Goal: Task Accomplishment & Management: Manage account settings

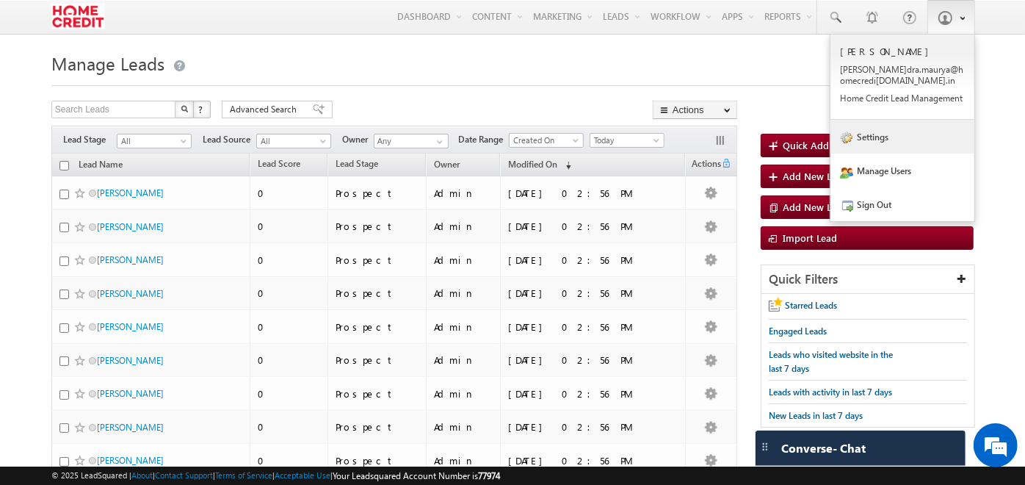
click at [877, 137] on link "Settings" at bounding box center [903, 137] width 144 height 34
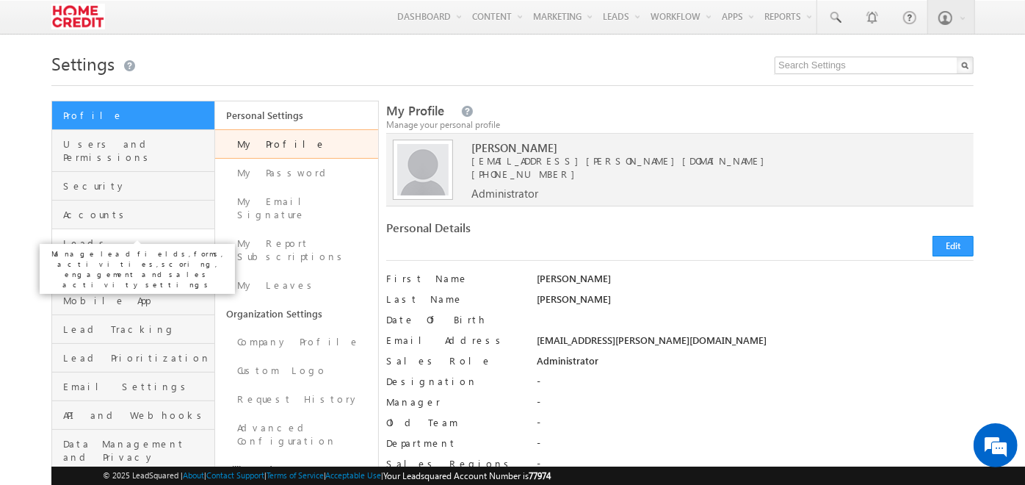
click at [148, 237] on span "Leads" at bounding box center [137, 243] width 148 height 13
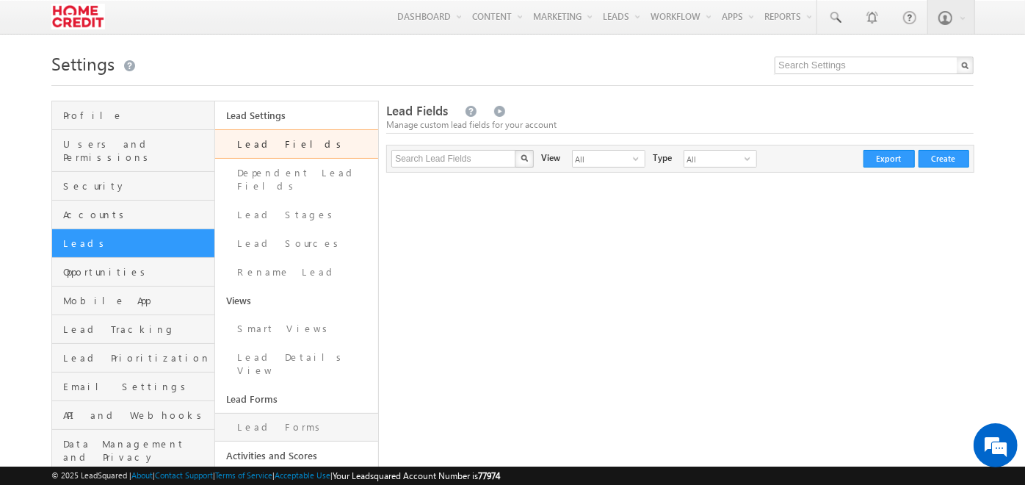
click at [289, 413] on link "Lead Forms" at bounding box center [296, 427] width 163 height 29
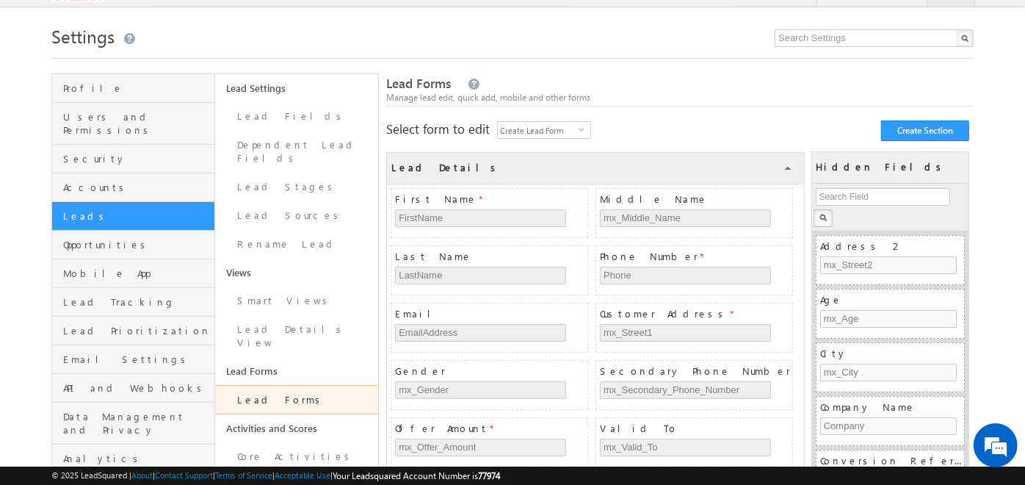
scroll to position [29, 0]
click at [541, 134] on span "Create Lead Form" at bounding box center [538, 128] width 81 height 16
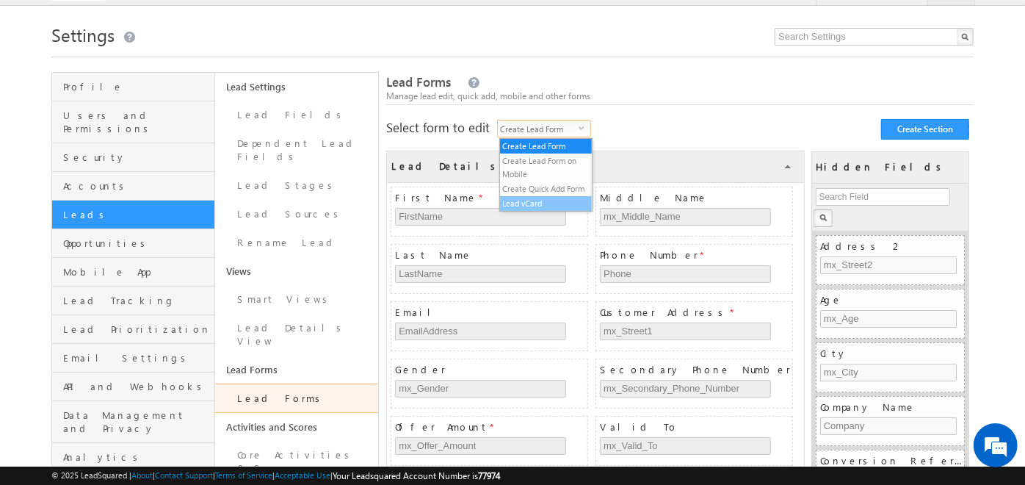
click at [549, 200] on li "Lead vCard" at bounding box center [546, 203] width 93 height 15
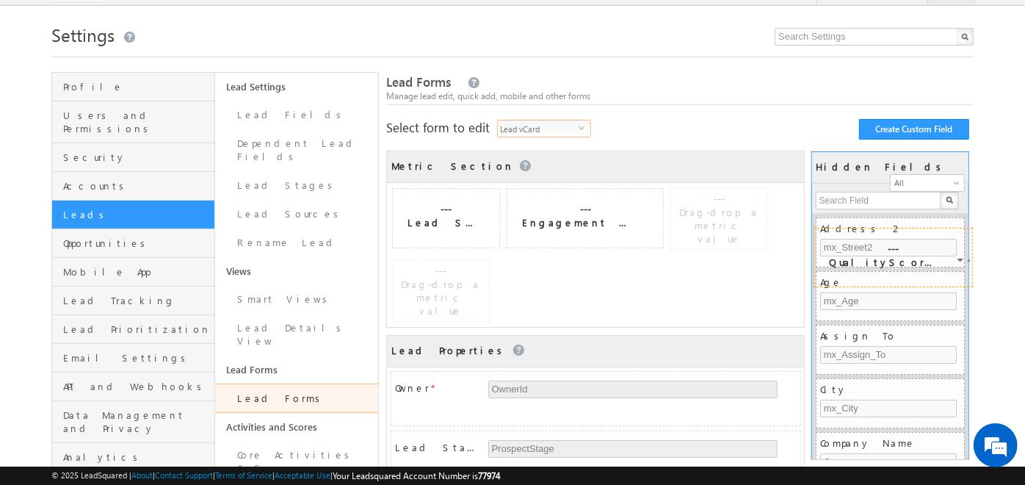
scroll to position [0, 0]
drag, startPoint x: 669, startPoint y: 202, endPoint x: 897, endPoint y: 235, distance: 230.1
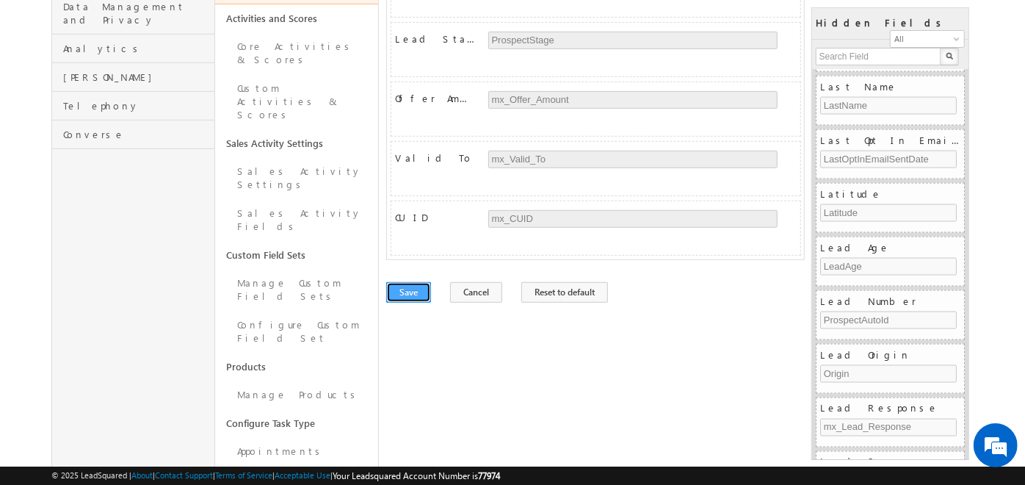
click at [407, 282] on button "Save" at bounding box center [408, 292] width 45 height 21
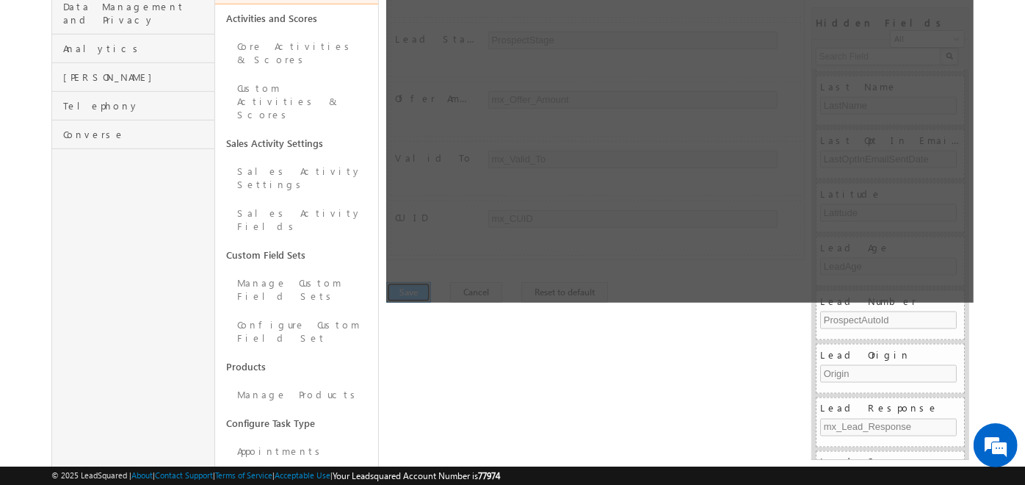
scroll to position [0, 0]
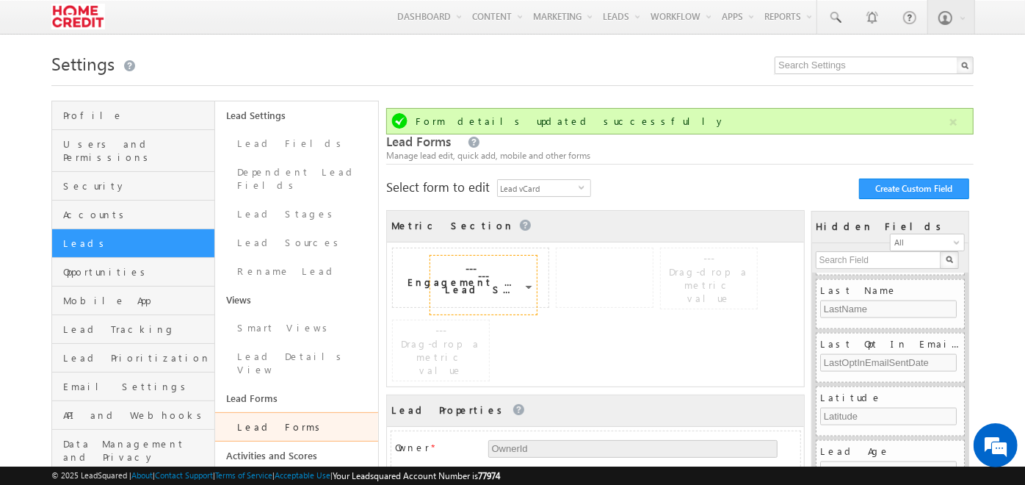
drag, startPoint x: 460, startPoint y: 264, endPoint x: 793, endPoint y: 291, distance: 334.6
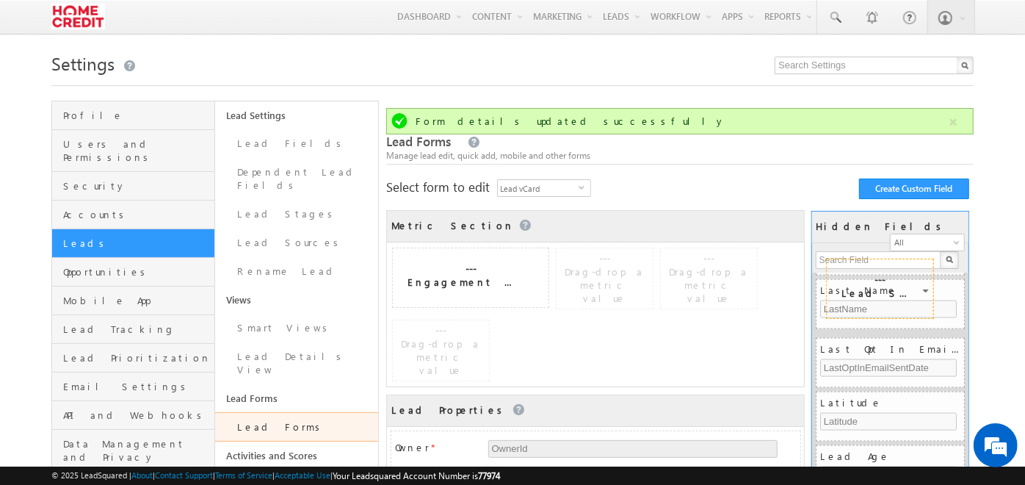
drag, startPoint x: 569, startPoint y: 286, endPoint x: 899, endPoint y: 297, distance: 330.8
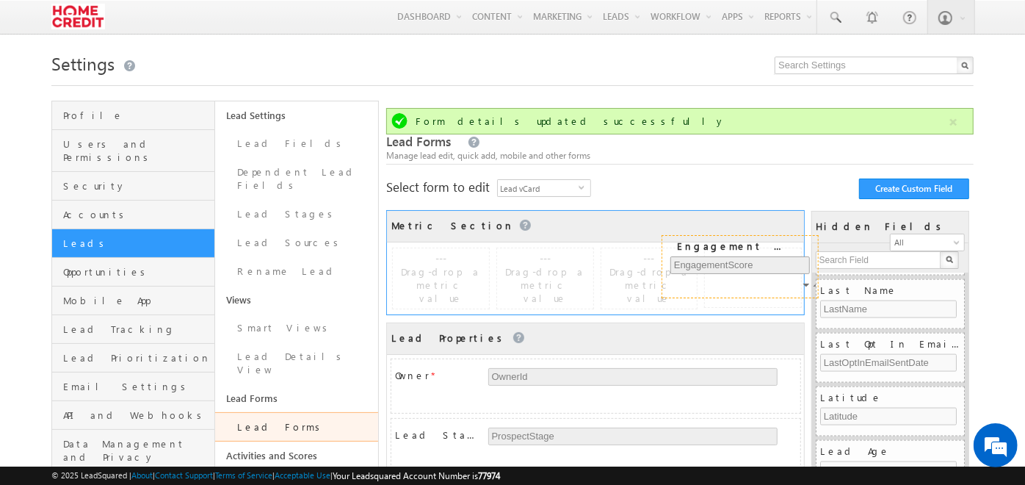
scroll to position [1392, 0]
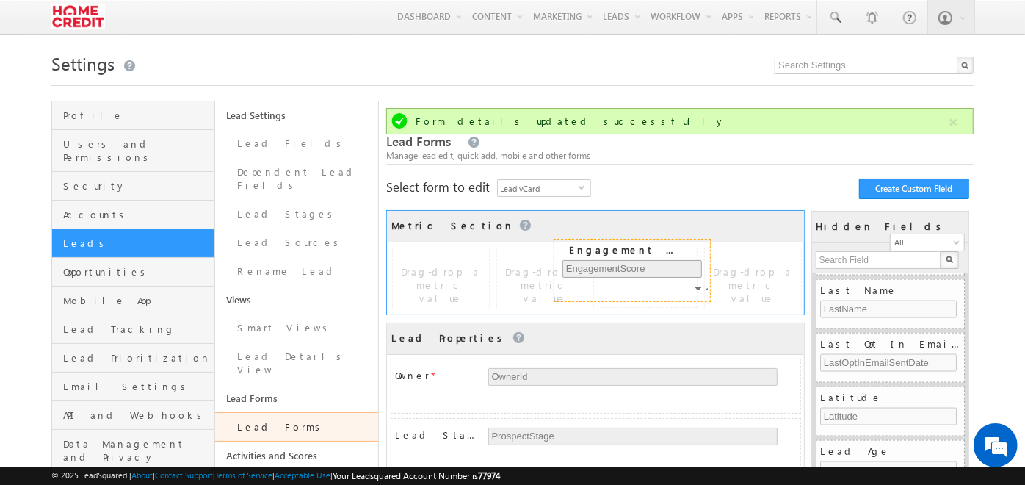
drag, startPoint x: 461, startPoint y: 273, endPoint x: 623, endPoint y: 265, distance: 161.8
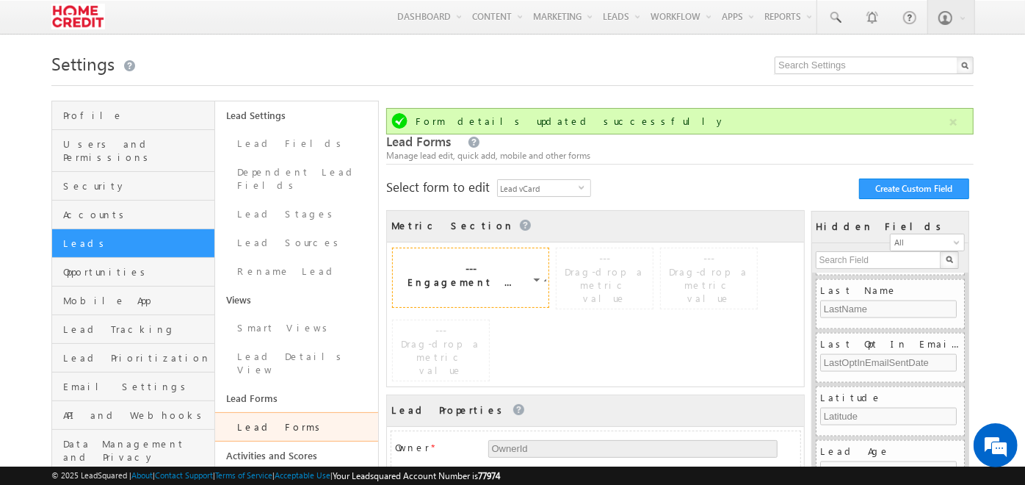
click at [534, 281] on div at bounding box center [540, 281] width 12 height 13
click at [453, 300] on link "Edit" at bounding box center [456, 296] width 79 height 18
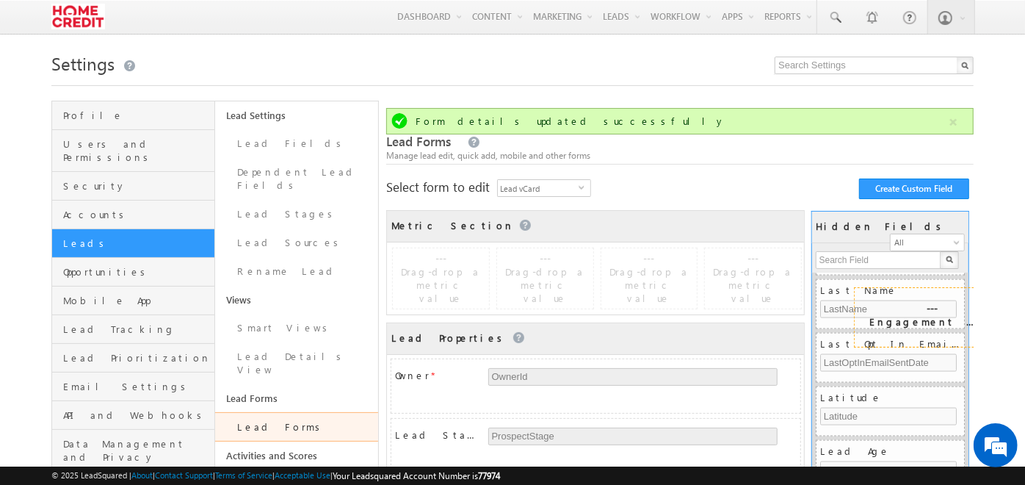
drag, startPoint x: 450, startPoint y: 257, endPoint x: 910, endPoint y: 299, distance: 461.8
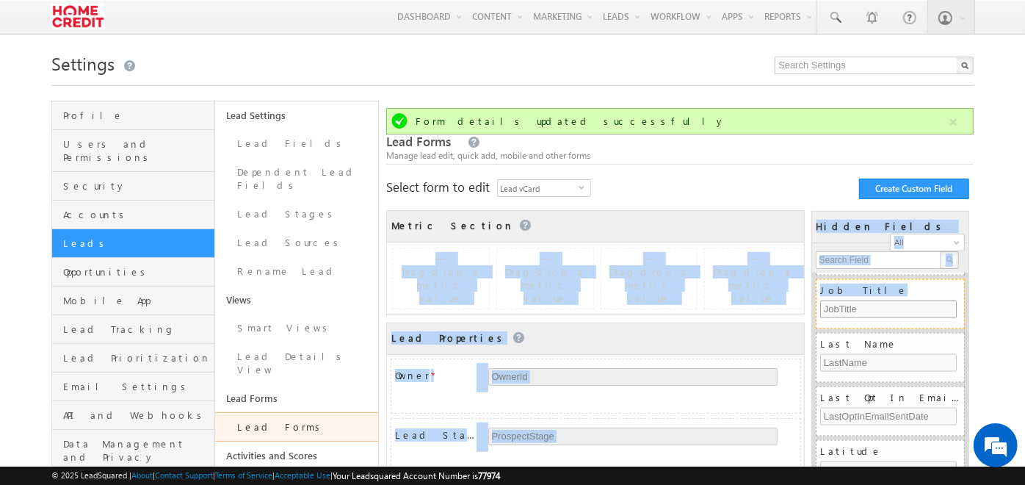
drag, startPoint x: 768, startPoint y: 227, endPoint x: 834, endPoint y: 281, distance: 85.1
click at [834, 281] on div "Metric Section COLLAPSE --- Drag-drop a metric value --- Drag-drop a metric val…" at bounding box center [680, 436] width 588 height 453
drag, startPoint x: 834, startPoint y: 281, endPoint x: 731, endPoint y: 216, distance: 121.5
click at [731, 216] on div "Metric Section COLLAPSE" at bounding box center [595, 227] width 417 height 32
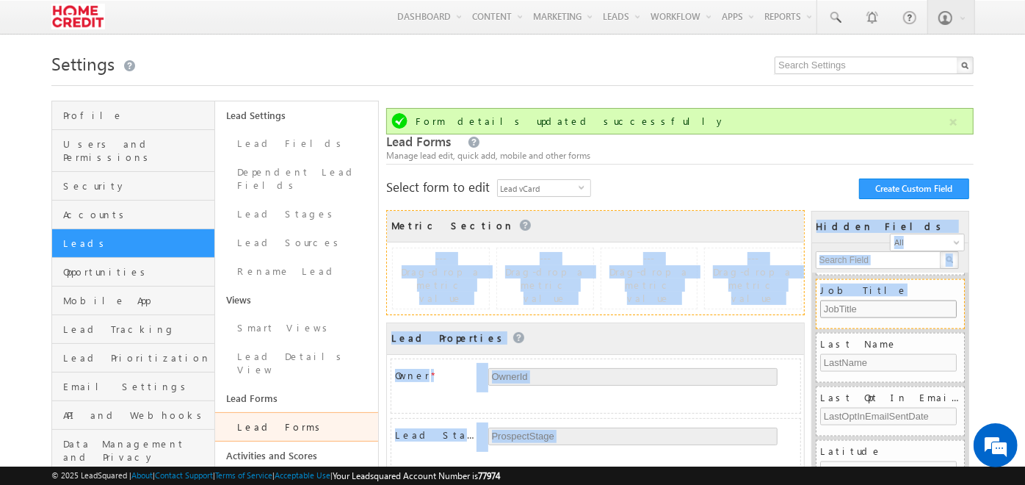
drag, startPoint x: 709, startPoint y: 216, endPoint x: 849, endPoint y: 287, distance: 157.4
click at [849, 287] on div "Metric Section COLLAPSE --- Drag-drop a metric value --- Drag-drop a metric val…" at bounding box center [680, 436] width 588 height 453
drag, startPoint x: 849, startPoint y: 287, endPoint x: 732, endPoint y: 256, distance: 120.8
click at [732, 256] on div "--- Drag-drop a metric value" at bounding box center [753, 278] width 96 height 60
click at [635, 217] on div "Metric Section COLLAPSE" at bounding box center [595, 227] width 417 height 32
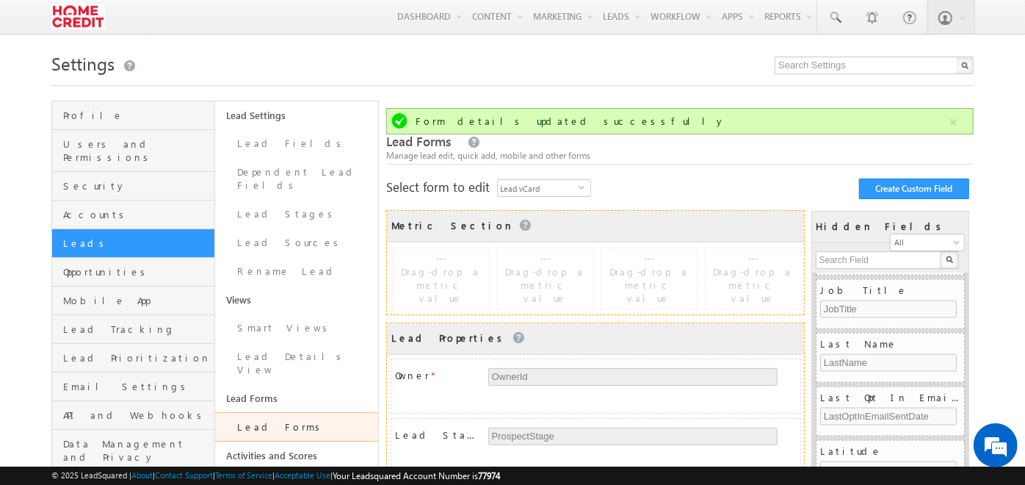
click at [504, 342] on Properties "Lead Properties COLLAPSE" at bounding box center [595, 339] width 417 height 32
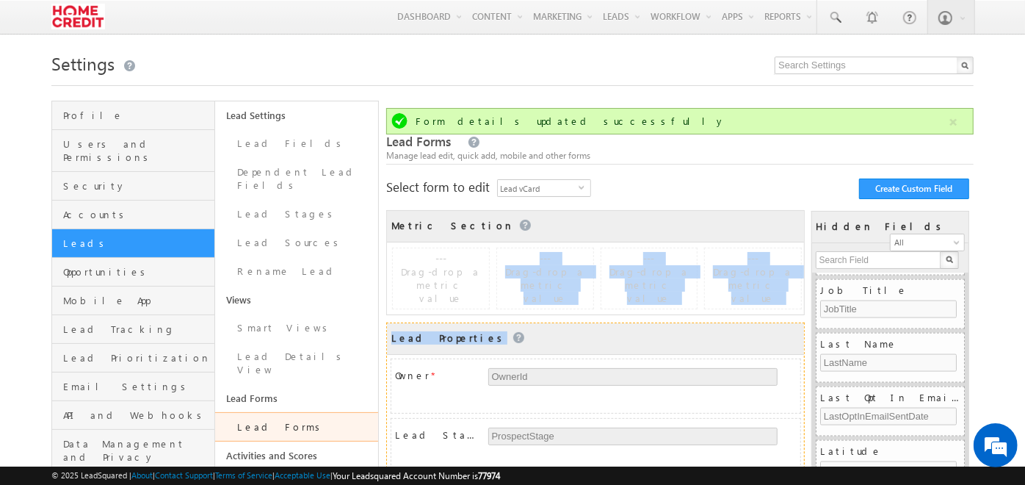
drag, startPoint x: 504, startPoint y: 342, endPoint x: 502, endPoint y: 262, distance: 79.3
click at [502, 262] on div "Metric Section COLLAPSE --- Drag-drop a metric value --- Drag-drop a metric val…" at bounding box center [594, 436] width 417 height 453
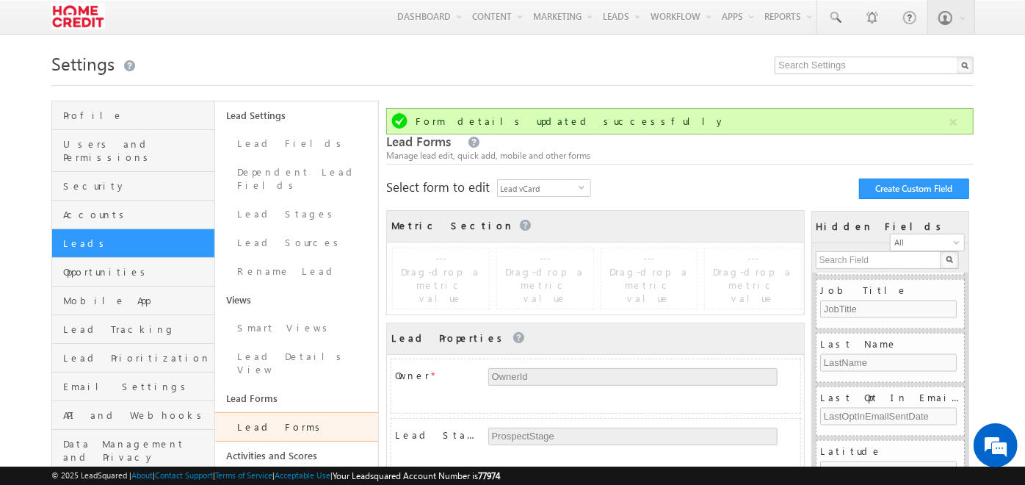
drag, startPoint x: 502, startPoint y: 262, endPoint x: 496, endPoint y: 226, distance: 36.6
click at [496, 226] on div "Metric Section COLLAPSE" at bounding box center [595, 227] width 417 height 32
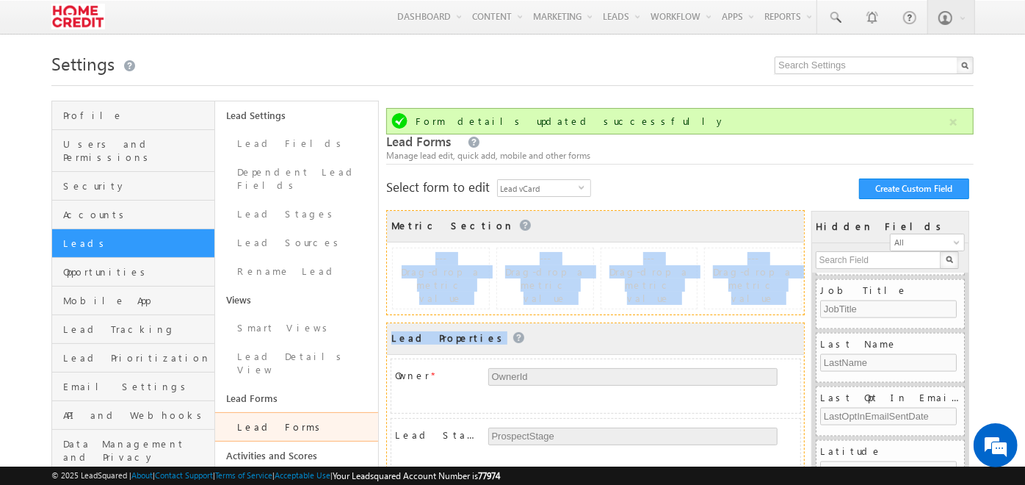
drag, startPoint x: 496, startPoint y: 226, endPoint x: 486, endPoint y: 325, distance: 98.9
click at [486, 325] on div "Metric Section COLLAPSE --- Drag-drop a metric value --- Drag-drop a metric val…" at bounding box center [594, 436] width 417 height 453
drag, startPoint x: 486, startPoint y: 325, endPoint x: 482, endPoint y: 230, distance: 94.9
click at [482, 230] on div "Metric Section COLLAPSE" at bounding box center [595, 227] width 417 height 32
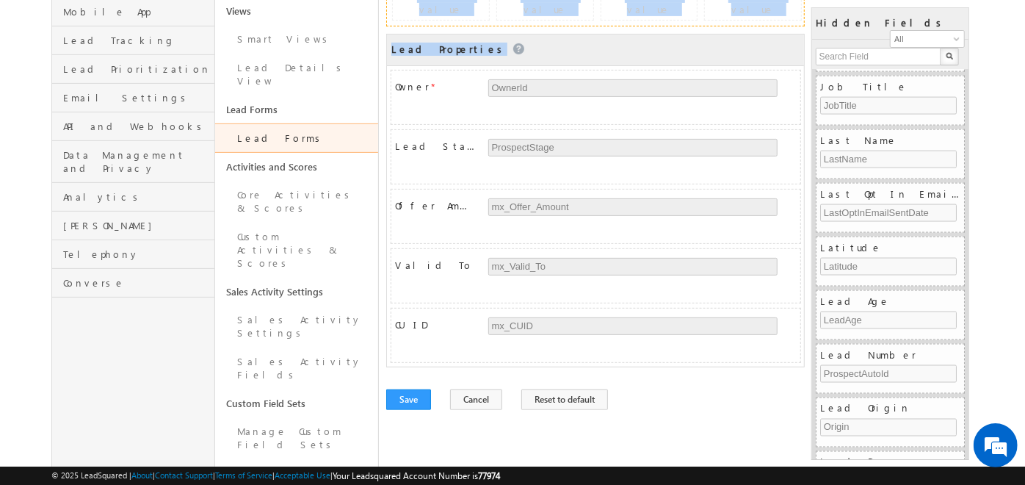
scroll to position [292, 0]
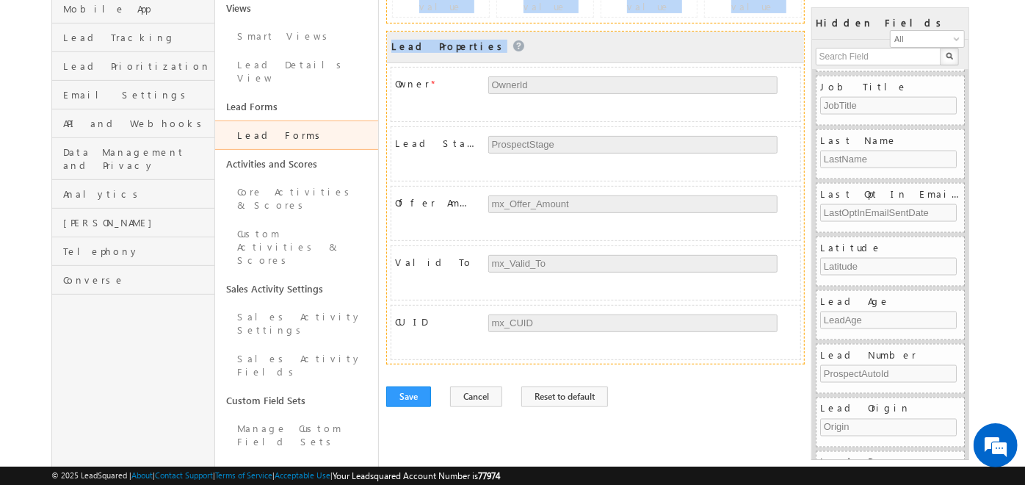
click at [739, 44] on Properties "Lead Properties COLLAPSE" at bounding box center [595, 48] width 417 height 32
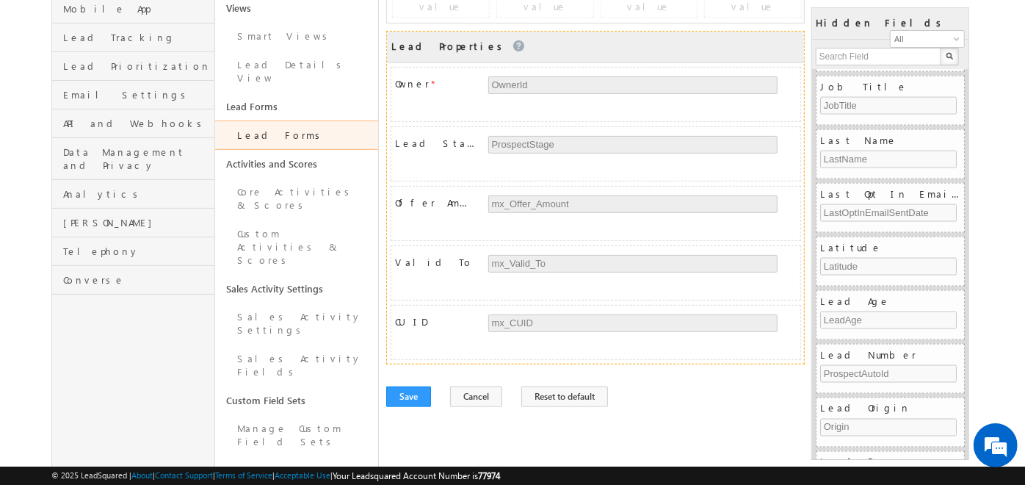
click at [739, 44] on Properties "Lead Properties COLLAPSE" at bounding box center [595, 48] width 417 height 32
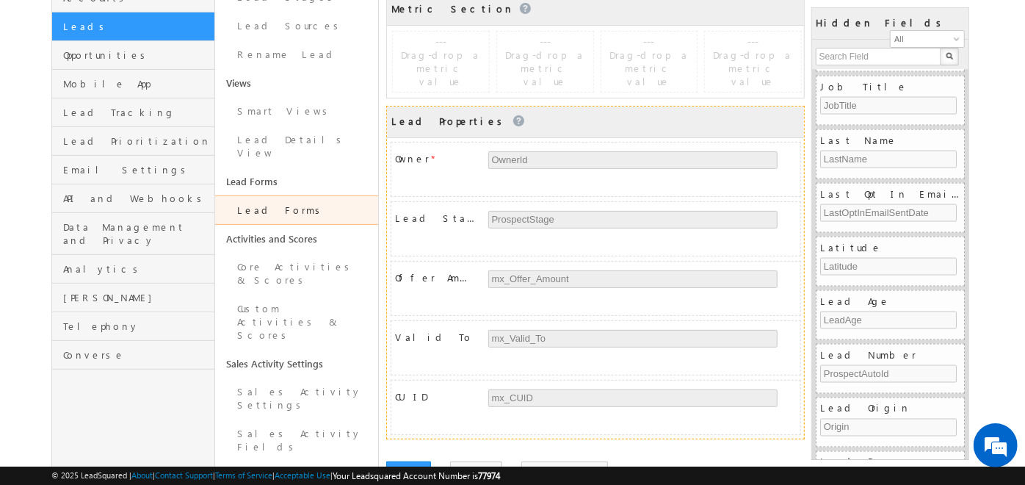
scroll to position [216, 0]
click at [743, 80] on div "--- Drag-drop a metric value" at bounding box center [753, 62] width 96 height 60
click at [415, 462] on button "Save" at bounding box center [408, 472] width 45 height 21
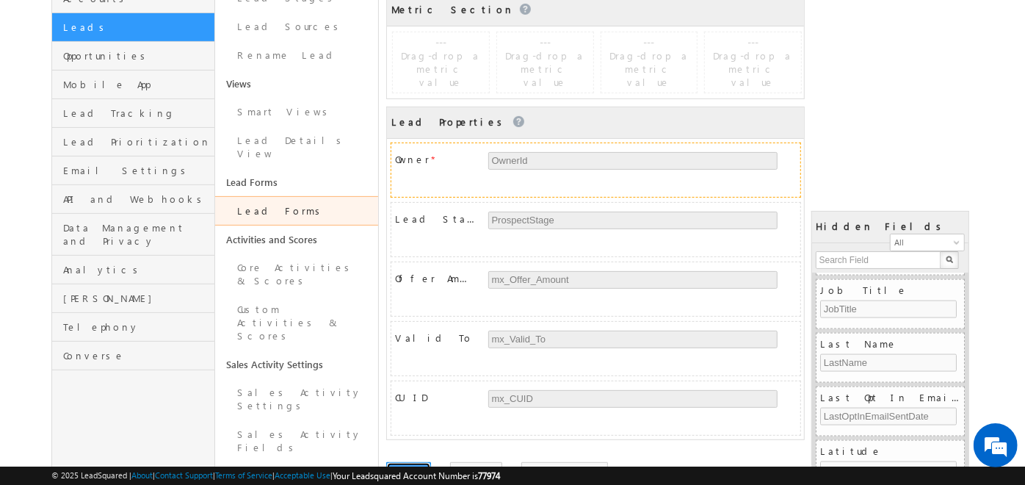
scroll to position [0, 0]
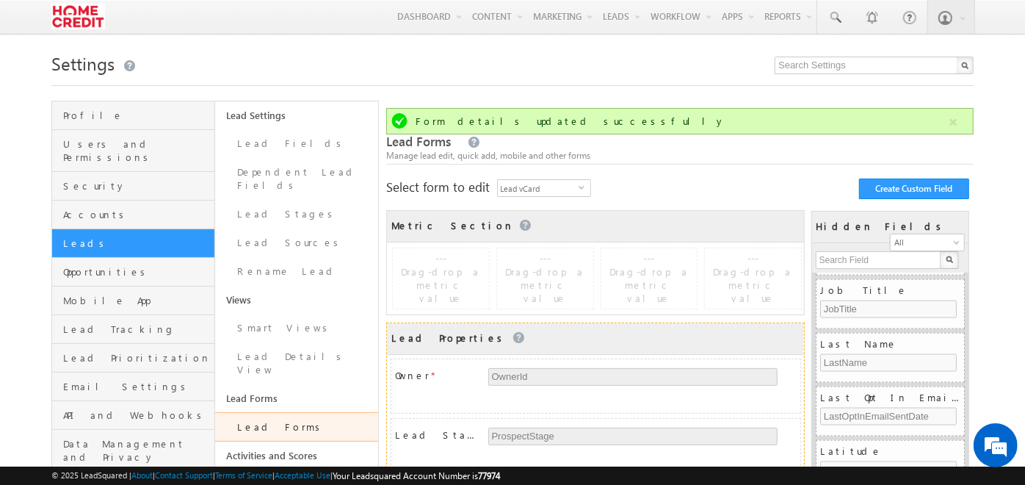
click at [710, 330] on Properties "Lead Properties COLLAPSE" at bounding box center [595, 339] width 417 height 32
drag, startPoint x: 710, startPoint y: 330, endPoint x: 699, endPoint y: 266, distance: 65.0
click at [699, 266] on div "Metric Section COLLAPSE --- Drag-drop a metric value --- Drag-drop a metric val…" at bounding box center [594, 436] width 417 height 453
drag, startPoint x: 699, startPoint y: 266, endPoint x: 686, endPoint y: 347, distance: 81.8
click at [686, 347] on Properties "Lead Properties COLLAPSE" at bounding box center [595, 339] width 417 height 32
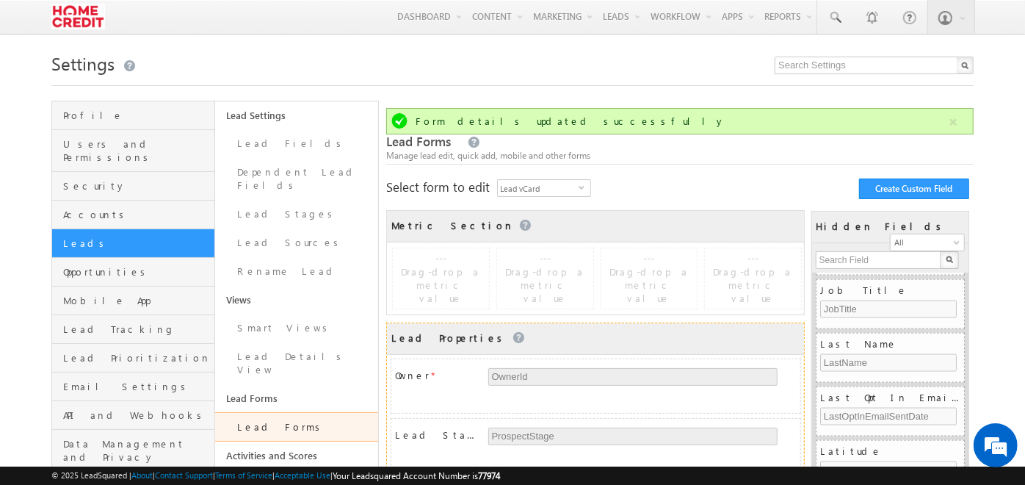
click at [686, 347] on Properties "Lead Properties COLLAPSE" at bounding box center [595, 339] width 417 height 32
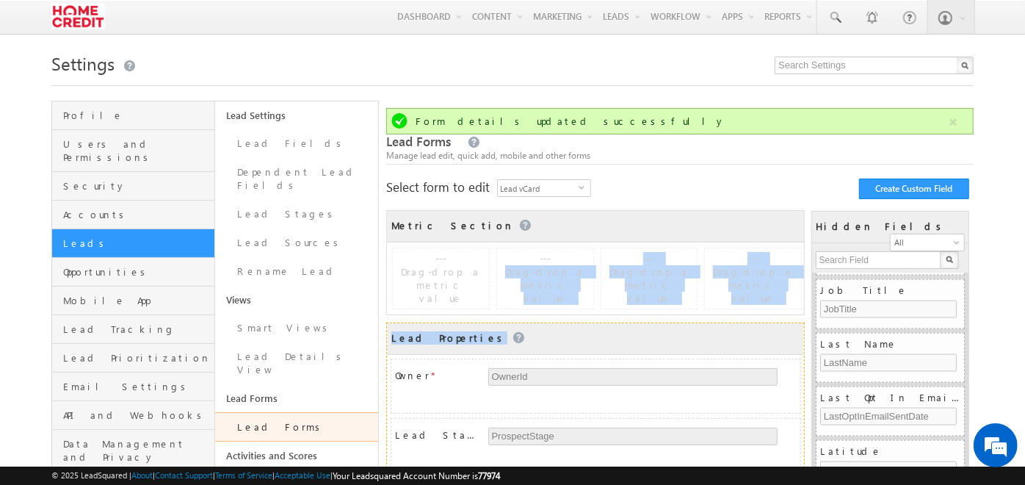
drag, startPoint x: 686, startPoint y: 347, endPoint x: 571, endPoint y: 250, distance: 150.2
click at [571, 250] on div "Metric Section COLLAPSE --- Drag-drop a metric value --- Drag-drop a metric val…" at bounding box center [594, 436] width 417 height 453
drag, startPoint x: 571, startPoint y: 250, endPoint x: 558, endPoint y: 347, distance: 97.8
click at [558, 347] on Properties "Lead Properties COLLAPSE" at bounding box center [595, 339] width 417 height 32
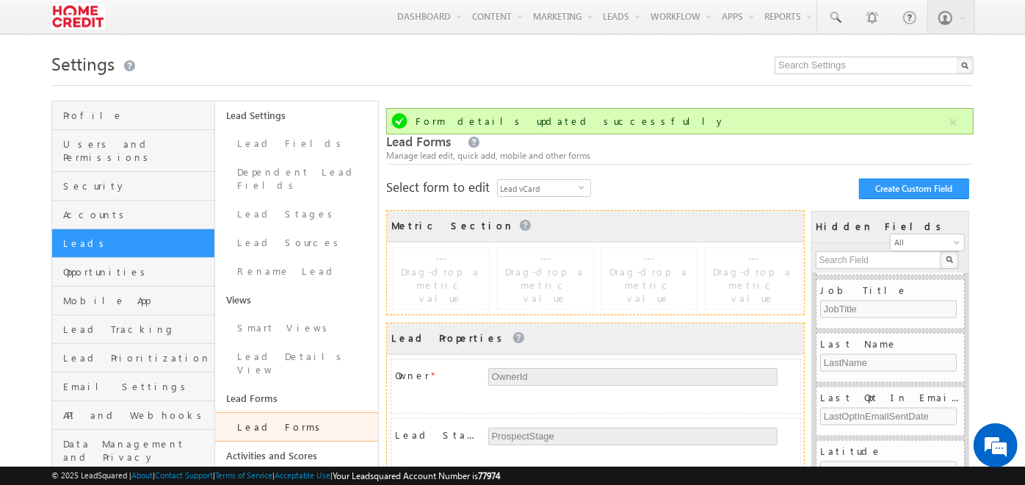
click at [533, 218] on div "Metric Section COLLAPSE" at bounding box center [595, 227] width 417 height 32
drag, startPoint x: 399, startPoint y: 235, endPoint x: 622, endPoint y: 229, distance: 223.4
click at [622, 229] on div "Metric Section COLLAPSE" at bounding box center [595, 227] width 417 height 32
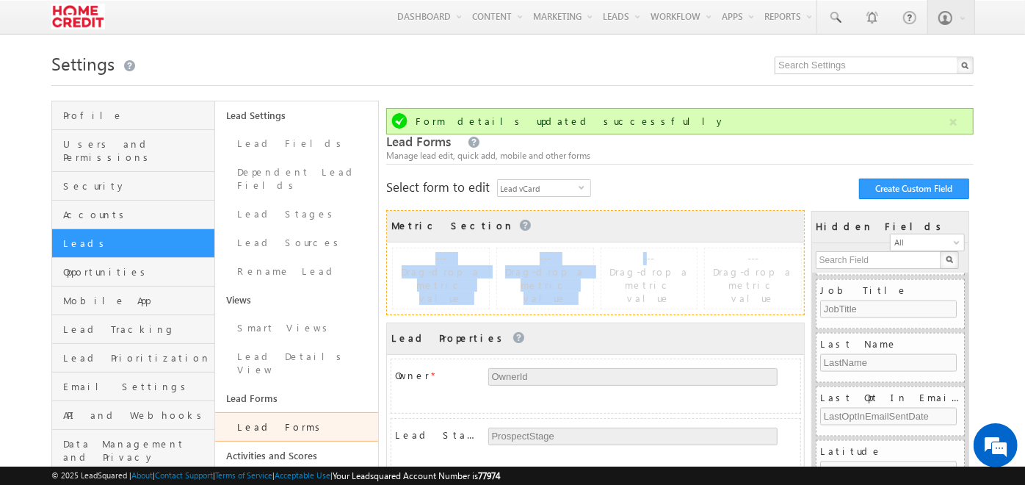
drag, startPoint x: 622, startPoint y: 229, endPoint x: 621, endPoint y: 249, distance: 19.9
click at [621, 249] on div "Metric Section COLLAPSE --- Drag-drop a metric value --- Drag-drop a metric val…" at bounding box center [595, 262] width 419 height 105
drag, startPoint x: 621, startPoint y: 249, endPoint x: 583, endPoint y: 218, distance: 49.1
click at [583, 218] on div "Metric Section COLLAPSE" at bounding box center [595, 227] width 417 height 32
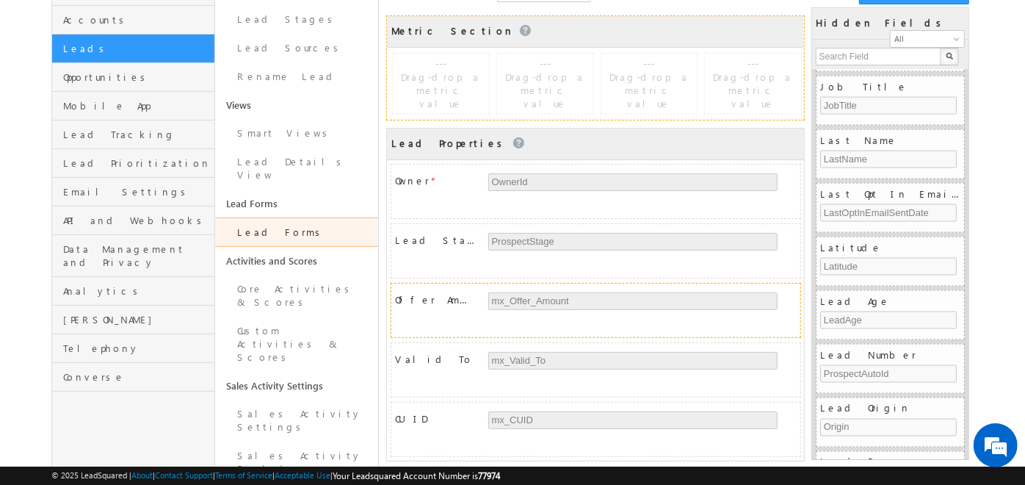
scroll to position [203, 0]
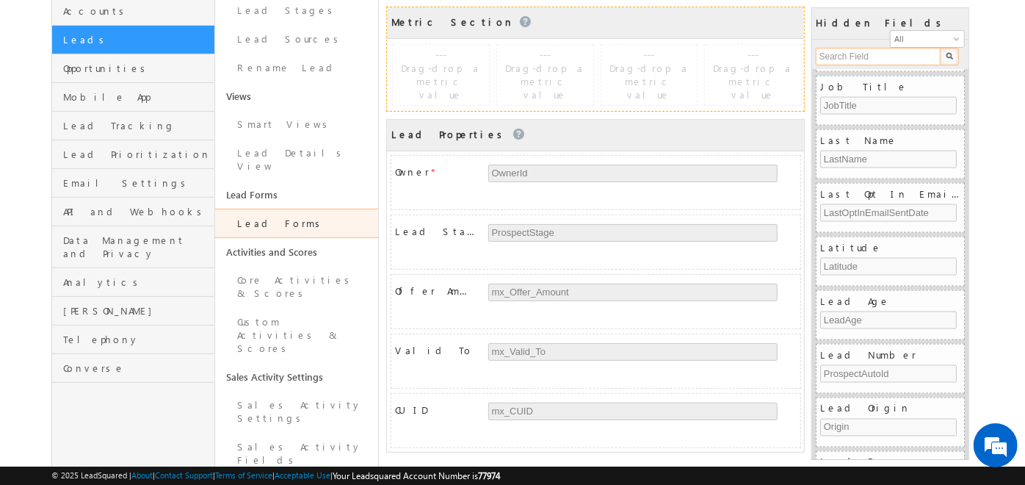
click at [854, 51] on input "text" at bounding box center [879, 57] width 126 height 18
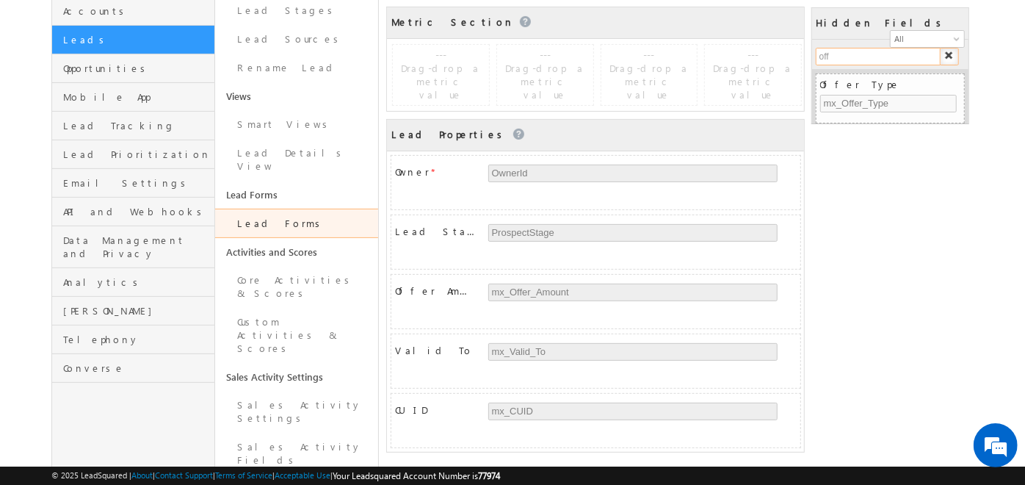
scroll to position [0, 0]
type input "offer"
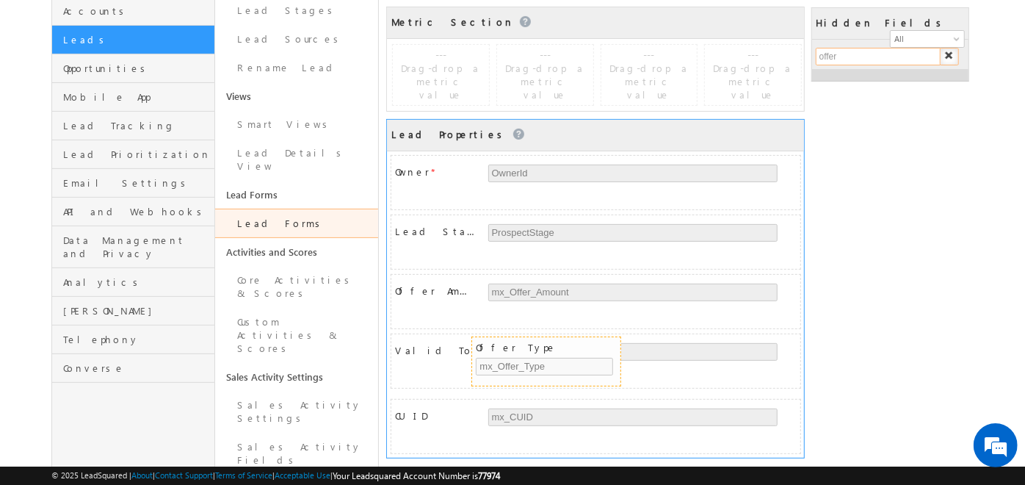
drag, startPoint x: 852, startPoint y: 79, endPoint x: 508, endPoint y: 347, distance: 436.1
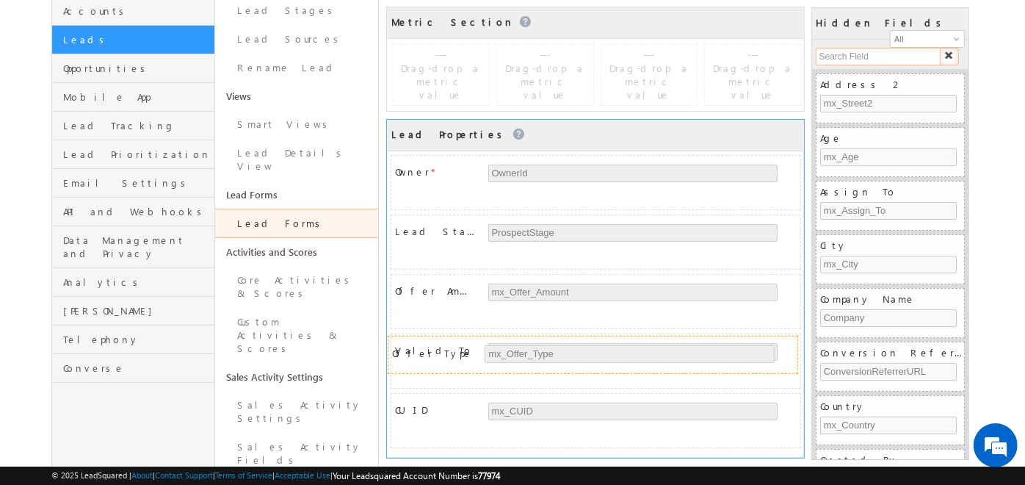
drag, startPoint x: 439, startPoint y: 341, endPoint x: 436, endPoint y: 358, distance: 17.9
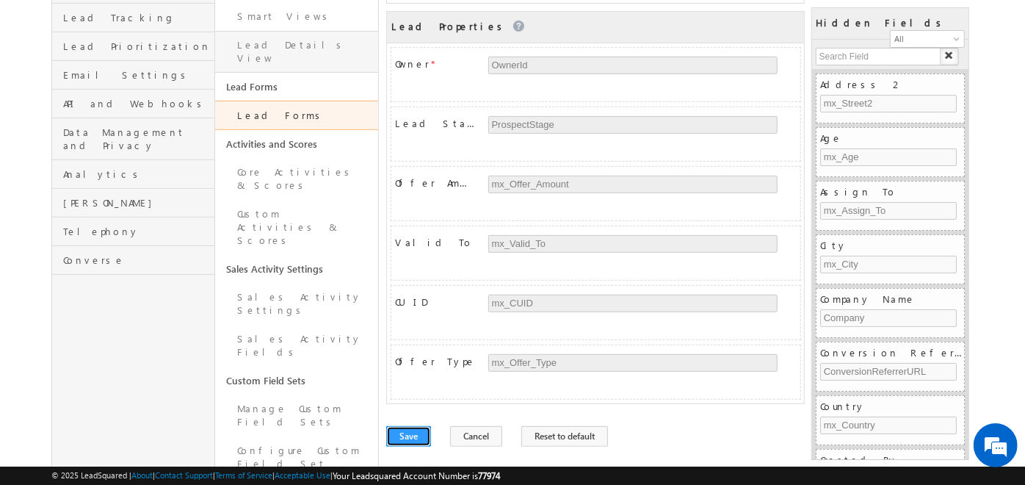
scroll to position [119, 0]
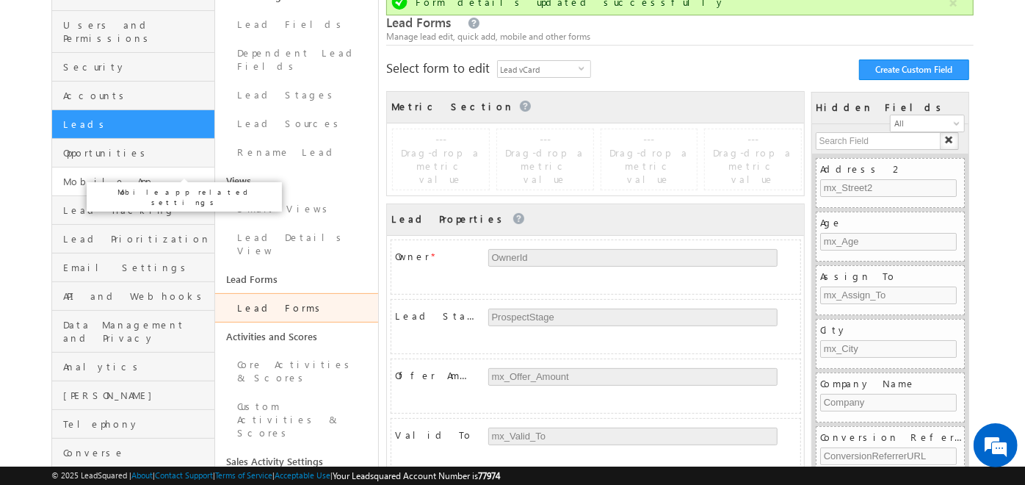
click at [113, 175] on span "Mobile App" at bounding box center [137, 181] width 148 height 13
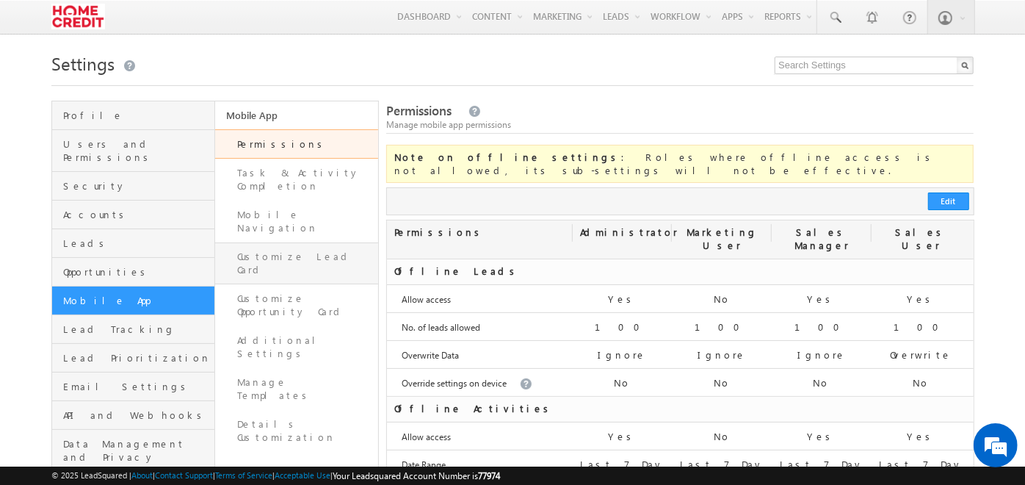
click at [330, 242] on link "Customize Lead Card" at bounding box center [296, 263] width 163 height 42
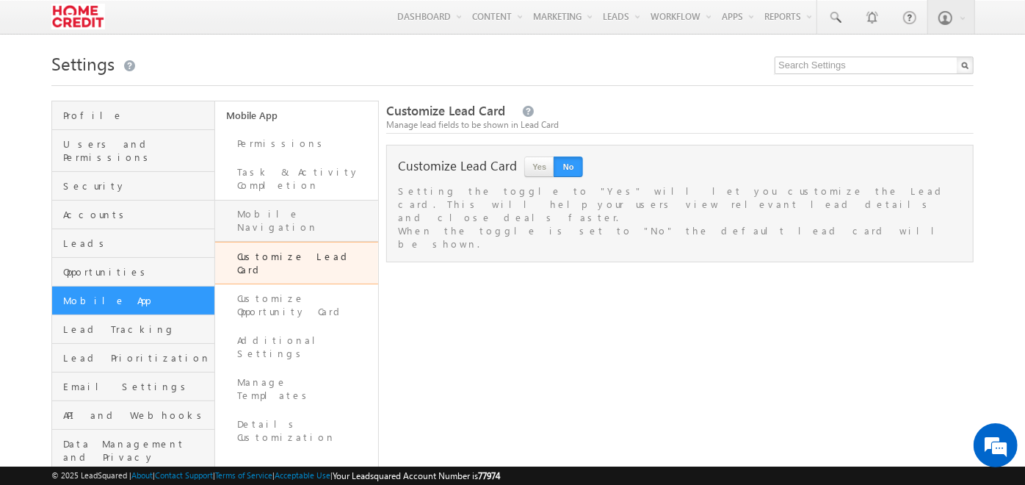
click at [257, 201] on link "Mobile Navigation" at bounding box center [296, 221] width 163 height 42
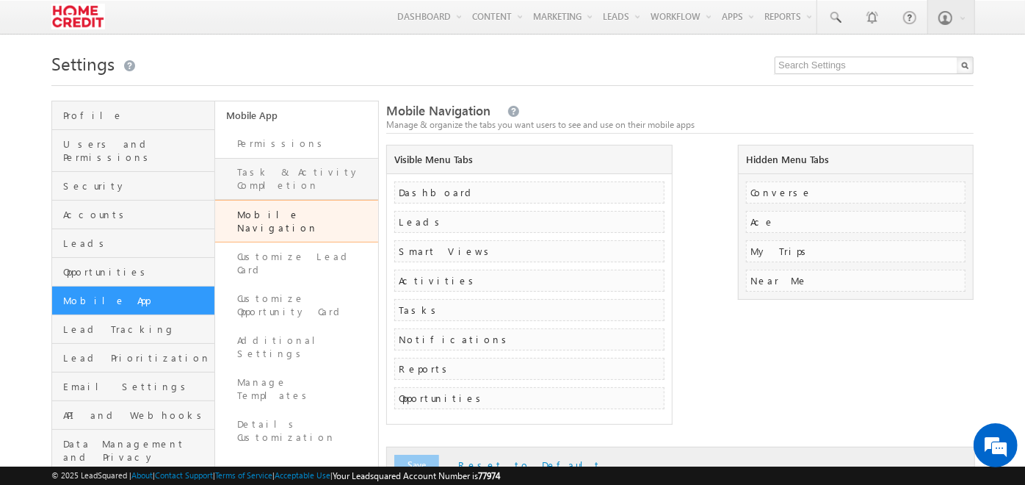
click at [285, 163] on link "Task & Activity Completion" at bounding box center [296, 179] width 163 height 42
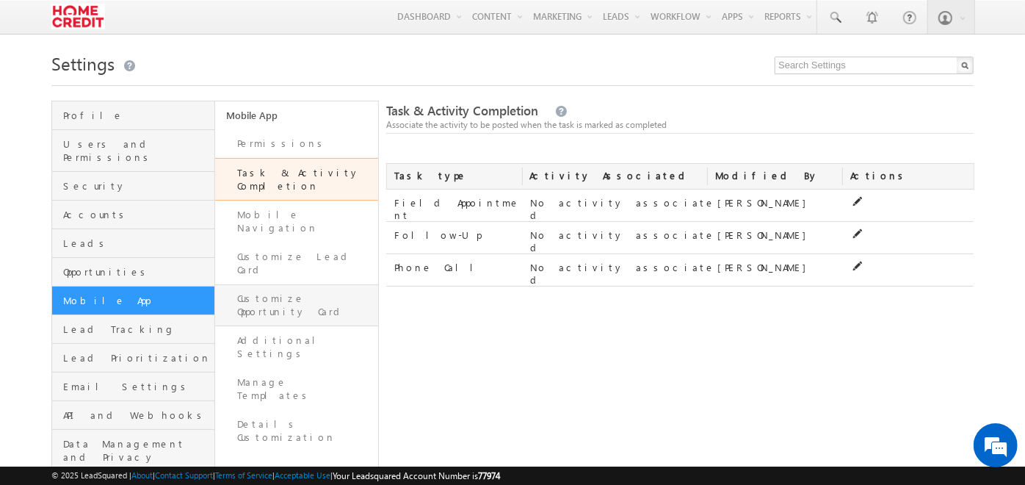
click at [292, 284] on link "Customize Opportunity Card" at bounding box center [296, 305] width 163 height 42
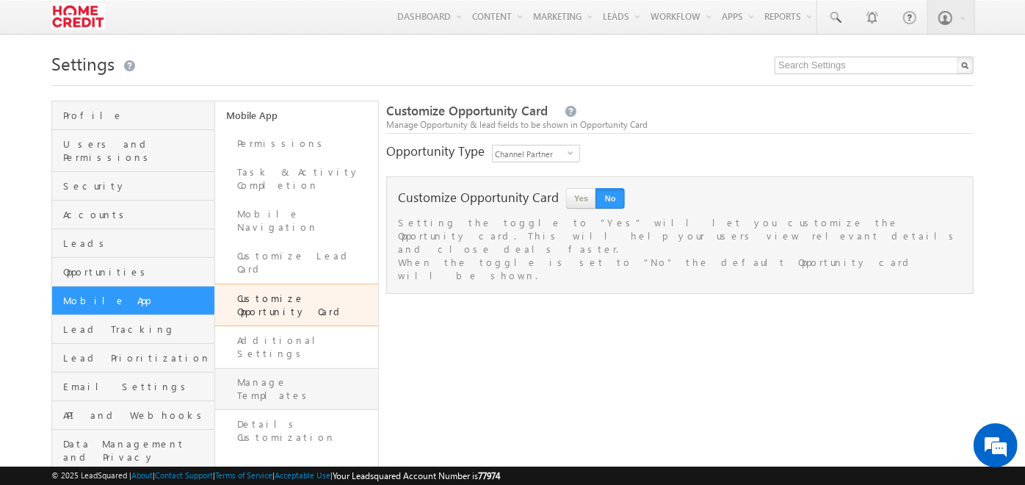
click at [292, 368] on link "Manage Templates" at bounding box center [296, 389] width 163 height 42
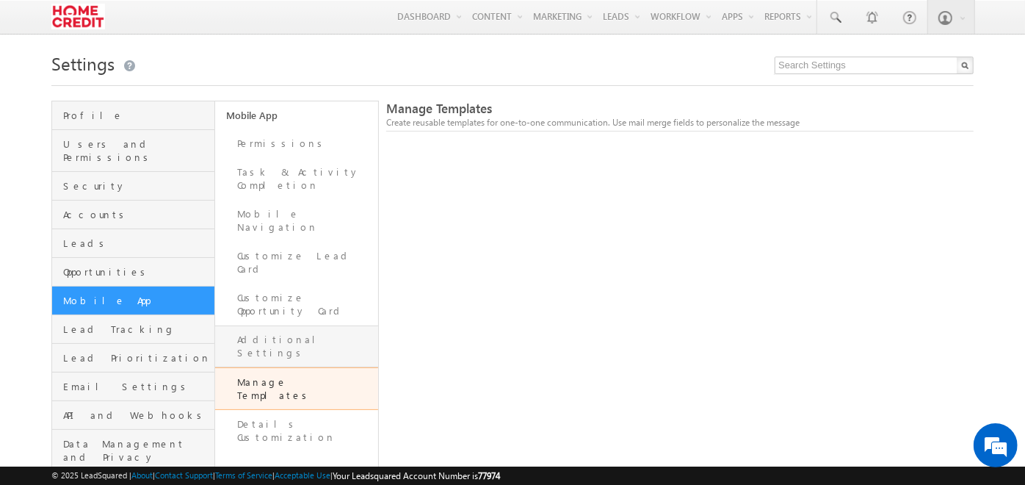
click at [300, 325] on link "Additional Settings" at bounding box center [296, 346] width 163 height 42
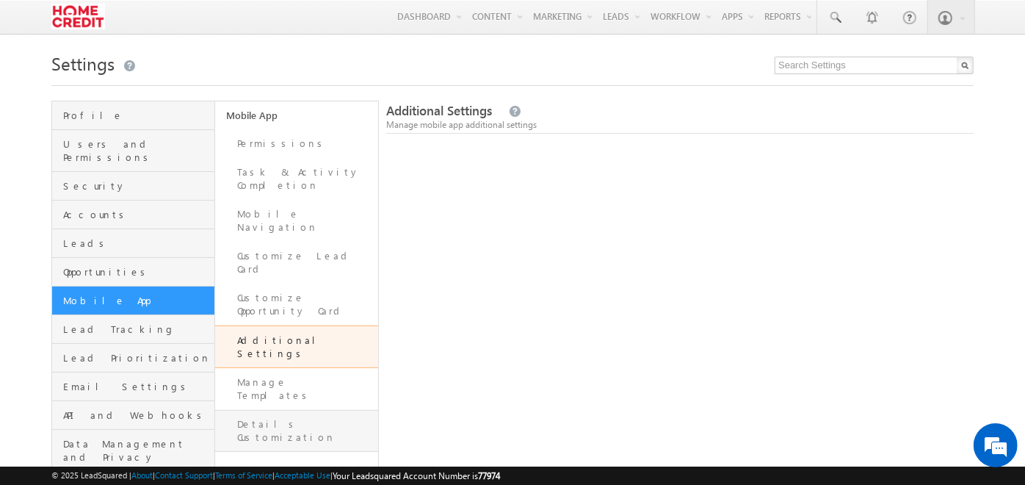
click at [320, 410] on link "Details Customization" at bounding box center [296, 431] width 163 height 42
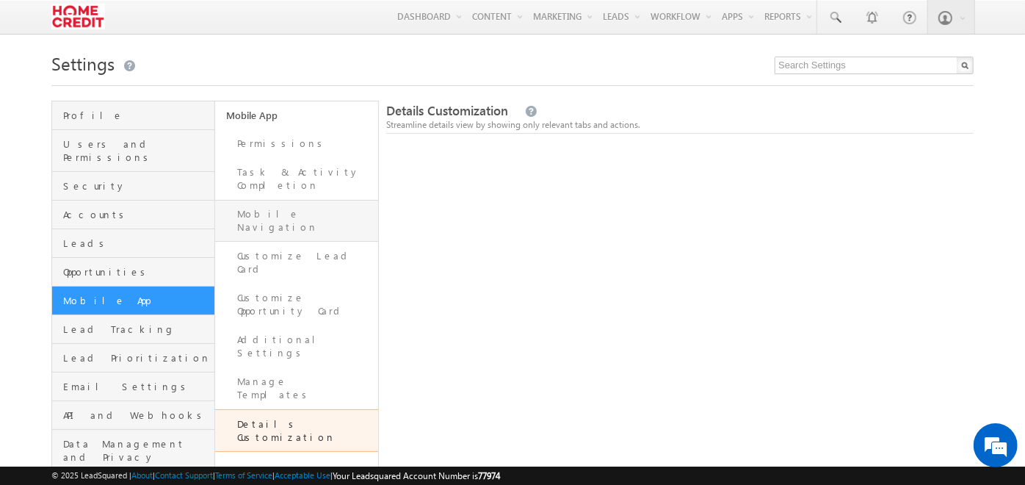
click at [290, 201] on link "Mobile Navigation" at bounding box center [296, 221] width 163 height 42
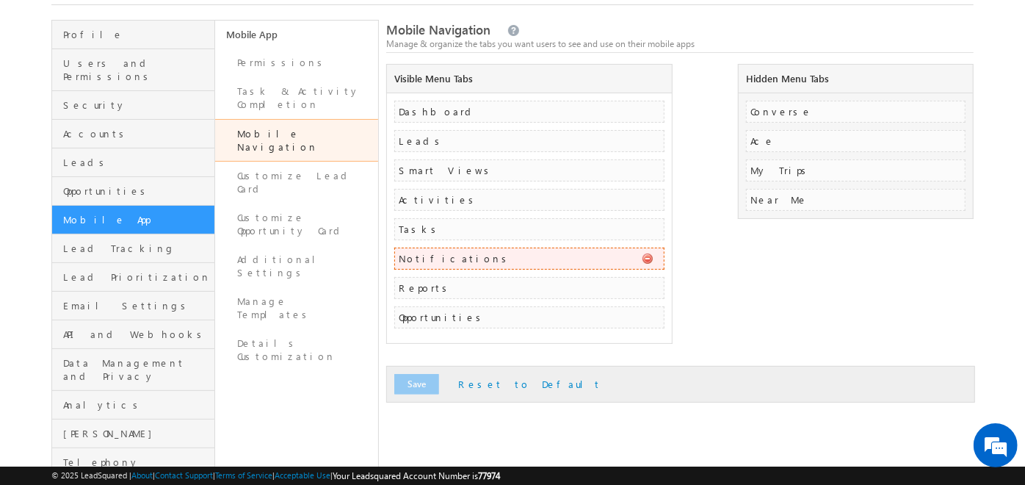
scroll to position [83, 0]
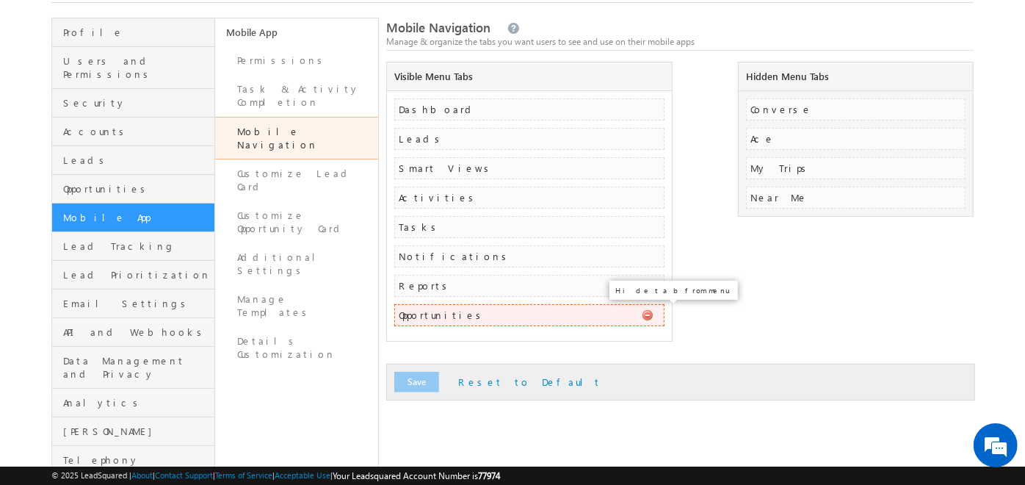
click at [650, 312] on span at bounding box center [647, 314] width 11 height 11
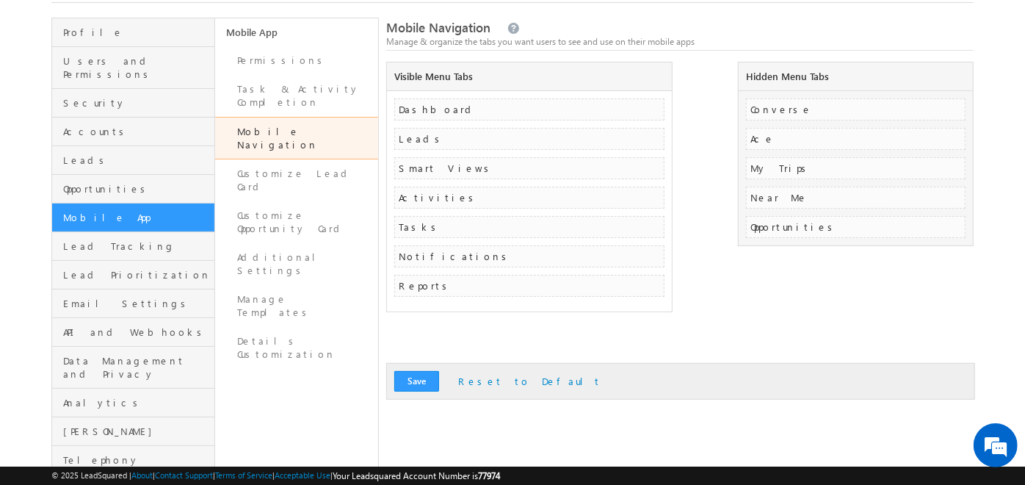
scroll to position [0, 0]
click at [412, 384] on button "Save" at bounding box center [416, 381] width 45 height 21
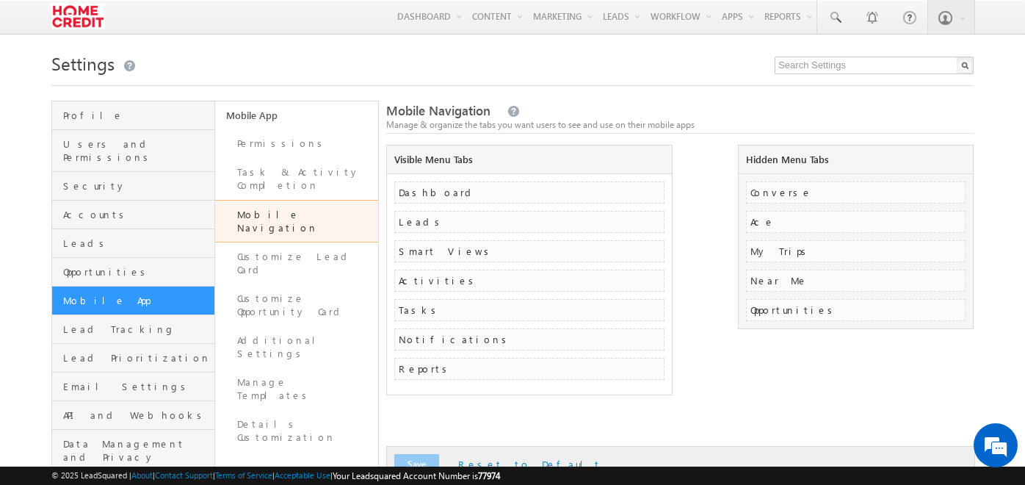
scroll to position [83, 0]
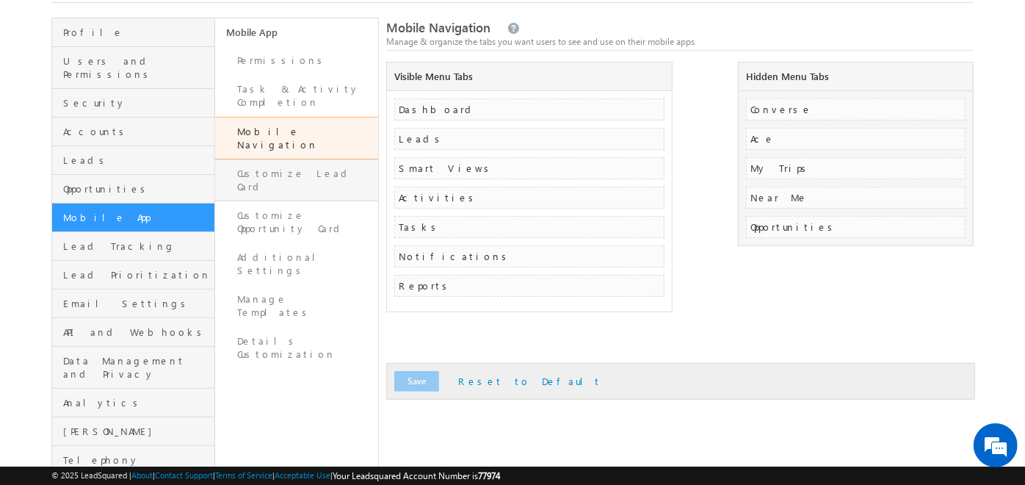
click at [275, 159] on link "Customize Lead Card" at bounding box center [296, 180] width 163 height 42
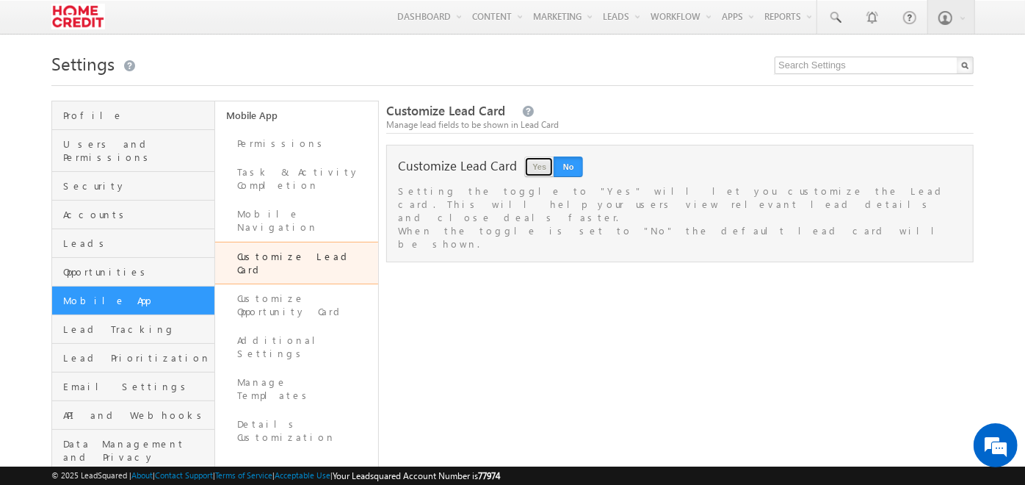
click at [530, 170] on button "Yes" at bounding box center [538, 166] width 29 height 21
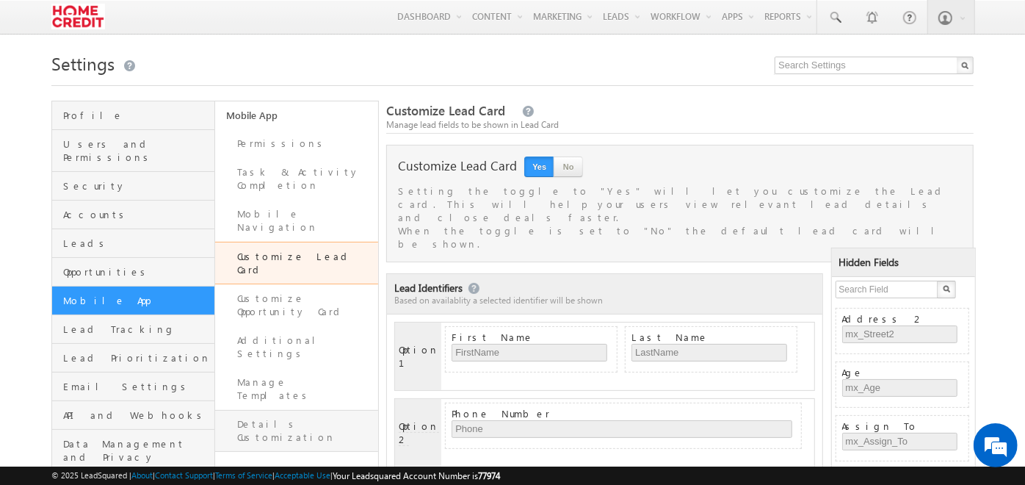
click at [317, 410] on link "Details Customization" at bounding box center [296, 431] width 163 height 42
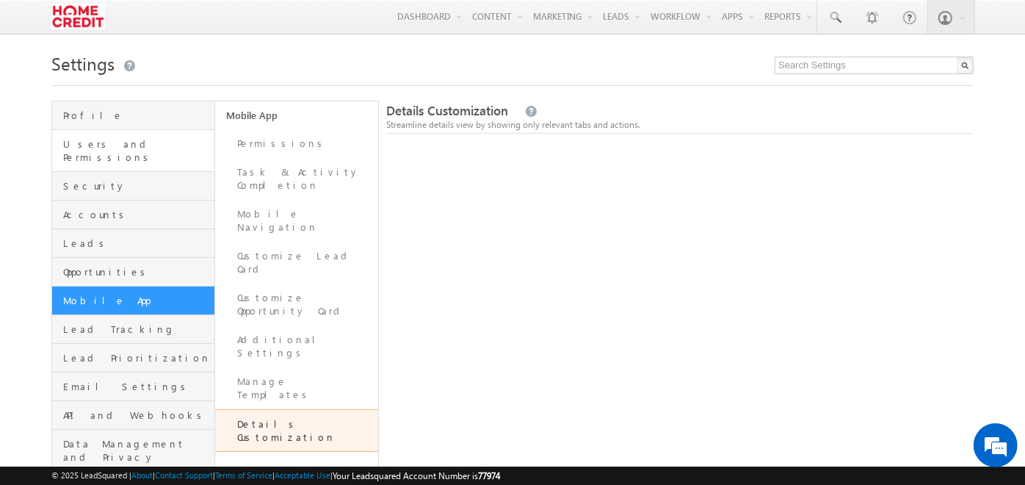
click at [163, 136] on link "Users and Permissions" at bounding box center [133, 151] width 162 height 42
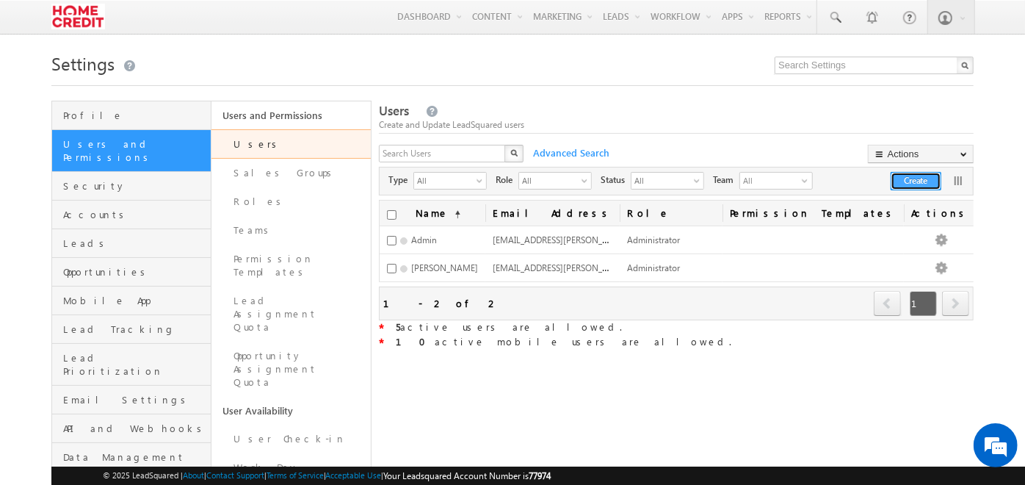
click at [920, 187] on button "Create" at bounding box center [916, 181] width 51 height 18
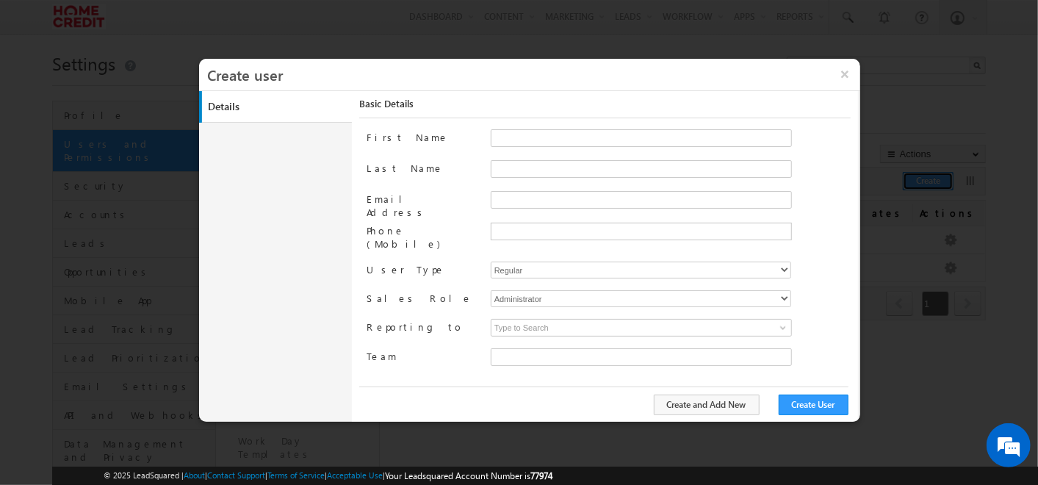
type input "30e6ca1a-2f90-11ef-b6b6-021c14776133"
click at [582, 132] on input "First Name" at bounding box center [641, 138] width 301 height 18
type input "Ankit"
click at [508, 191] on input "Email Address" at bounding box center [641, 200] width 301 height 18
paste input "ankit.singhal@homecredit.co.in"
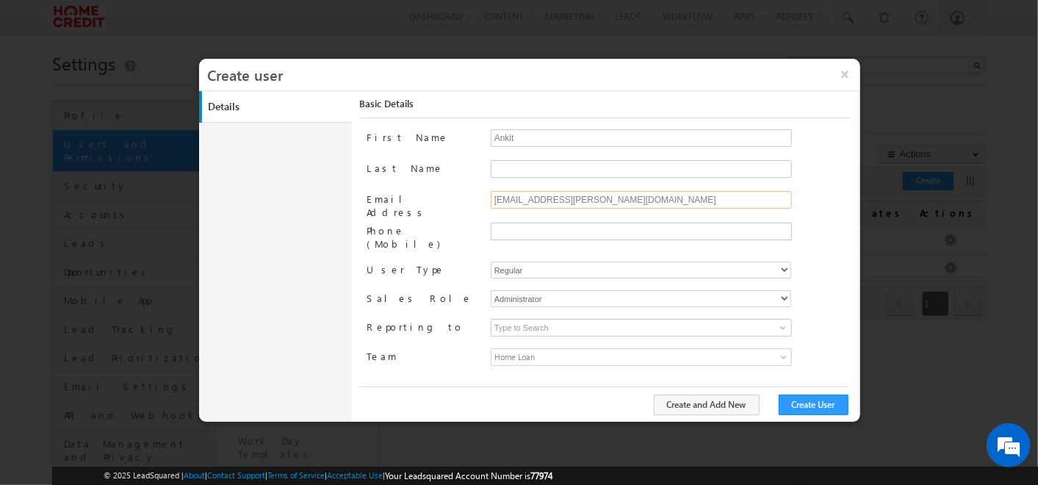
type input "ankit.singhal@homecredit.co.in"
type input "+91-"
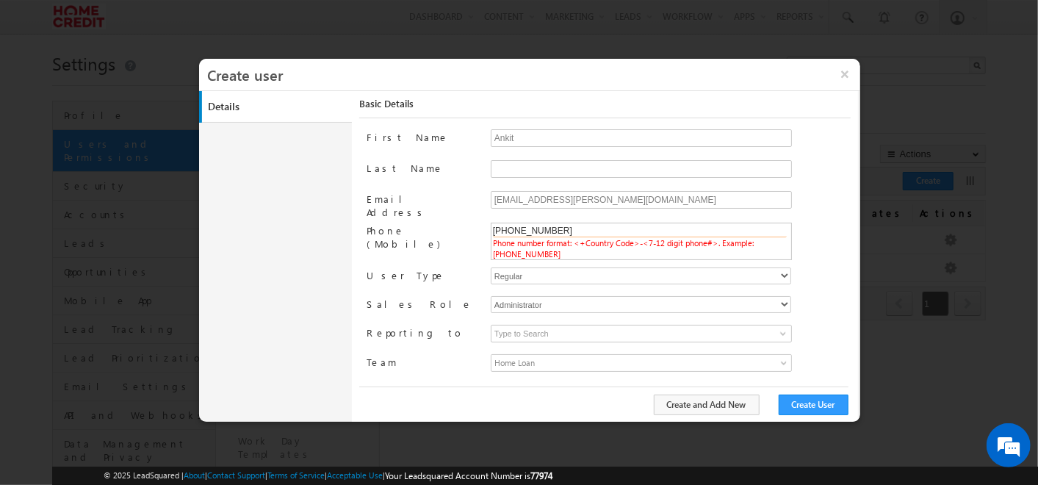
type input "+91-9582003742"
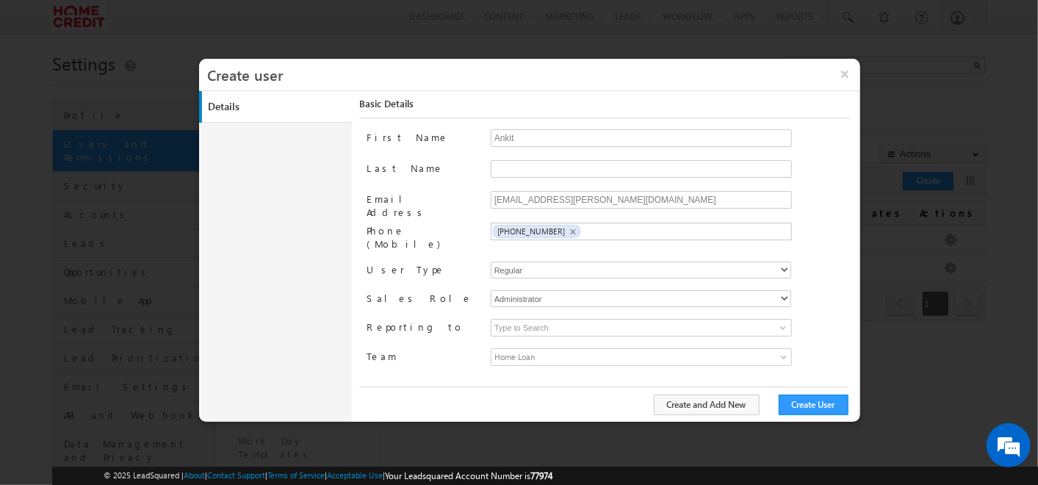
click at [606, 349] on span "Home Loan" at bounding box center [603, 357] width 225 height 16
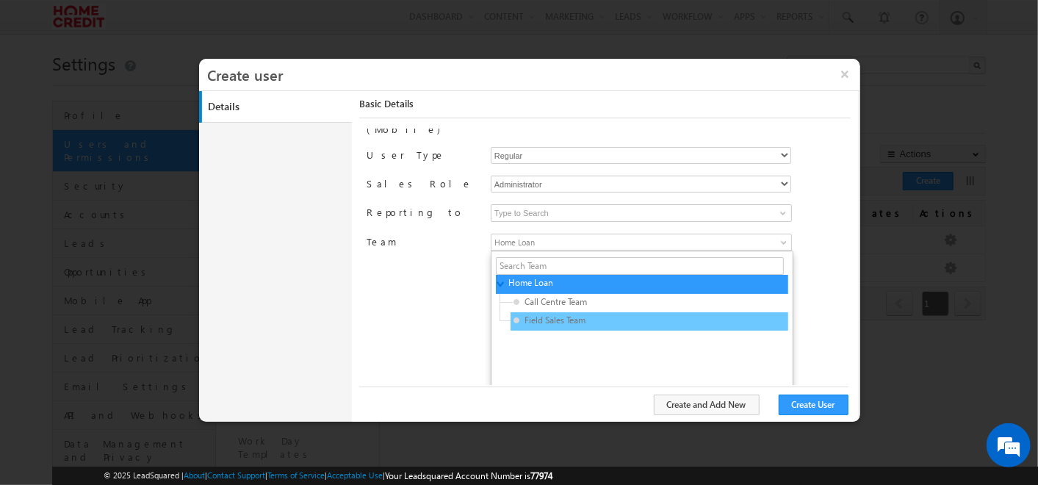
click at [539, 314] on span "Field Sales Team" at bounding box center [583, 320] width 140 height 13
type input "3f196cfc-3465-11ef-b6b6-021c14776133"
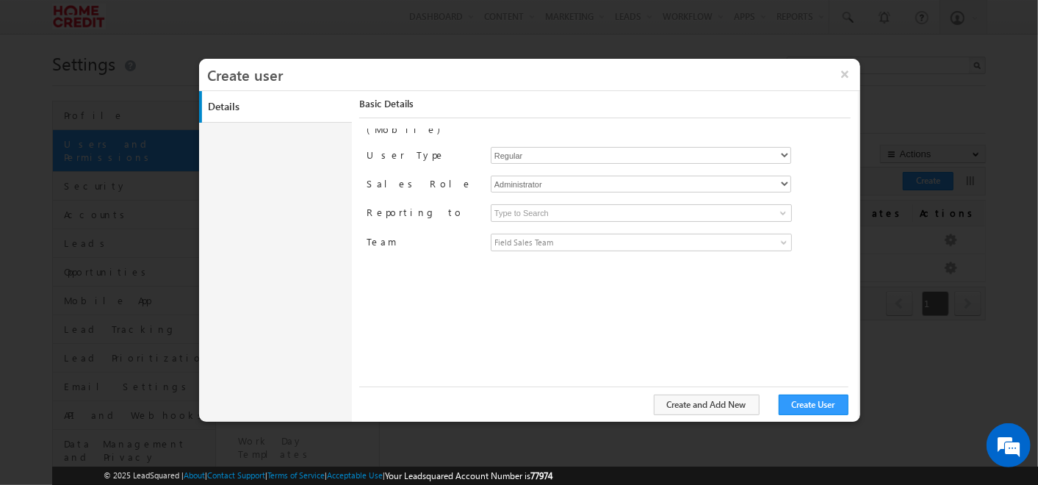
scroll to position [0, 0]
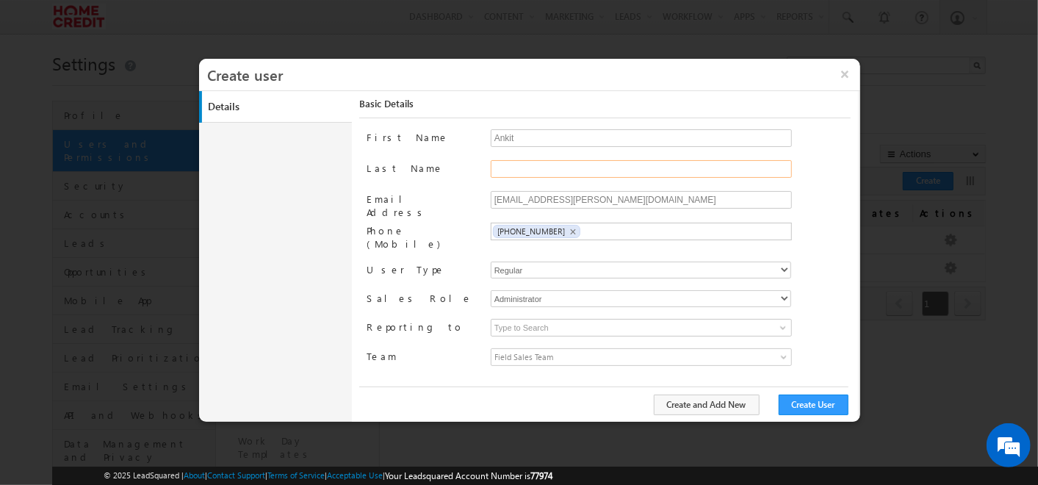
click at [554, 164] on input "Last Name" at bounding box center [641, 169] width 301 height 18
type input "Singhal"
click at [797, 403] on button "Create User" at bounding box center [814, 404] width 70 height 21
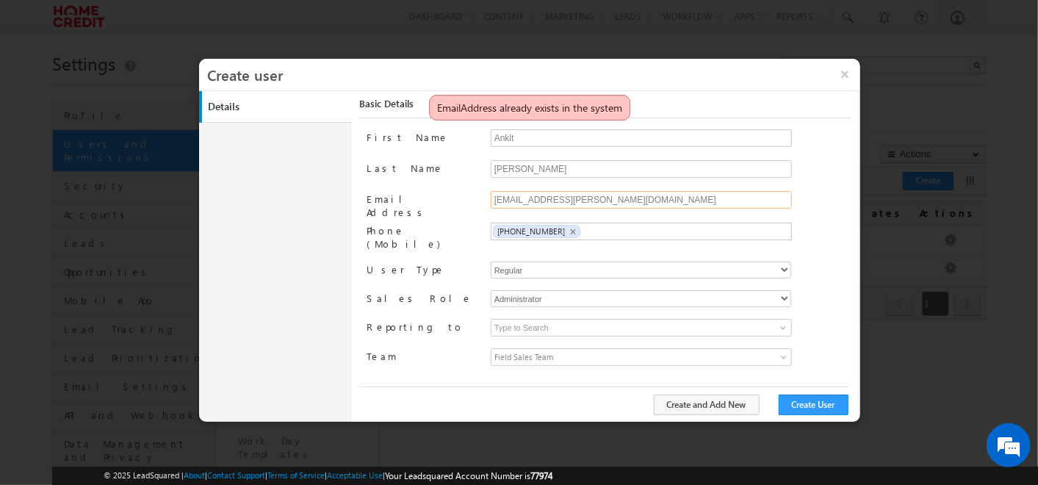
click at [646, 203] on input "ankit.singhal@homecredit.co.in" at bounding box center [641, 200] width 301 height 18
click at [840, 72] on button "×" at bounding box center [845, 74] width 32 height 31
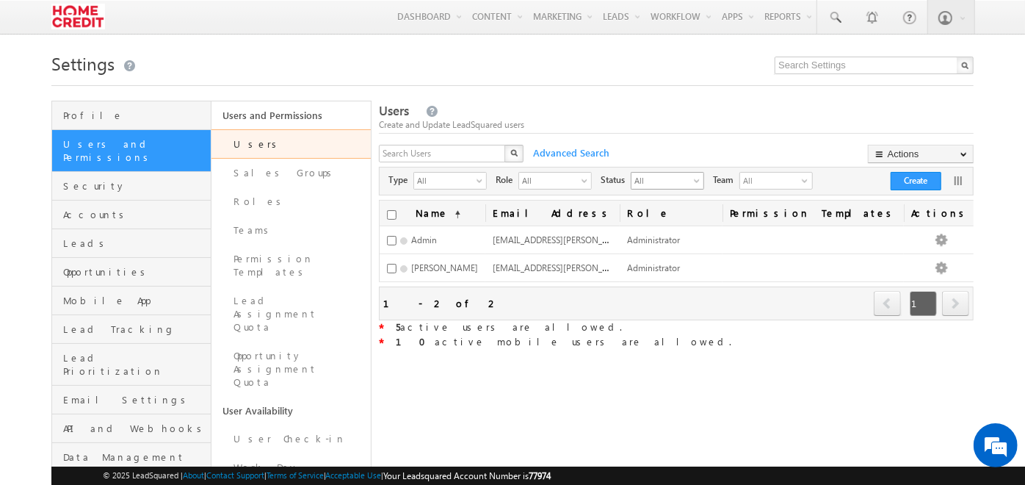
click at [668, 184] on span "All" at bounding box center [662, 180] width 60 height 15
click at [625, 143] on div "Users Create and Update LeadSquared users X Advanced Search Actions Import User…" at bounding box center [676, 226] width 595 height 249
click at [688, 176] on span "All" at bounding box center [662, 180] width 60 height 15
click at [660, 213] on li "Active" at bounding box center [676, 213] width 72 height 15
click at [678, 184] on span "Active" at bounding box center [662, 180] width 60 height 15
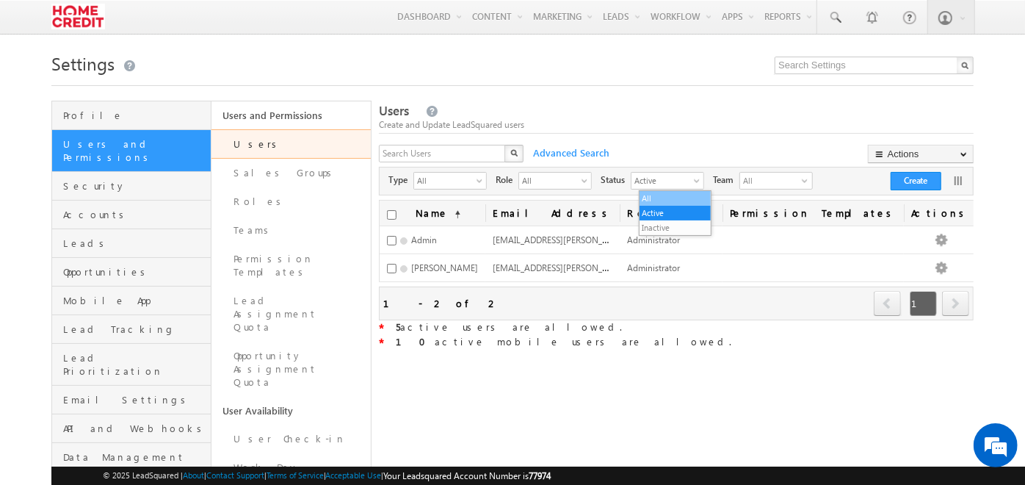
click at [646, 192] on li "All" at bounding box center [676, 198] width 72 height 15
click at [579, 156] on span "Advanced Search" at bounding box center [570, 152] width 88 height 13
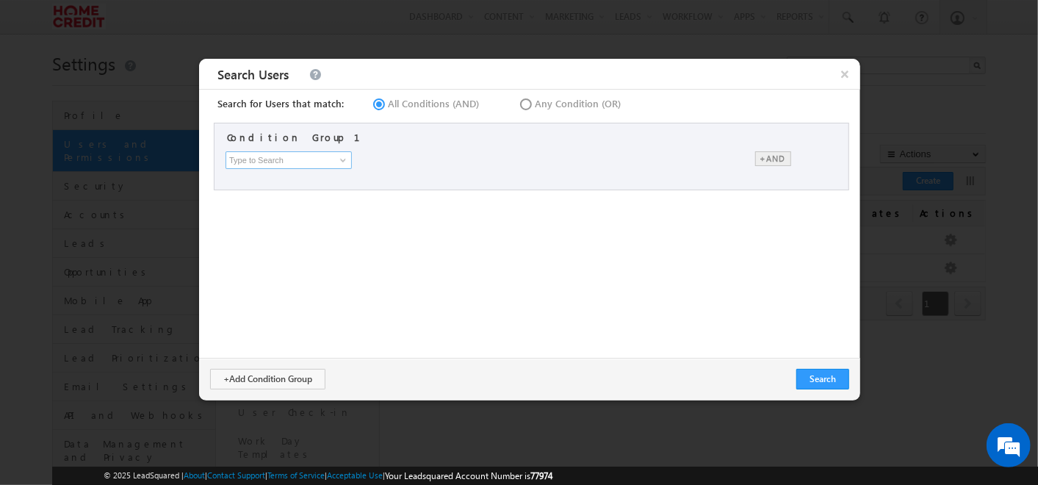
click at [287, 157] on input at bounding box center [289, 160] width 126 height 18
type input "Email Address"
click at [514, 157] on input "text" at bounding box center [549, 160] width 174 height 18
paste input "ankit.singhal@homecredit.co.in"
type input "ankit.singhal@homecredit.co.in"
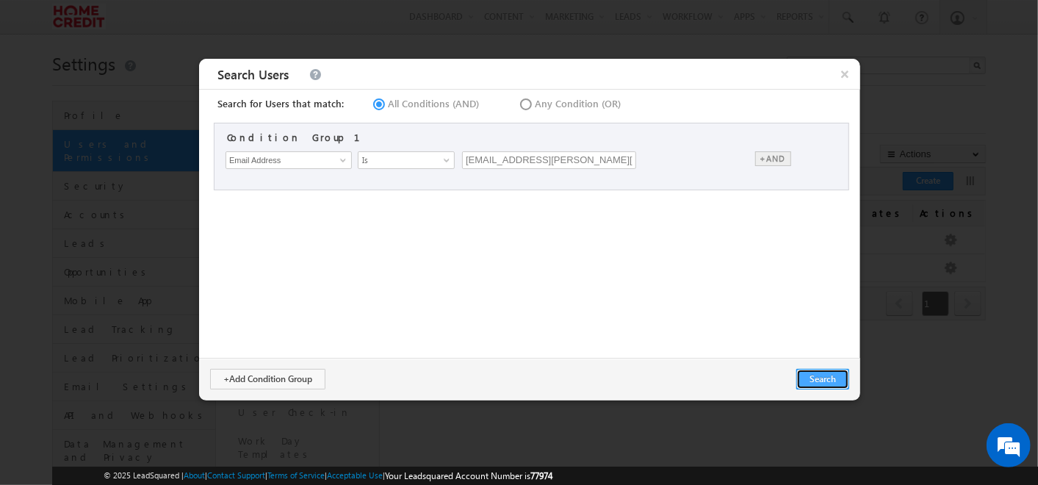
click at [813, 372] on button "Search" at bounding box center [822, 379] width 53 height 21
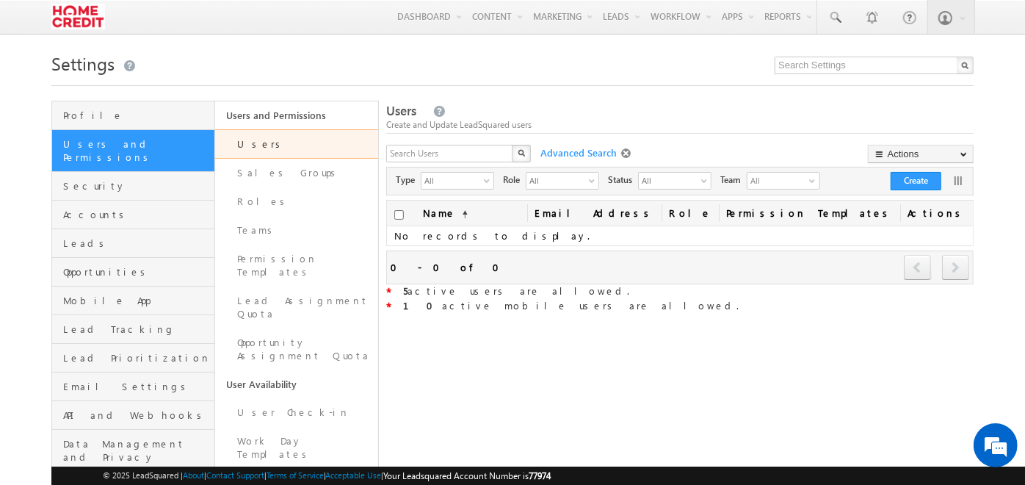
click at [583, 147] on span "Advanced Search" at bounding box center [577, 152] width 88 height 13
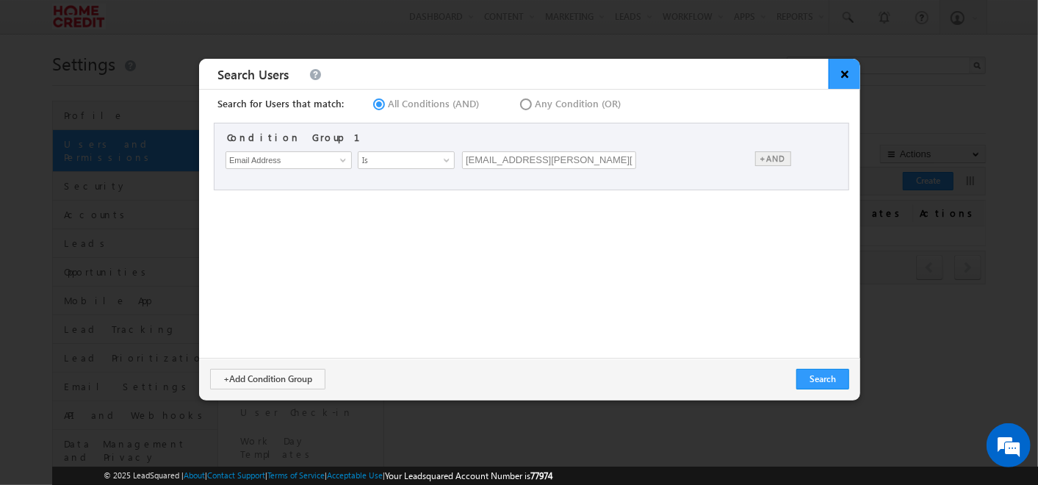
click at [846, 73] on span "×" at bounding box center [845, 74] width 32 height 30
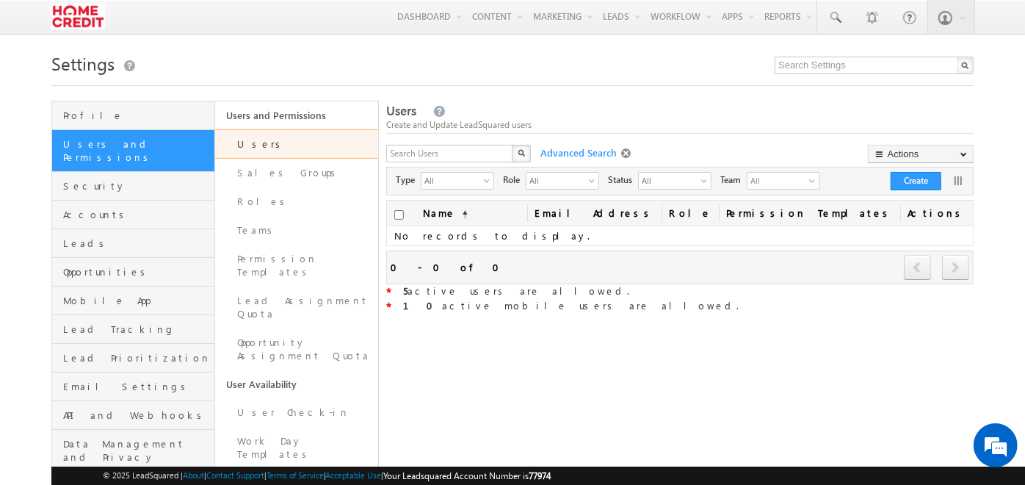
click at [624, 157] on span at bounding box center [627, 154] width 13 height 12
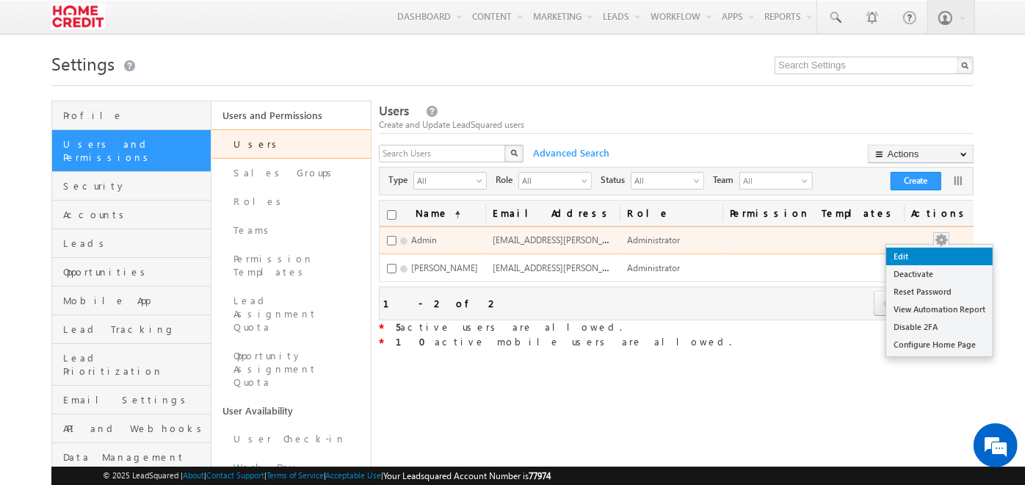
click at [929, 260] on link "Edit" at bounding box center [940, 257] width 107 height 18
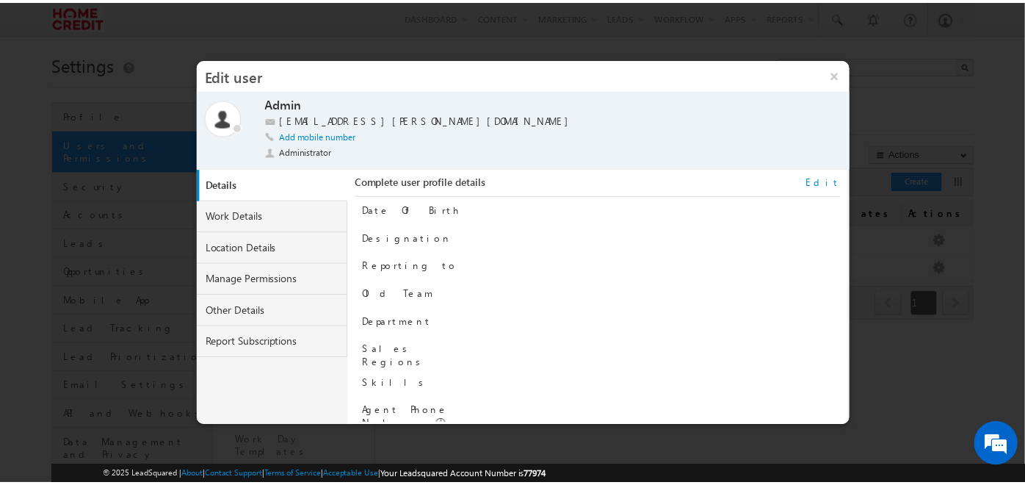
scroll to position [148, 0]
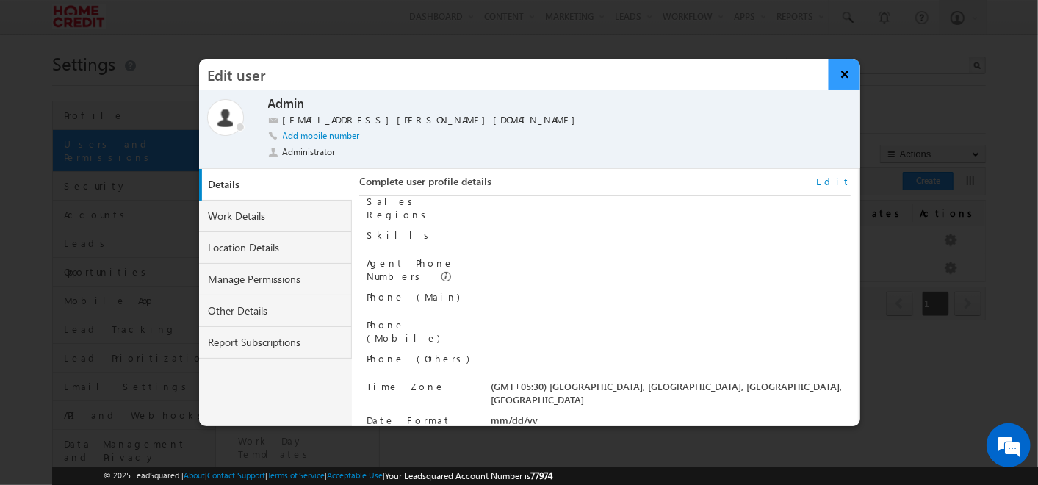
click at [837, 76] on button "×" at bounding box center [845, 74] width 32 height 31
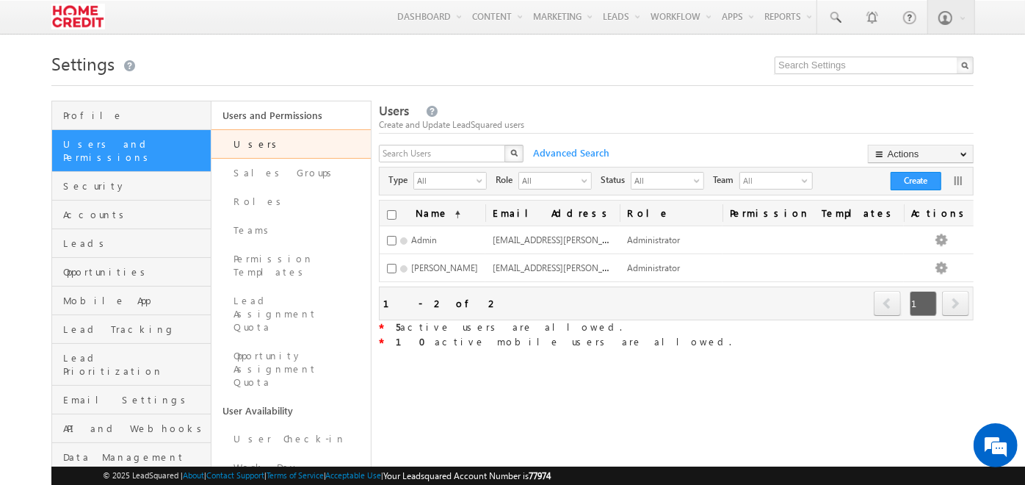
click at [74, 19] on img at bounding box center [78, 17] width 54 height 26
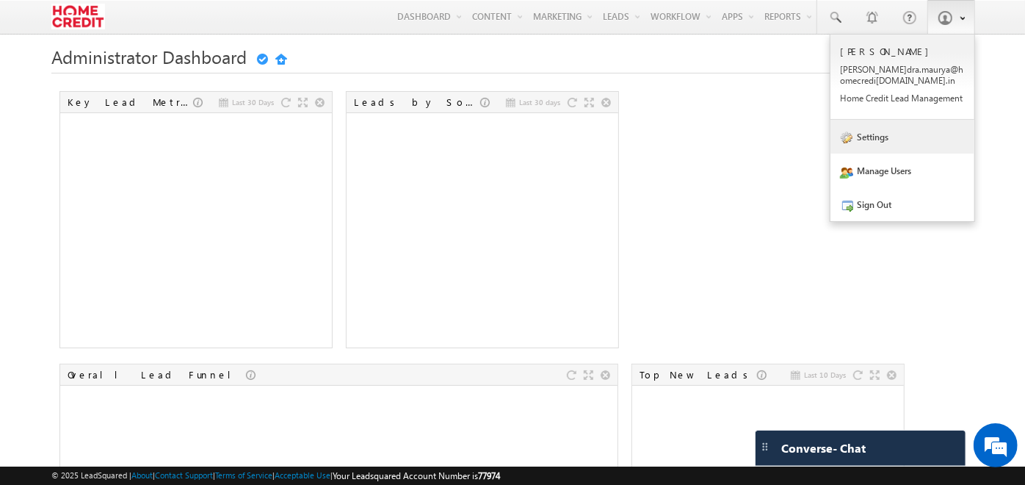
click at [908, 128] on link "Settings" at bounding box center [903, 137] width 144 height 34
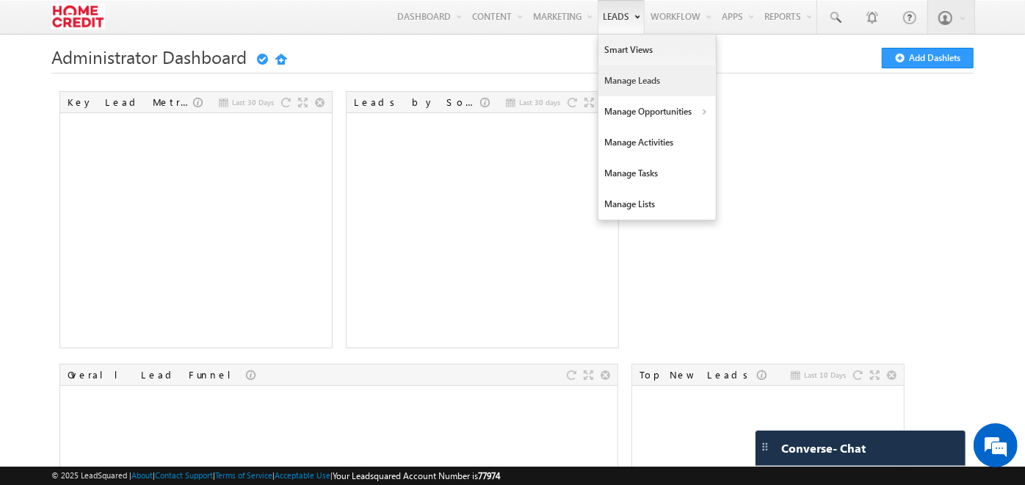
click at [624, 77] on link "Manage Leads" at bounding box center [658, 80] width 118 height 31
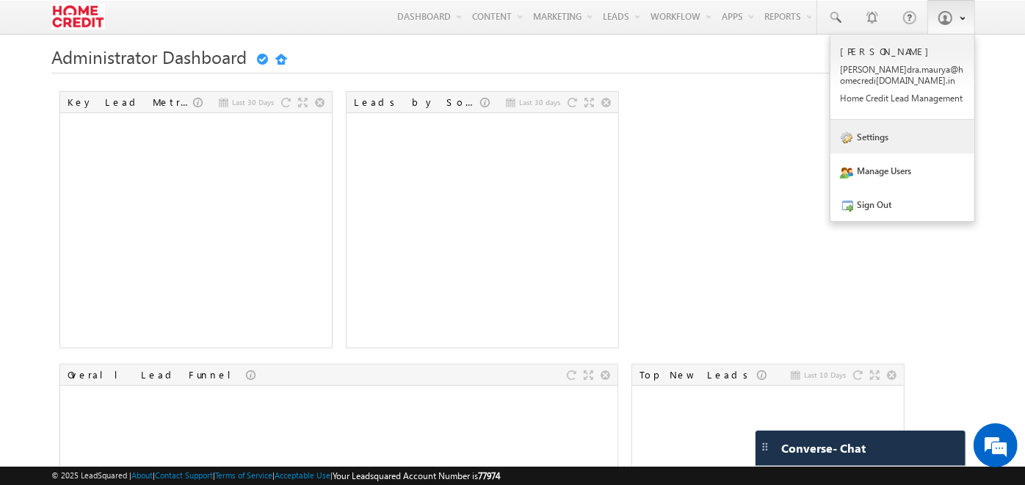
click at [879, 148] on link "Settings" at bounding box center [903, 137] width 144 height 34
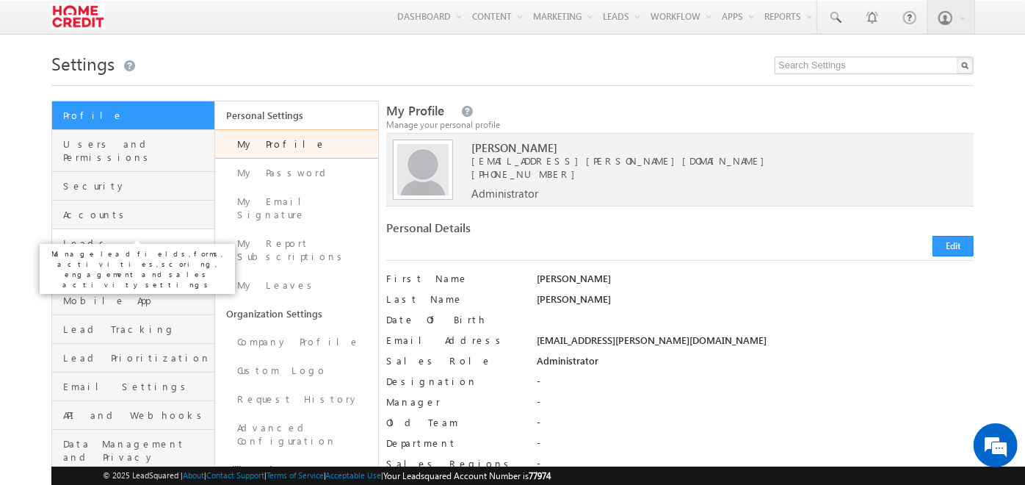
click at [147, 237] on span "Leads" at bounding box center [137, 243] width 148 height 13
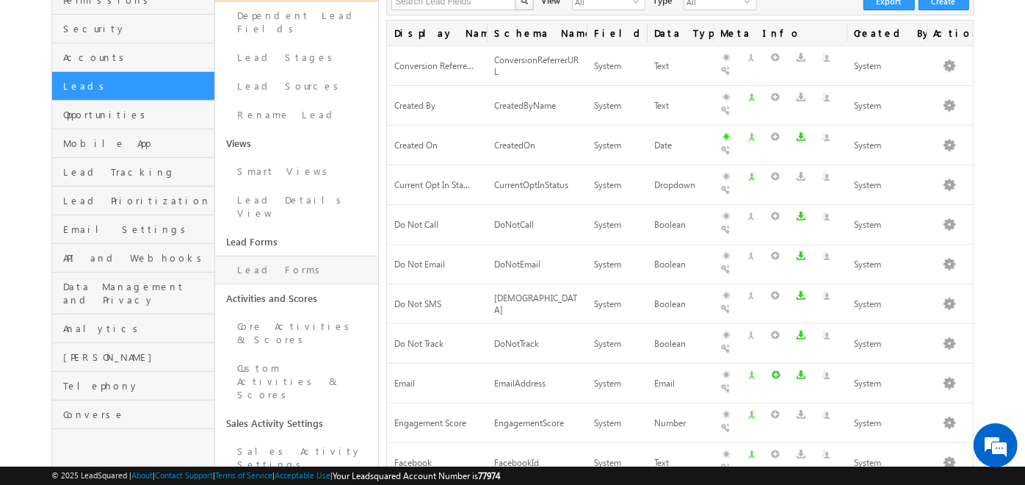
scroll to position [158, 0]
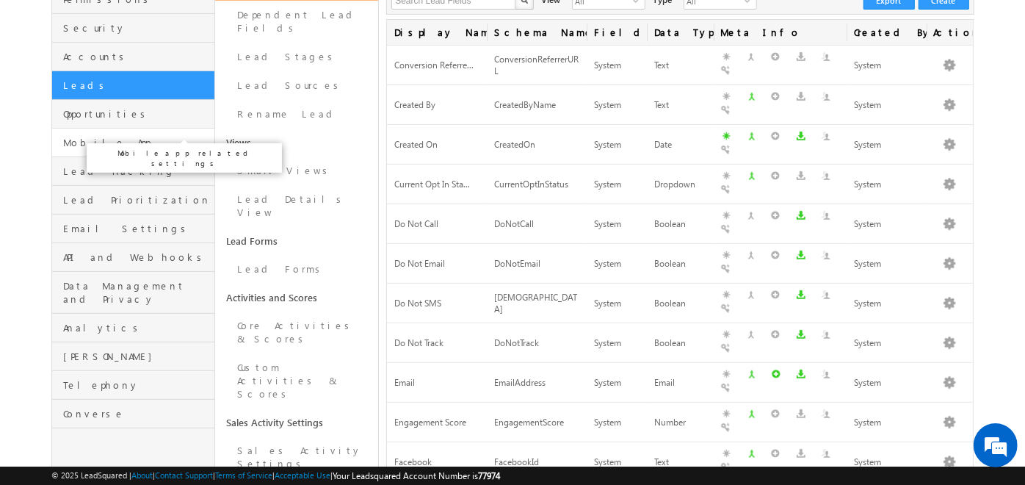
click at [143, 136] on span "Mobile App" at bounding box center [137, 142] width 148 height 13
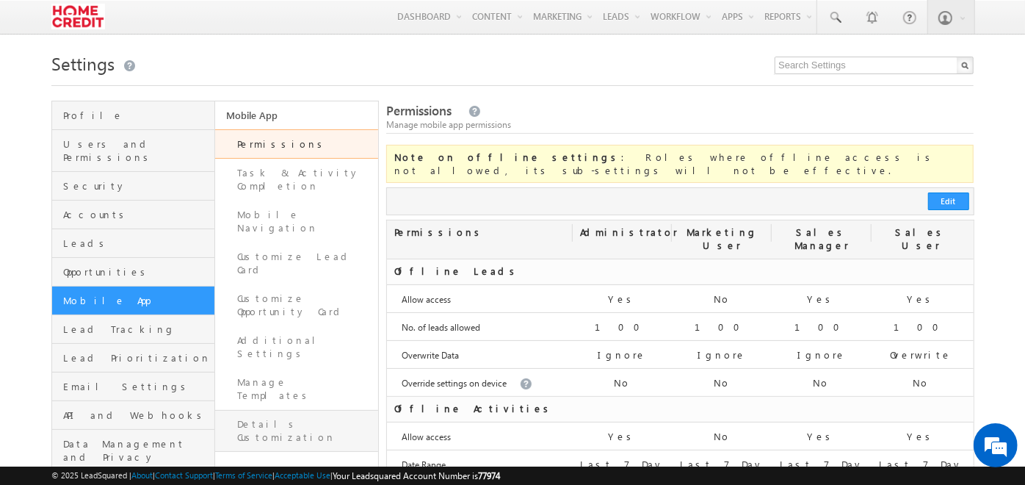
click at [309, 410] on link "Details Customization" at bounding box center [296, 431] width 163 height 42
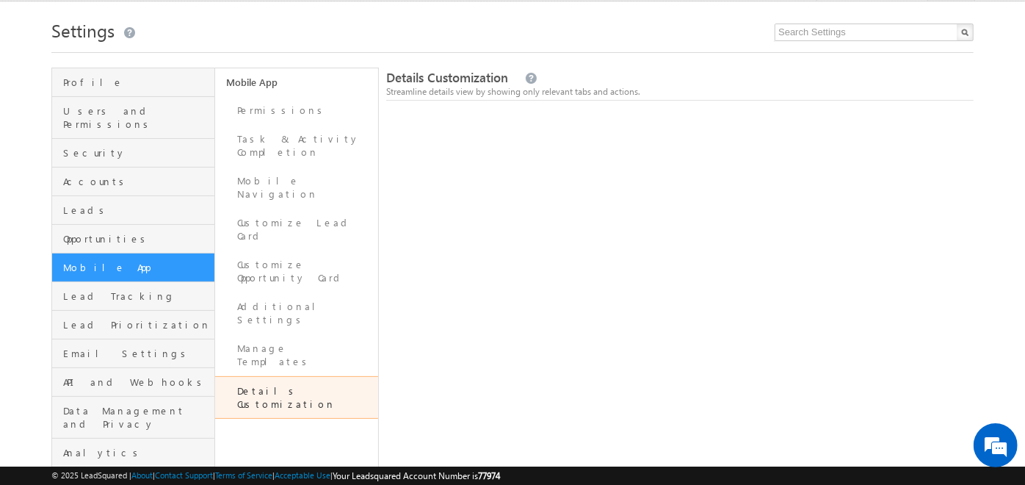
scroll to position [36, 0]
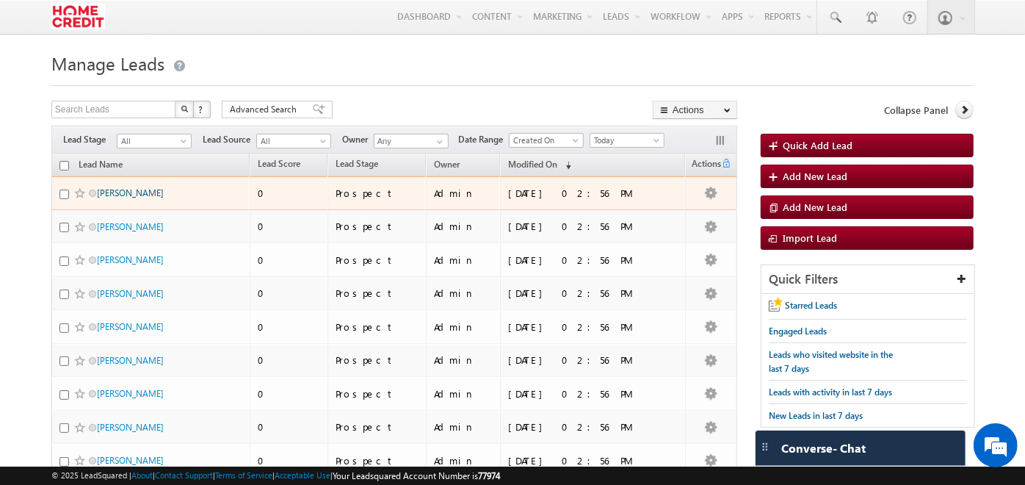
click at [127, 193] on link "[PERSON_NAME]" at bounding box center [130, 192] width 67 height 11
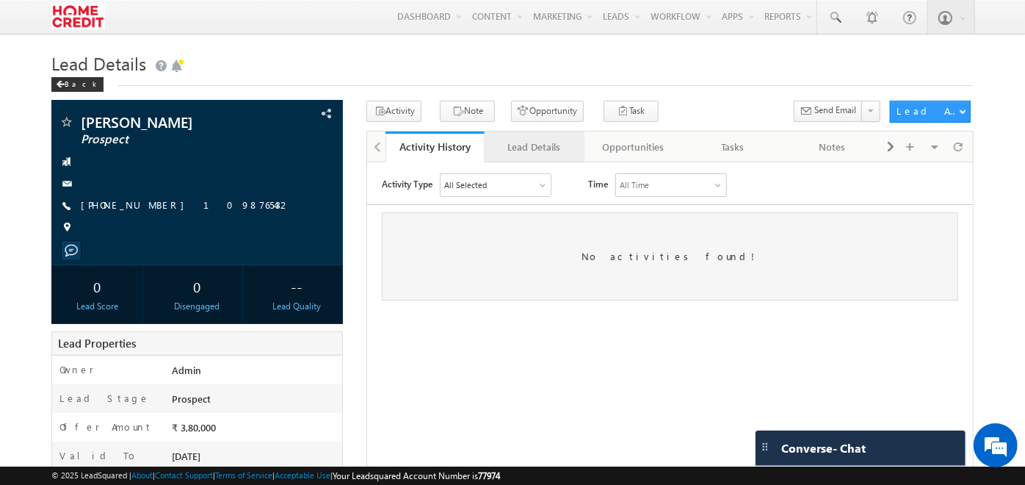
click at [519, 137] on link "Lead Details" at bounding box center [534, 146] width 99 height 31
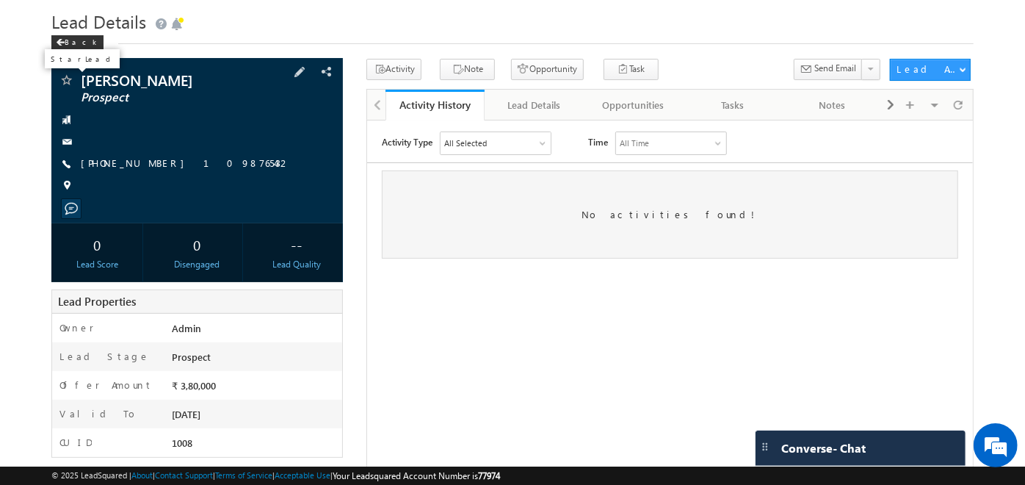
click at [65, 77] on span at bounding box center [66, 81] width 15 height 15
click at [70, 79] on span at bounding box center [66, 81] width 15 height 15
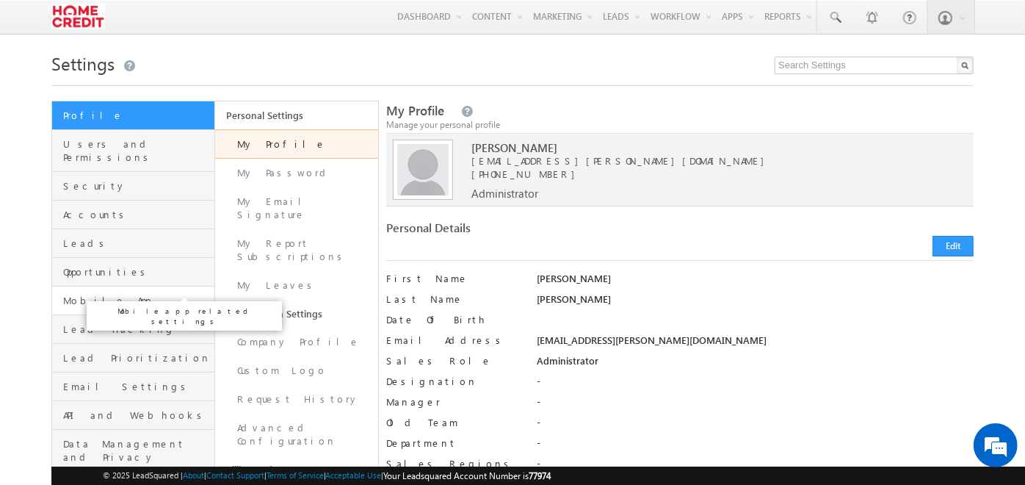
click at [141, 294] on span "Mobile App" at bounding box center [137, 300] width 148 height 13
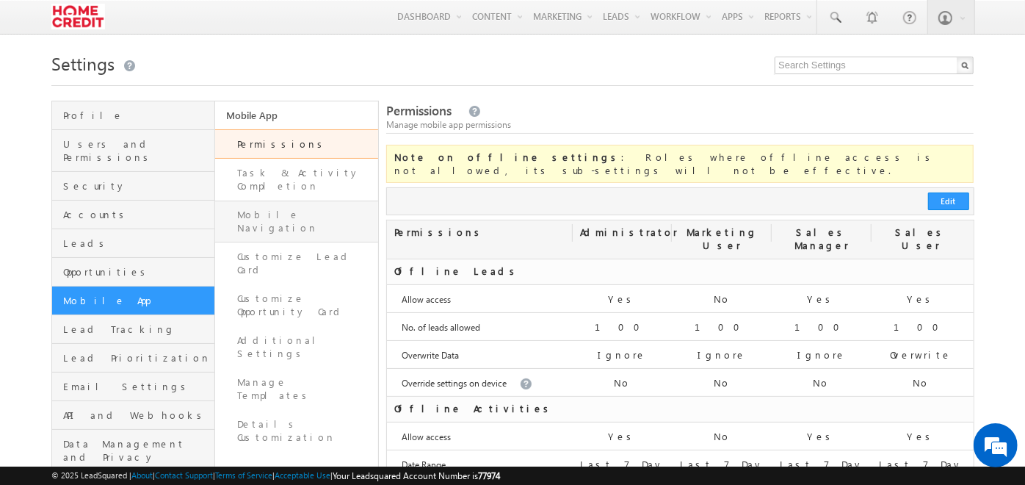
click at [334, 201] on link "Mobile Navigation" at bounding box center [296, 222] width 163 height 42
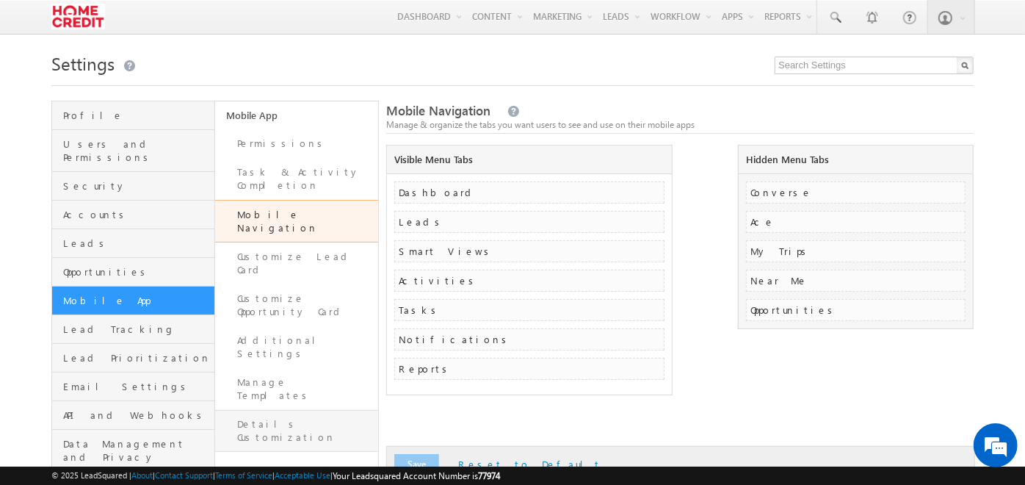
click at [318, 410] on link "Details Customization" at bounding box center [296, 431] width 163 height 42
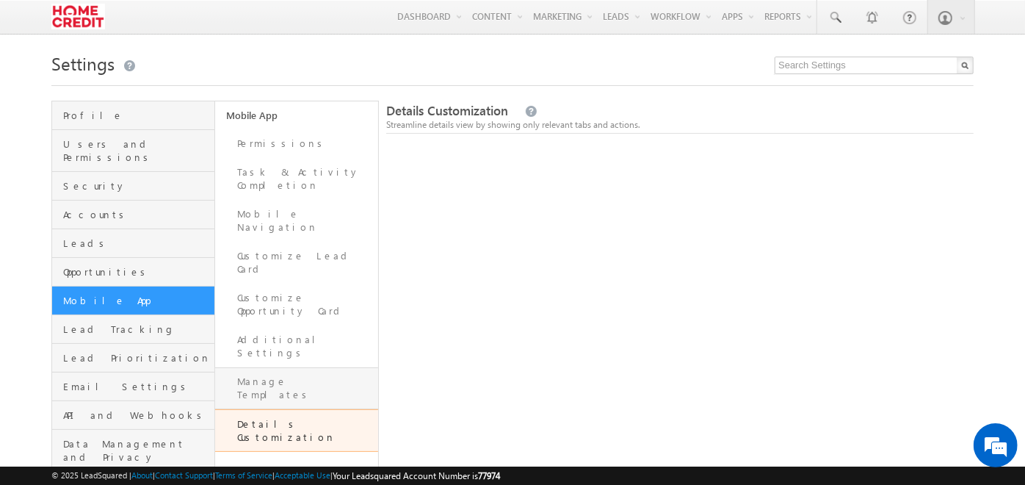
click at [302, 367] on link "Manage Templates" at bounding box center [296, 388] width 163 height 42
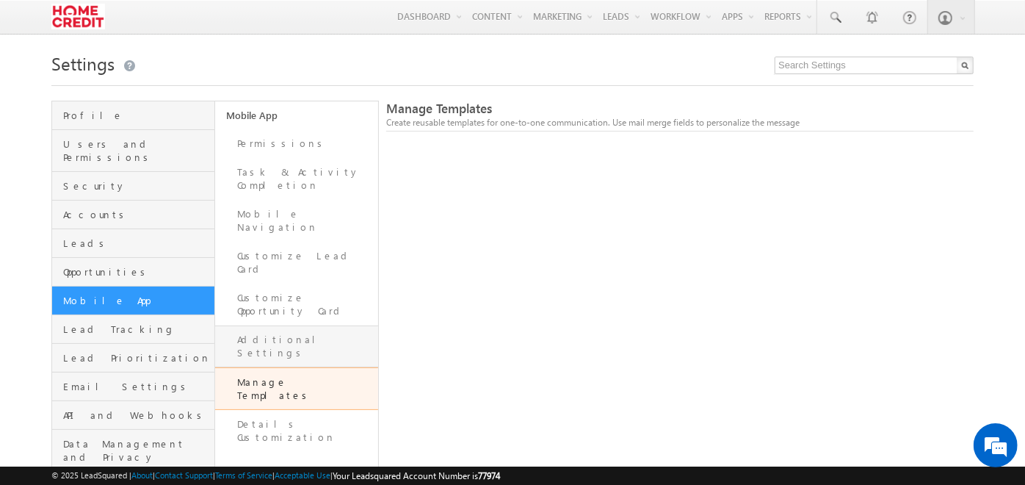
click at [298, 325] on link "Additional Settings" at bounding box center [296, 346] width 163 height 42
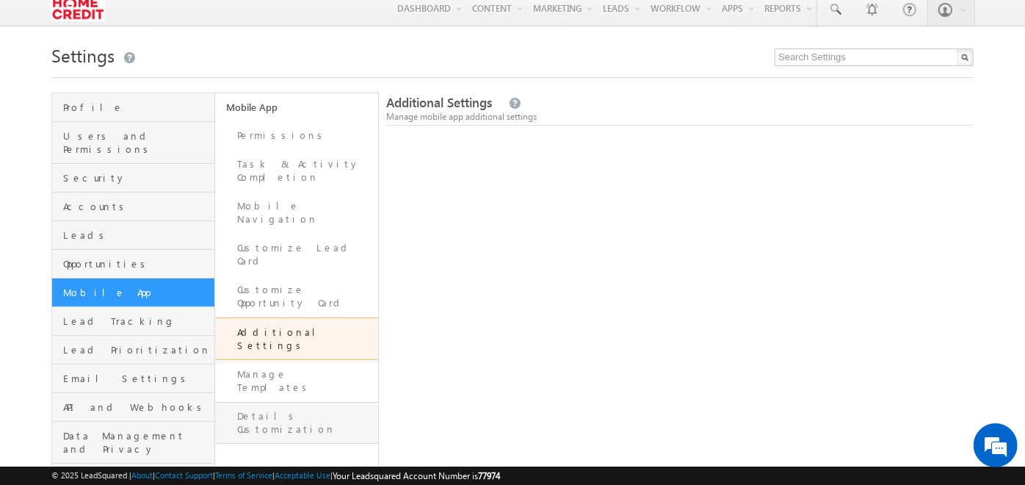
click at [300, 402] on link "Details Customization" at bounding box center [296, 423] width 163 height 42
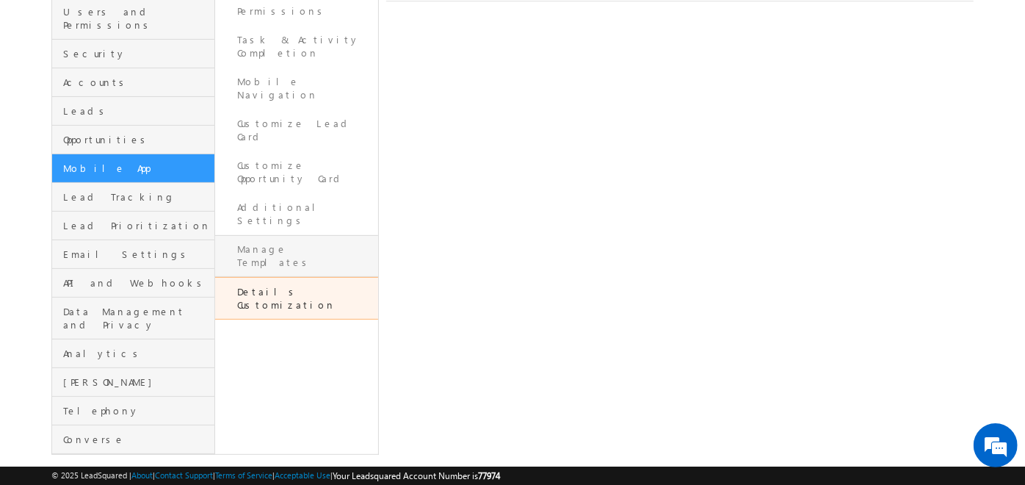
click at [310, 235] on link "Manage Templates" at bounding box center [296, 256] width 163 height 42
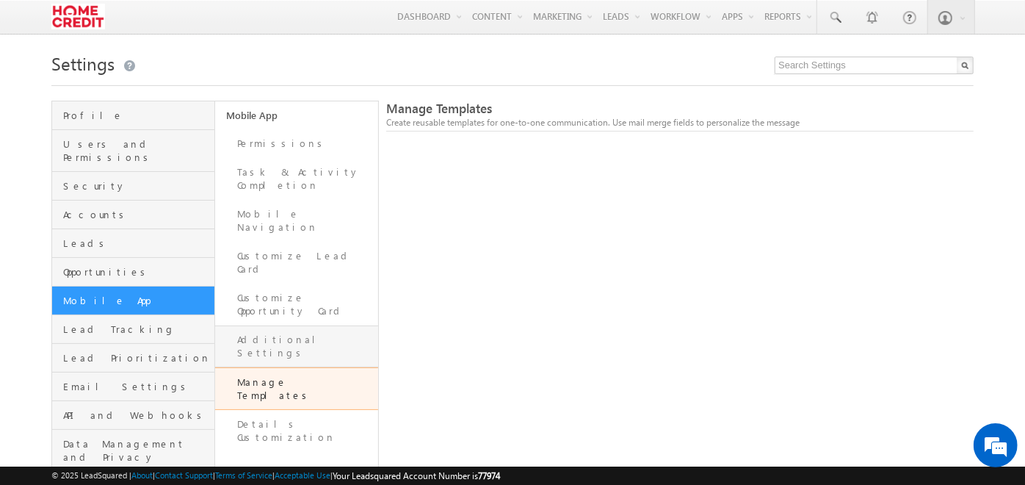
click at [331, 325] on link "Additional Settings" at bounding box center [296, 346] width 163 height 42
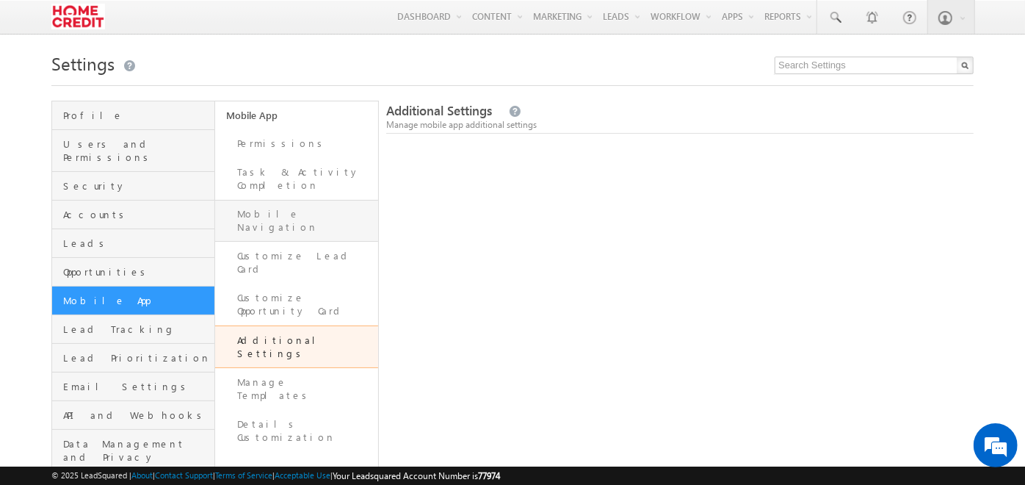
click at [296, 201] on link "Mobile Navigation" at bounding box center [296, 221] width 163 height 42
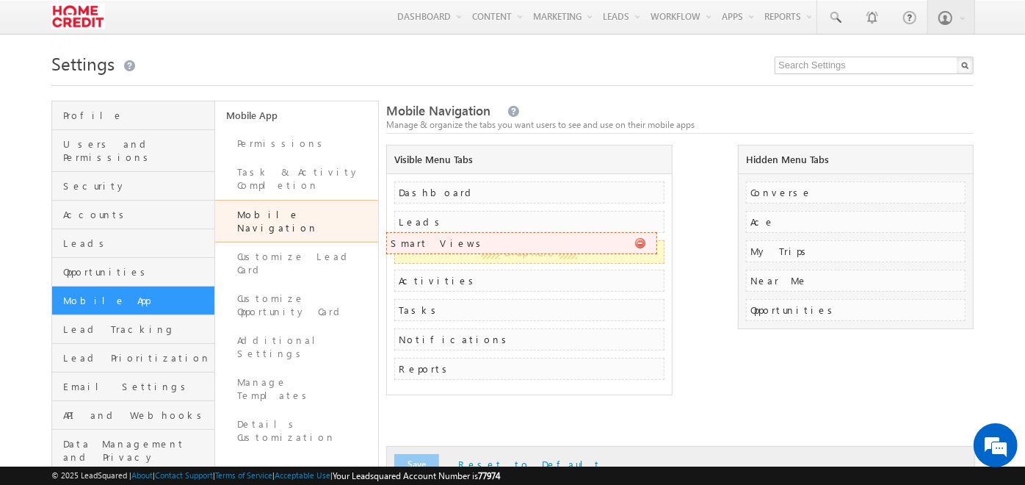
drag, startPoint x: 422, startPoint y: 252, endPoint x: 444, endPoint y: 244, distance: 23.5
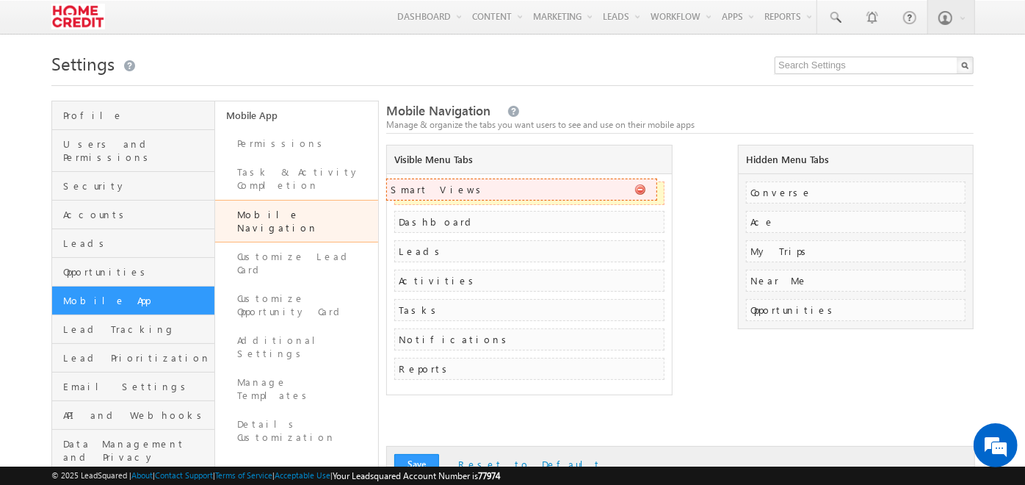
drag, startPoint x: 444, startPoint y: 249, endPoint x: 444, endPoint y: 187, distance: 61.7
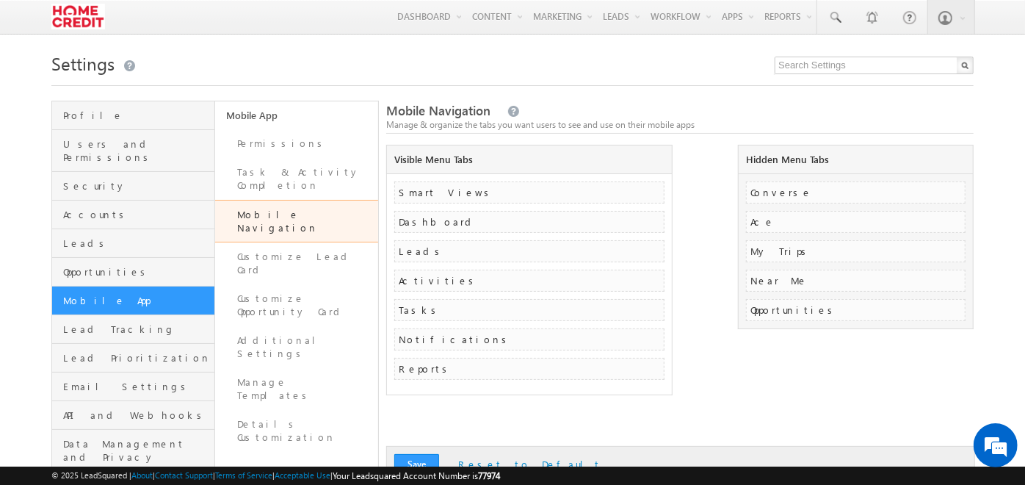
scroll to position [39, 0]
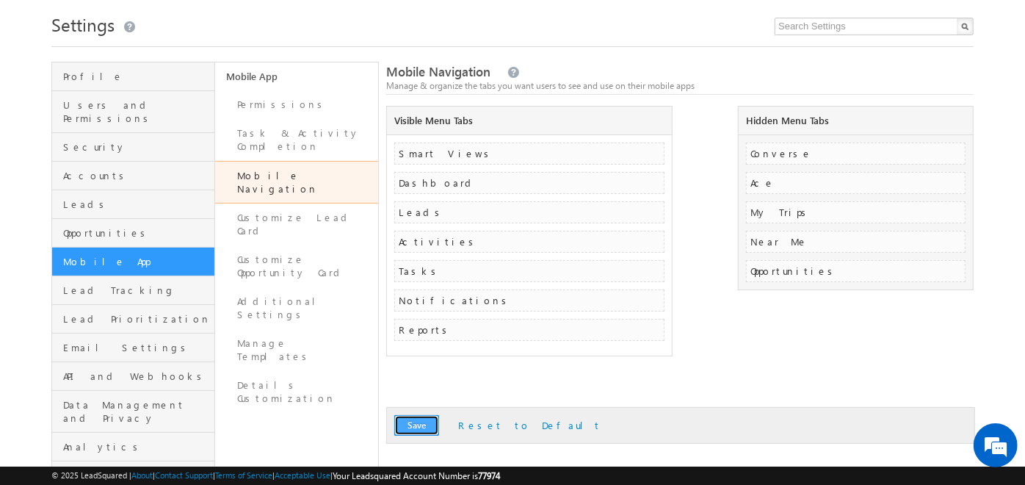
click at [419, 425] on button "Save" at bounding box center [416, 425] width 45 height 21
click at [300, 371] on link "Details Customization" at bounding box center [296, 392] width 163 height 42
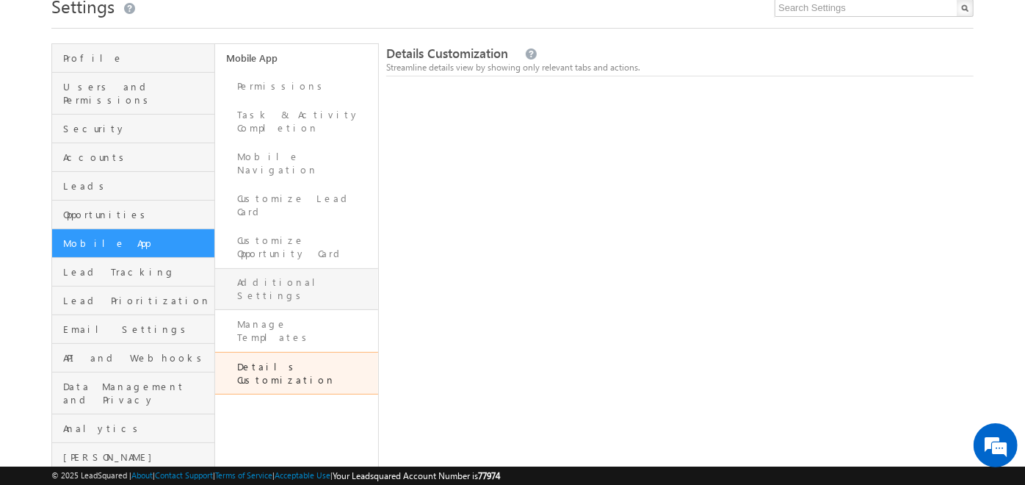
scroll to position [57, 0]
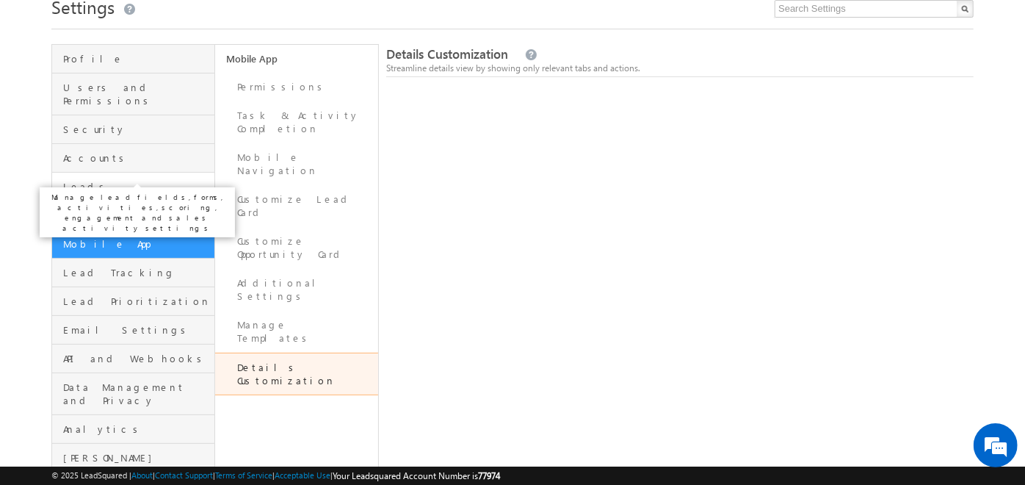
click at [163, 180] on span "Leads" at bounding box center [137, 186] width 148 height 13
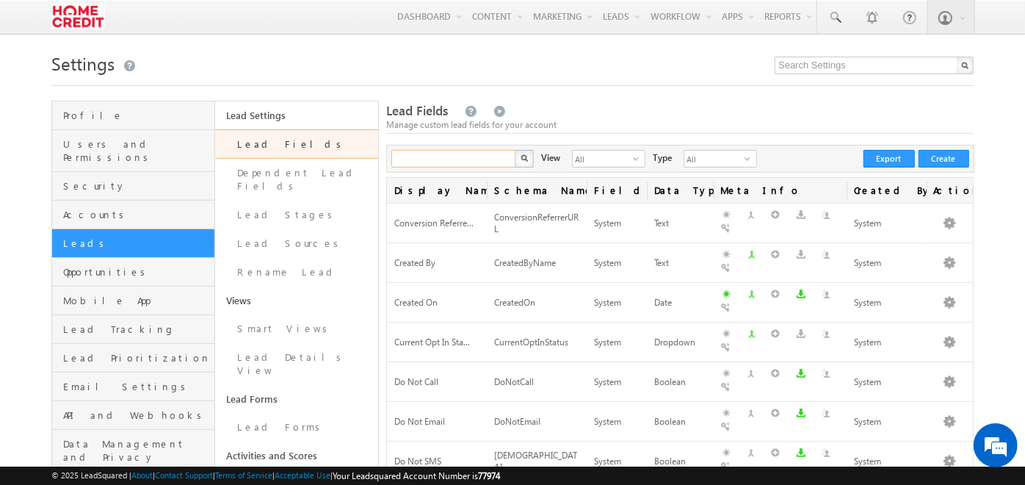
click at [451, 153] on input "text" at bounding box center [455, 159] width 126 height 18
type input "mobile"
click at [515, 150] on button "button" at bounding box center [524, 159] width 19 height 18
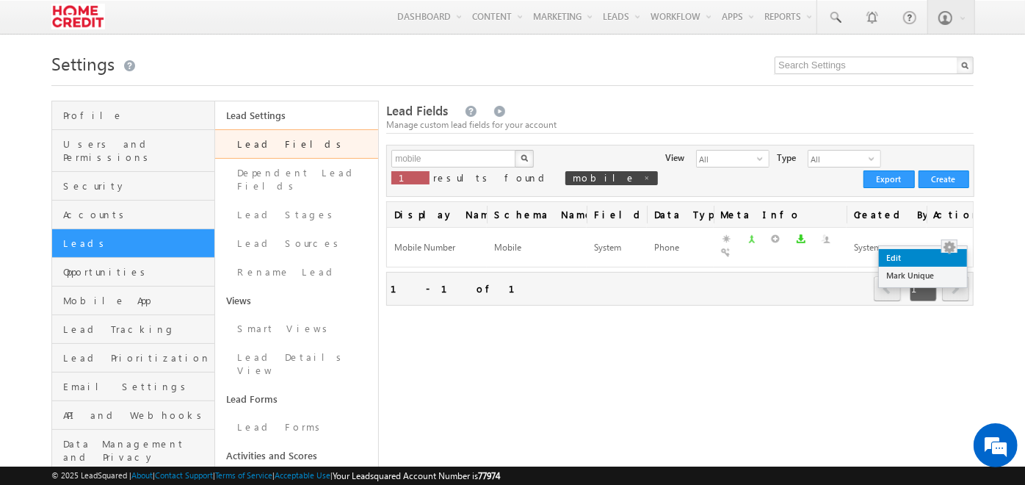
click at [944, 249] on link "Edit" at bounding box center [923, 258] width 88 height 18
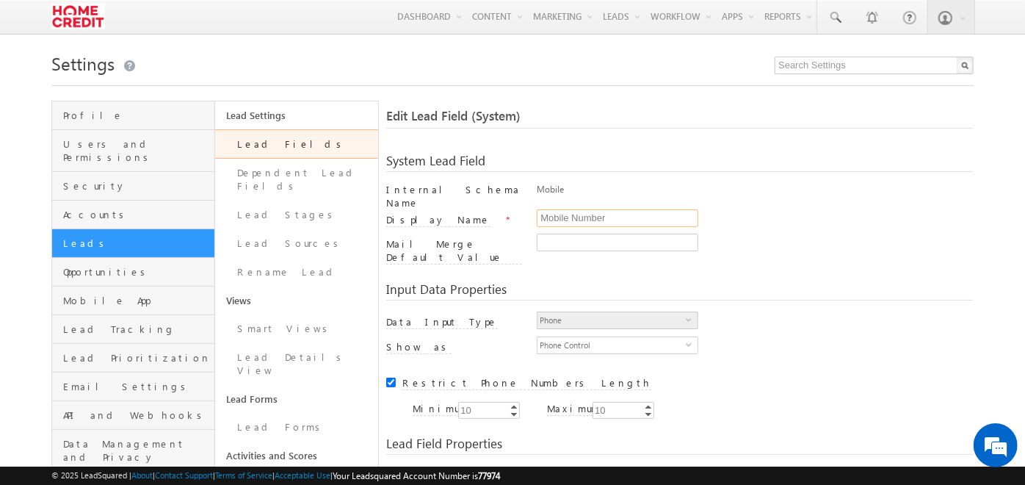
click at [602, 212] on input "Mobile Number" at bounding box center [618, 218] width 162 height 18
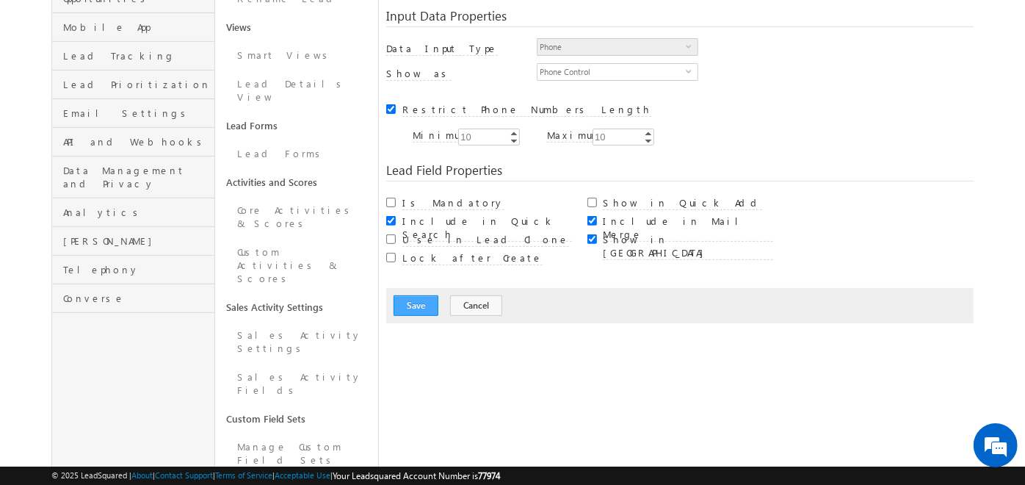
scroll to position [274, 0]
type input "Alternate Number"
click at [422, 295] on button "Save" at bounding box center [416, 305] width 45 height 21
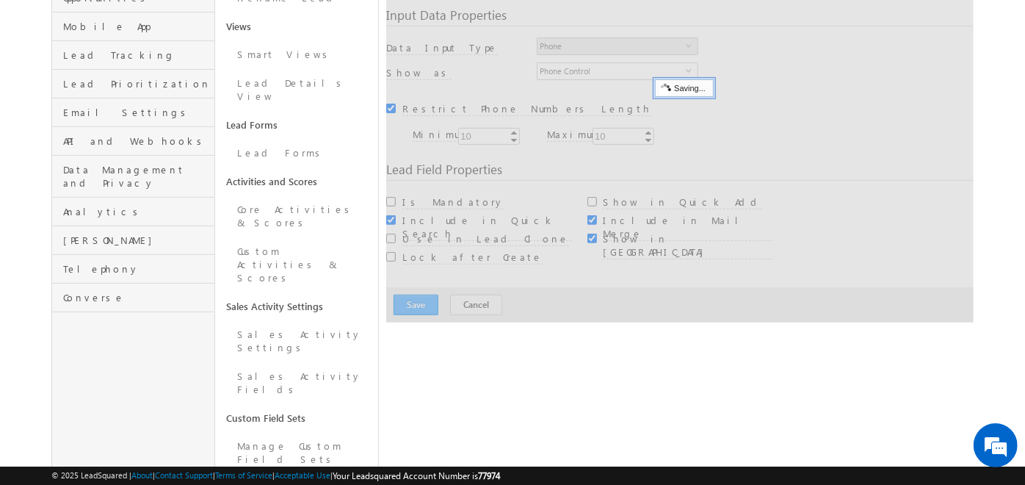
scroll to position [109, 0]
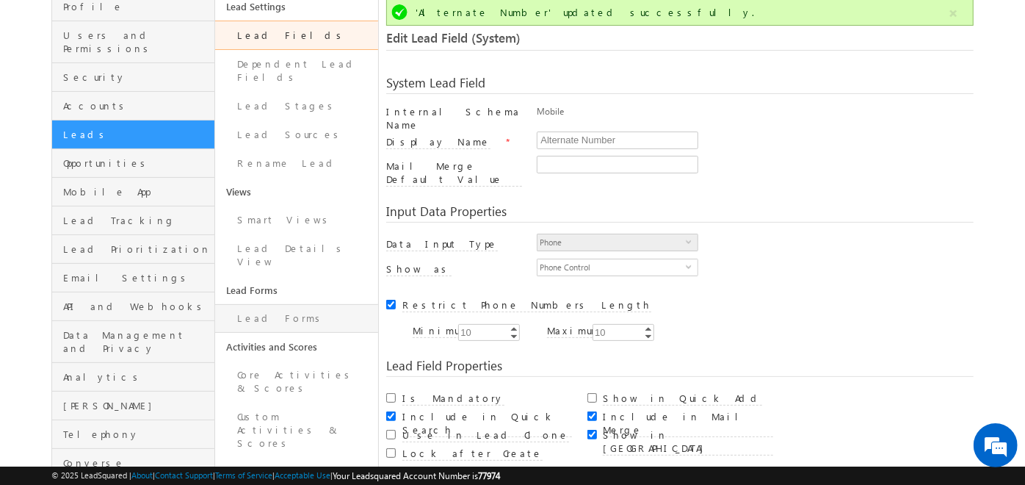
click at [273, 304] on link "Lead Forms" at bounding box center [296, 318] width 163 height 29
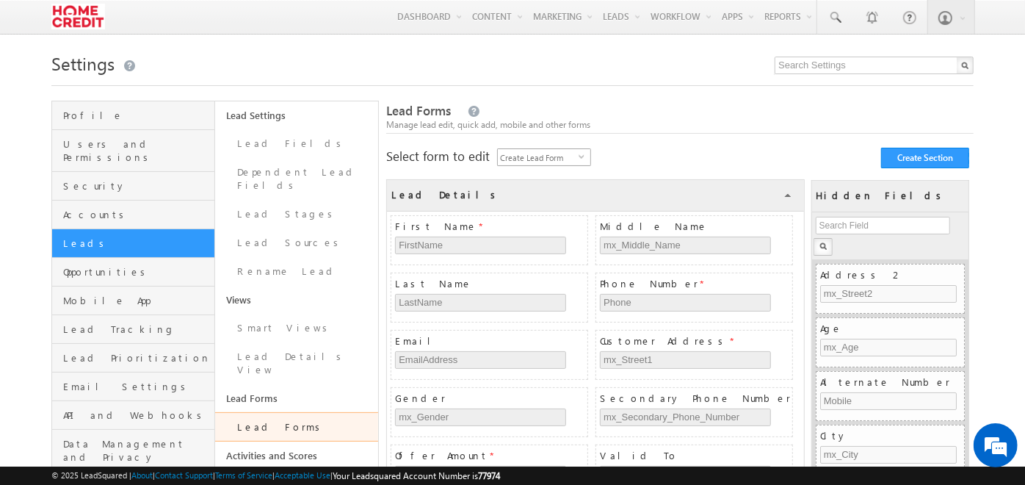
click at [561, 164] on span "Create Lead Form" at bounding box center [538, 157] width 81 height 16
click at [688, 153] on div "Select form to edit Create Lead Form select LeadManipulation Create Section Sel…" at bounding box center [680, 155] width 588 height 15
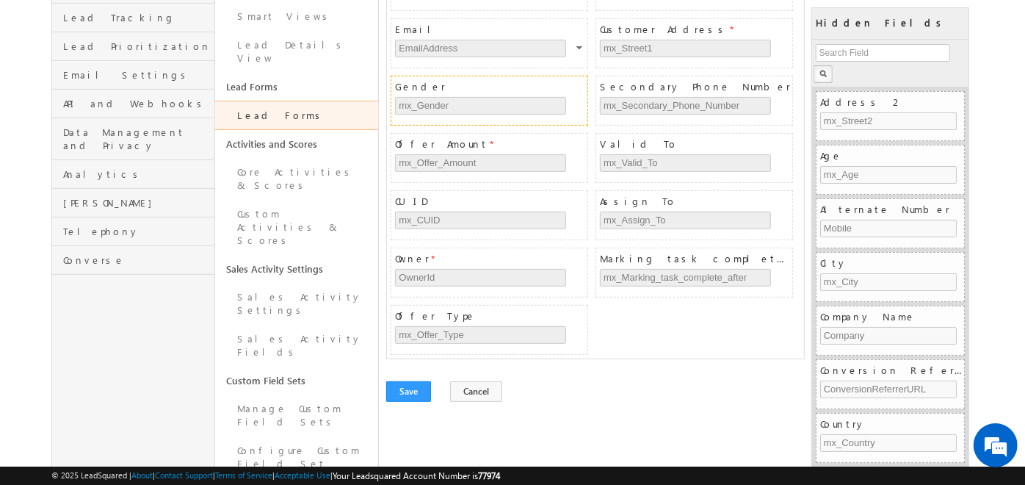
scroll to position [312, 0]
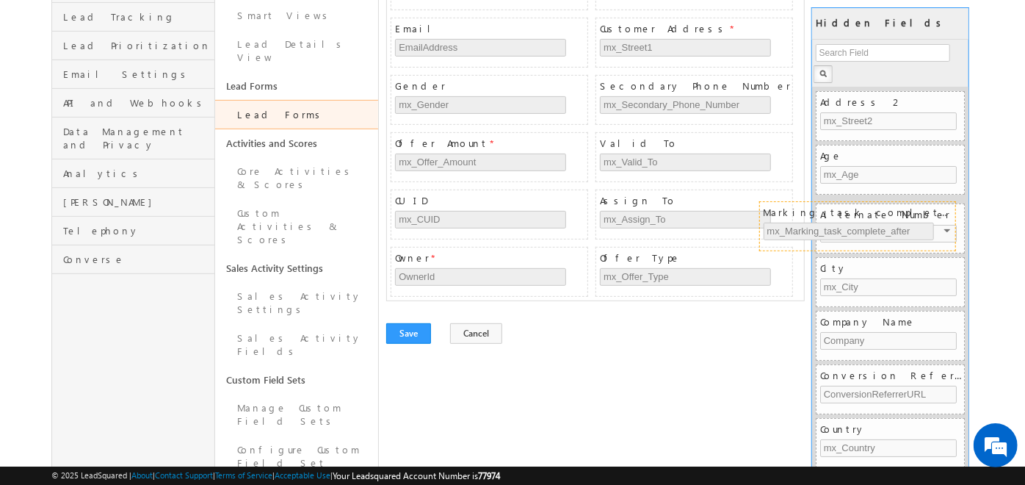
drag, startPoint x: 726, startPoint y: 250, endPoint x: 890, endPoint y: 209, distance: 169.6
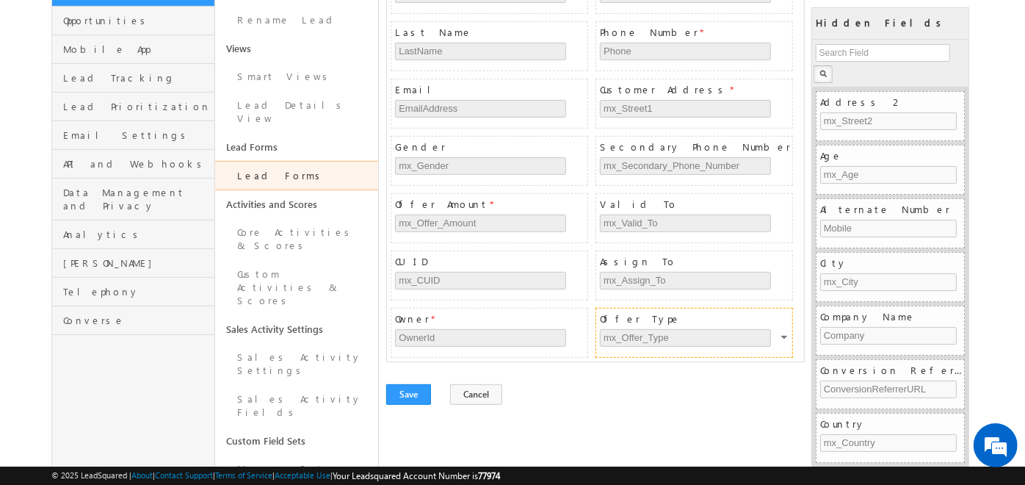
scroll to position [241, 0]
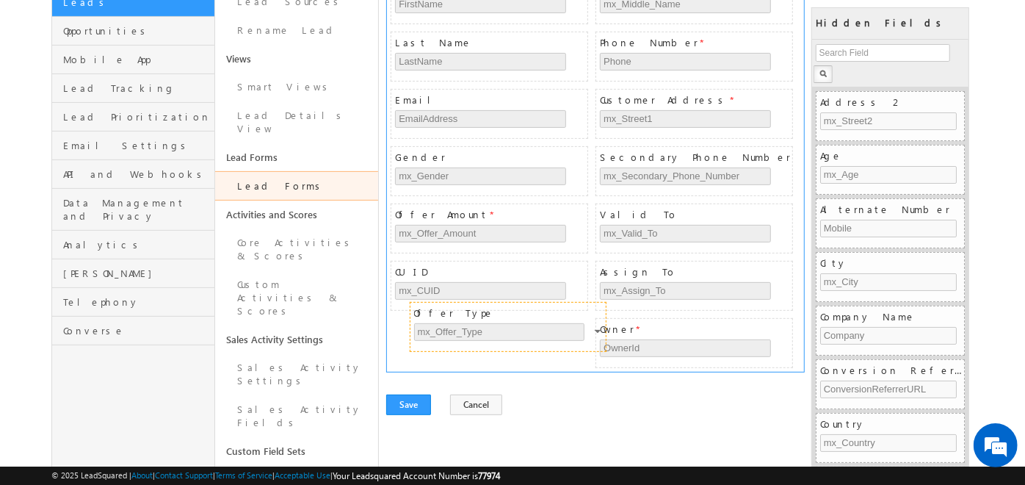
drag, startPoint x: 632, startPoint y: 329, endPoint x: 446, endPoint y: 317, distance: 186.3
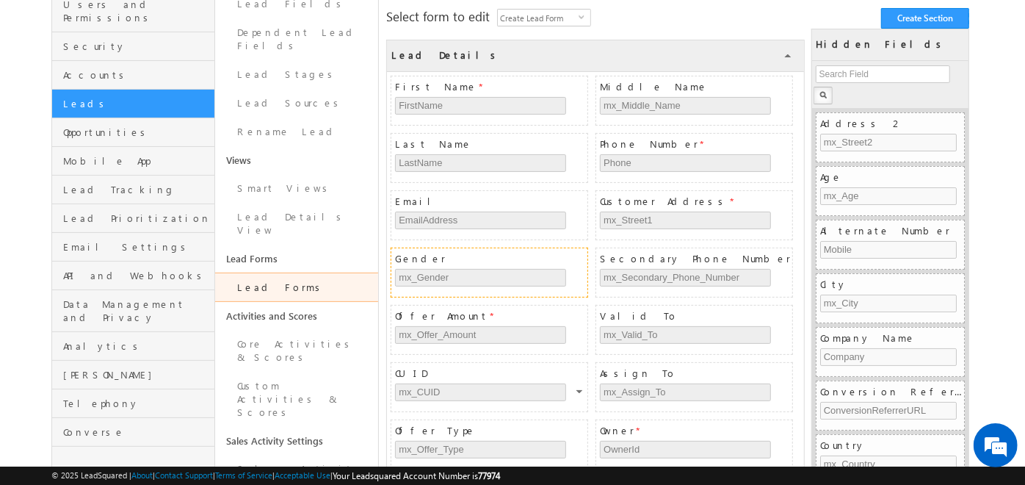
scroll to position [167, 0]
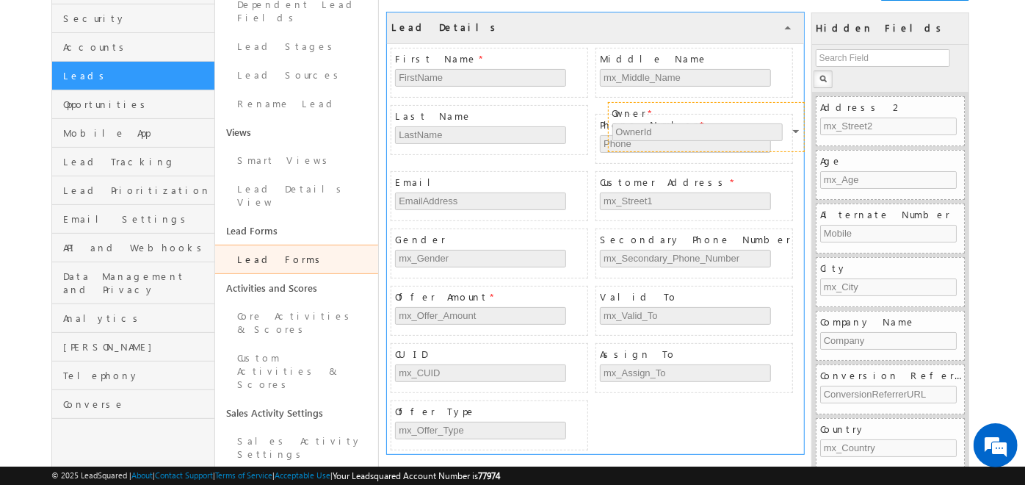
drag, startPoint x: 642, startPoint y: 397, endPoint x: 655, endPoint y: 111, distance: 286.0
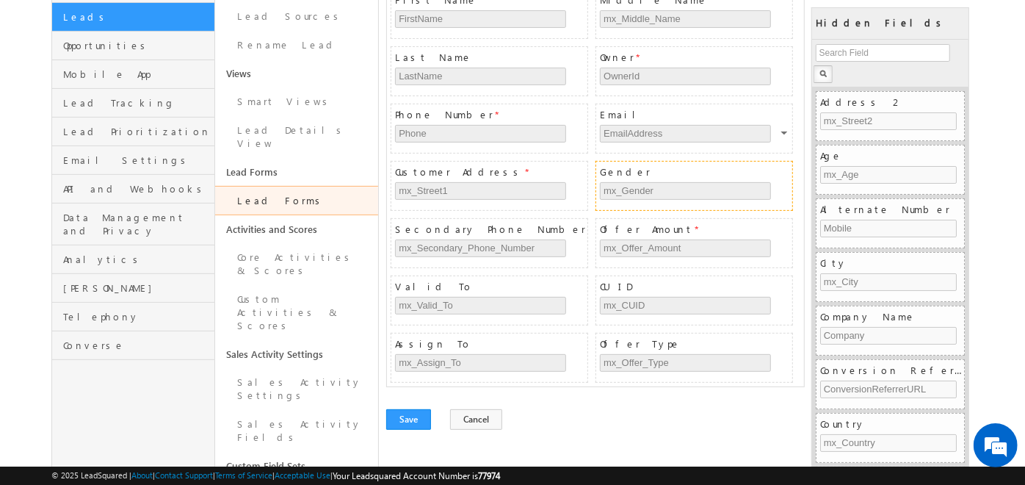
scroll to position [233, 0]
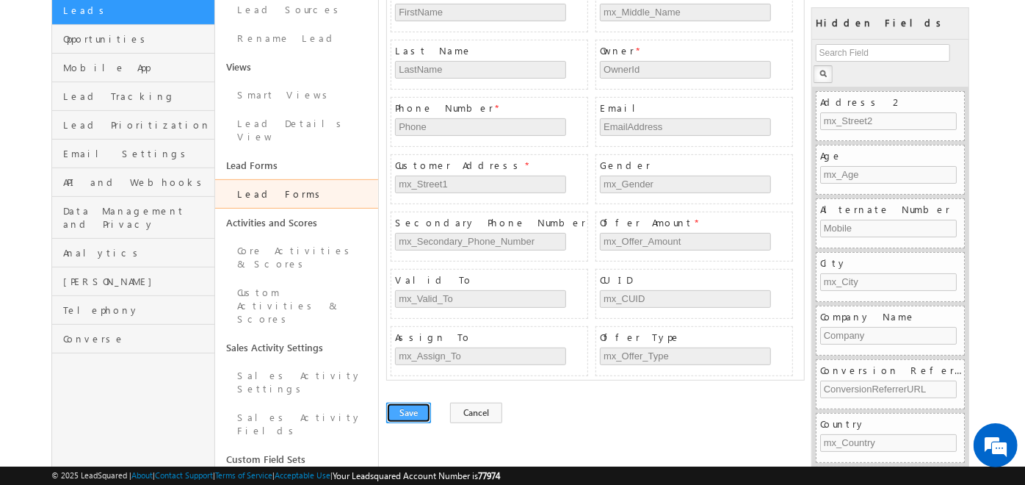
click at [408, 411] on button "Save" at bounding box center [408, 413] width 45 height 21
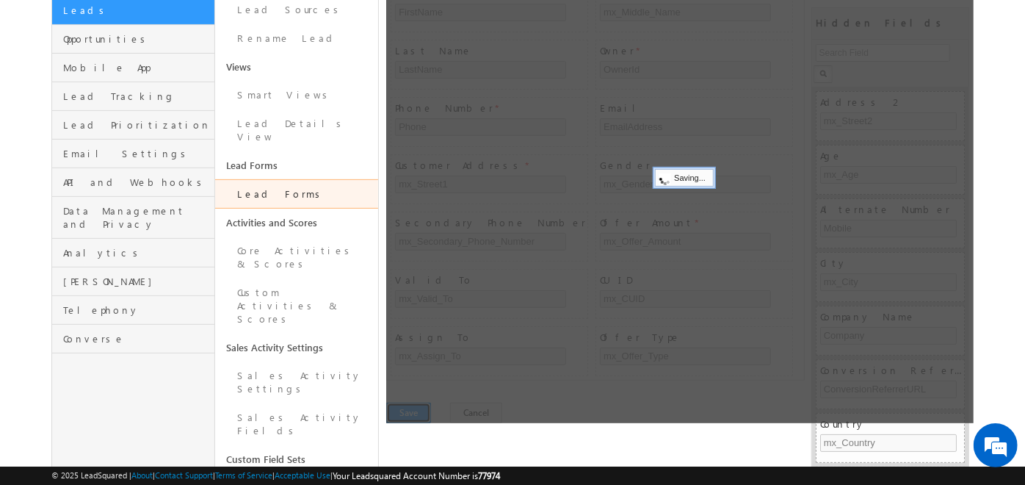
scroll to position [0, 0]
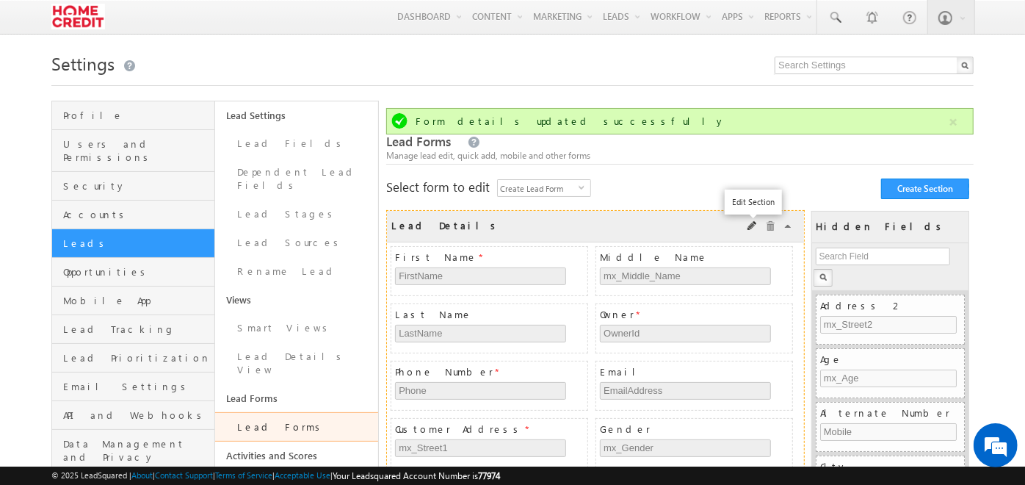
click at [754, 224] on span at bounding box center [753, 226] width 10 height 10
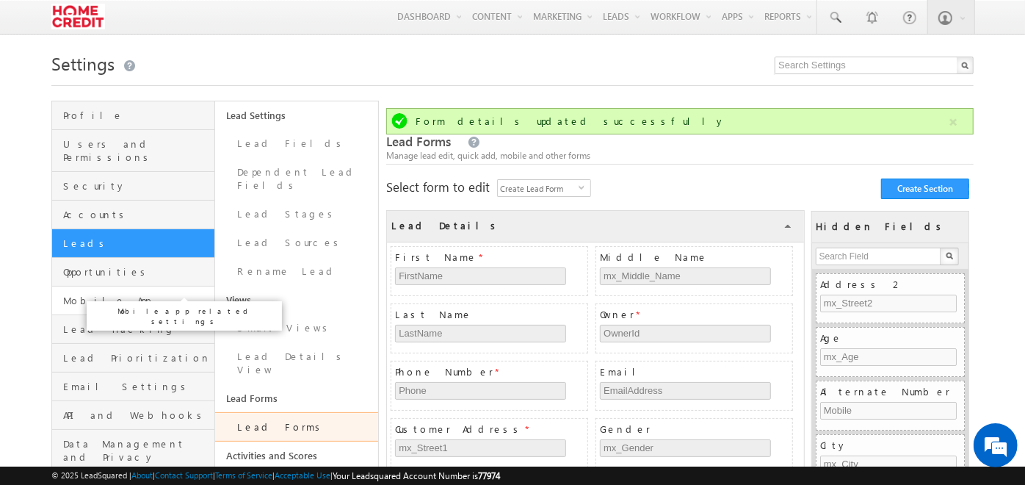
click at [119, 294] on span "Mobile App" at bounding box center [137, 300] width 148 height 13
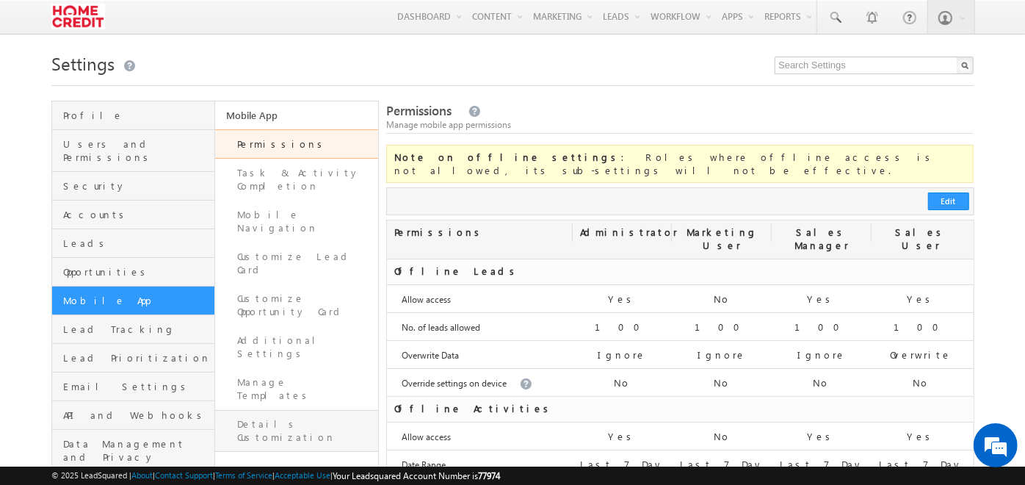
click at [309, 410] on link "Details Customization" at bounding box center [296, 431] width 163 height 42
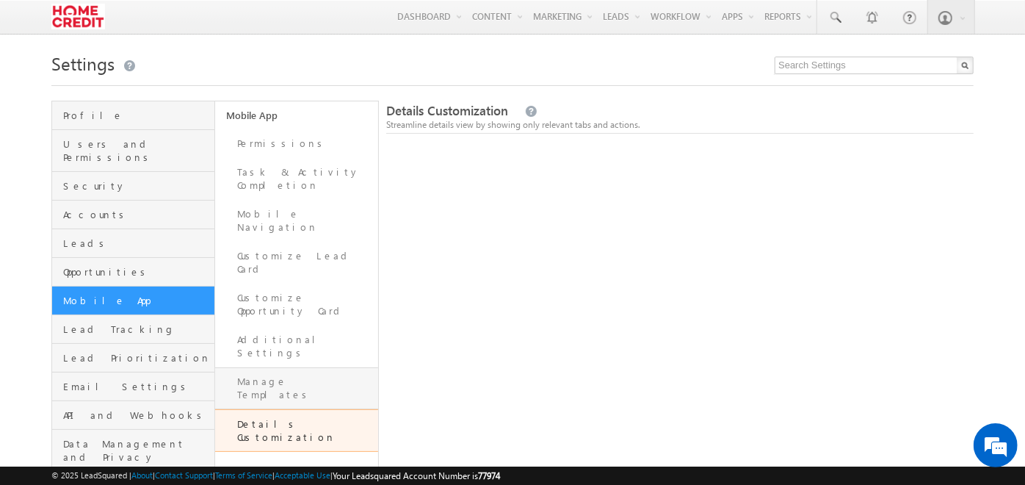
click at [286, 367] on link "Manage Templates" at bounding box center [296, 388] width 163 height 42
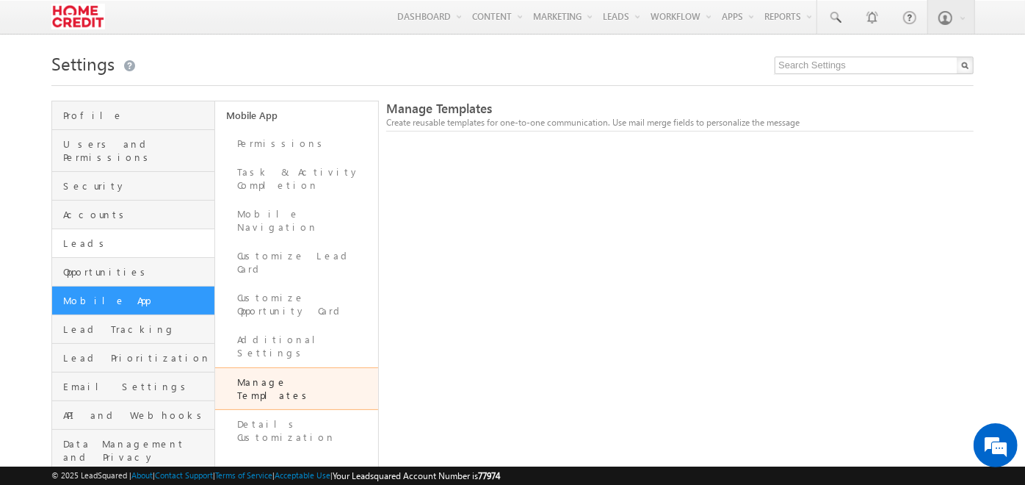
click at [148, 229] on link "Leads" at bounding box center [133, 243] width 162 height 29
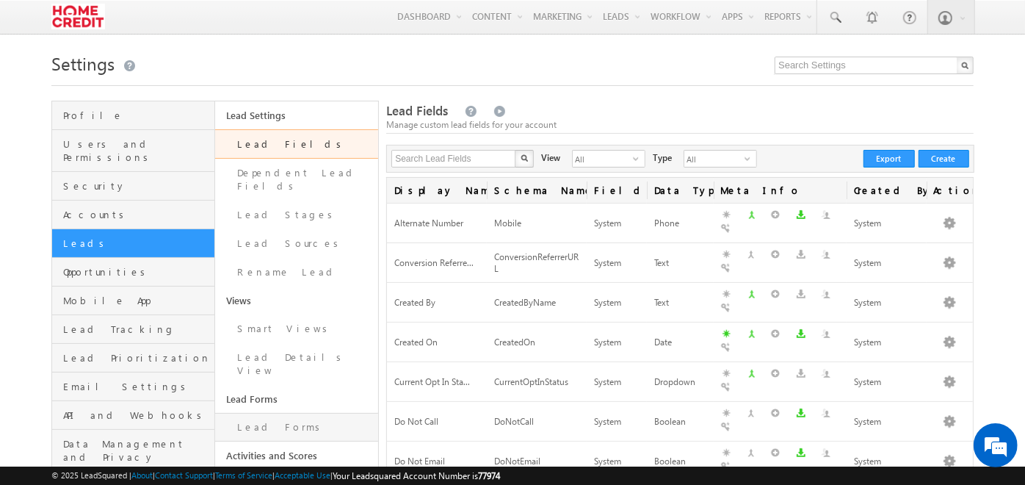
click at [290, 413] on link "Lead Forms" at bounding box center [296, 427] width 163 height 29
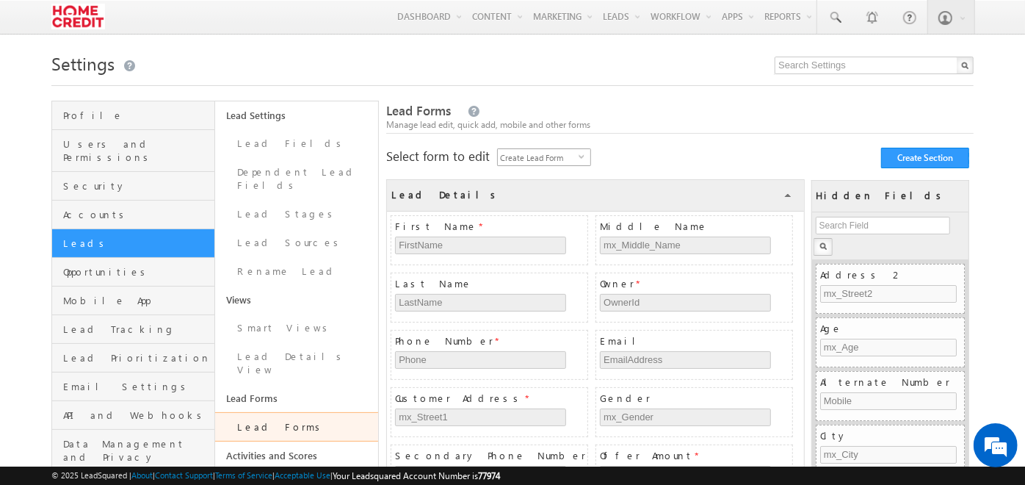
click at [563, 156] on span "Create Lead Form" at bounding box center [538, 157] width 81 height 16
click at [527, 203] on li "Create Lead Form on Mobile" at bounding box center [546, 196] width 93 height 28
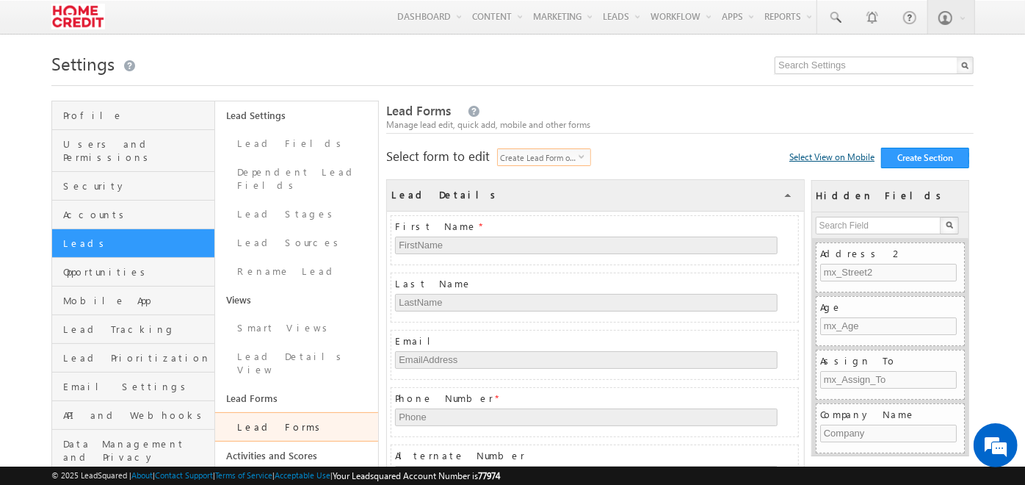
click at [829, 157] on link "Select View on Mobile" at bounding box center [832, 156] width 85 height 11
radio input "true"
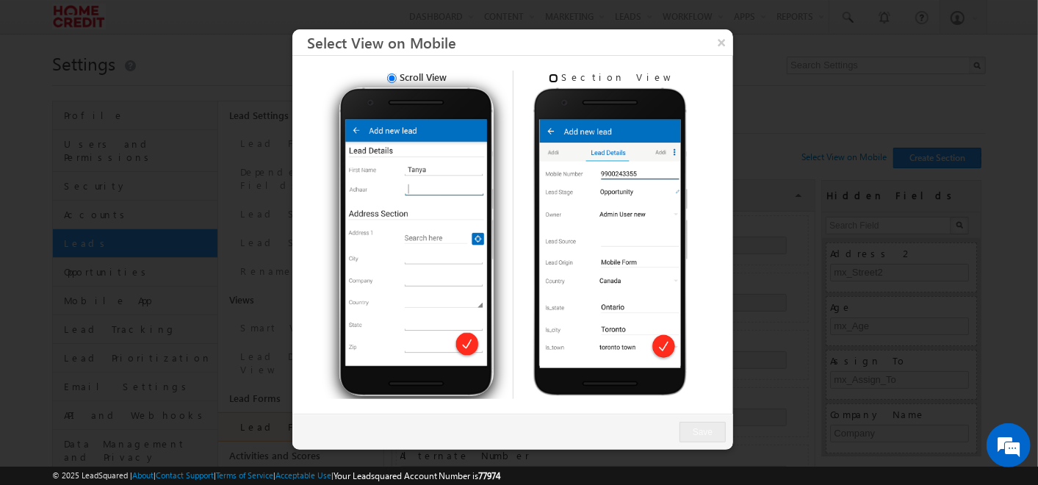
click at [558, 77] on input "Section View" at bounding box center [554, 78] width 10 height 10
radio input "true"
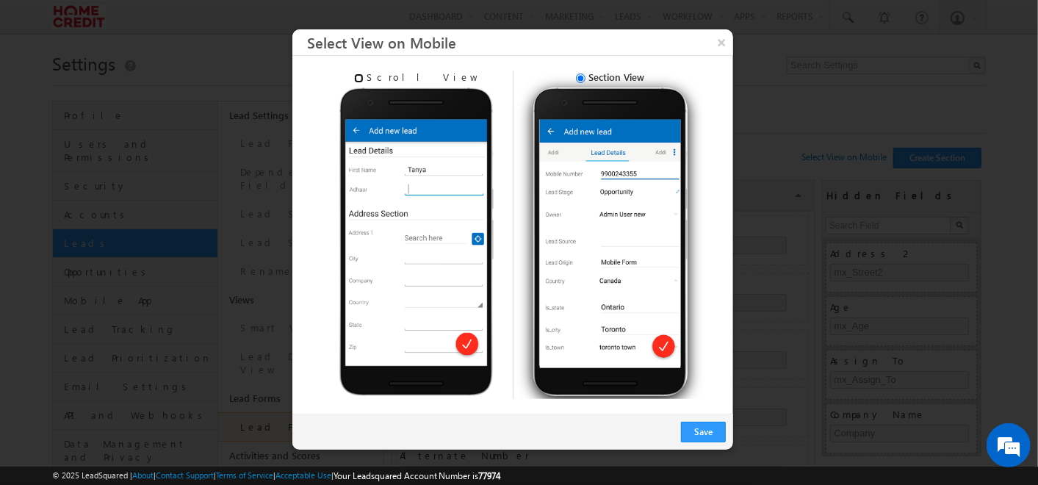
click at [364, 82] on input "Scroll View" at bounding box center [359, 78] width 10 height 10
radio input "true"
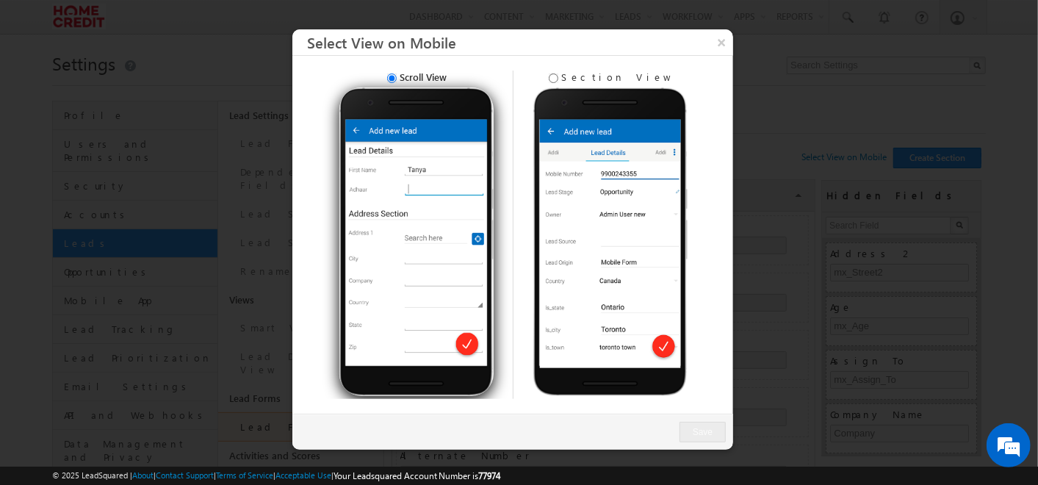
click at [581, 89] on img at bounding box center [610, 241] width 154 height 309
radio input "true"
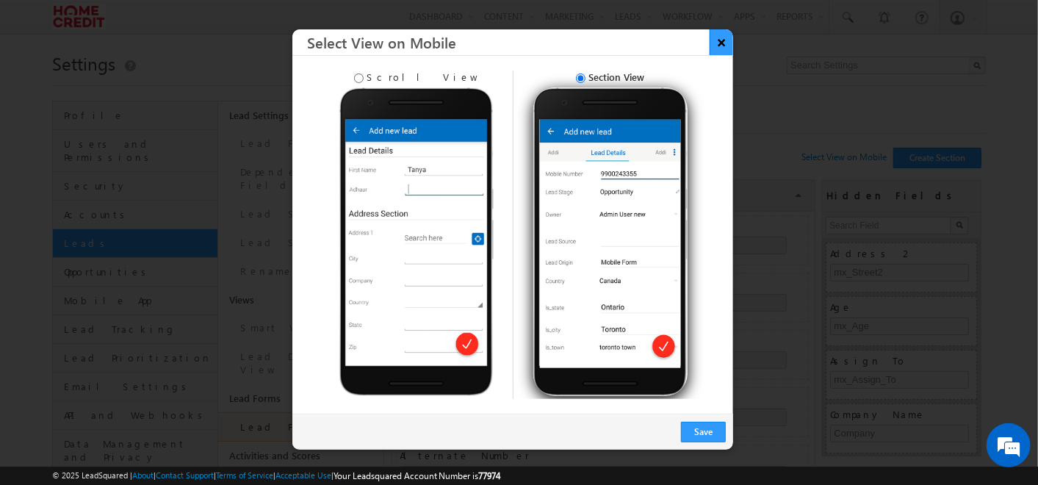
click at [714, 37] on button "×" at bounding box center [722, 42] width 24 height 26
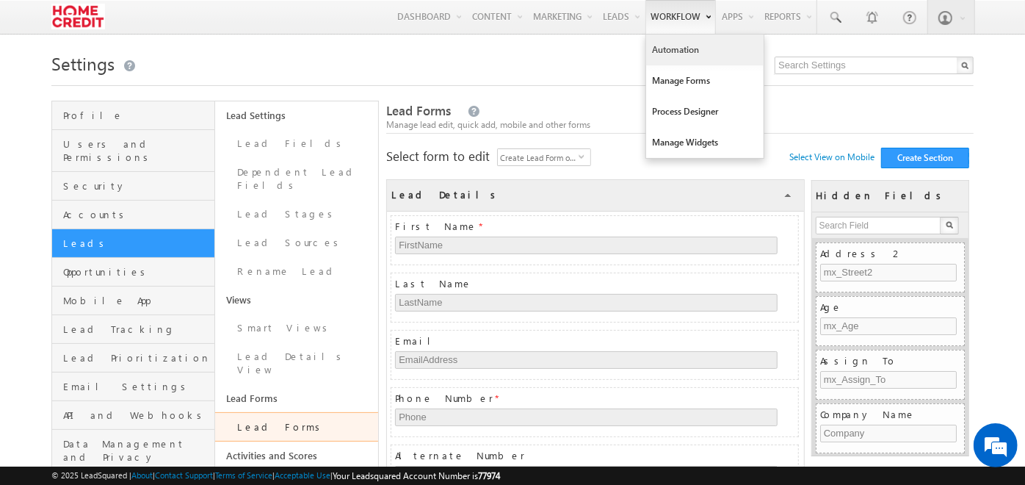
click at [679, 60] on link "Automation" at bounding box center [705, 50] width 118 height 31
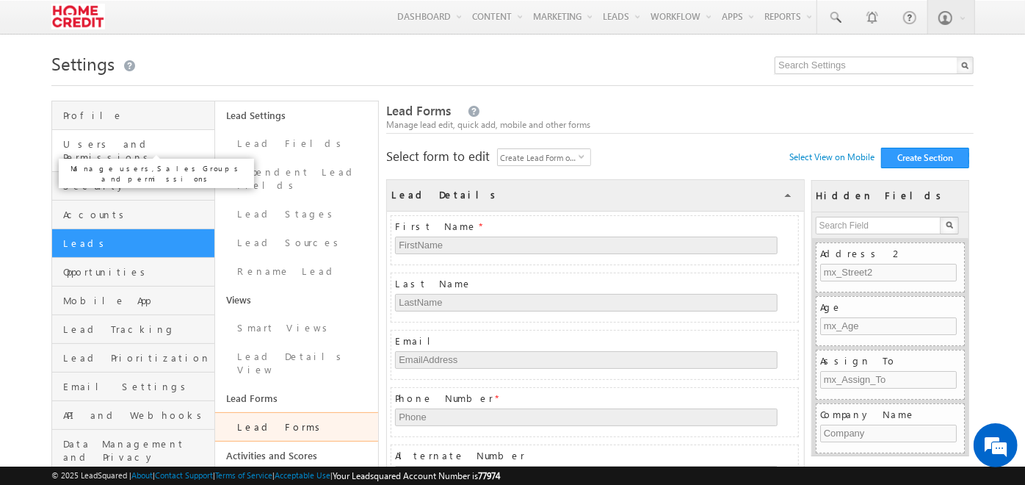
click at [115, 147] on span "Users and Permissions" at bounding box center [137, 150] width 148 height 26
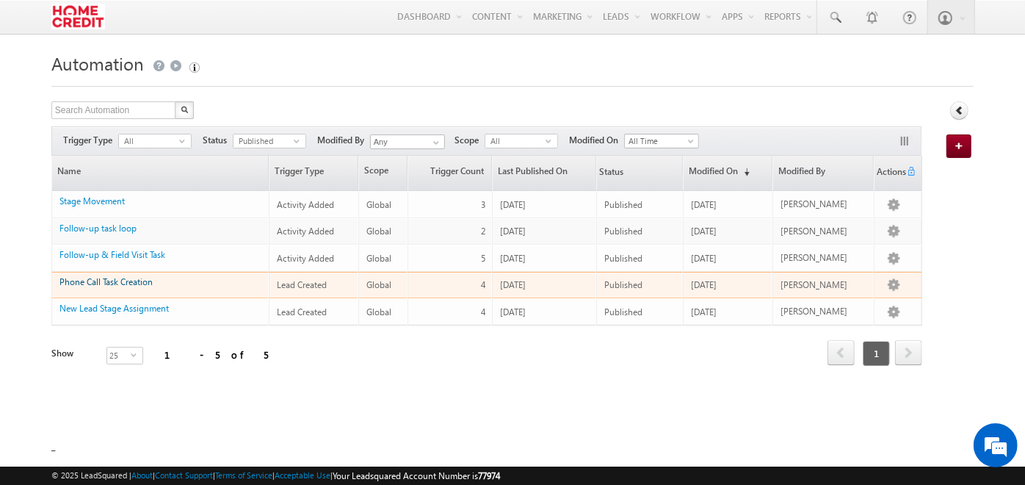
click at [97, 281] on link "Phone Call Task Creation" at bounding box center [106, 281] width 93 height 11
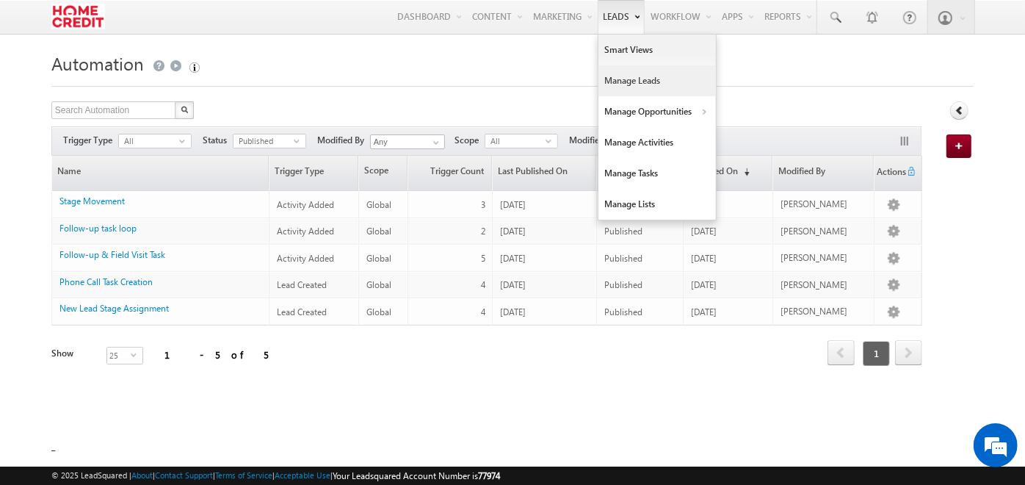
click at [615, 76] on link "Manage Leads" at bounding box center [658, 80] width 118 height 31
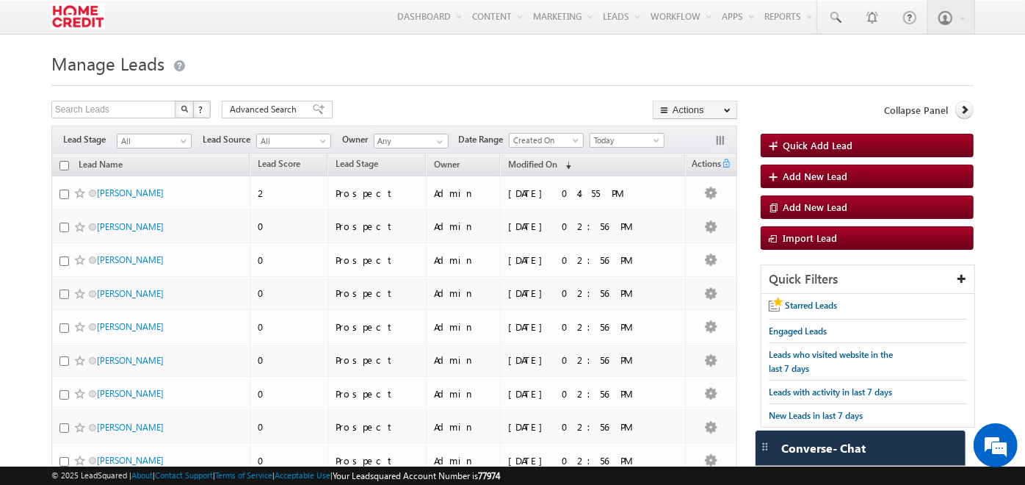
click at [68, 162] on input "checkbox" at bounding box center [65, 166] width 10 height 10
checkbox input "true"
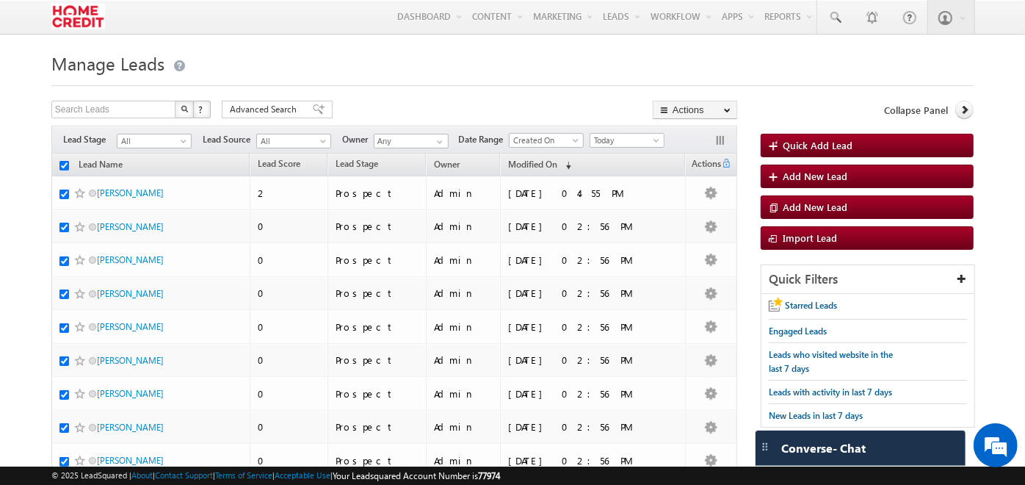
checkbox input "true"
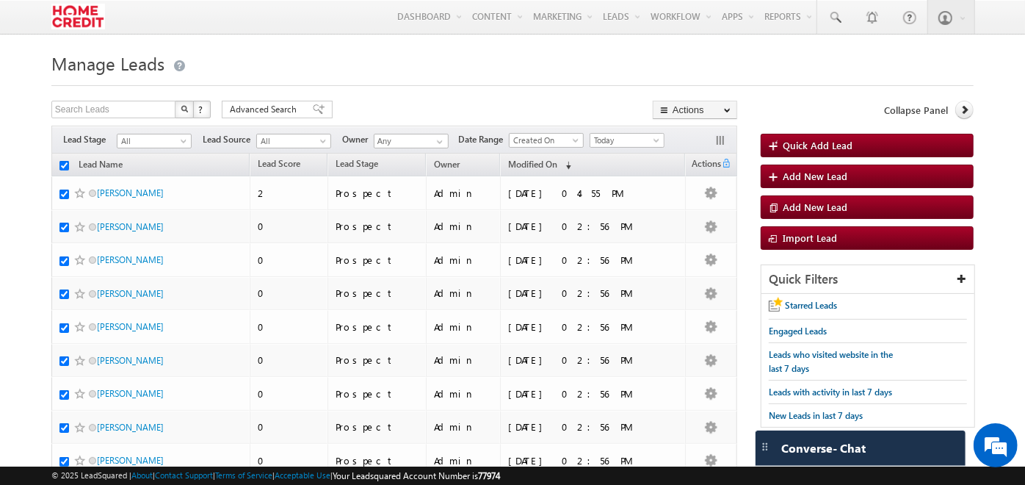
checkbox input "true"
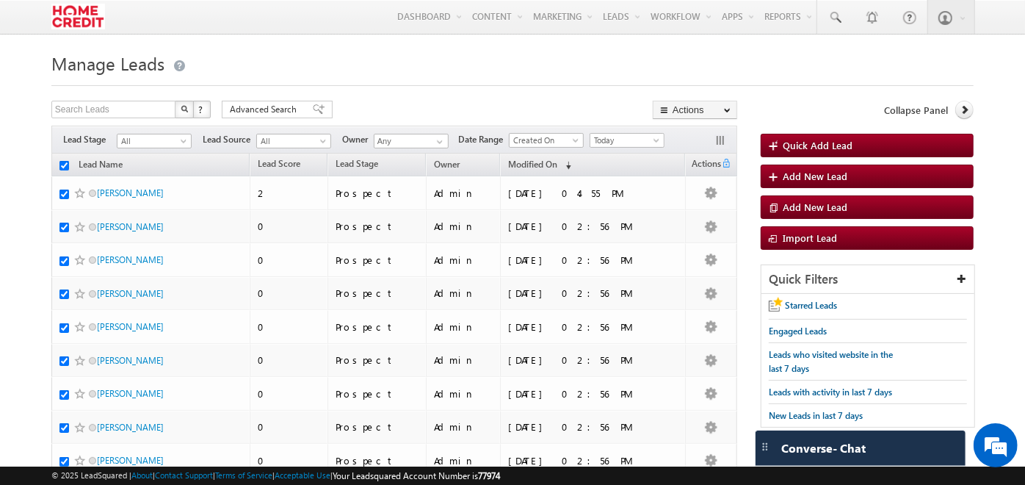
checkbox input "true"
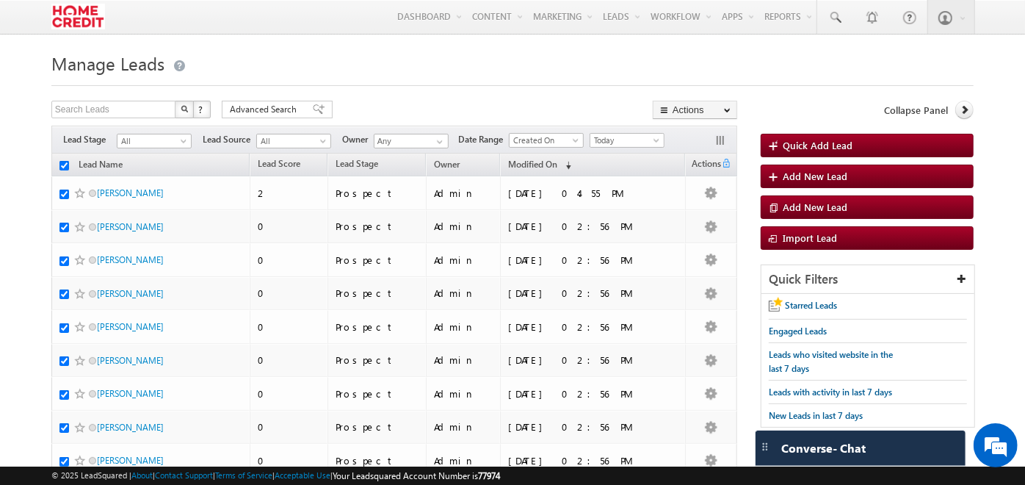
checkbox input "true"
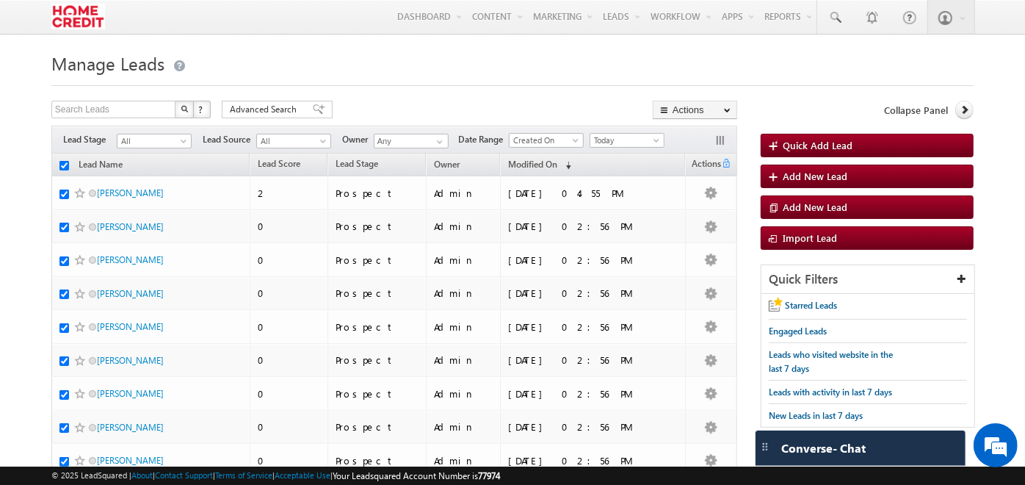
checkbox input "true"
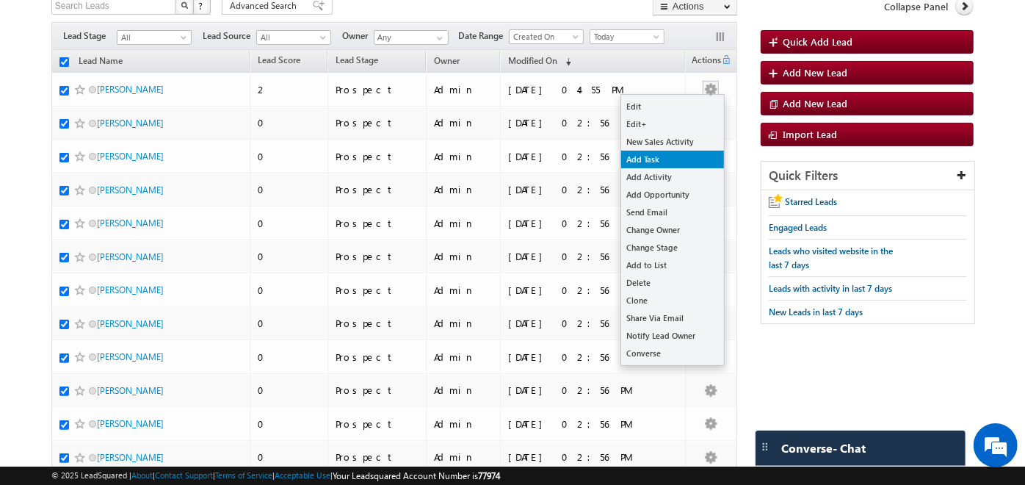
click at [665, 153] on link "Add Task" at bounding box center [672, 160] width 103 height 18
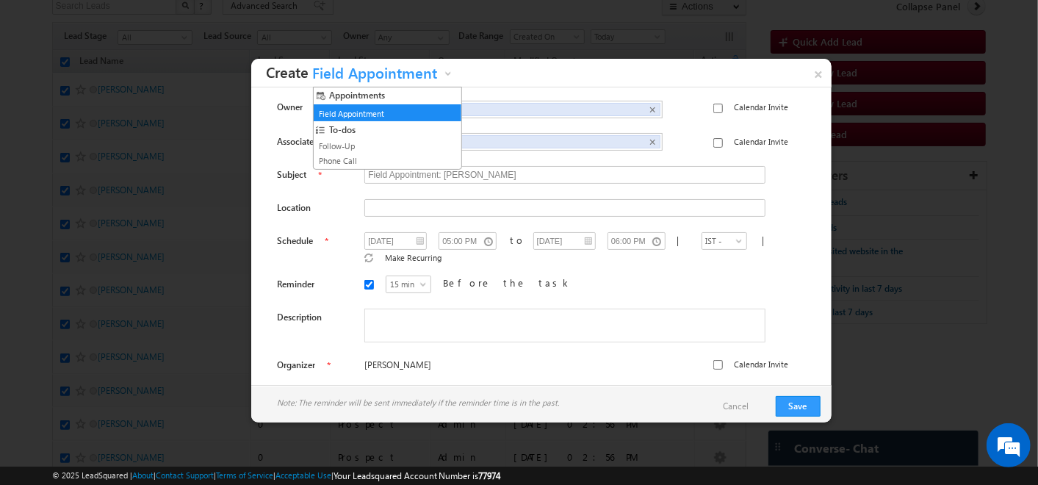
click at [436, 71] on span "Field Appointment" at bounding box center [375, 76] width 132 height 23
click at [375, 154] on link "Phone Call" at bounding box center [381, 160] width 133 height 13
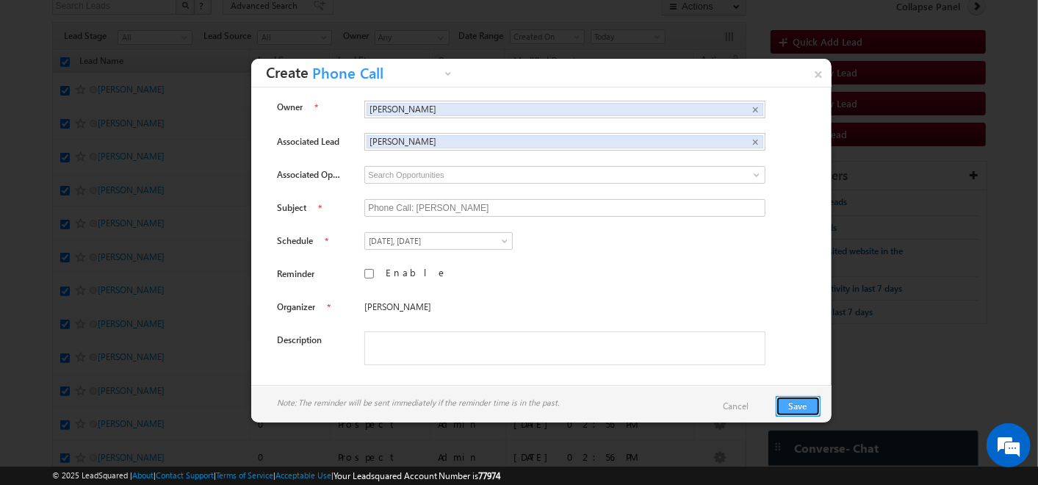
click at [795, 403] on button "Save" at bounding box center [798, 406] width 45 height 21
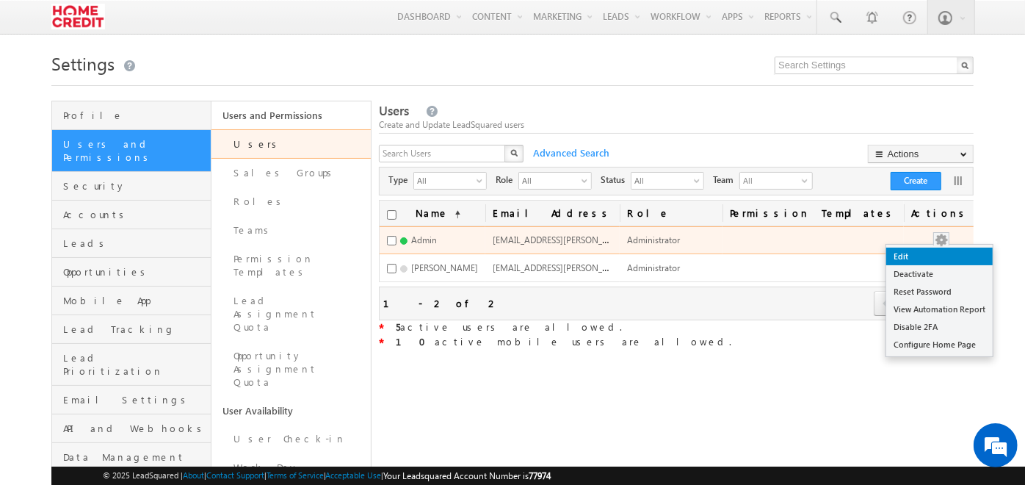
click at [936, 249] on link "Edit" at bounding box center [940, 257] width 107 height 18
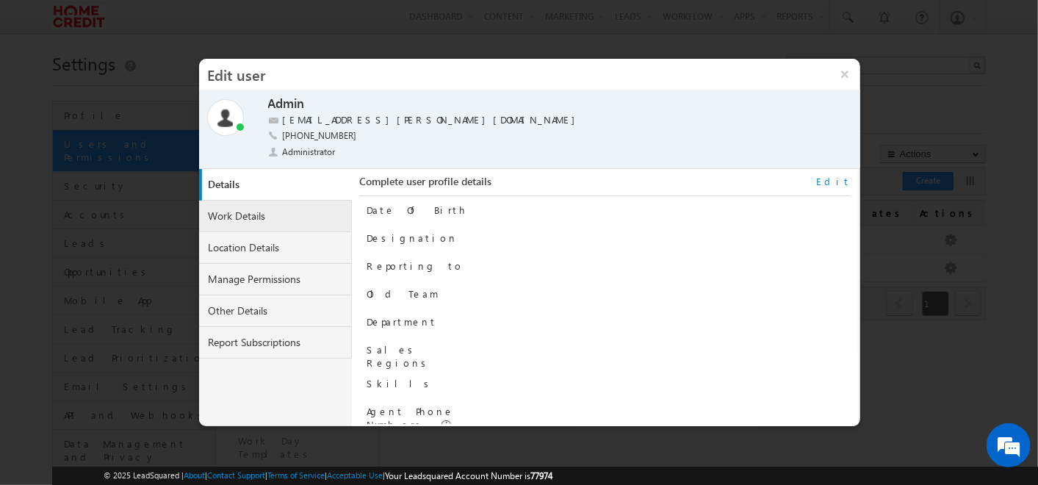
click at [262, 215] on link "Work Details" at bounding box center [275, 217] width 153 height 32
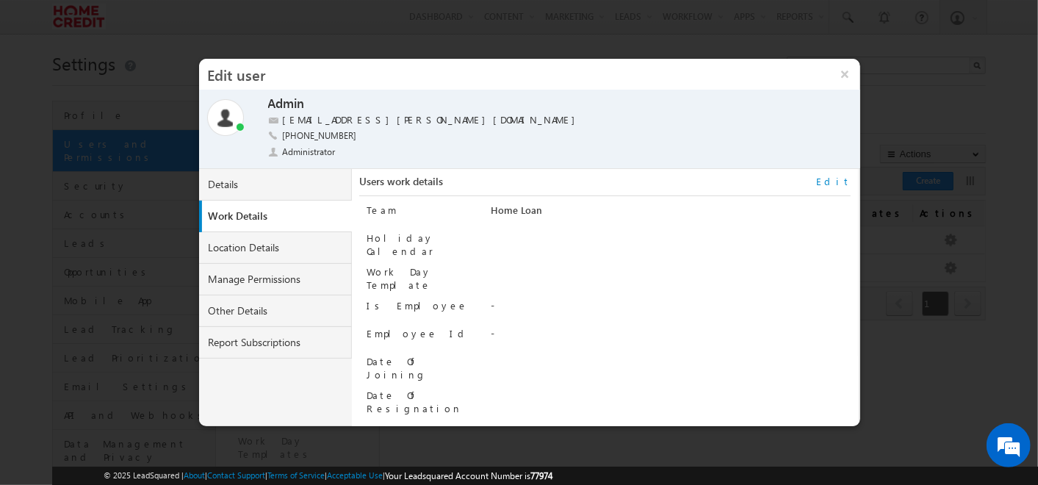
click at [842, 184] on link "Edit" at bounding box center [833, 181] width 35 height 13
click at [765, 212] on link "Home Loan" at bounding box center [641, 212] width 301 height 18
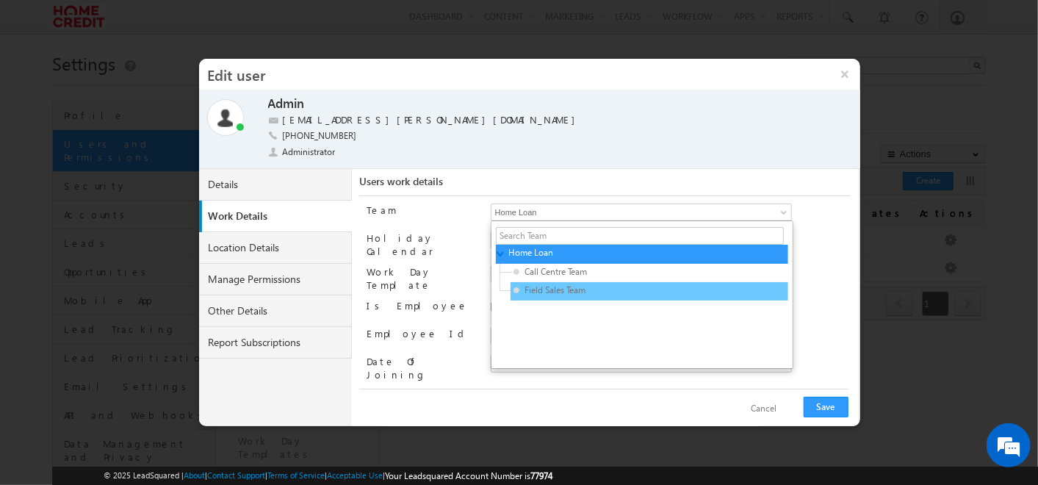
click at [681, 285] on div "Field Sales Team" at bounding box center [650, 291] width 278 height 18
type input "3f196cfc-3465-11ef-b6b6-021c14776133"
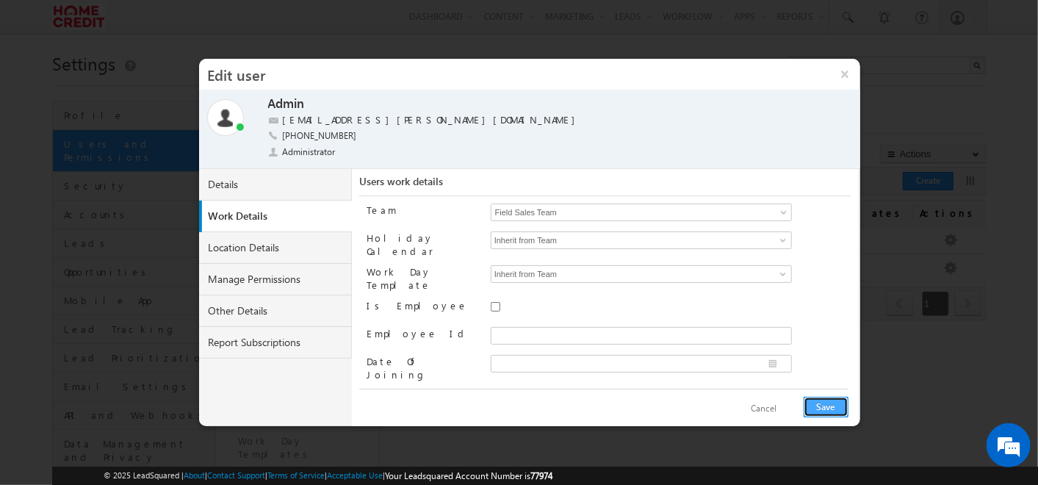
click at [824, 398] on button "Save" at bounding box center [826, 407] width 45 height 21
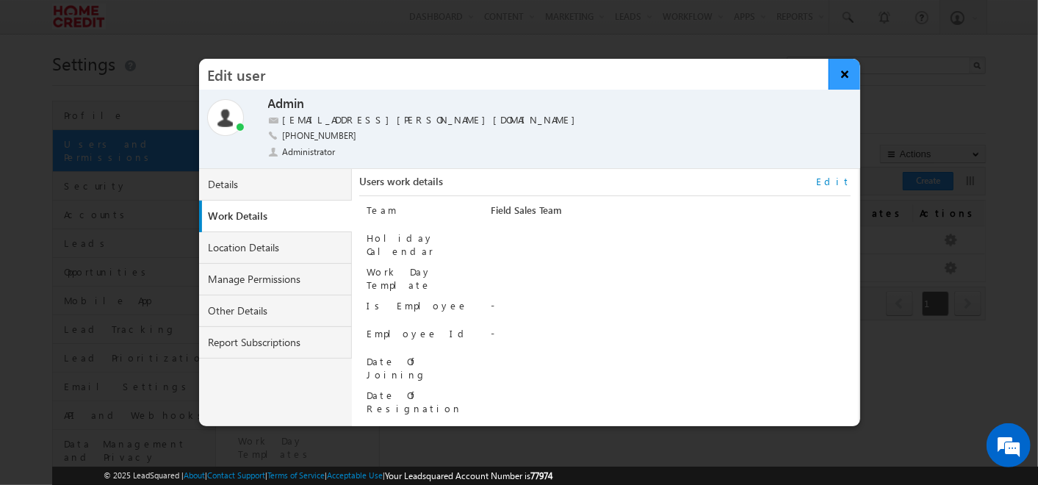
click at [842, 73] on button "×" at bounding box center [845, 74] width 32 height 31
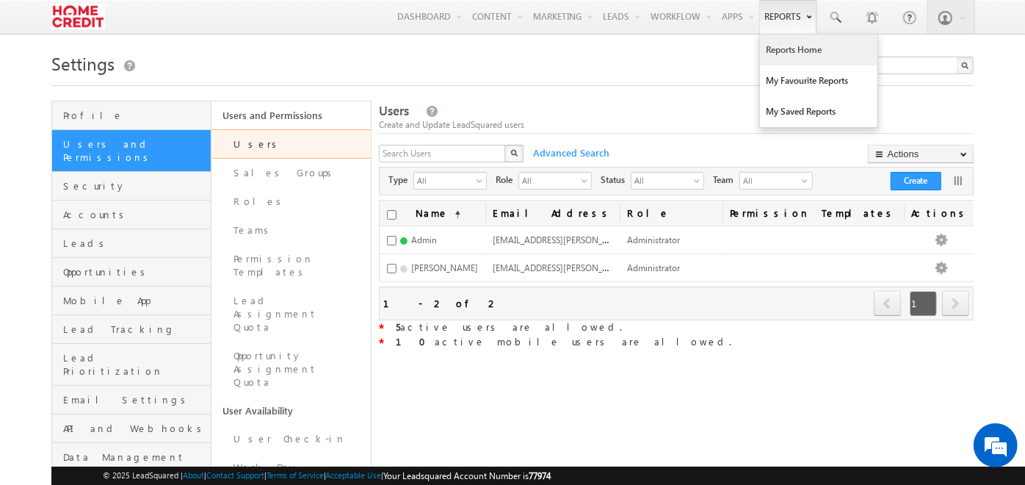
click at [782, 44] on link "Reports Home" at bounding box center [819, 50] width 118 height 31
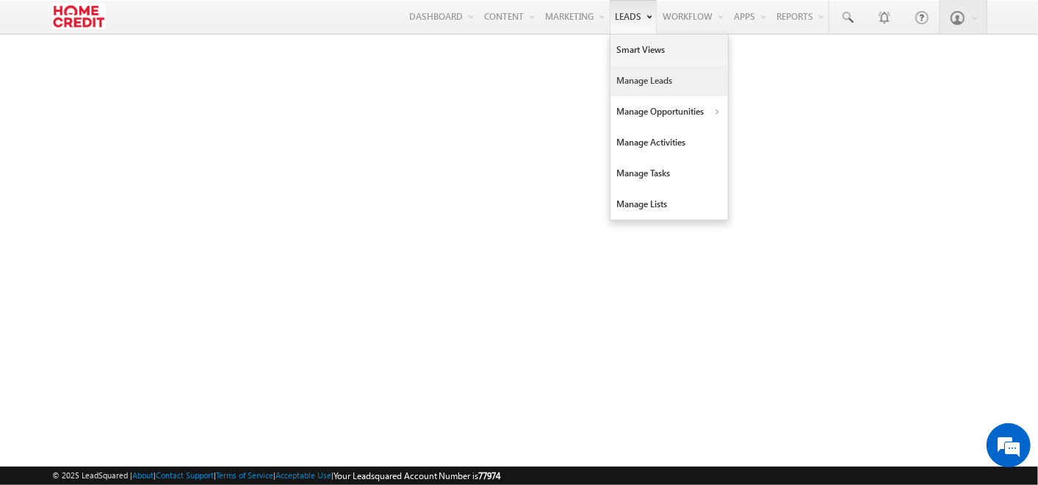
click at [635, 79] on link "Manage Leads" at bounding box center [669, 80] width 118 height 31
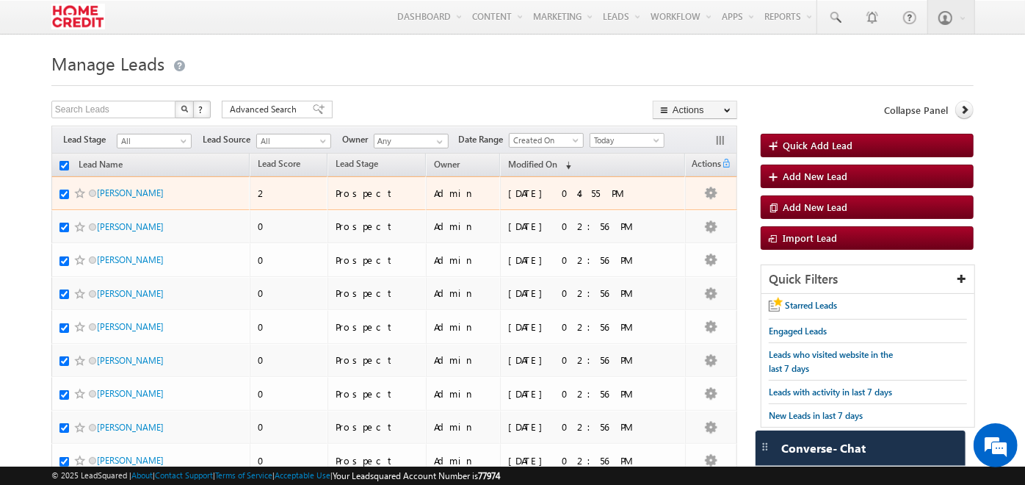
click at [61, 195] on input "checkbox" at bounding box center [65, 195] width 10 height 10
checkbox input "false"
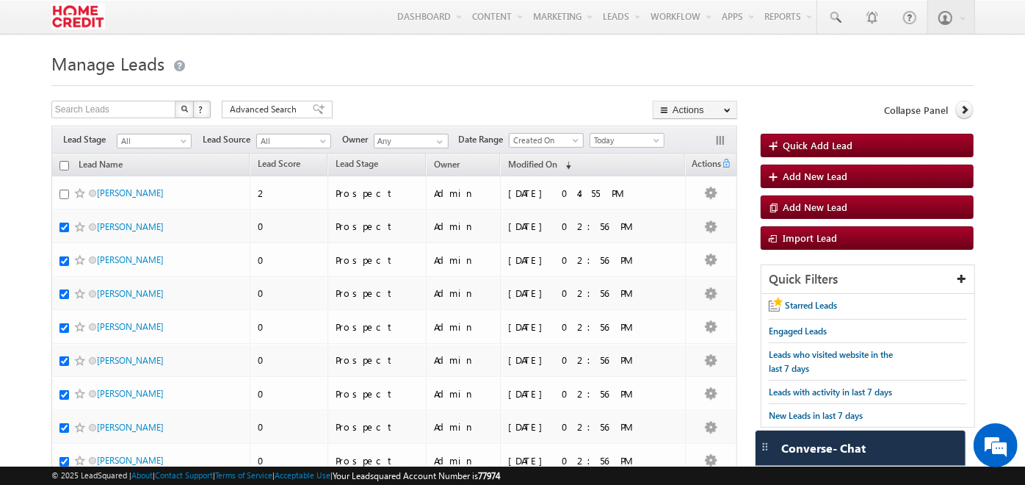
click at [504, 67] on h1 "Manage Leads" at bounding box center [512, 62] width 923 height 29
click at [63, 164] on input "checkbox" at bounding box center [65, 166] width 10 height 10
checkbox input "true"
click at [63, 164] on input "checkbox" at bounding box center [65, 166] width 10 height 10
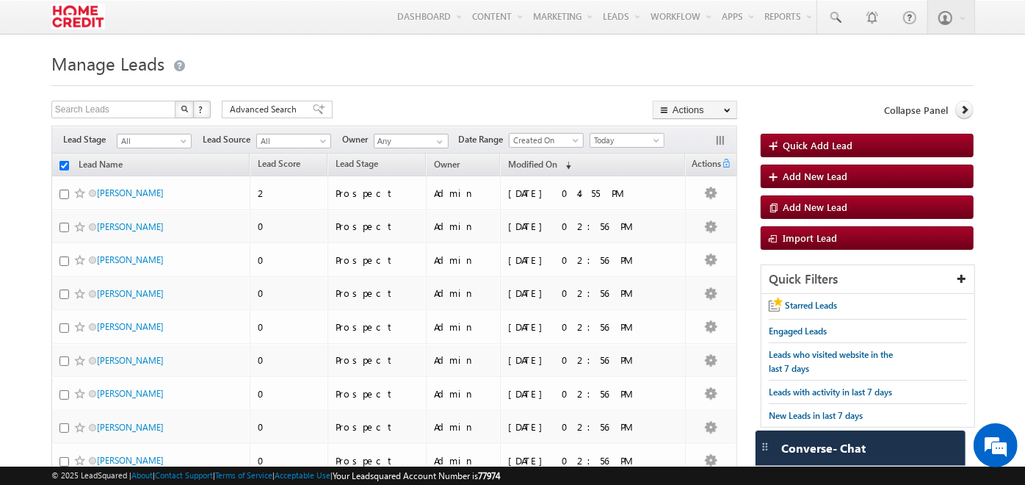
checkbox input "false"
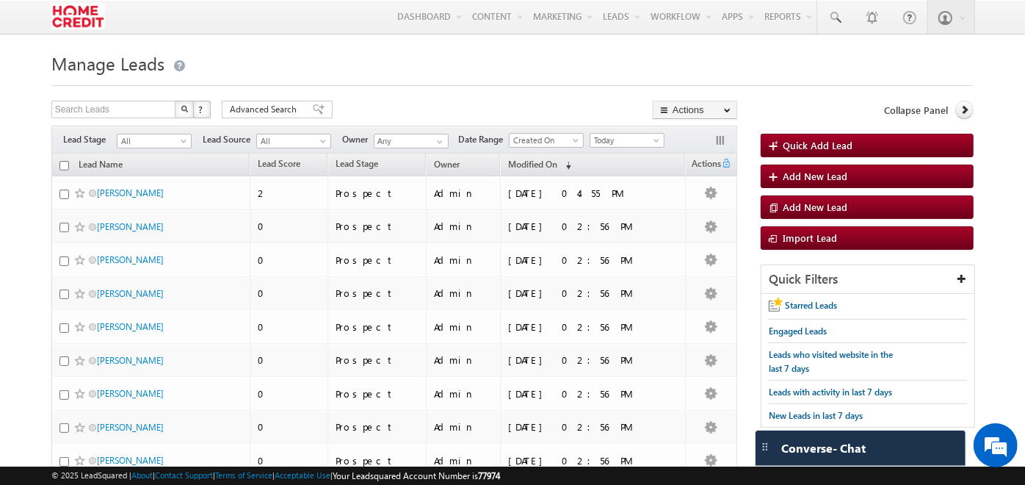
checkbox input "false"
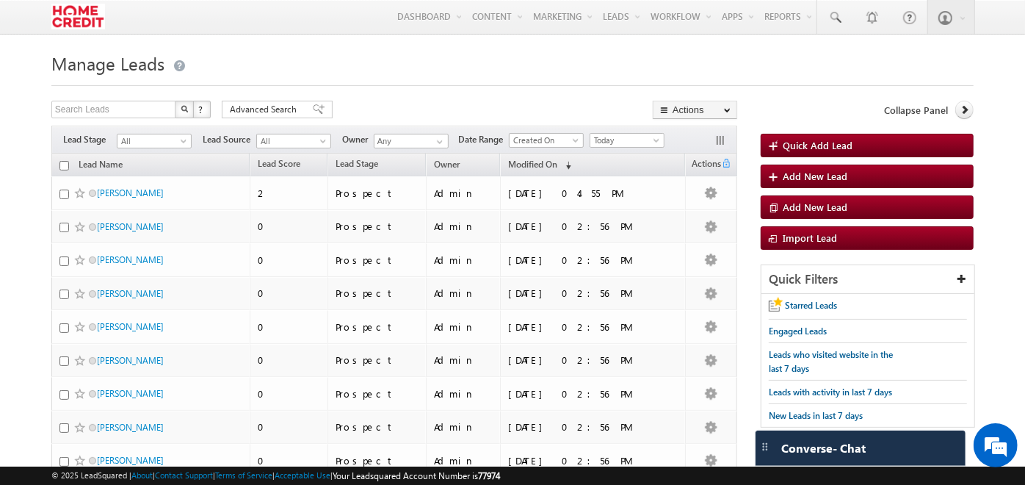
checkbox input "false"
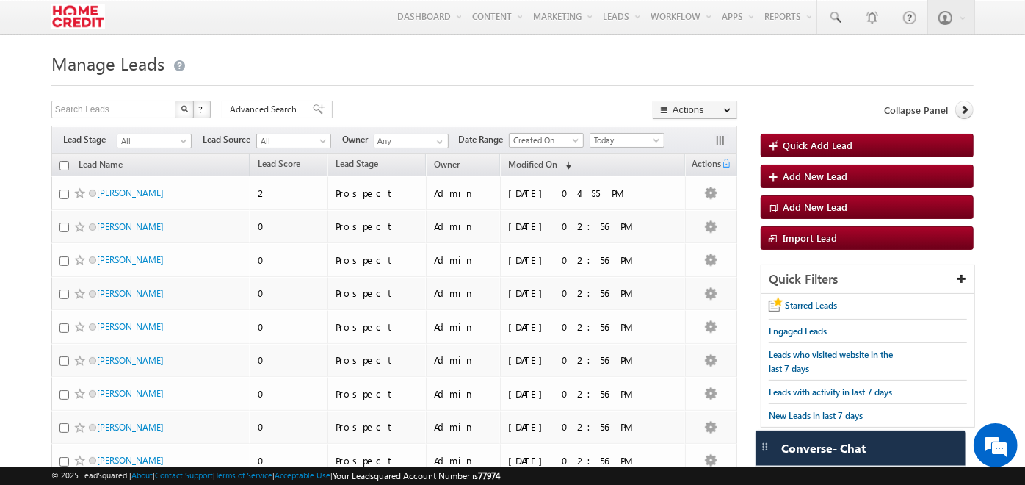
checkbox input "false"
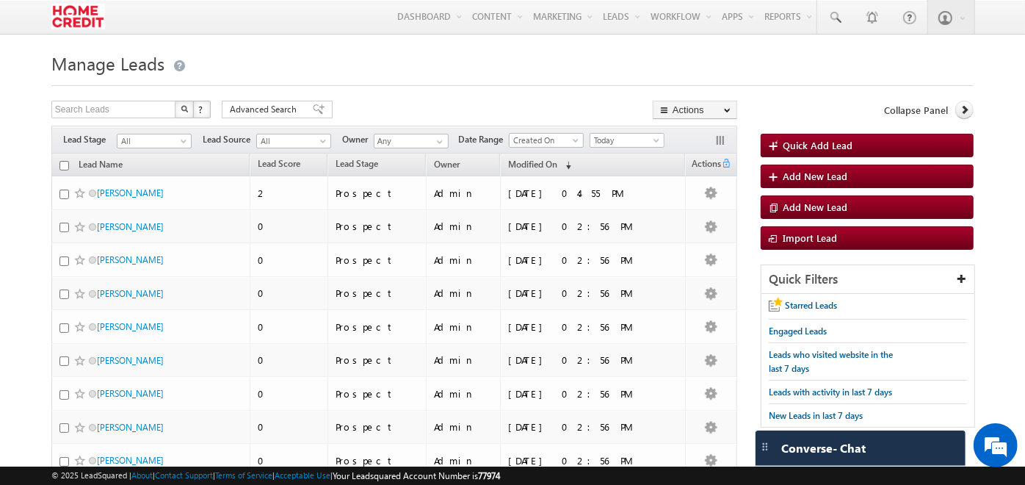
checkbox input "false"
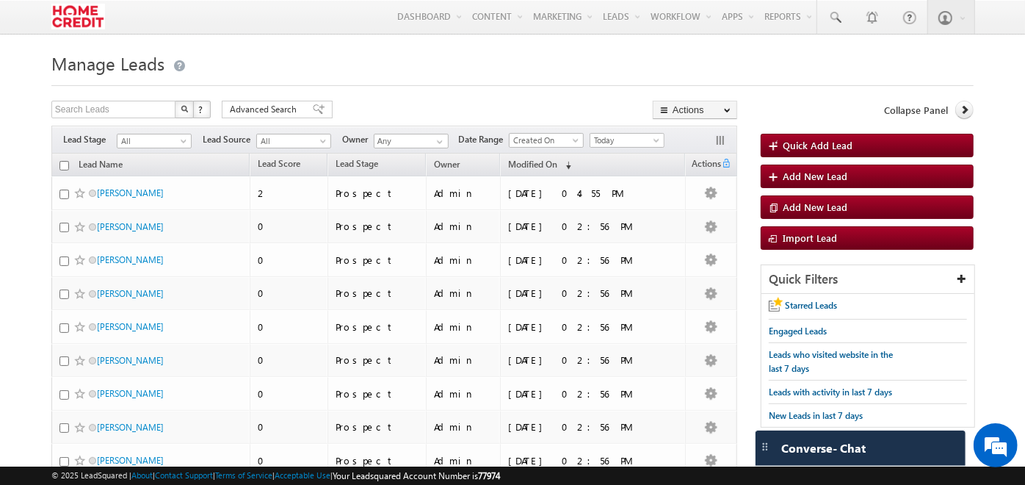
checkbox input "false"
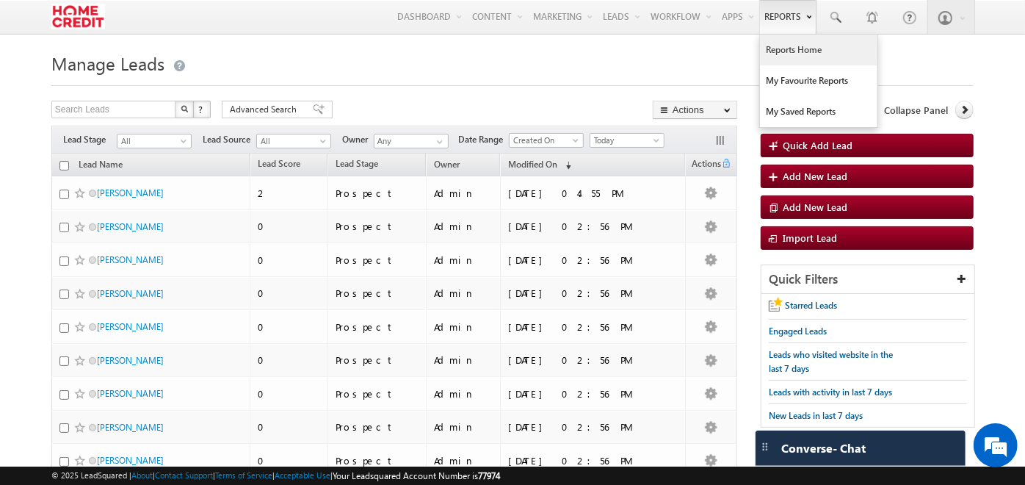
click at [779, 53] on link "Reports Home" at bounding box center [819, 50] width 118 height 31
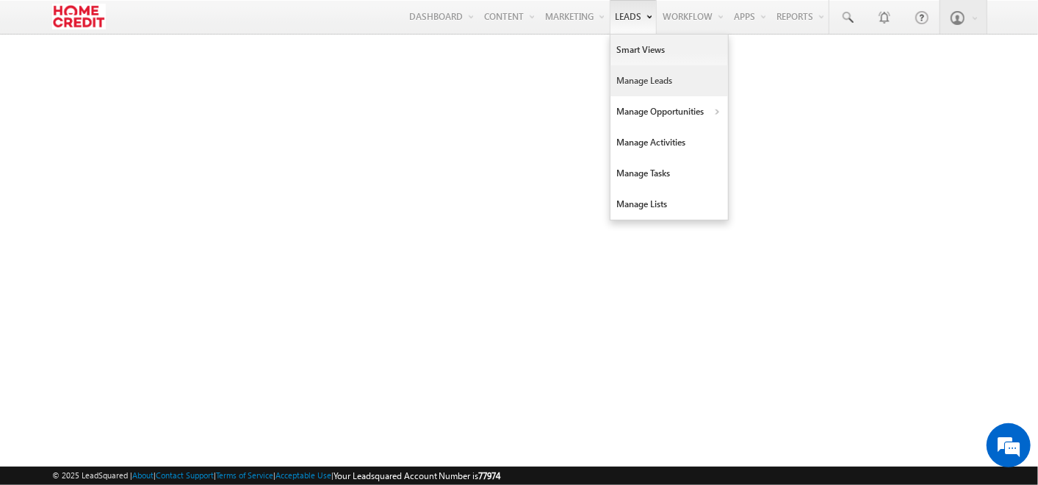
click at [637, 73] on link "Manage Leads" at bounding box center [669, 80] width 118 height 31
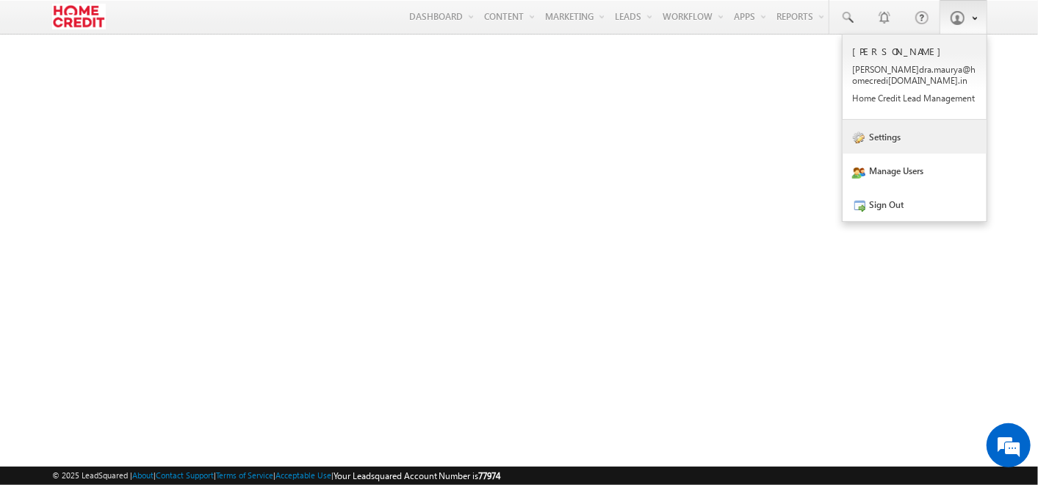
click at [901, 129] on link "Settings" at bounding box center [915, 137] width 144 height 34
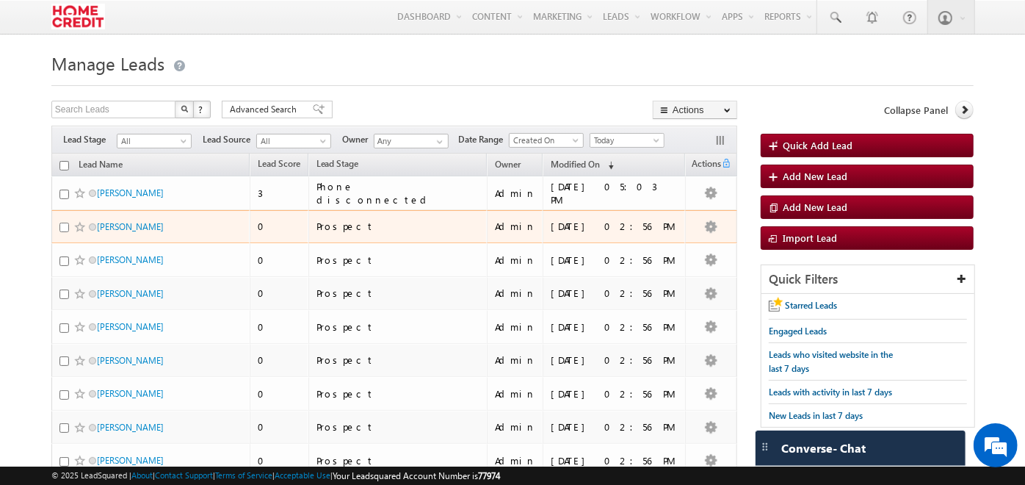
click at [61, 223] on input "checkbox" at bounding box center [65, 228] width 10 height 10
checkbox input "true"
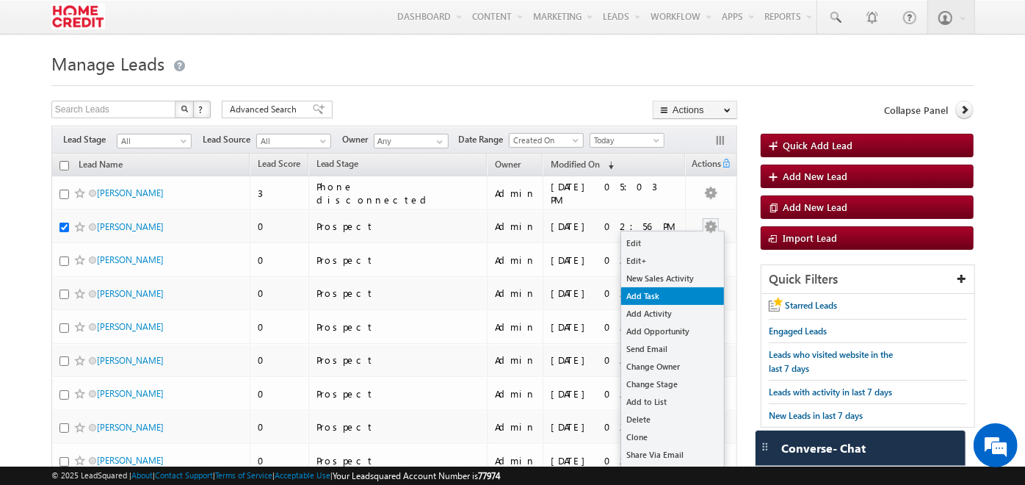
click at [692, 298] on link "Add Task" at bounding box center [672, 296] width 103 height 18
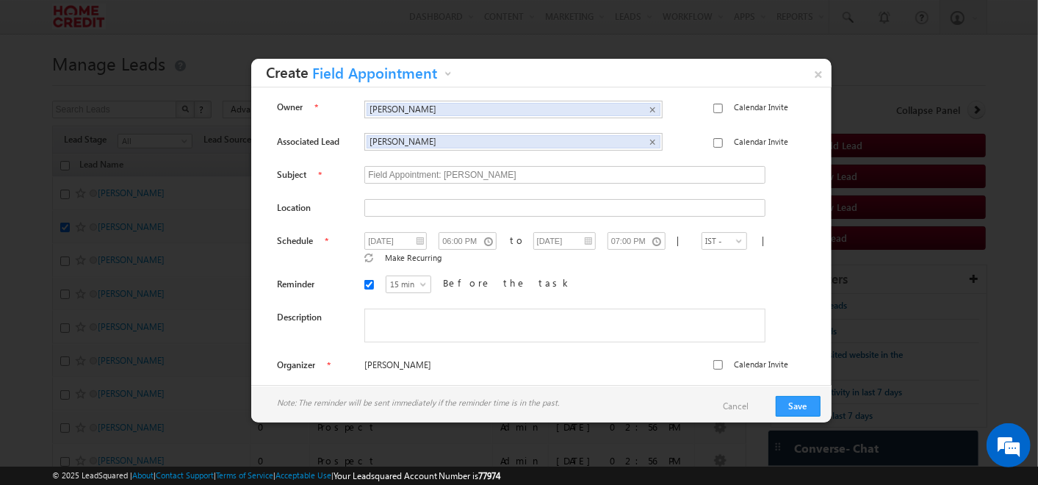
click at [447, 75] on link "Field Appointment" at bounding box center [382, 75] width 147 height 23
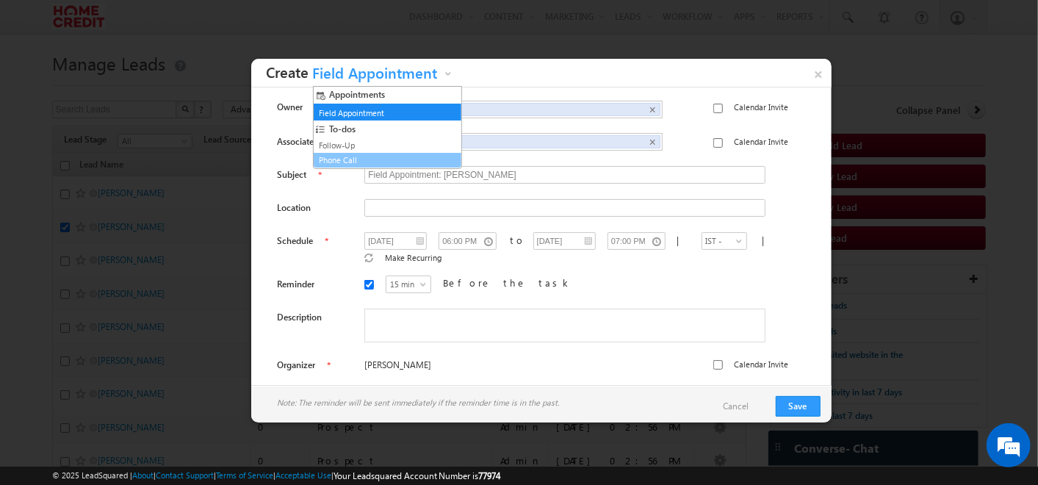
click at [362, 154] on link "Phone Call" at bounding box center [381, 160] width 133 height 13
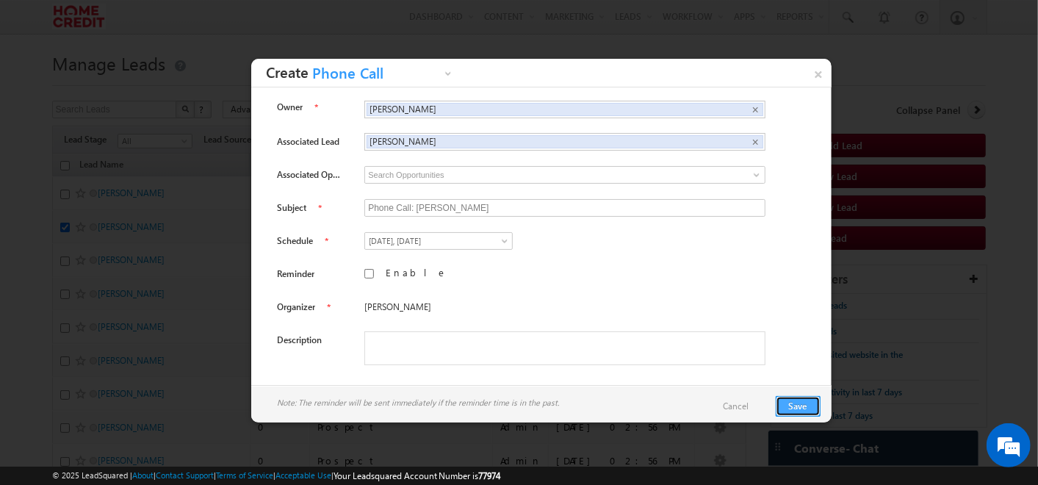
click at [813, 407] on button "Save" at bounding box center [798, 406] width 45 height 21
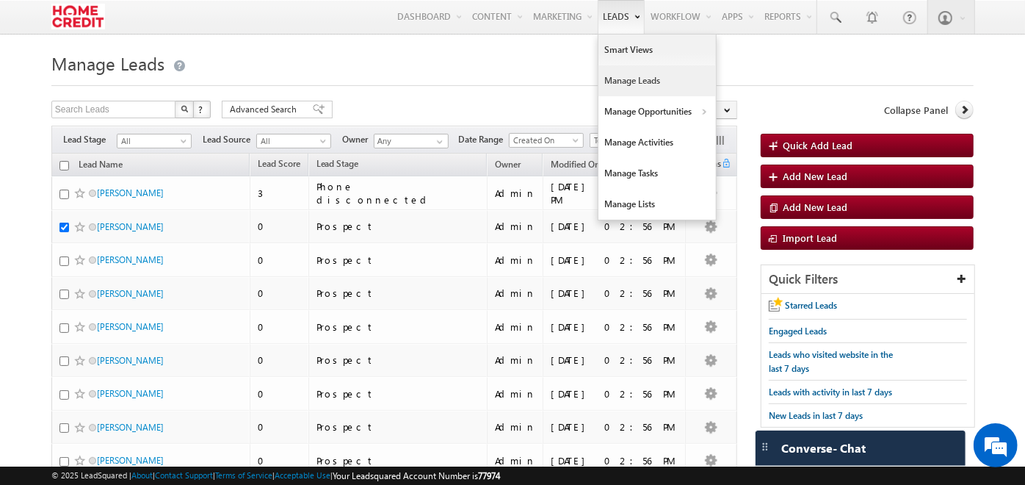
click at [627, 81] on link "Manage Leads" at bounding box center [658, 80] width 118 height 31
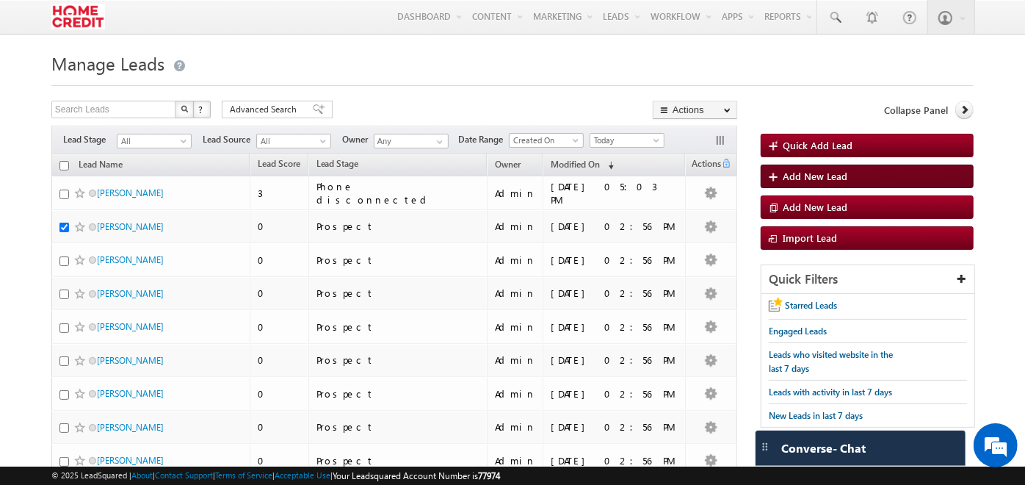
click at [787, 176] on span "Add New Lead" at bounding box center [815, 176] width 65 height 12
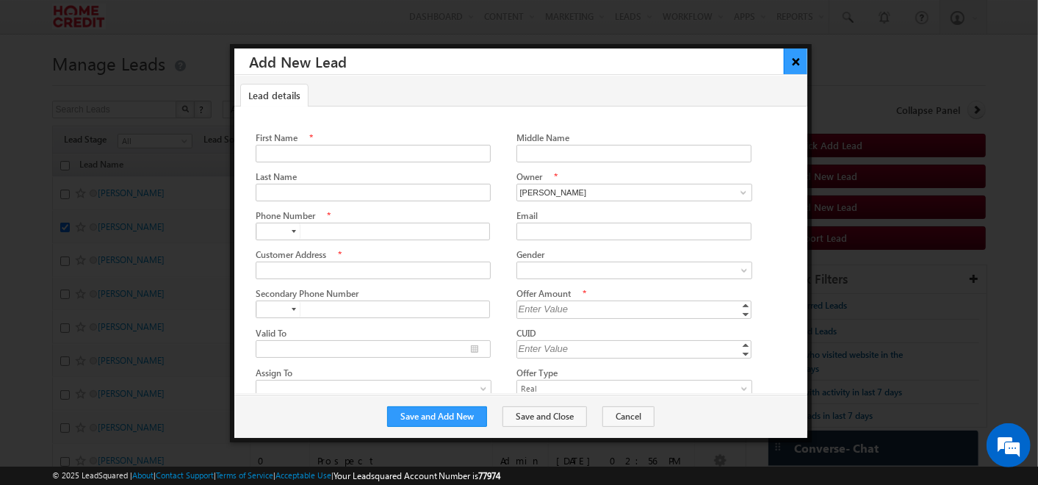
click at [802, 58] on button "×" at bounding box center [796, 61] width 24 height 26
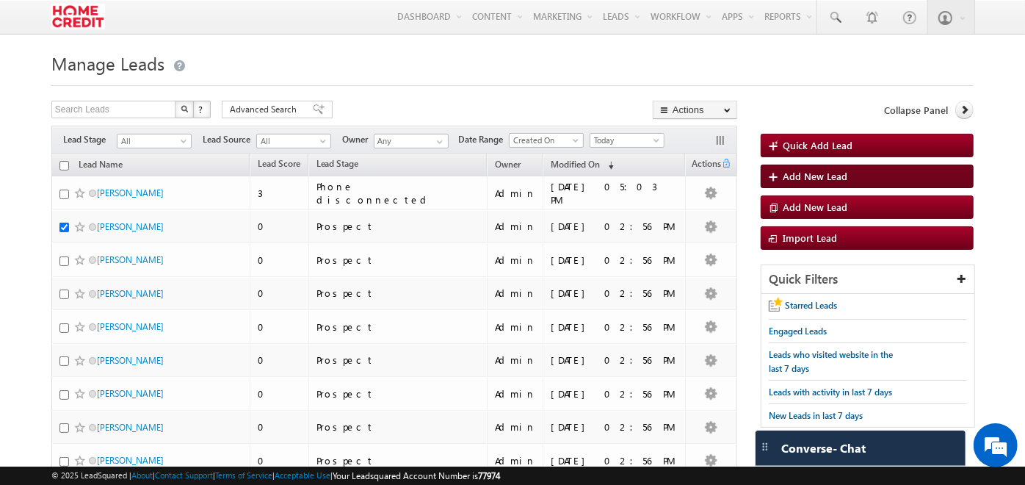
click at [793, 178] on span "Add New Lead" at bounding box center [815, 176] width 65 height 12
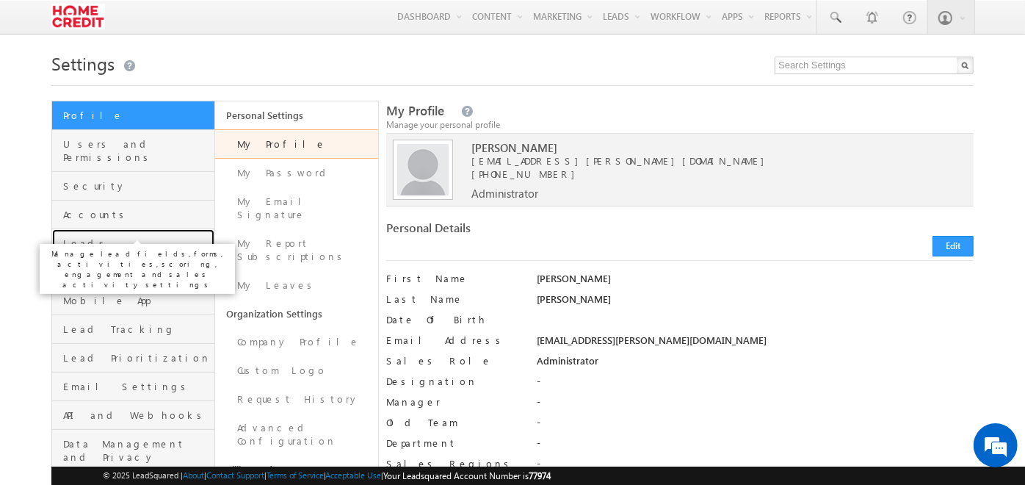
click at [118, 237] on span "Leads" at bounding box center [137, 243] width 148 height 13
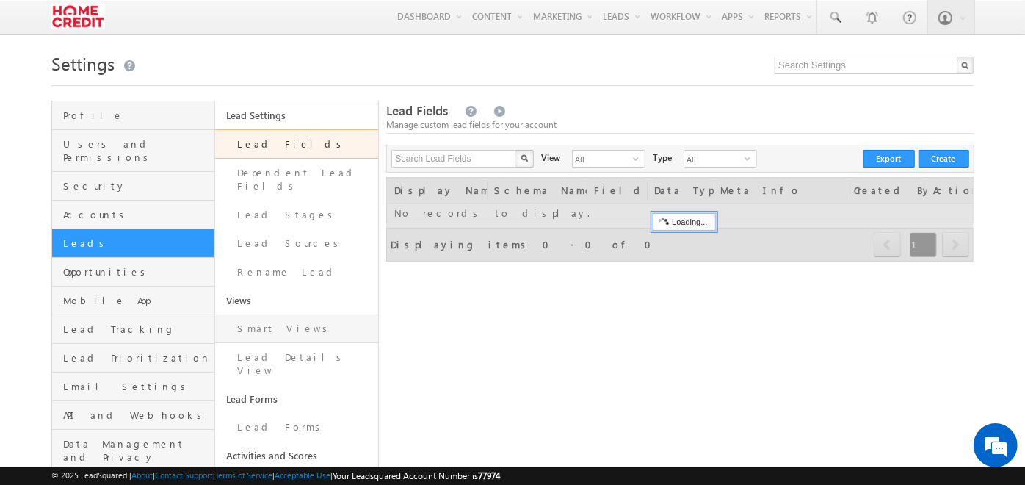
click at [294, 314] on link "Smart Views" at bounding box center [296, 328] width 163 height 29
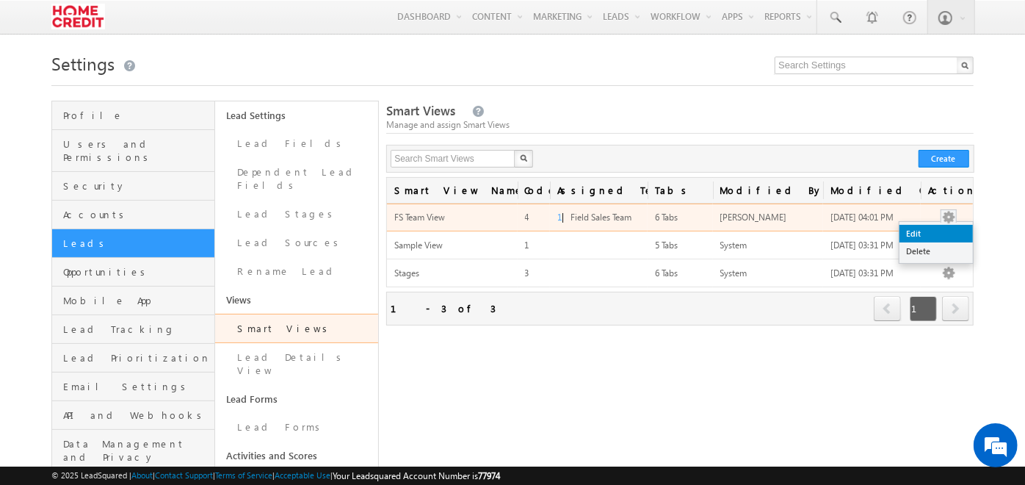
click at [939, 231] on link "Edit" at bounding box center [936, 234] width 73 height 18
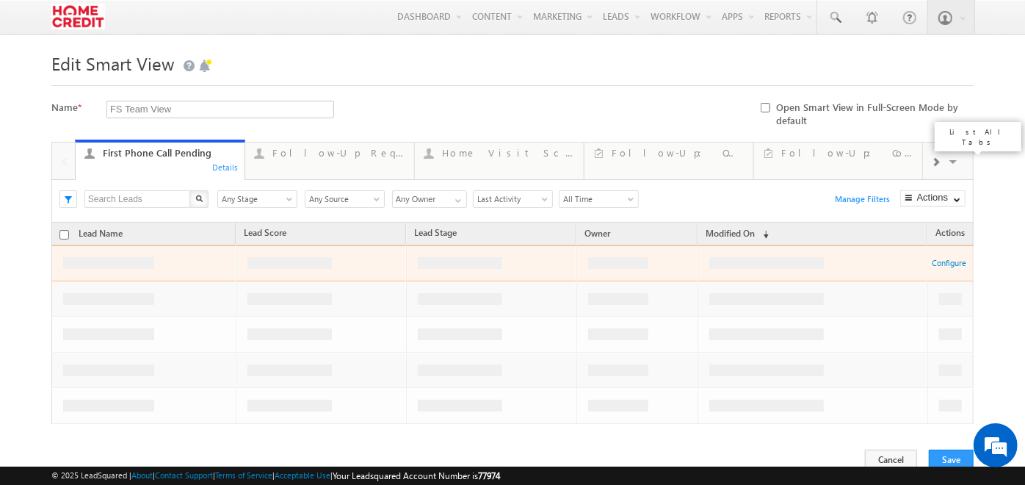
click at [960, 157] on span at bounding box center [955, 163] width 15 height 31
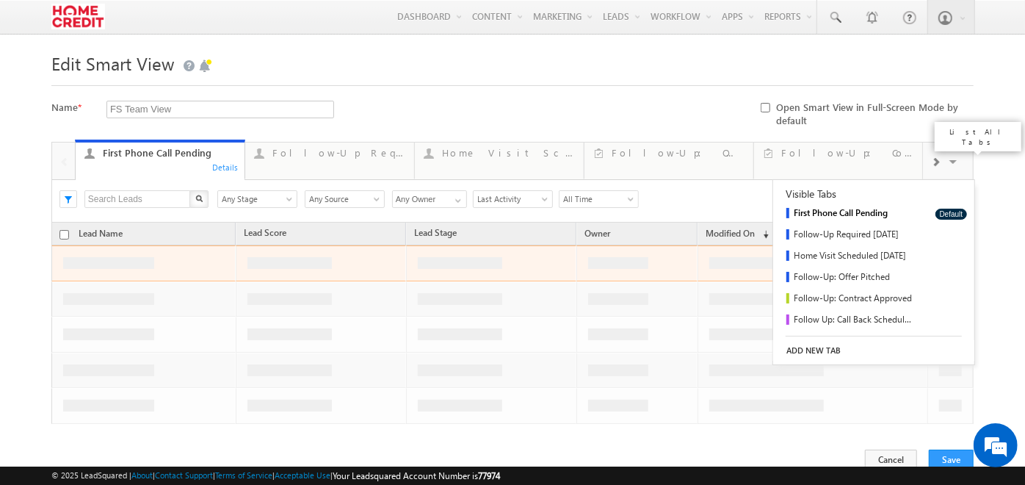
click at [803, 343] on link "ADD NEW TAB" at bounding box center [874, 350] width 201 height 21
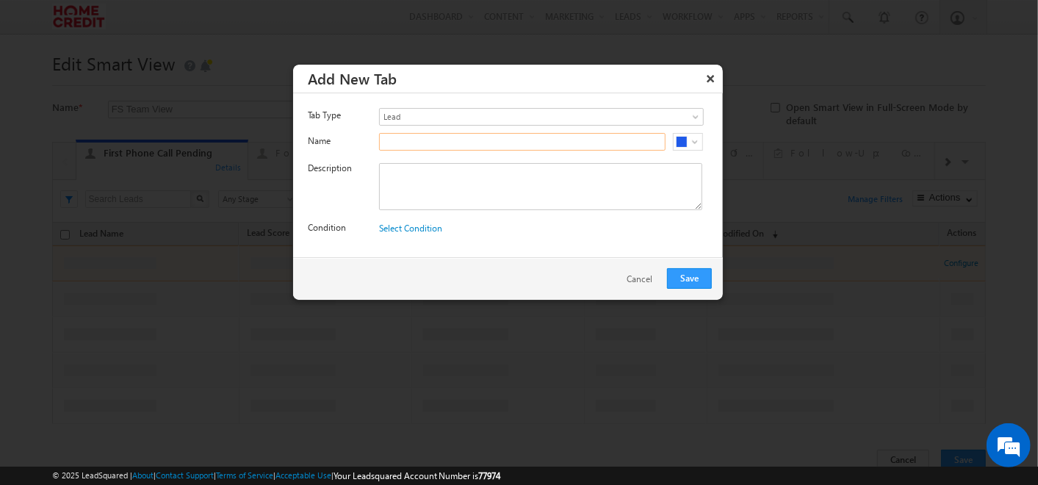
click at [562, 145] on input "text" at bounding box center [522, 142] width 286 height 18
type input "Active Lead Funnel"
paste textarea "Active Lead Funnel"
type textarea "Active Lead Funnel"
click at [408, 231] on link "Select Condition" at bounding box center [410, 228] width 63 height 11
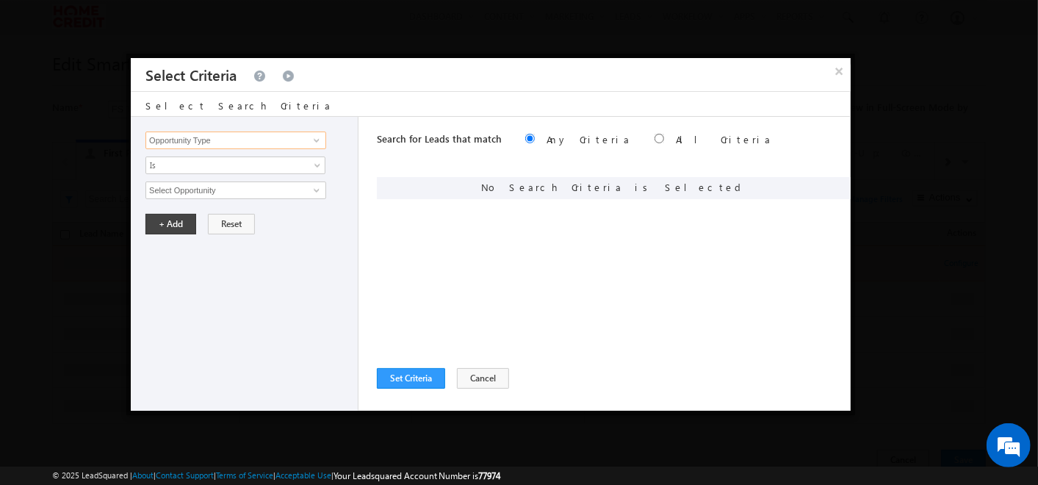
click at [260, 137] on input "Opportunity Type" at bounding box center [235, 140] width 181 height 18
type input "Lead Stage"
click at [292, 184] on span "None Selected" at bounding box center [229, 190] width 167 height 16
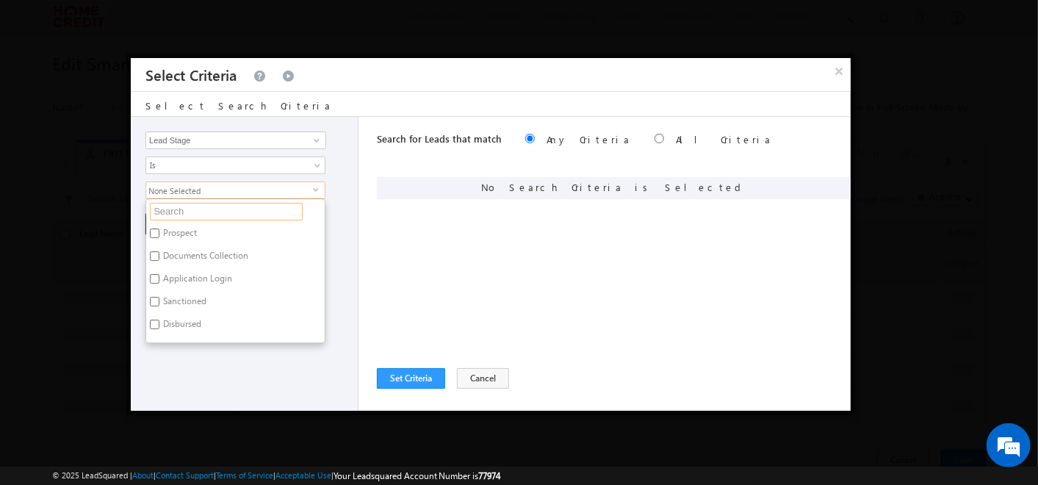
click at [228, 203] on input "text" at bounding box center [226, 212] width 153 height 18
paste input "Phone ringing"
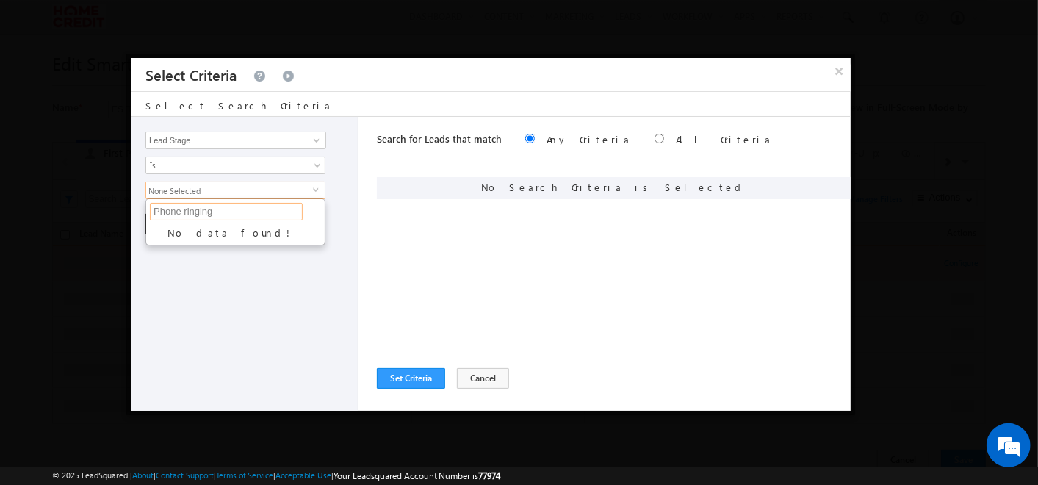
type input "p"
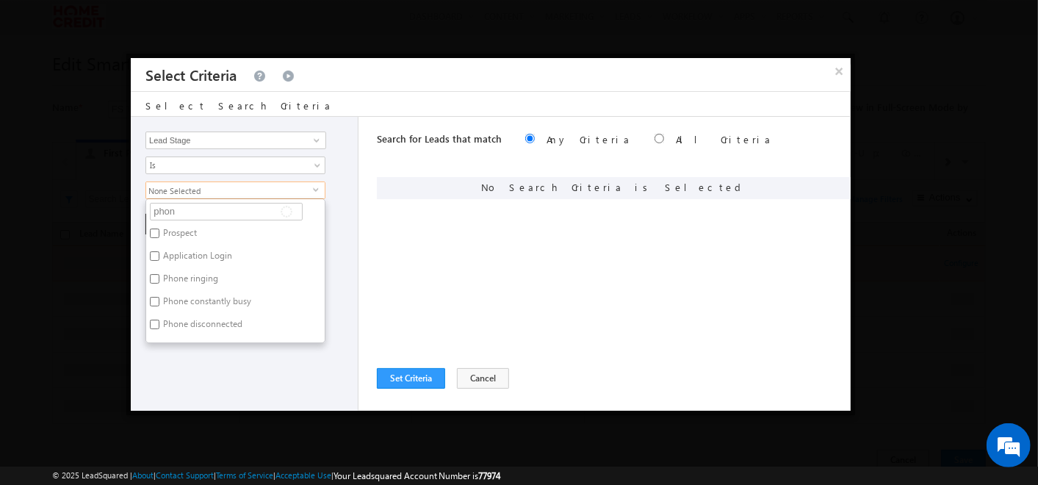
type input "phone"
click at [201, 226] on label "Phone ringing" at bounding box center [189, 235] width 87 height 23
click at [159, 228] on input "Phone ringing" at bounding box center [155, 233] width 10 height 10
checkbox input "true"
click at [184, 213] on input "phone" at bounding box center [226, 212] width 153 height 18
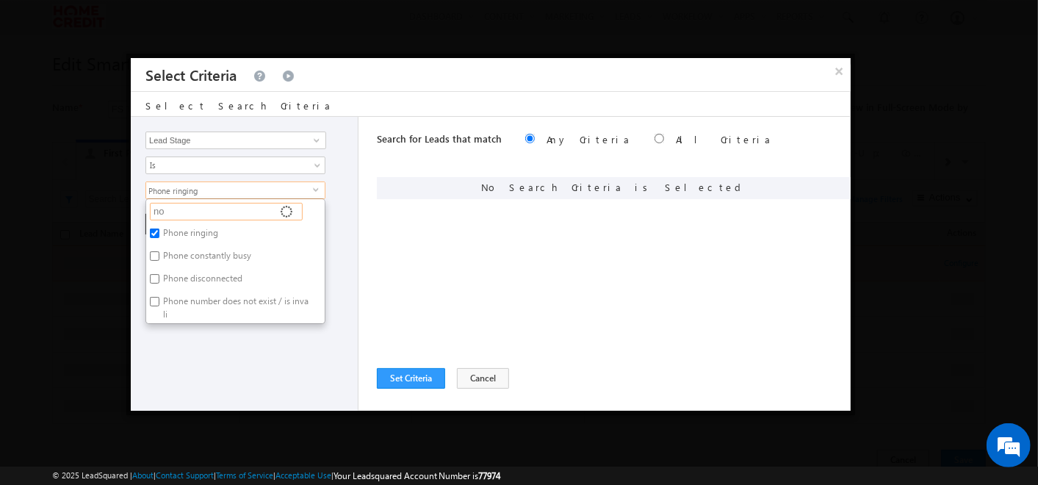
type input "not"
click at [183, 226] on label "Not reachable" at bounding box center [189, 235] width 86 height 23
click at [159, 228] on input "Not reachable" at bounding box center [155, 233] width 10 height 10
checkbox input "true"
click at [192, 209] on input "not" at bounding box center [226, 212] width 153 height 18
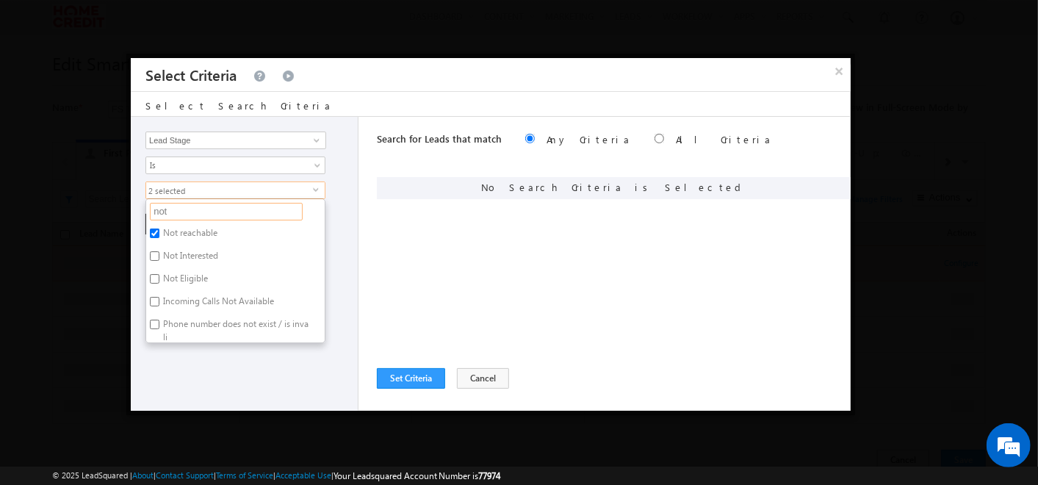
click at [192, 209] on input "not" at bounding box center [226, 212] width 153 height 18
type input "sw"
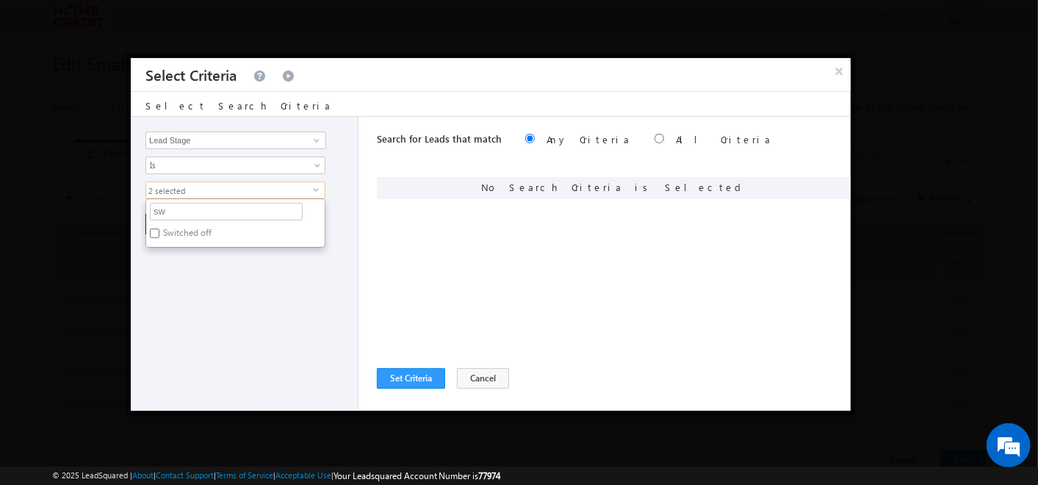
type input "swi"
click at [189, 238] on label "Switched off" at bounding box center [186, 235] width 80 height 23
click at [159, 238] on input "Switched off" at bounding box center [155, 233] width 10 height 10
checkbox input "true"
click at [179, 208] on input "swi" at bounding box center [226, 212] width 153 height 18
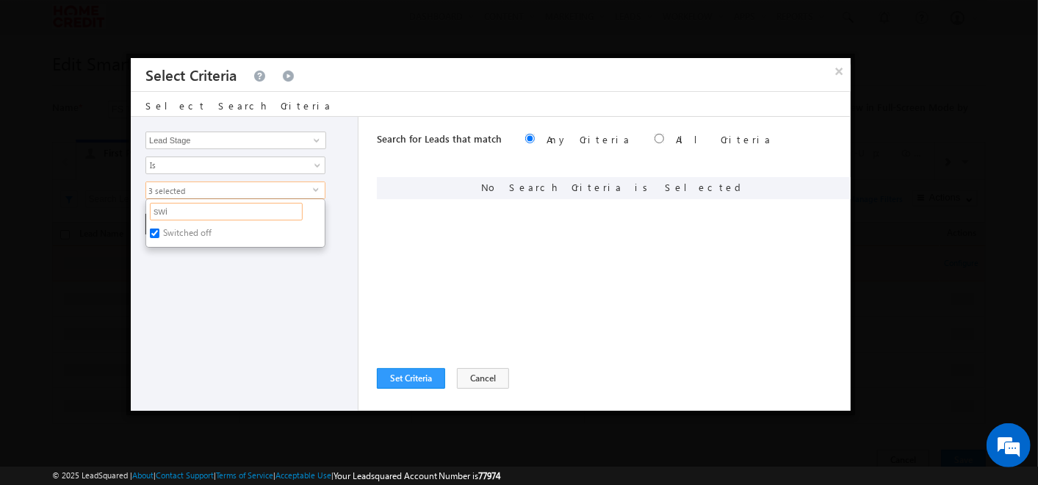
click at [179, 208] on input "swi" at bounding box center [226, 212] width 153 height 18
type input "con"
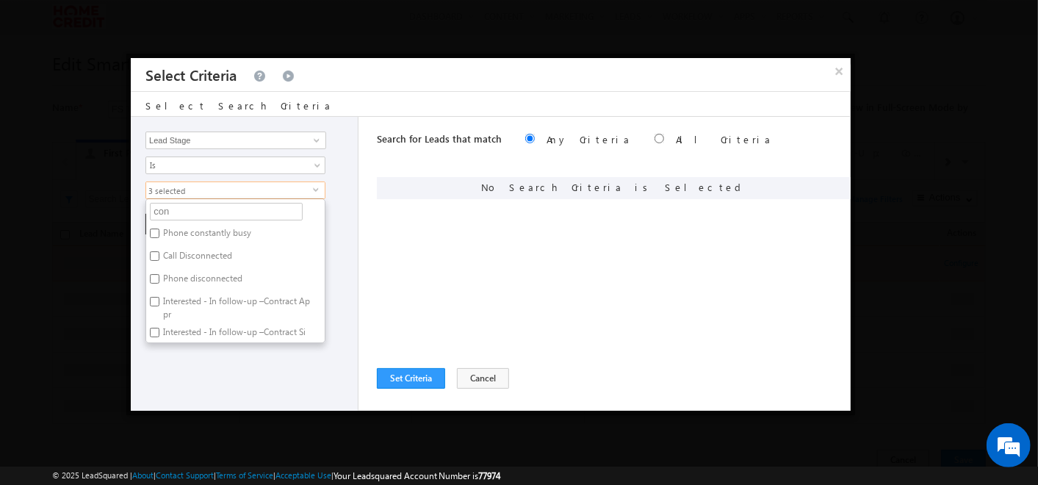
click at [196, 231] on label "Phone constantly busy" at bounding box center [206, 235] width 120 height 23
click at [159, 231] on input "Phone constantly busy" at bounding box center [155, 233] width 10 height 10
click at [194, 244] on label "Phone constantly busy" at bounding box center [206, 235] width 120 height 23
click at [159, 238] on input "Phone constantly busy" at bounding box center [155, 233] width 10 height 10
click at [201, 224] on label "Phone constantly busy" at bounding box center [206, 235] width 120 height 23
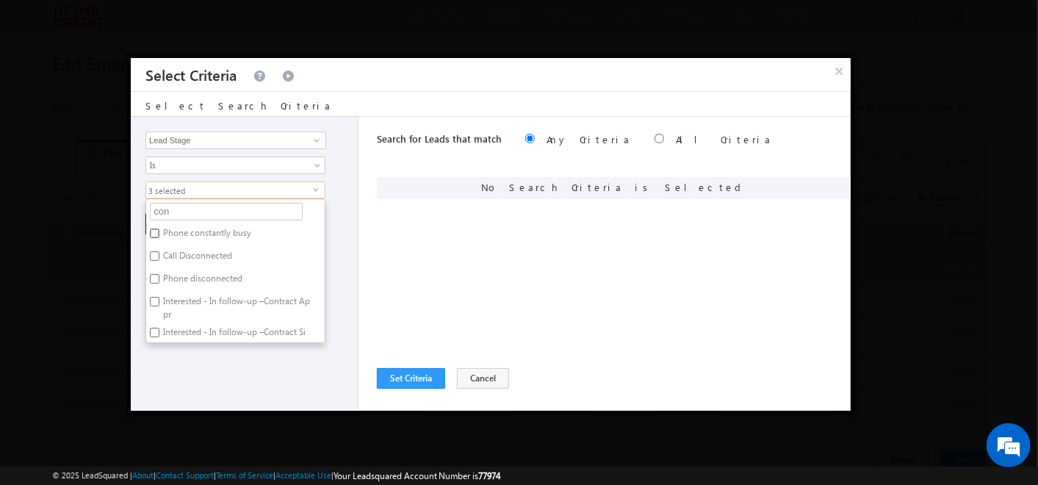
click at [159, 228] on input "Phone constantly busy" at bounding box center [155, 233] width 10 height 10
checkbox input "true"
click at [197, 262] on label "Call Disconnected" at bounding box center [196, 258] width 101 height 23
click at [159, 261] on input "Call Disconnected" at bounding box center [155, 256] width 10 height 10
checkbox input "true"
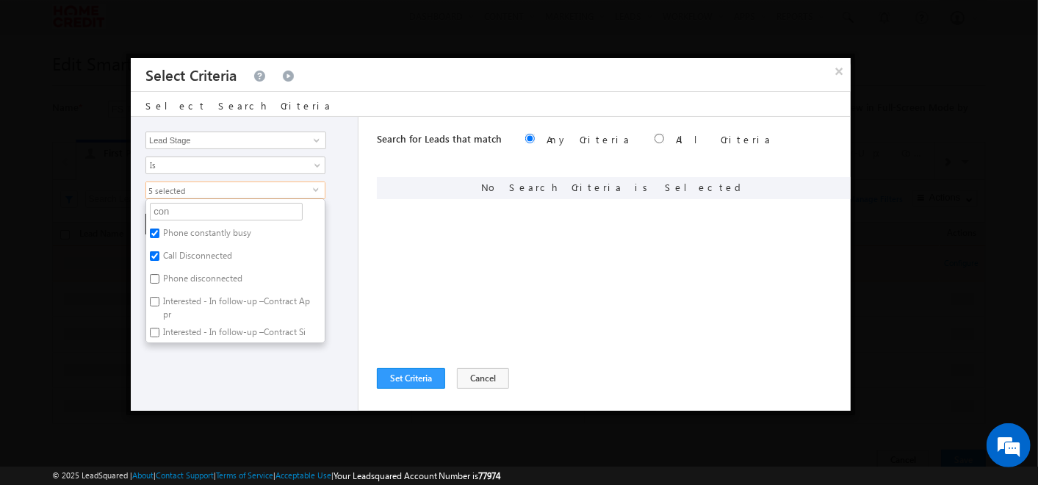
click at [195, 270] on label "Phone disconnected" at bounding box center [201, 281] width 111 height 23
click at [159, 274] on input "Phone disconnected" at bounding box center [155, 279] width 10 height 10
checkbox input "true"
click at [198, 370] on div "Opportunity Type Lead Activity Task Sales Group Prospect Id Address 2 Age Alter…" at bounding box center [245, 264] width 228 height 294
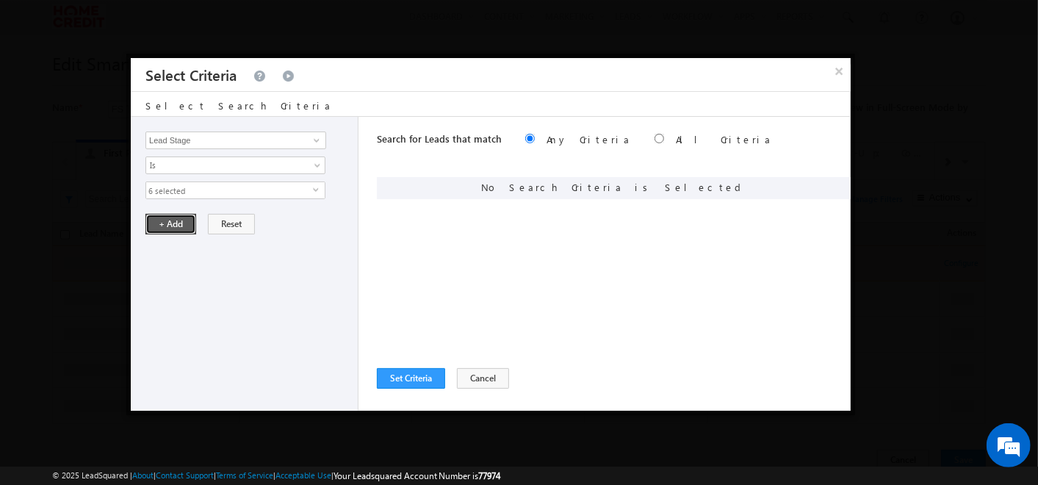
click at [165, 220] on button "+ Add" at bounding box center [170, 224] width 51 height 21
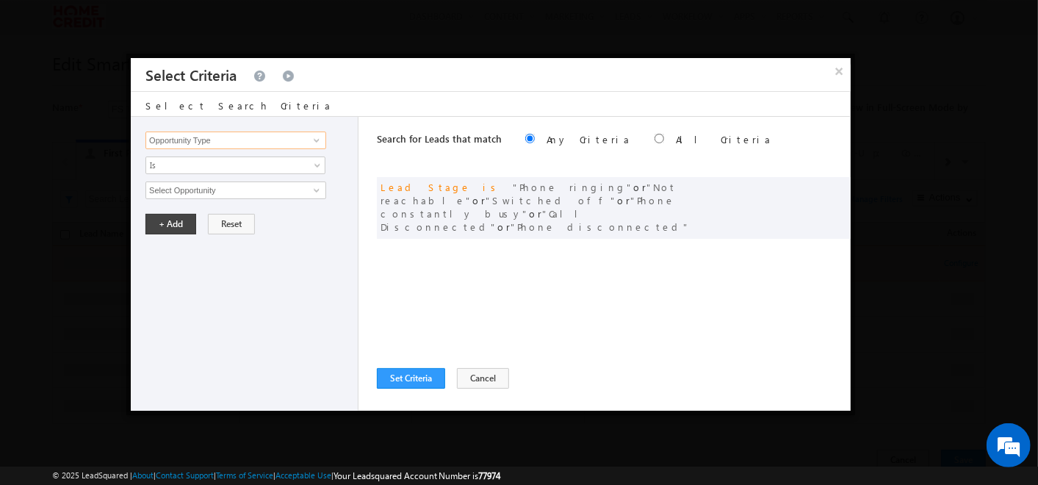
click at [288, 136] on input "Opportunity Type" at bounding box center [235, 140] width 181 height 18
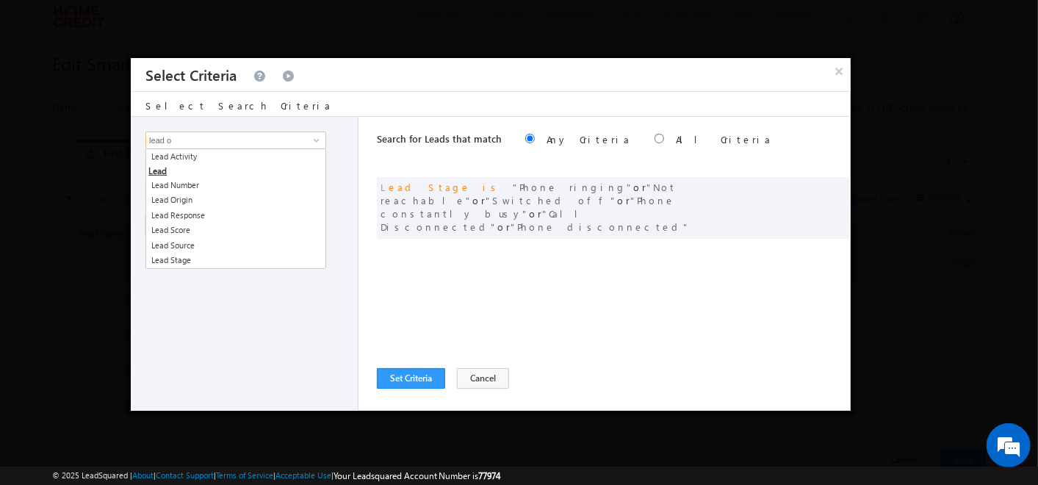
type input "lead ow"
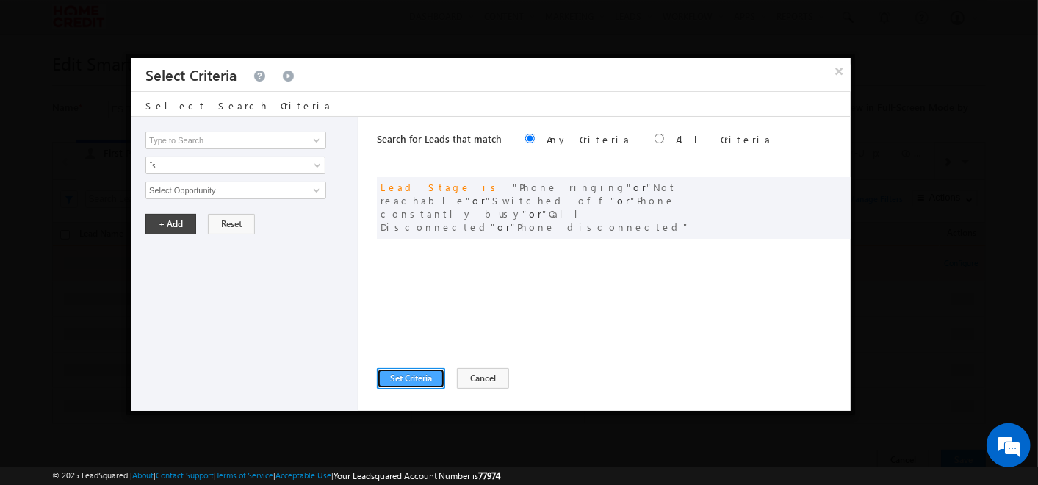
click at [405, 380] on button "Set Criteria" at bounding box center [411, 378] width 68 height 21
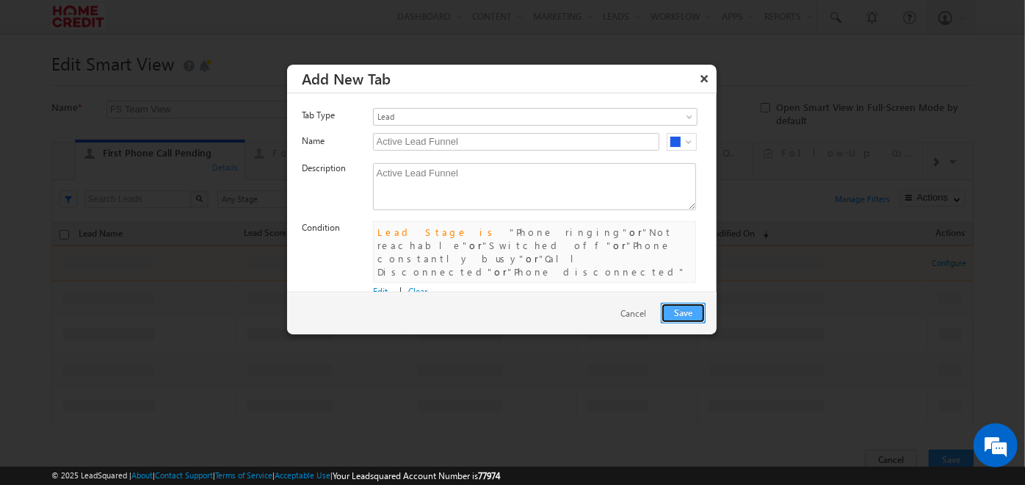
click at [686, 314] on button "Save" at bounding box center [683, 313] width 45 height 21
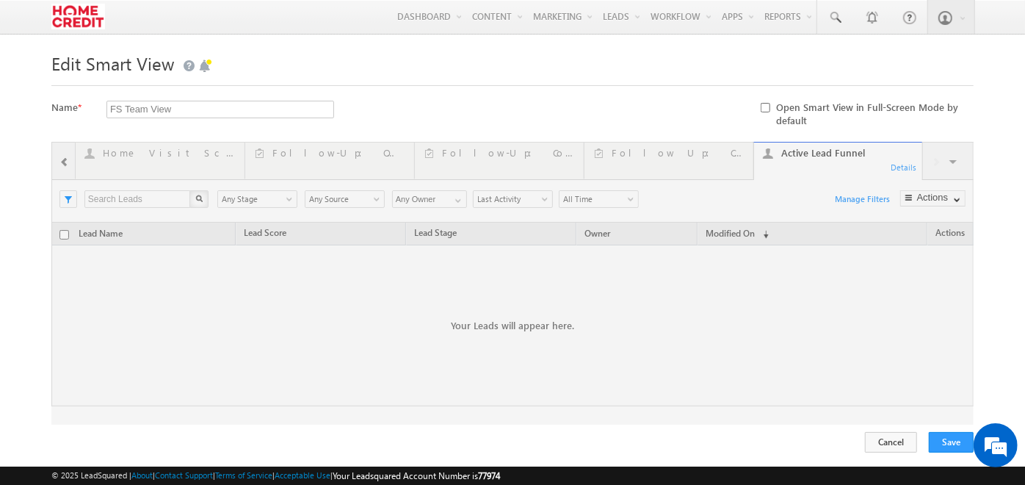
click at [967, 356] on div at bounding box center [512, 283] width 923 height 283
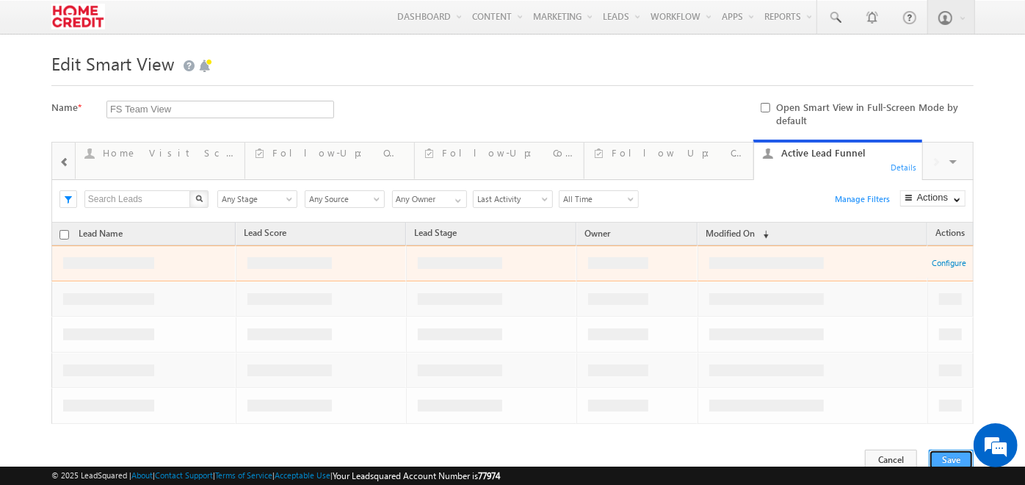
click at [953, 455] on button "Save" at bounding box center [951, 460] width 45 height 21
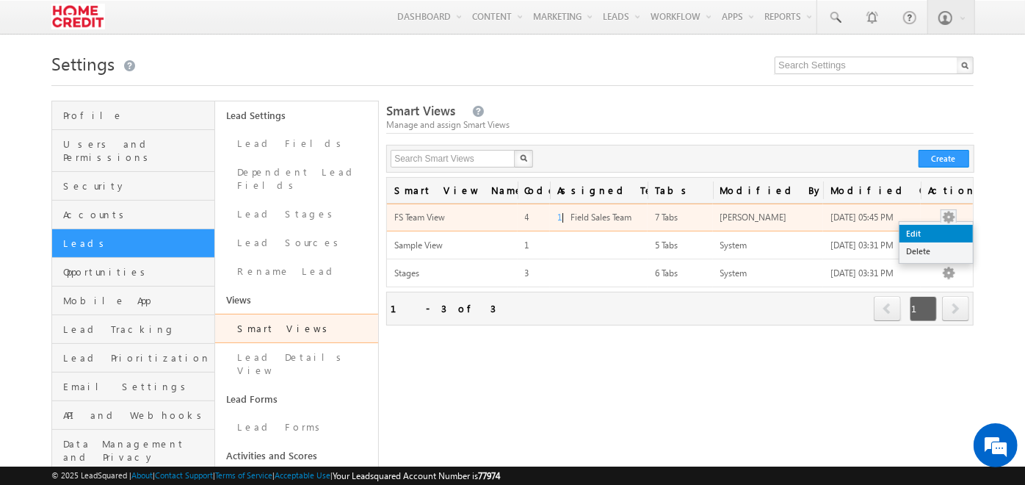
click at [946, 226] on link "Edit" at bounding box center [936, 234] width 73 height 18
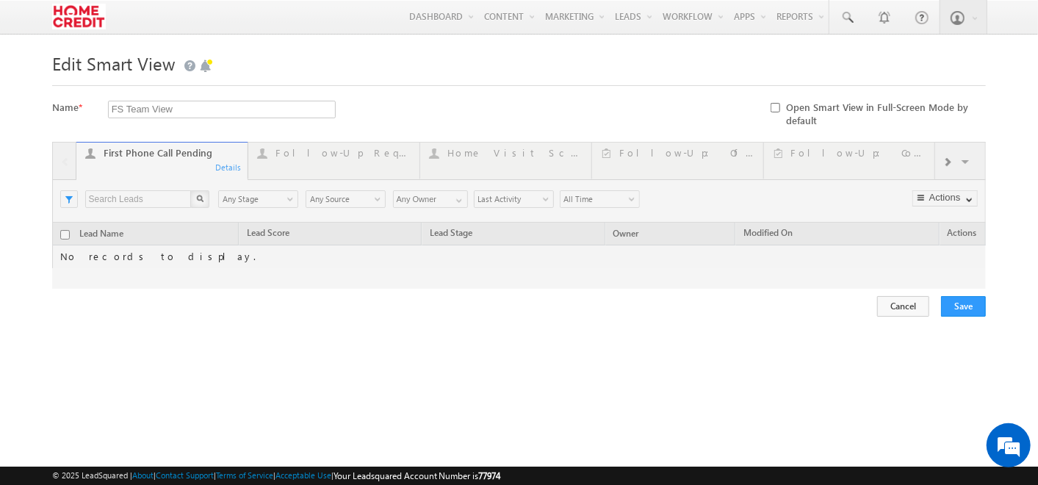
click at [948, 165] on div at bounding box center [519, 215] width 934 height 147
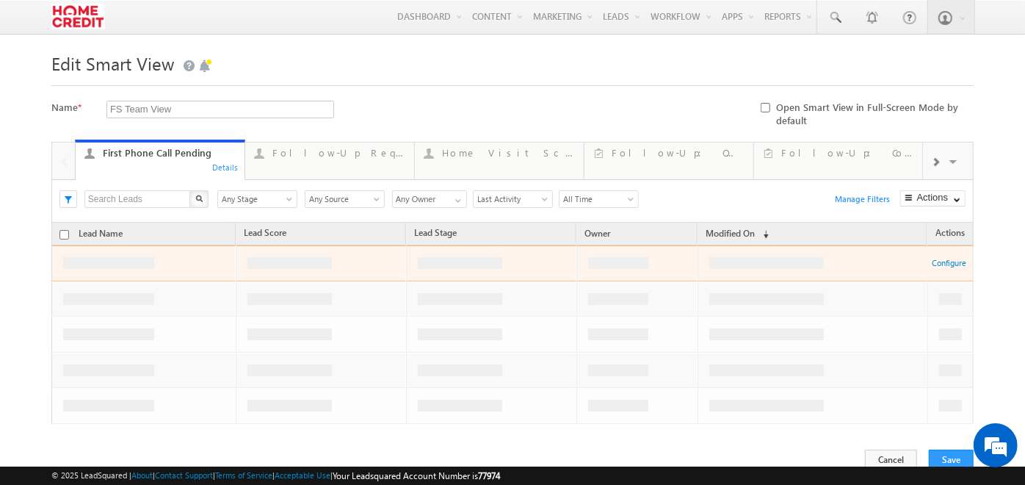
click at [936, 162] on span at bounding box center [935, 162] width 9 height 12
click at [936, 162] on div "Visible Tabs First Phone Call Pending Default Follow-Up Required Today Default …" at bounding box center [948, 160] width 51 height 35
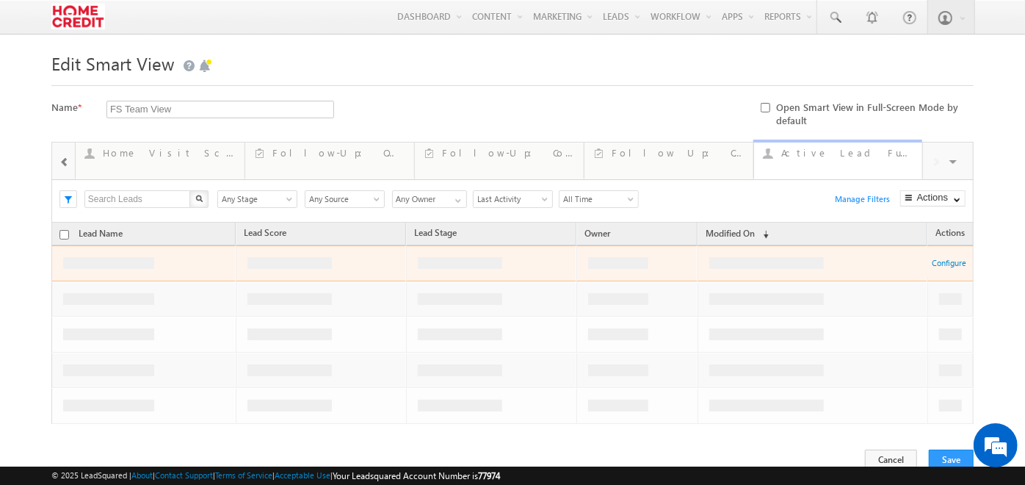
click at [823, 155] on div "Active Lead Funnel" at bounding box center [848, 153] width 133 height 12
click at [914, 169] on div "Details" at bounding box center [904, 166] width 28 height 13
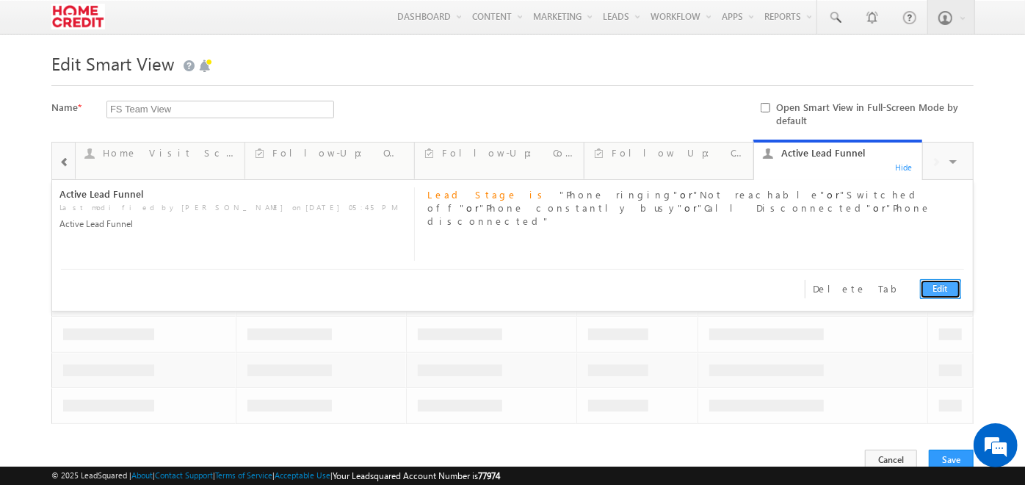
click at [929, 285] on link "Edit" at bounding box center [940, 289] width 41 height 20
type input "Active Lead Funnel"
type textarea "Active Lead Funnel"
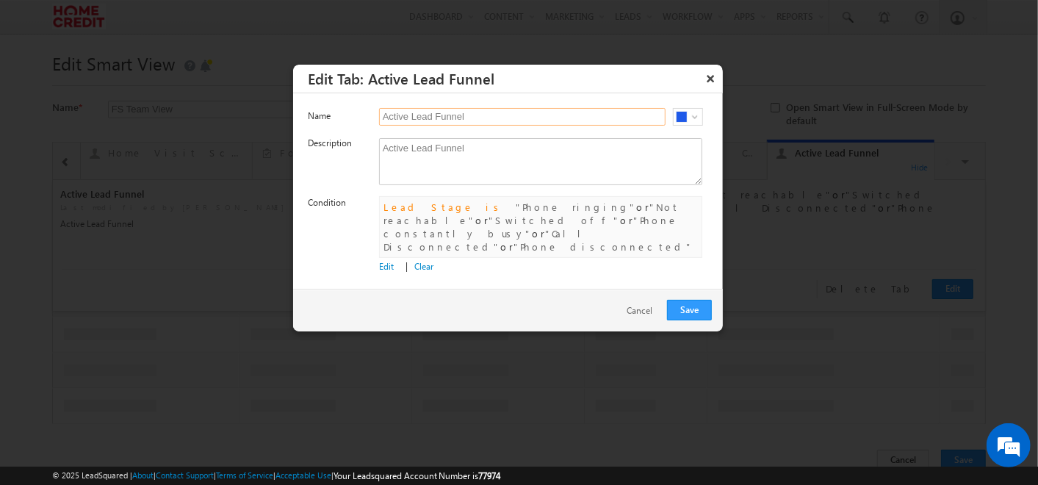
click at [386, 113] on input "Active Lead Funnel" at bounding box center [522, 117] width 286 height 18
type input "Not Connected Active Leads"
click at [673, 300] on button "Save" at bounding box center [689, 310] width 45 height 21
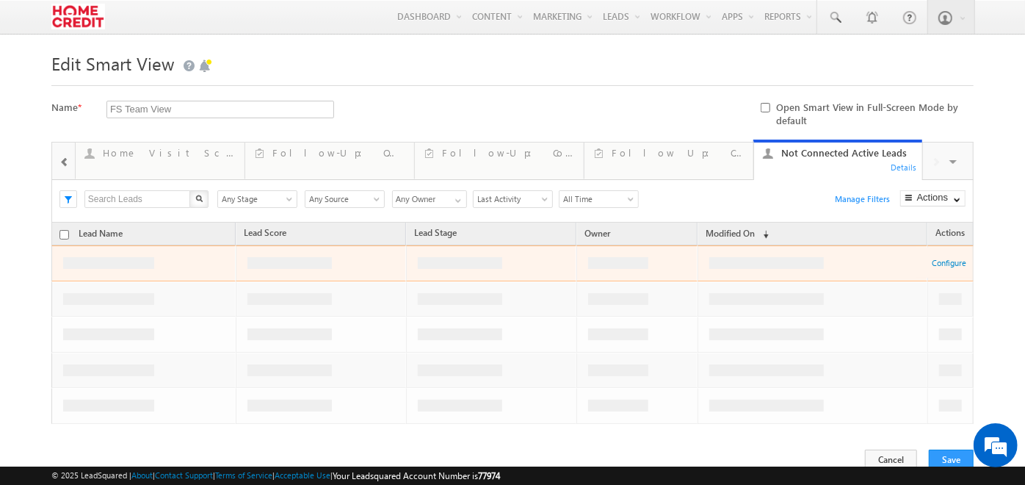
scroll to position [44, 0]
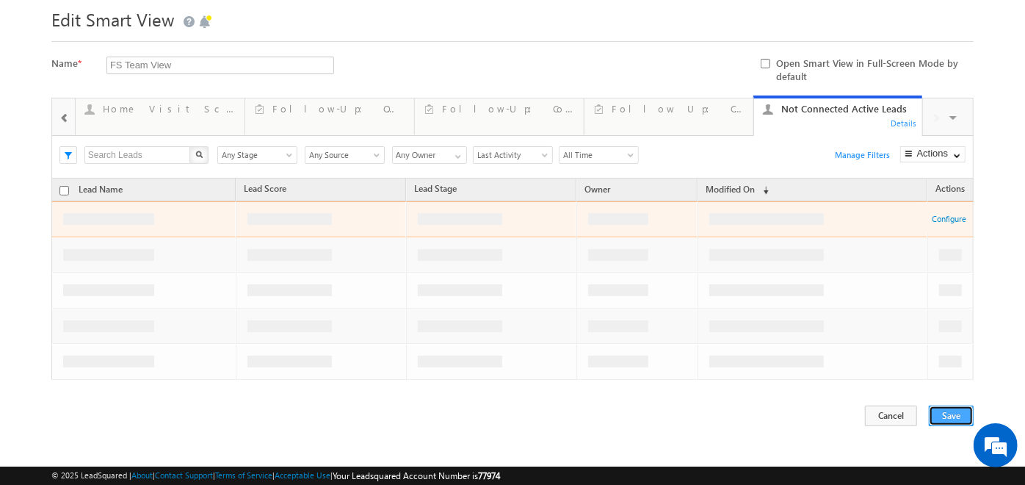
click at [944, 419] on button "Save" at bounding box center [951, 415] width 45 height 21
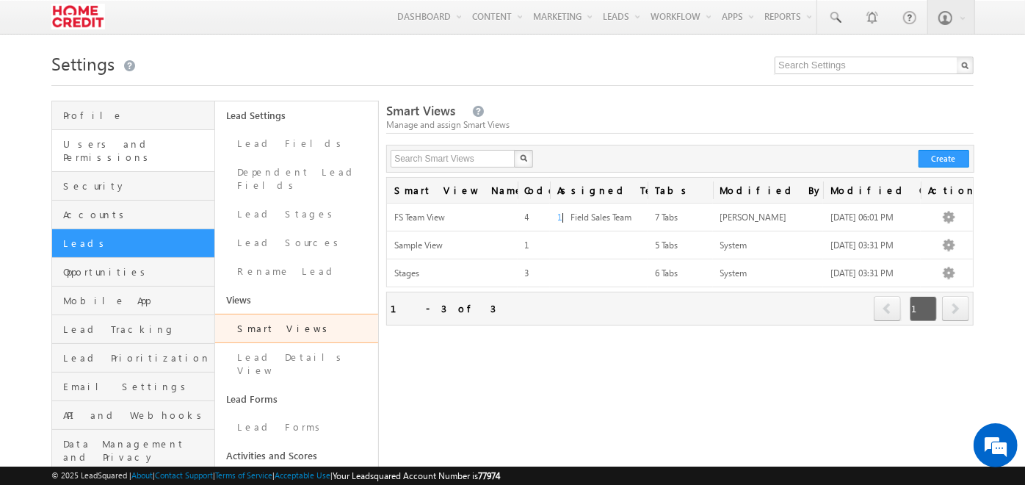
click at [138, 156] on link "Users and Permissions" at bounding box center [133, 151] width 162 height 42
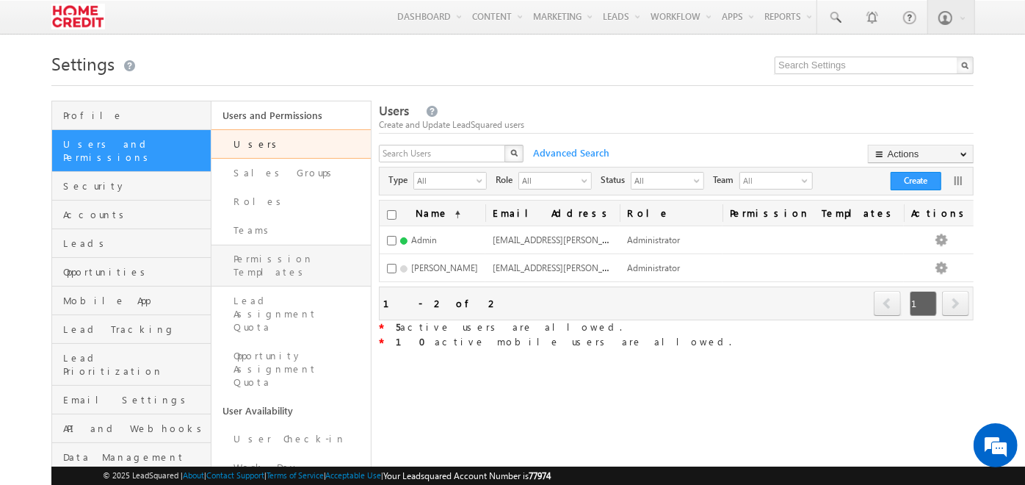
click at [294, 254] on link "Permission Templates" at bounding box center [291, 266] width 159 height 42
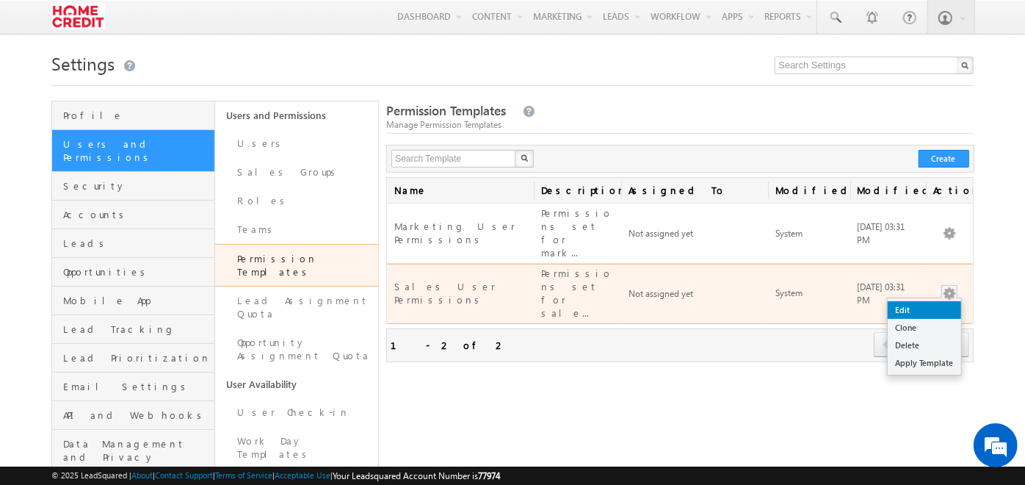
click at [928, 301] on link "Edit" at bounding box center [924, 310] width 73 height 18
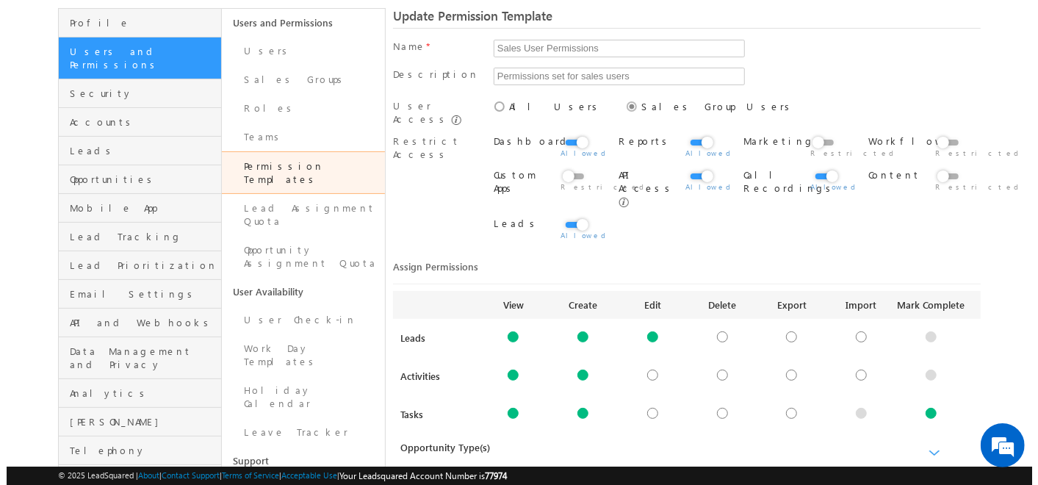
scroll to position [91, 0]
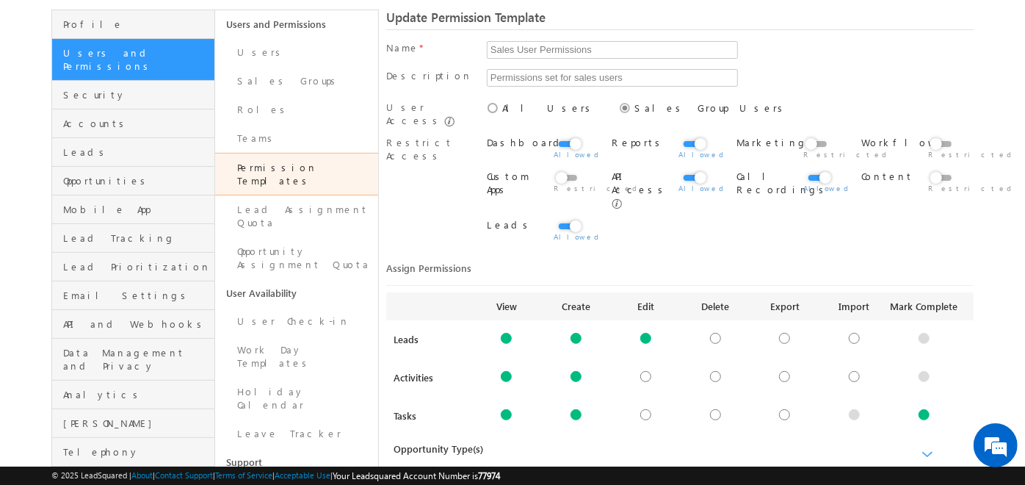
drag, startPoint x: 391, startPoint y: 320, endPoint x: 902, endPoint y: 447, distance: 527.0
click at [902, 447] on div "View Create Edit Delete Export Import Mark Complete Leads Configure Configure C…" at bounding box center [680, 386] width 588 height 188
drag, startPoint x: 902, startPoint y: 447, endPoint x: 757, endPoint y: 430, distance: 145.7
click at [757, 442] on div at bounding box center [781, 454] width 386 height 25
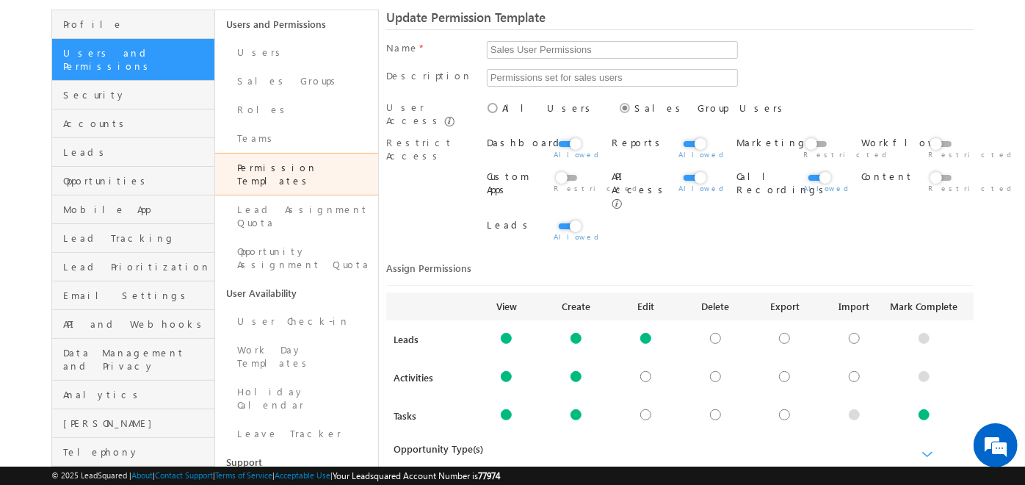
drag, startPoint x: 392, startPoint y: 318, endPoint x: 915, endPoint y: 320, distance: 522.3
click at [915, 328] on div "Leads Configure Configure" at bounding box center [680, 347] width 588 height 38
click at [617, 254] on div at bounding box center [781, 260] width 386 height 12
click at [505, 333] on div at bounding box center [506, 338] width 11 height 11
click at [505, 348] on link "Configure" at bounding box center [507, 353] width 38 height 11
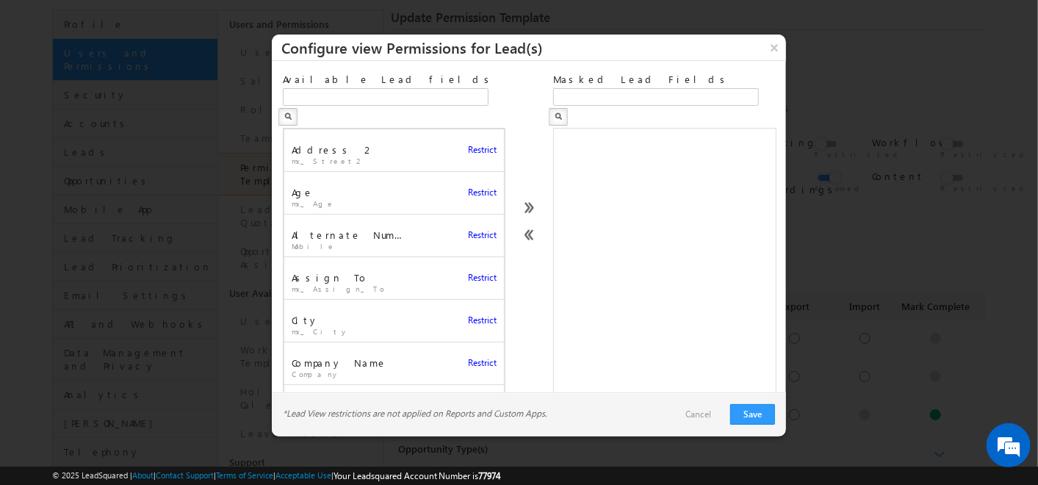
click at [522, 206] on link at bounding box center [528, 215] width 49 height 27
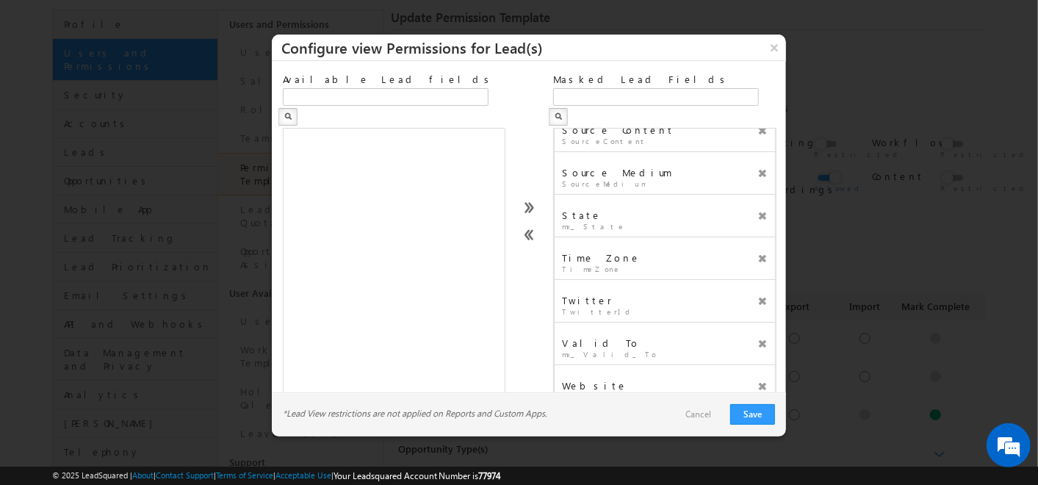
scroll to position [2361, 0]
click at [755, 411] on button "Save" at bounding box center [752, 414] width 45 height 21
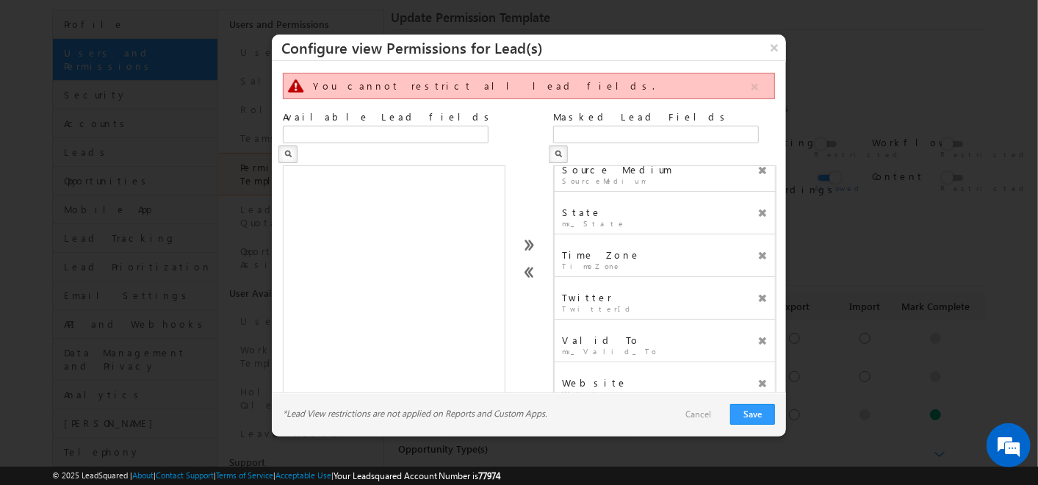
click at [535, 270] on link at bounding box center [528, 280] width 49 height 27
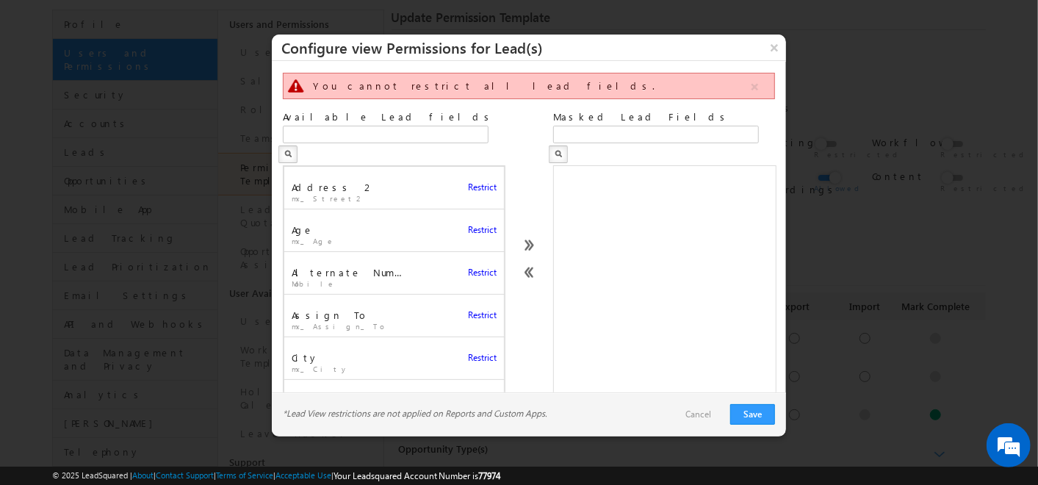
scroll to position [0, 0]
click at [763, 421] on button "Save" at bounding box center [752, 414] width 45 height 21
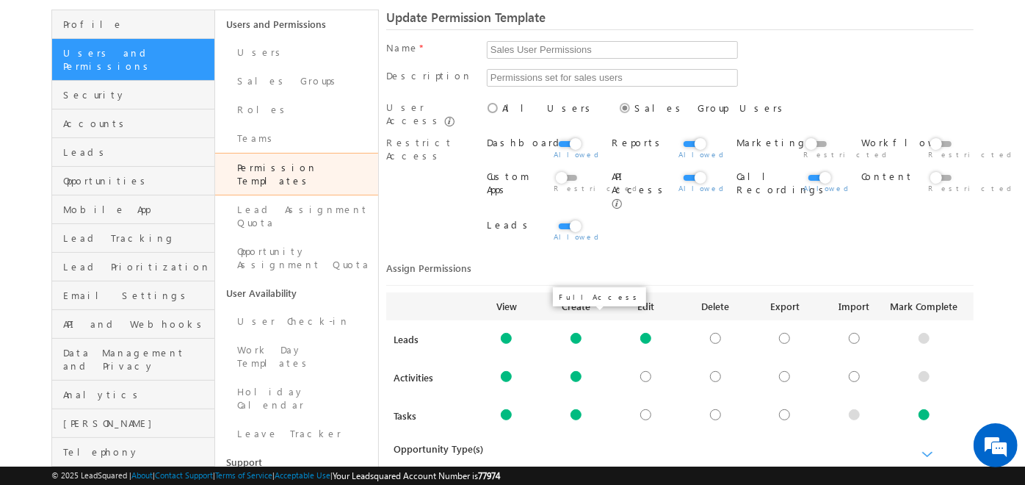
click at [580, 333] on div at bounding box center [576, 338] width 11 height 11
click at [579, 333] on div at bounding box center [576, 338] width 11 height 11
click at [574, 348] on link "Configure" at bounding box center [577, 353] width 38 height 11
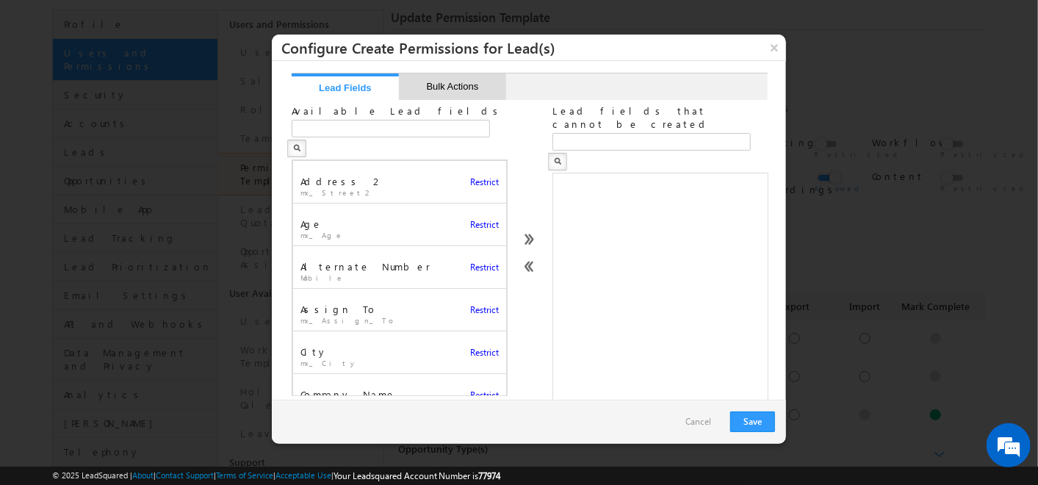
click at [435, 88] on button "Bulk Actions" at bounding box center [452, 86] width 107 height 26
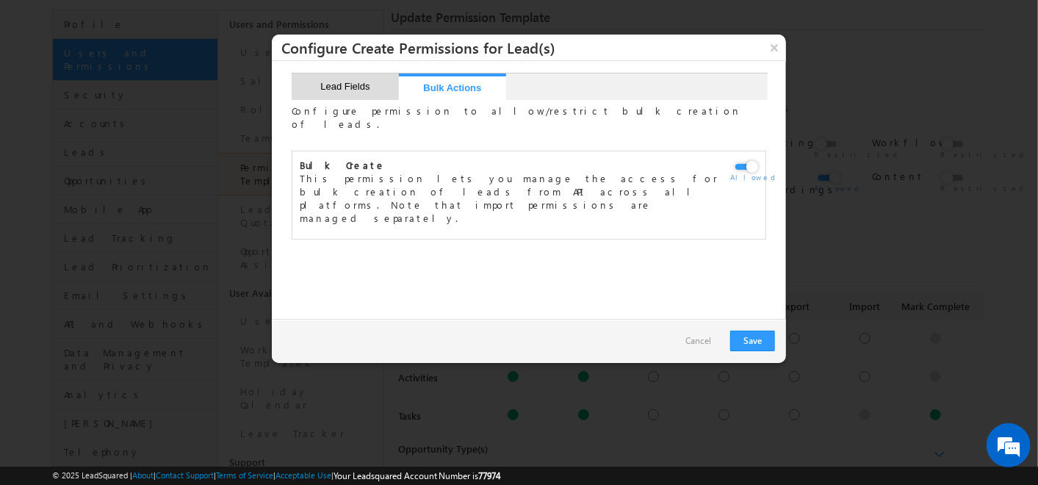
click at [367, 87] on button "Lead Fields" at bounding box center [345, 86] width 107 height 26
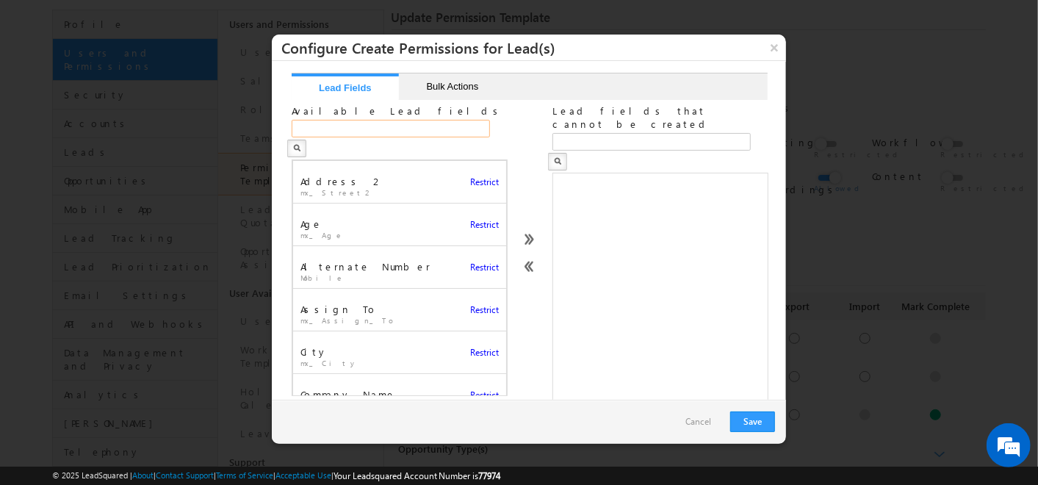
click at [401, 131] on input "text" at bounding box center [391, 129] width 198 height 18
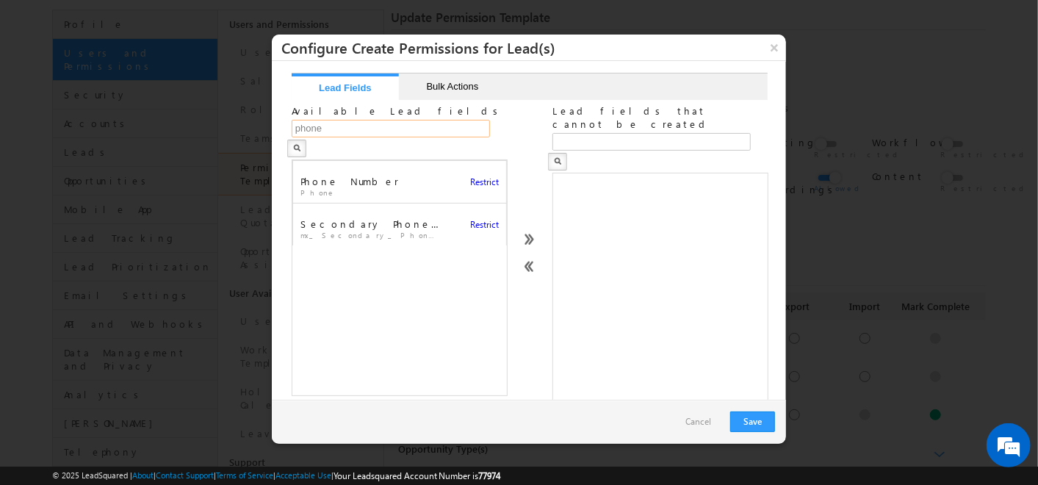
type input "phone"
click at [472, 176] on span "Restrict" at bounding box center [484, 181] width 29 height 11
click at [390, 132] on input "phone" at bounding box center [391, 129] width 198 height 18
click at [470, 176] on span "Restrict" at bounding box center [484, 181] width 29 height 11
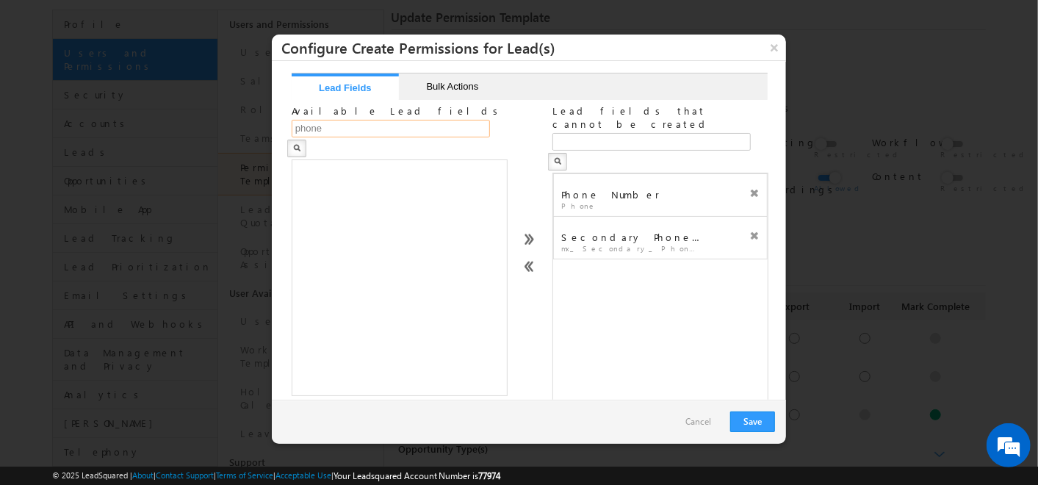
click at [362, 135] on input "phone" at bounding box center [391, 129] width 198 height 18
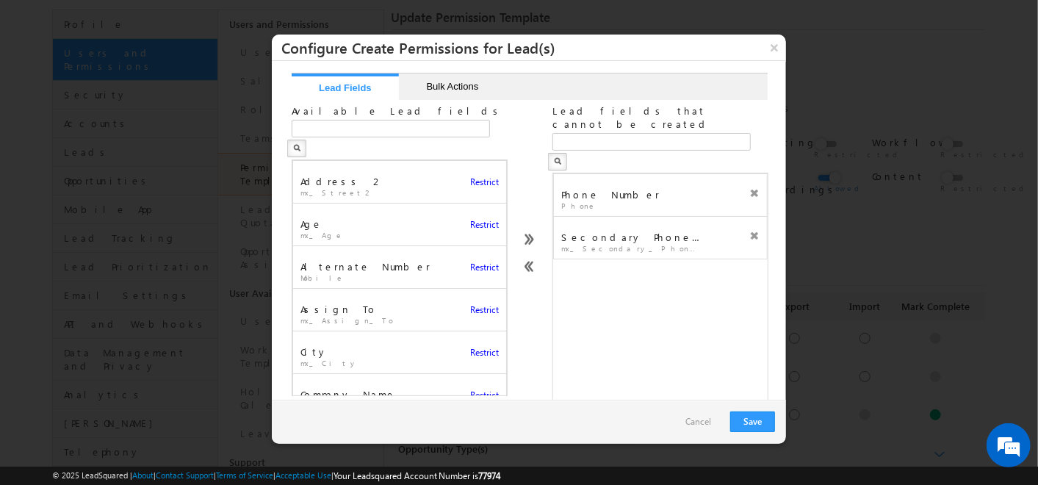
click at [522, 238] on link at bounding box center [529, 247] width 48 height 27
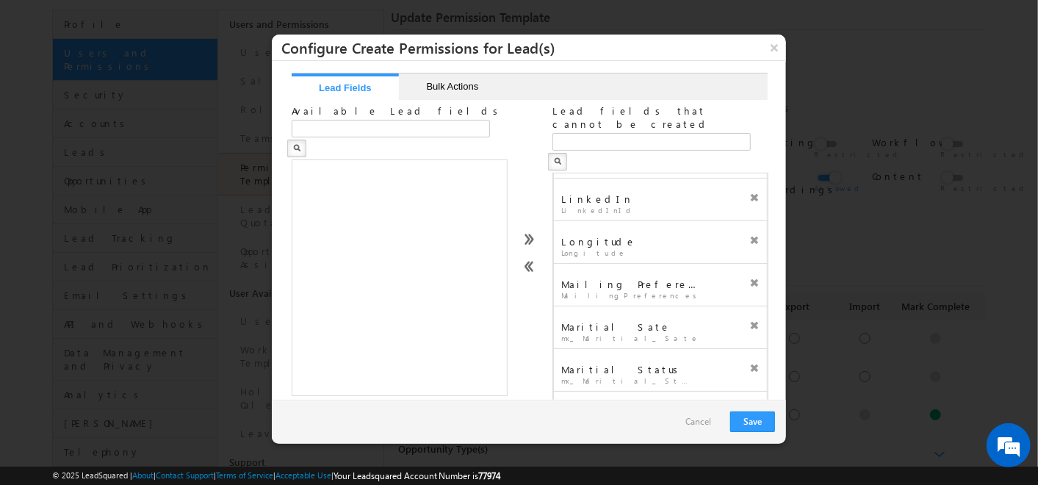
scroll to position [1574, 0]
click at [420, 79] on button "Bulk Actions" at bounding box center [452, 86] width 107 height 26
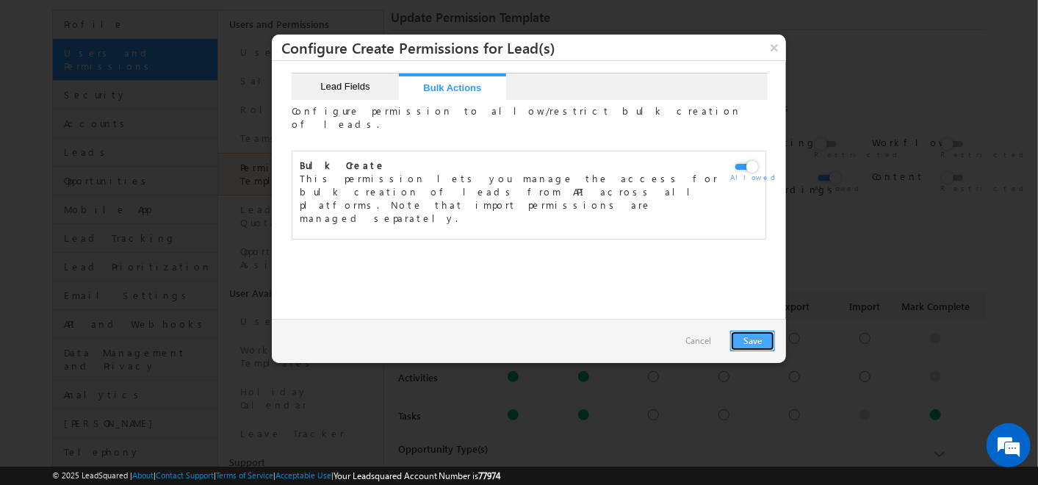
click at [746, 334] on button "Save" at bounding box center [752, 341] width 45 height 21
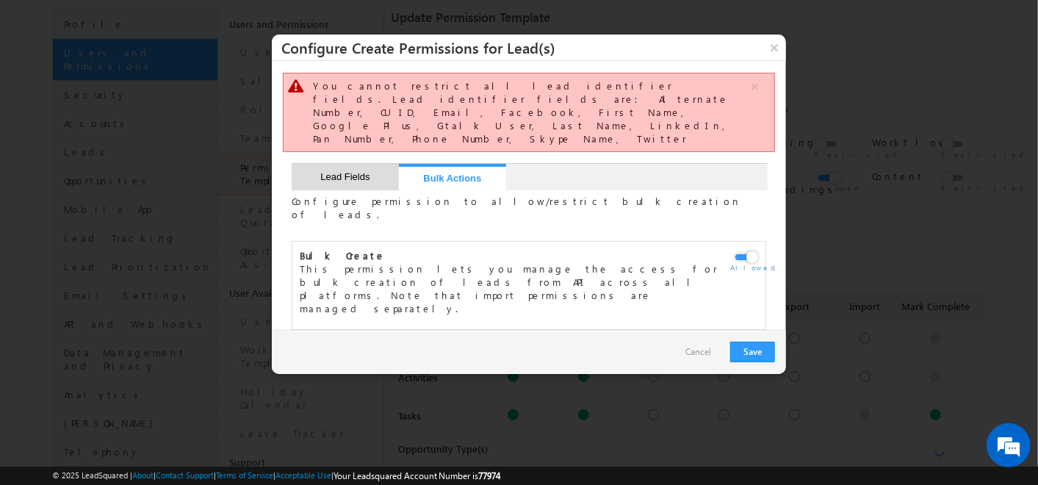
click at [336, 164] on button "Lead Fields" at bounding box center [345, 177] width 107 height 26
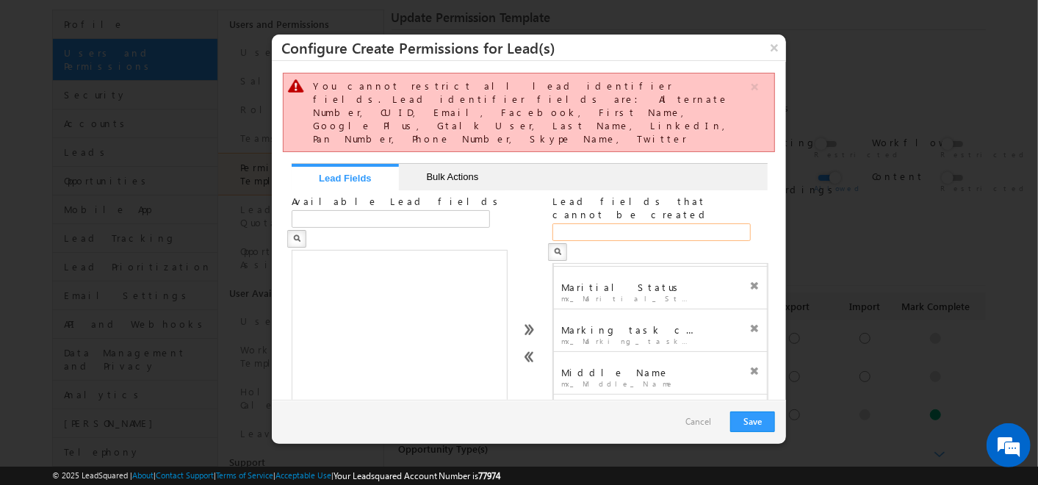
click at [650, 223] on input "text" at bounding box center [651, 232] width 198 height 18
type input "cuid"
click at [749, 278] on icon at bounding box center [754, 283] width 10 height 10
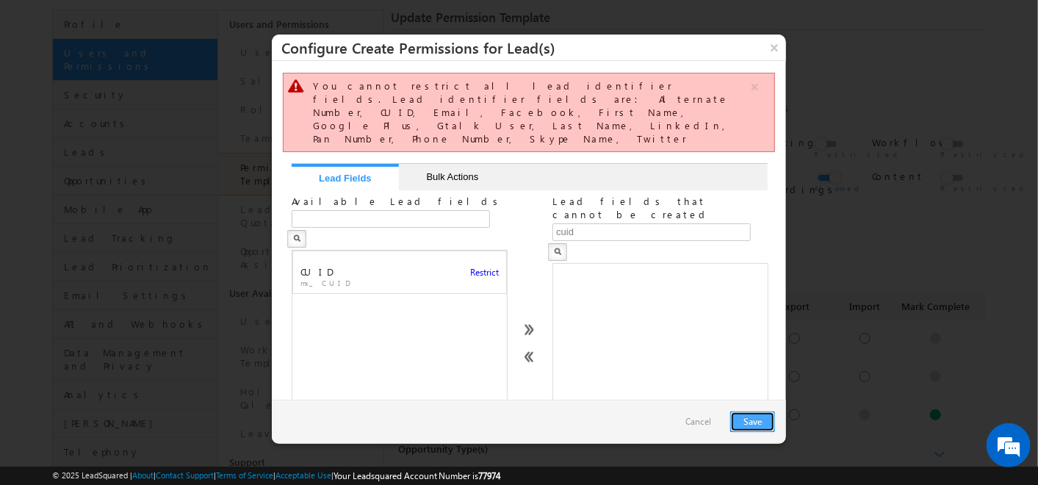
click at [760, 418] on button "Save" at bounding box center [752, 421] width 45 height 21
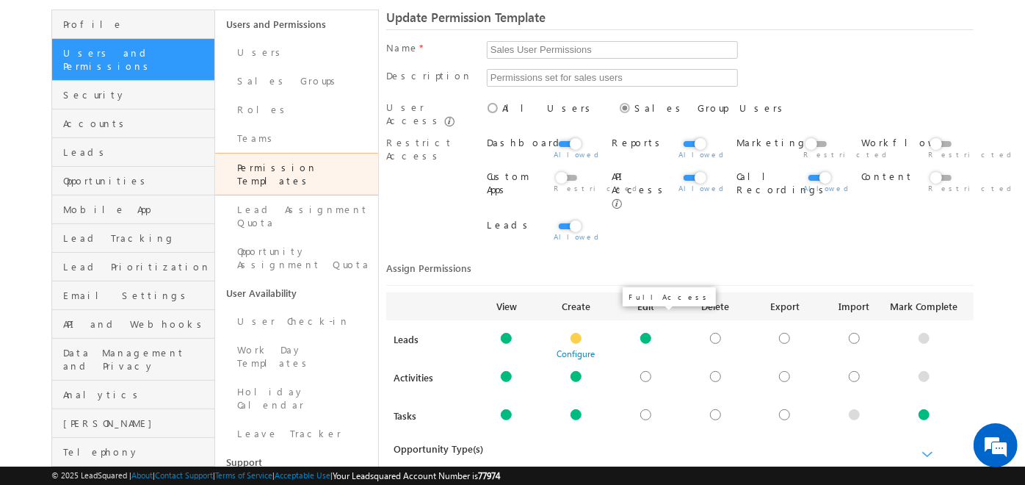
click at [649, 333] on div at bounding box center [646, 338] width 11 height 11
click at [646, 333] on div at bounding box center [646, 338] width 11 height 11
click at [576, 333] on div at bounding box center [576, 338] width 11 height 11
click at [643, 257] on div "Assign Permissions" at bounding box center [680, 268] width 588 height 29
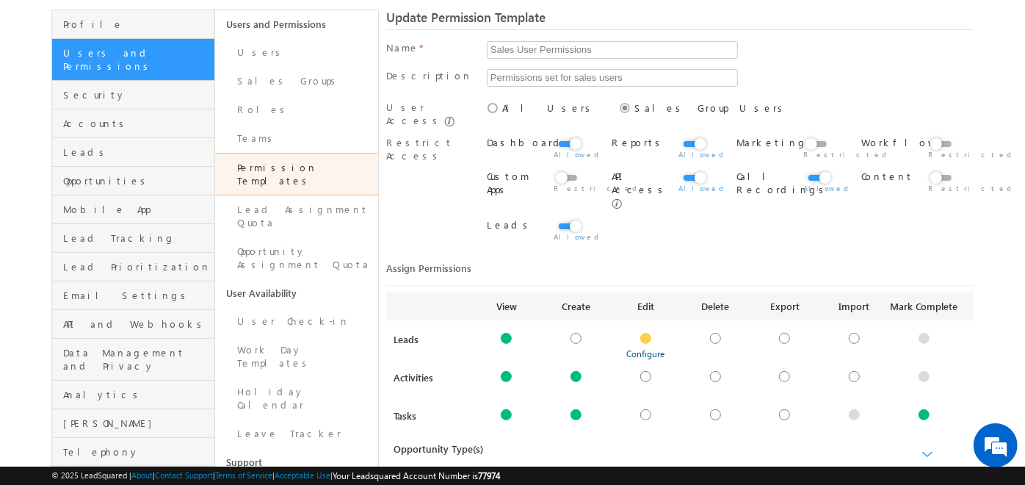
click at [646, 348] on link "Configure" at bounding box center [646, 353] width 38 height 11
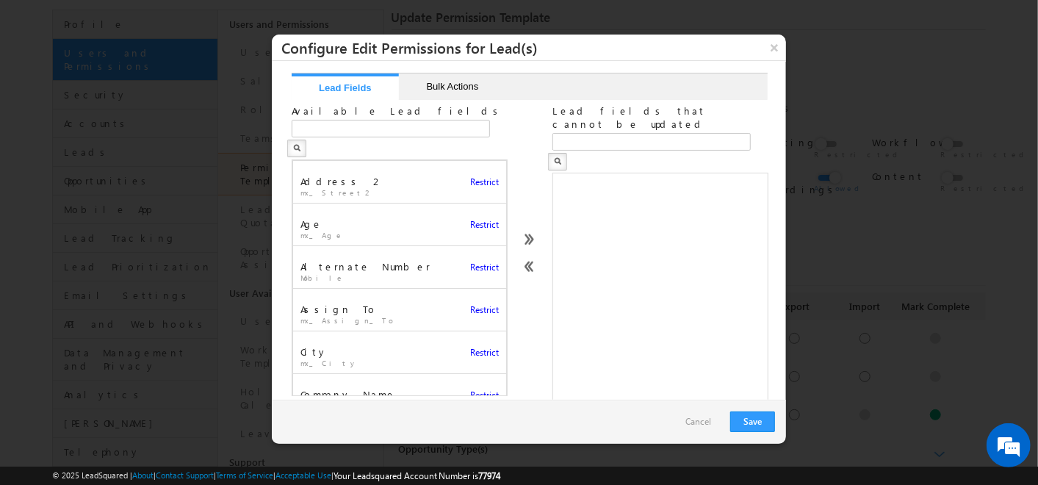
click at [554, 234] on div at bounding box center [557, 236] width 7 height 4
click at [530, 237] on span at bounding box center [529, 247] width 12 height 27
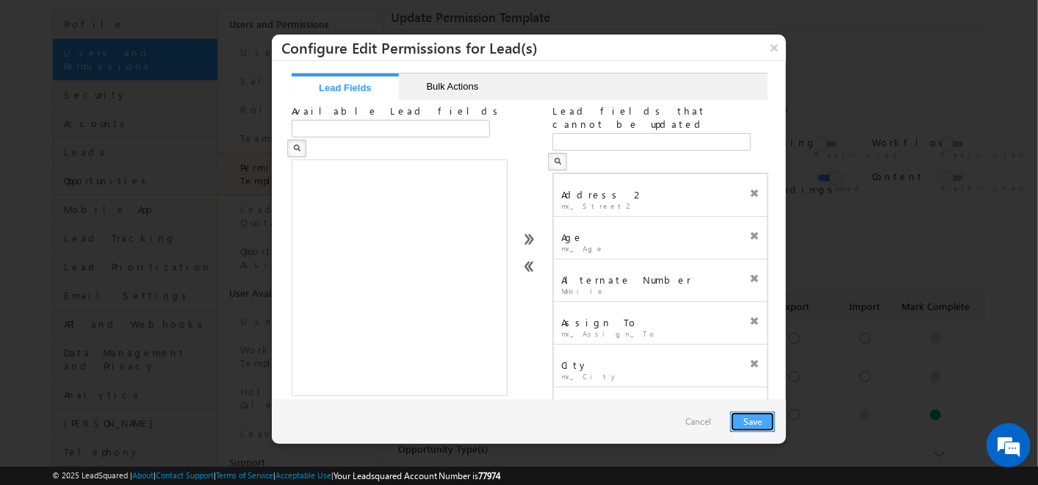
click at [743, 419] on button "Save" at bounding box center [752, 421] width 45 height 21
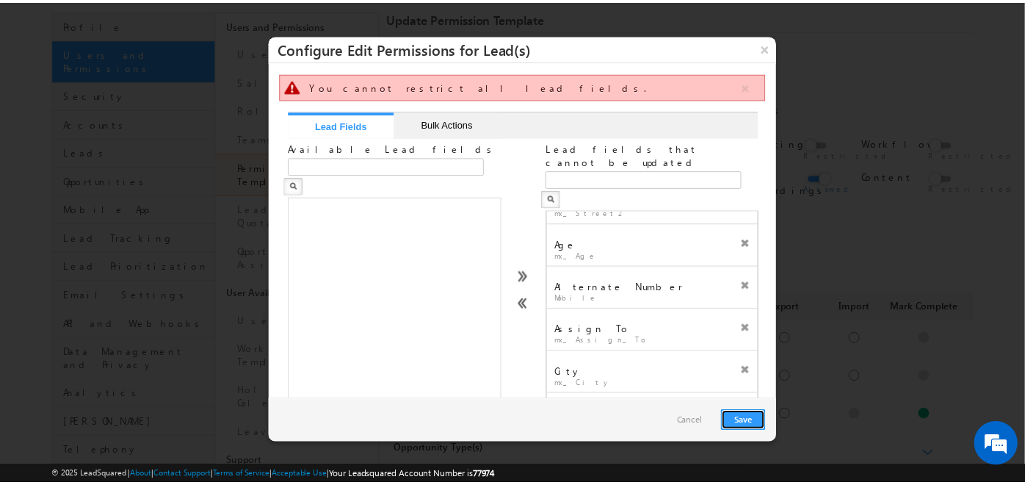
scroll to position [27, 0]
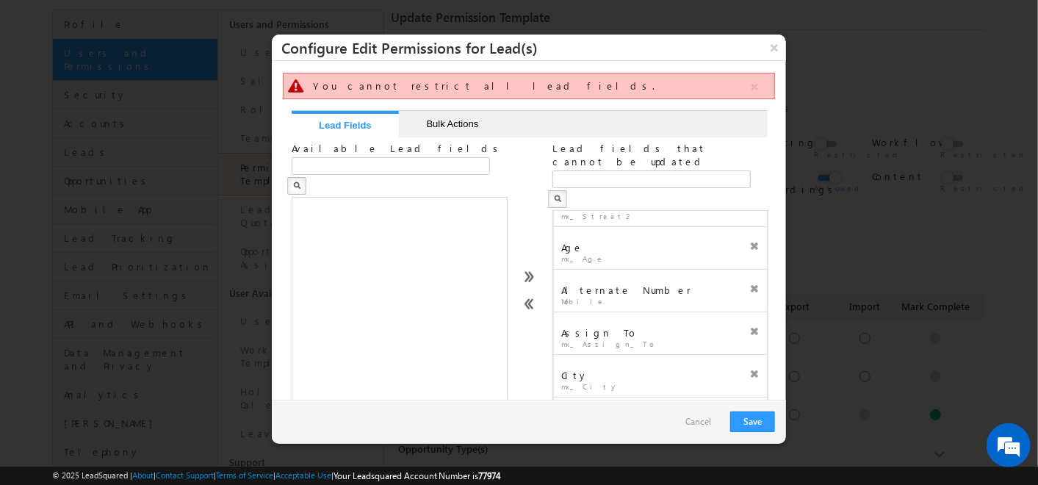
click at [749, 241] on icon at bounding box center [754, 246] width 10 height 10
click at [764, 418] on button "Save" at bounding box center [752, 421] width 45 height 21
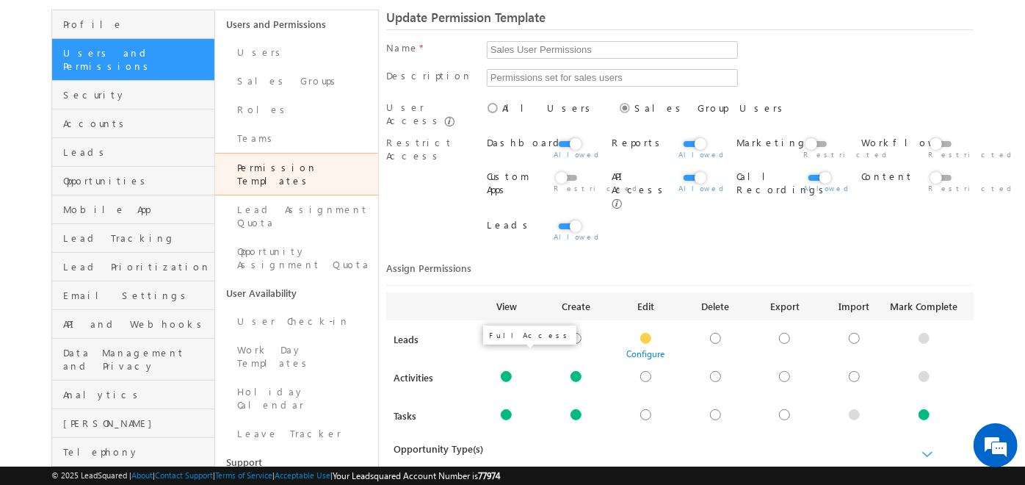
click at [506, 371] on div at bounding box center [506, 376] width 11 height 11
click at [505, 386] on link "Configure" at bounding box center [507, 391] width 38 height 11
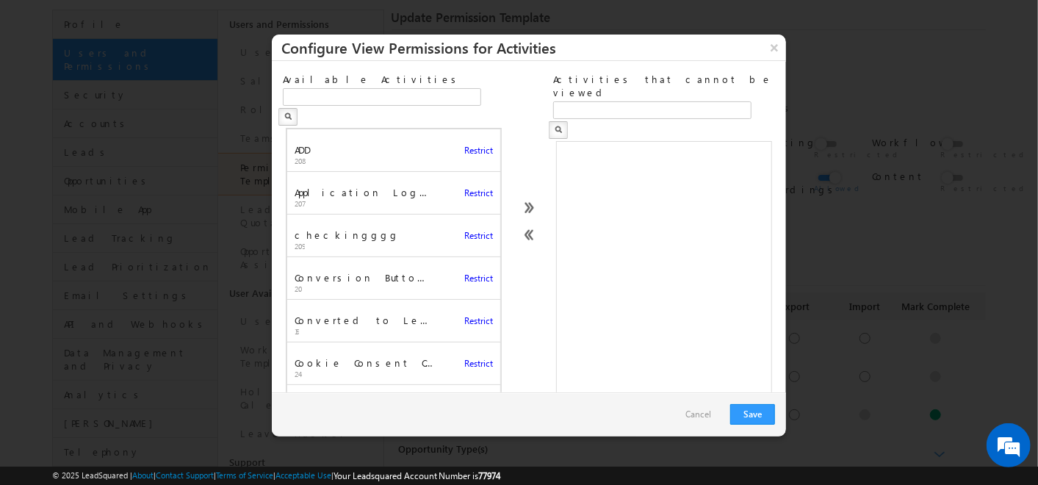
drag, startPoint x: 524, startPoint y: 208, endPoint x: 502, endPoint y: 234, distance: 34.4
click at [502, 234] on div "Available Activities ADD 208 Restrict Application Login 207 Restrict checkinggg…" at bounding box center [394, 235] width 222 height 325
click at [522, 211] on link at bounding box center [528, 215] width 49 height 27
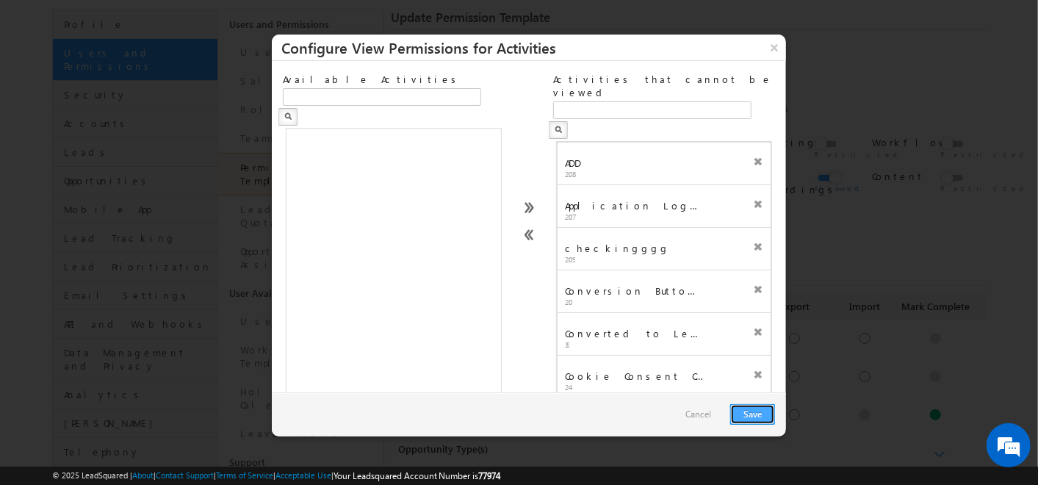
click at [754, 411] on button "Save" at bounding box center [752, 414] width 45 height 21
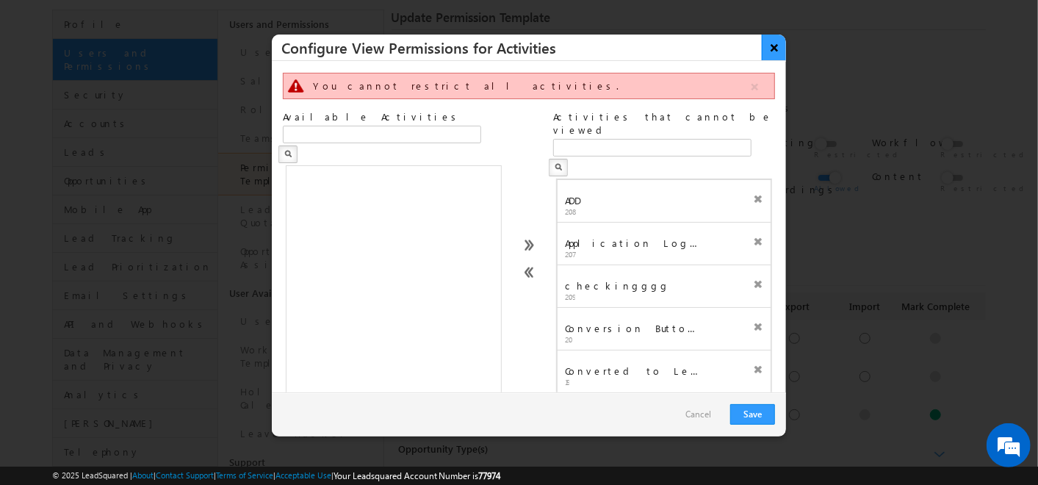
click at [774, 53] on button "×" at bounding box center [774, 48] width 24 height 26
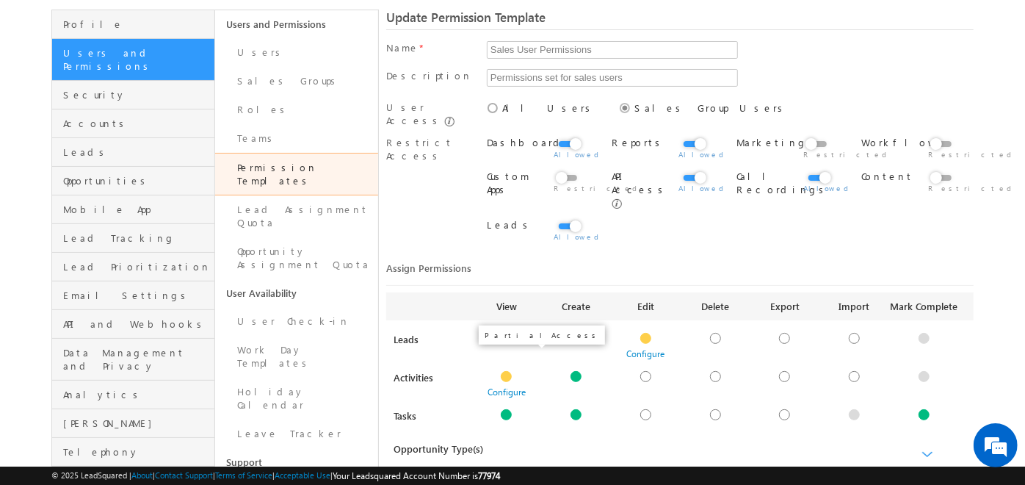
click at [505, 371] on div at bounding box center [506, 376] width 11 height 11
click at [574, 371] on div at bounding box center [576, 376] width 11 height 11
click at [577, 409] on div at bounding box center [576, 414] width 11 height 11
click at [578, 425] on link "Configure" at bounding box center [577, 430] width 38 height 11
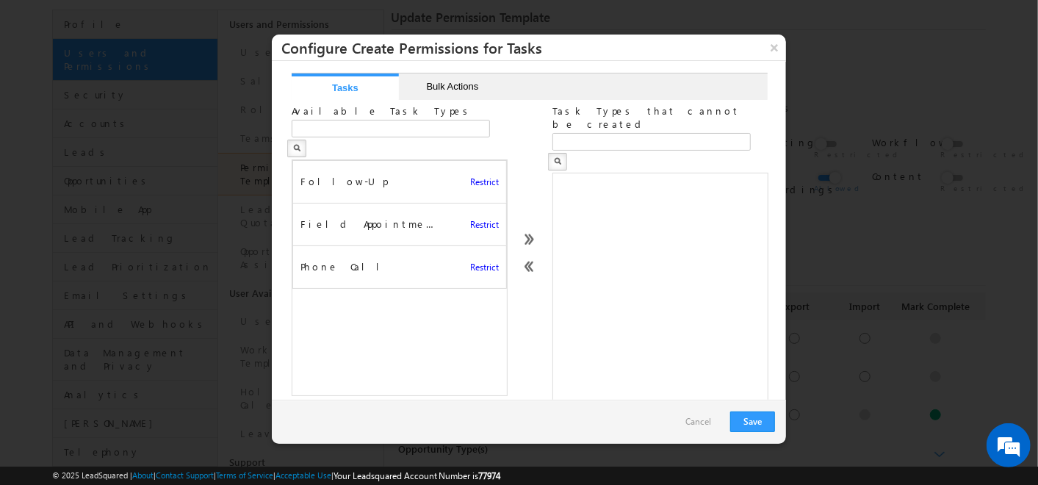
click at [706, 422] on link "Cancel" at bounding box center [698, 422] width 40 height 22
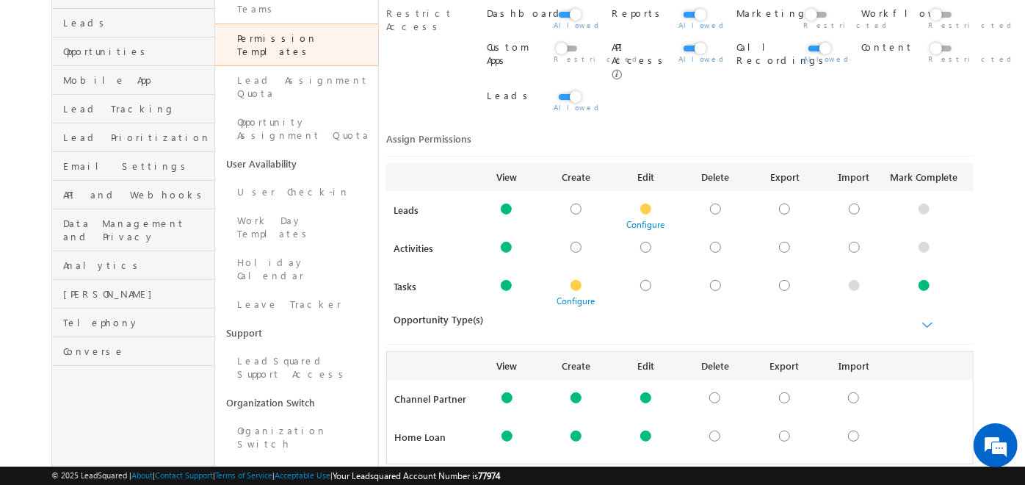
scroll to position [331, 0]
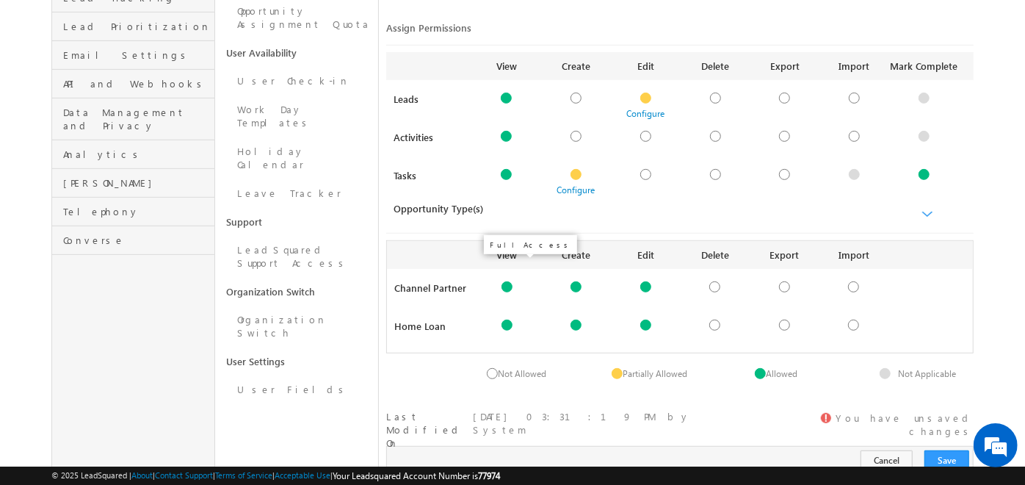
click at [505, 281] on div at bounding box center [507, 286] width 11 height 11
click at [505, 320] on div at bounding box center [507, 325] width 11 height 11
click at [574, 281] on div at bounding box center [576, 286] width 11 height 11
click at [644, 281] on div at bounding box center [646, 286] width 11 height 11
click at [646, 320] on div at bounding box center [646, 325] width 11 height 11
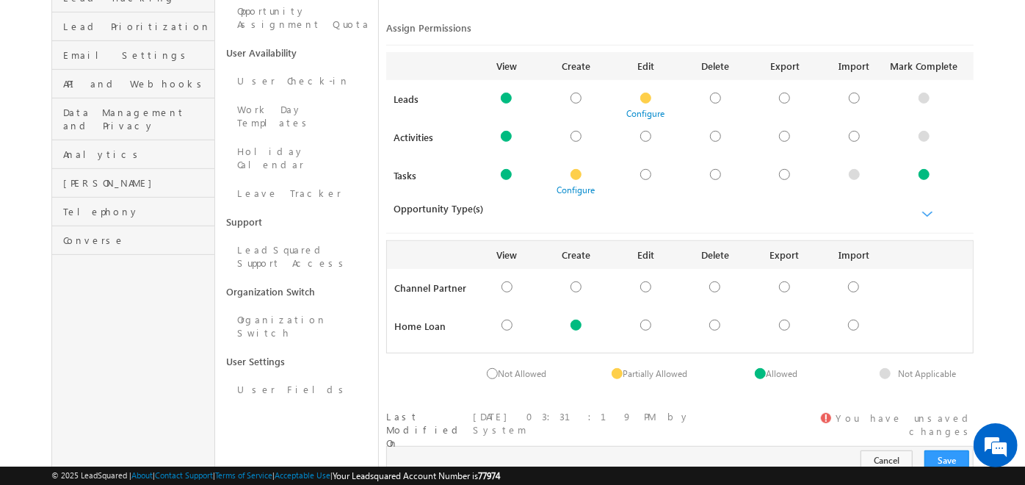
click at [584, 320] on link at bounding box center [577, 325] width 70 height 11
click at [583, 320] on link at bounding box center [577, 325] width 70 height 11
click at [574, 320] on div at bounding box center [576, 325] width 11 height 11
click at [947, 450] on button "Save" at bounding box center [947, 460] width 45 height 21
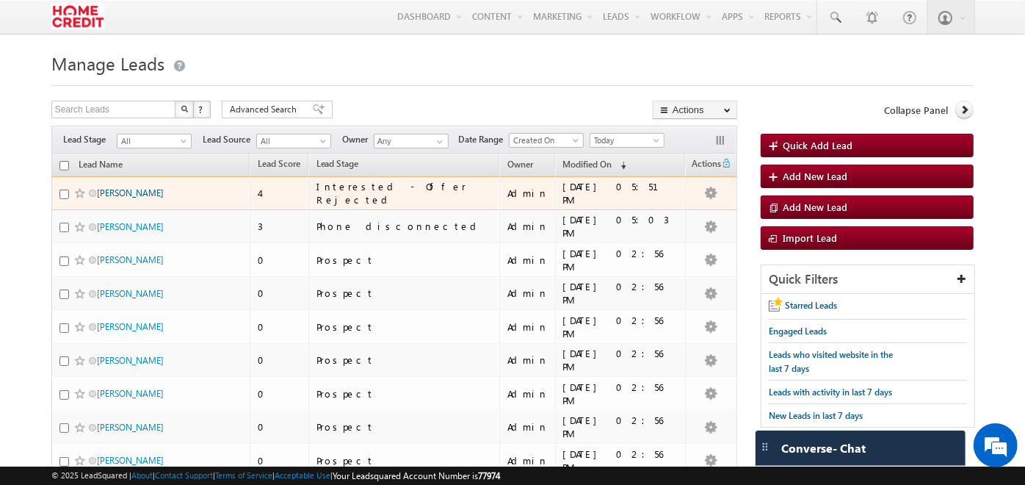
click at [121, 195] on link "[PERSON_NAME]" at bounding box center [130, 192] width 67 height 11
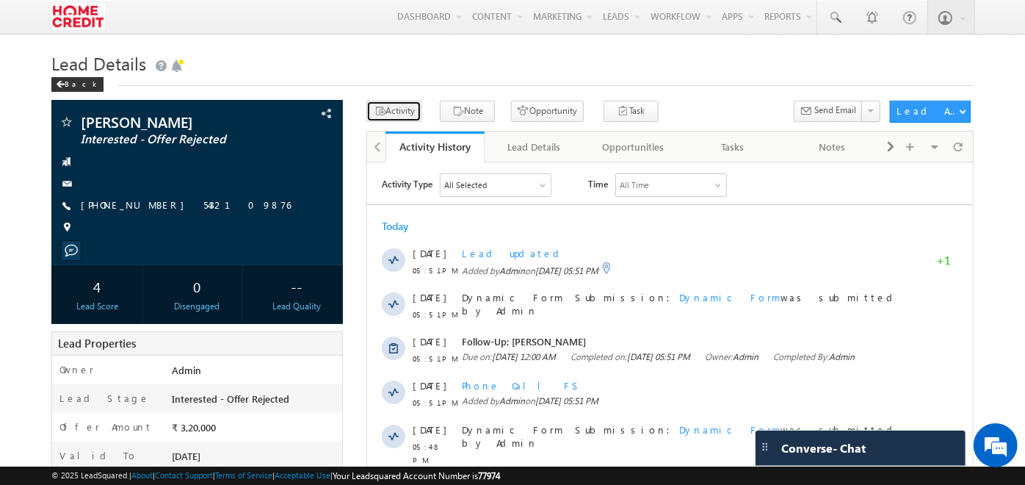
click at [384, 109] on icon "button" at bounding box center [380, 112] width 12 height 14
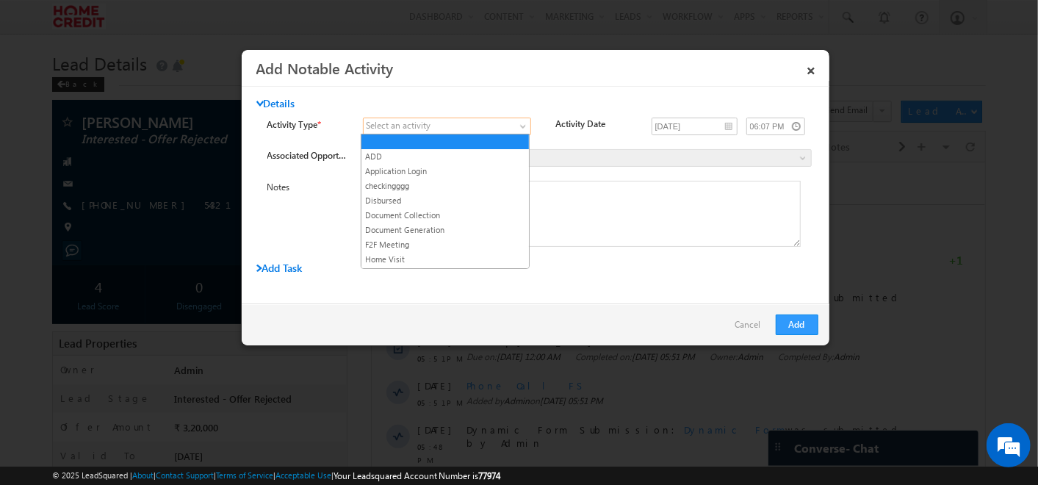
click at [478, 126] on span at bounding box center [438, 126] width 149 height 13
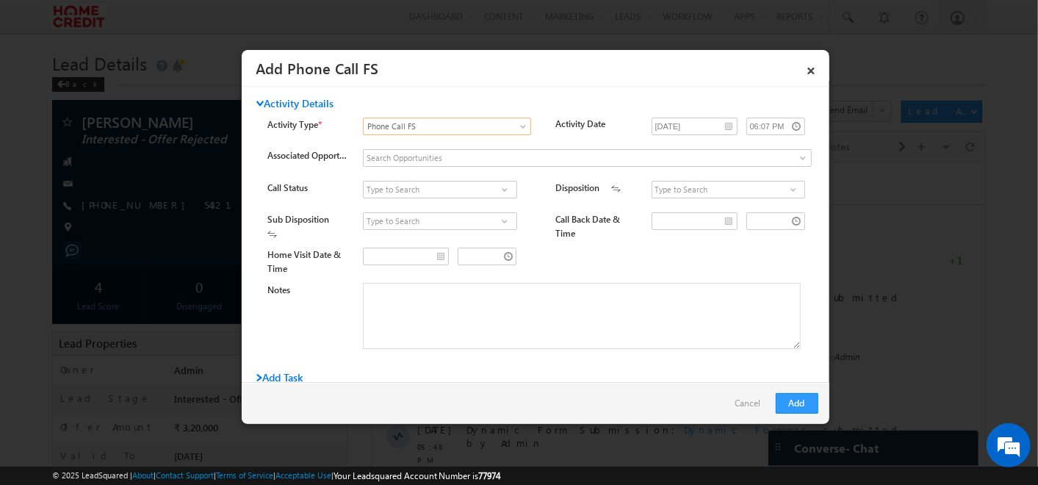
click at [360, 158] on div "Associated Opportunity" at bounding box center [548, 161] width 562 height 24
click at [503, 187] on span at bounding box center [504, 190] width 15 height 12
click at [309, 192] on div "Call Status" at bounding box center [308, 191] width 82 height 21
drag, startPoint x: 309, startPoint y: 192, endPoint x: 266, endPoint y: 191, distance: 43.4
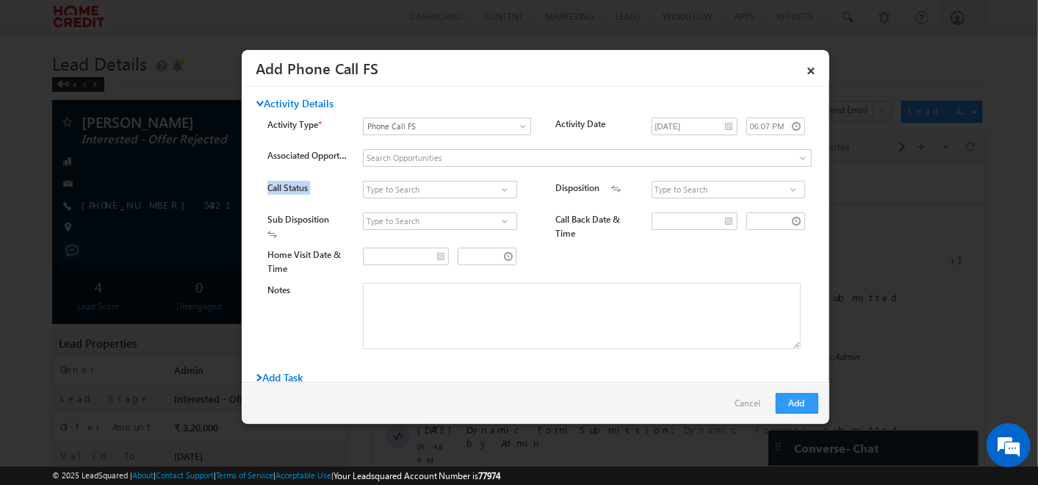
click at [266, 191] on div "Call Status Connected Not Connected 2 results are available, use up and down ar…" at bounding box center [537, 272] width 562 height 183
drag, startPoint x: 266, startPoint y: 191, endPoint x: 264, endPoint y: 216, distance: 25.1
click at [264, 216] on div "Call Status Connected Not Connected 2 results are available, use up and down ar…" at bounding box center [537, 272] width 562 height 183
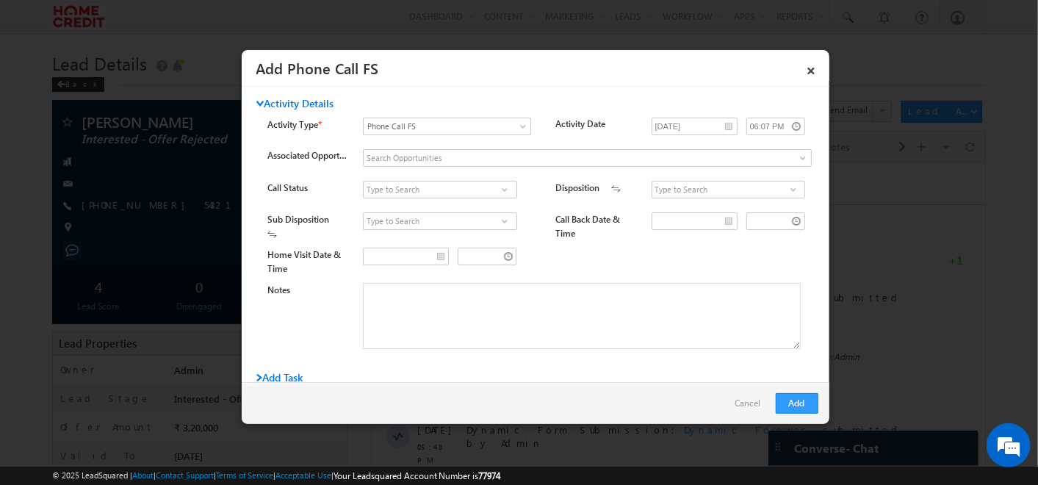
click at [617, 250] on div "Home Visit Date & Time" at bounding box center [548, 262] width 562 height 28
click at [816, 69] on link "×" at bounding box center [811, 68] width 25 height 26
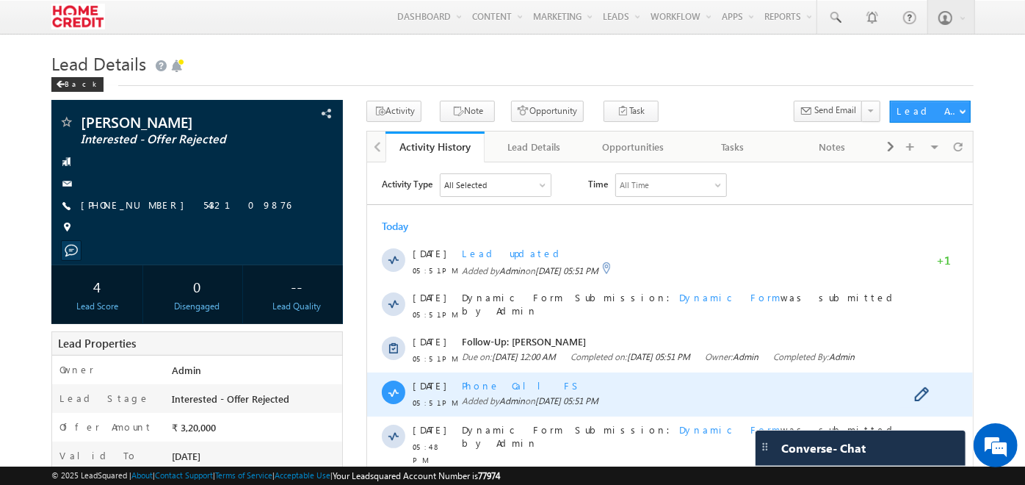
drag, startPoint x: 536, startPoint y: 400, endPoint x: 461, endPoint y: 400, distance: 74.9
click at [462, 392] on div "Phone Call FS" at bounding box center [684, 384] width 444 height 13
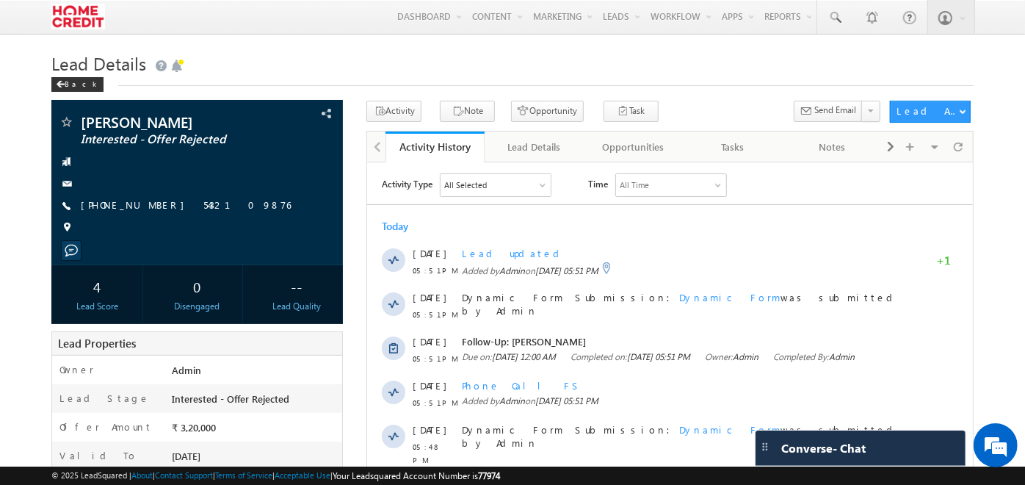
drag, startPoint x: 94, startPoint y: 238, endPoint x: 356, endPoint y: 367, distance: 292.4
click at [356, 367] on div "Ananya Gupta Interested - Offer Rejected" at bounding box center [512, 444] width 923 height 686
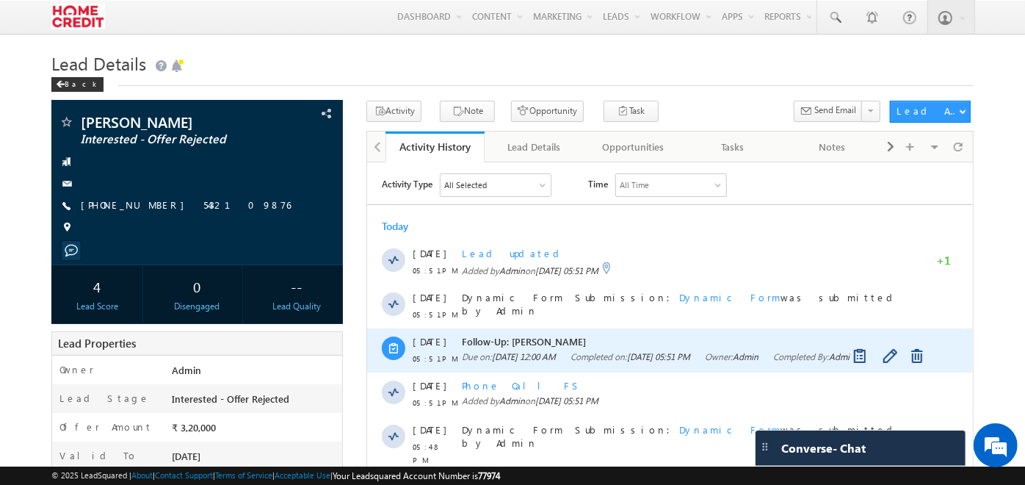
click at [377, 371] on div "13 Aug 05:51 PM Follow-Up: Ananya Gupta Due on: 13 Aug 2025 12:00 AM Completed …" at bounding box center [670, 350] width 606 height 44
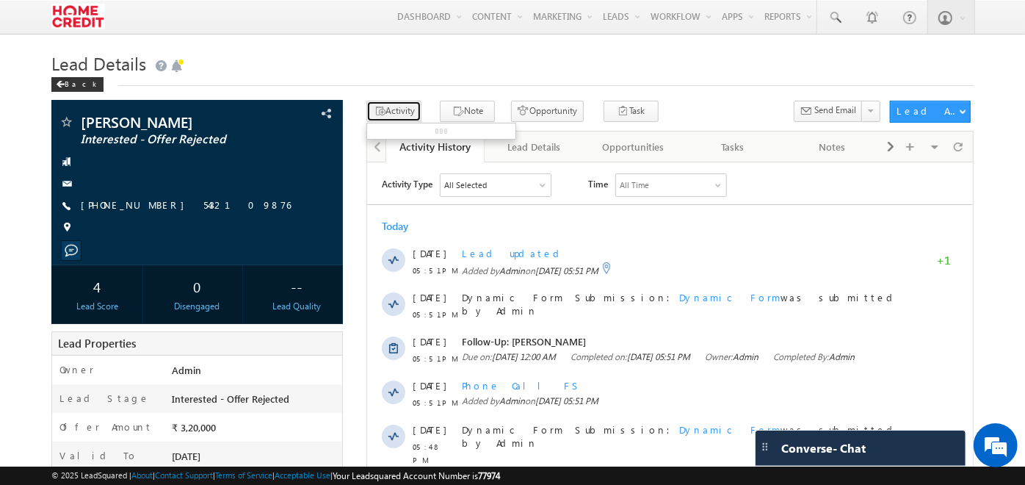
click at [388, 118] on button "Activity" at bounding box center [394, 111] width 55 height 21
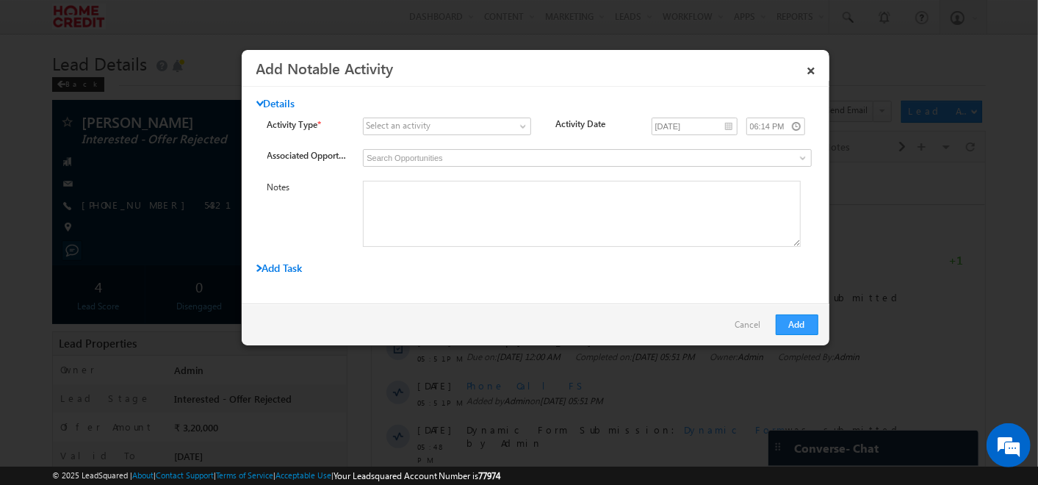
click at [427, 130] on div "Select an activity" at bounding box center [398, 125] width 65 height 13
click at [507, 128] on span at bounding box center [438, 126] width 149 height 13
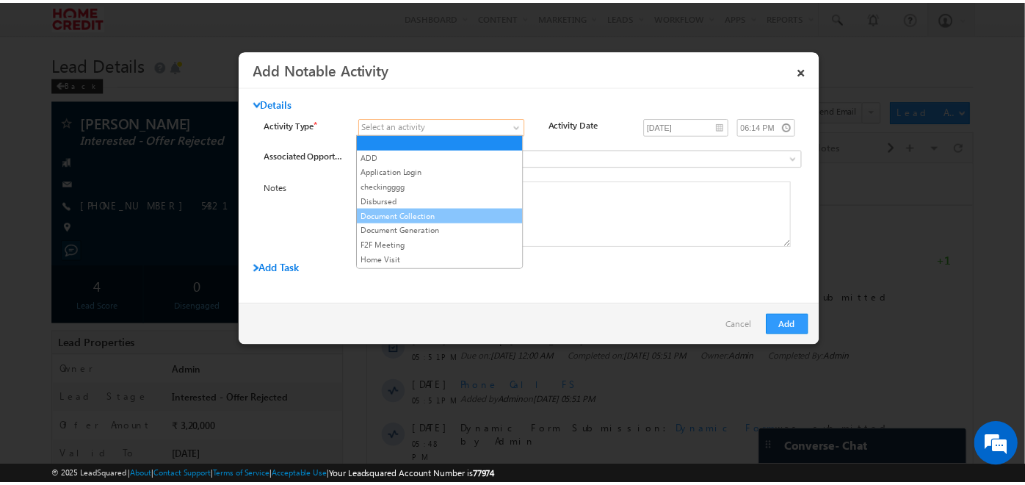
scroll to position [66, 0]
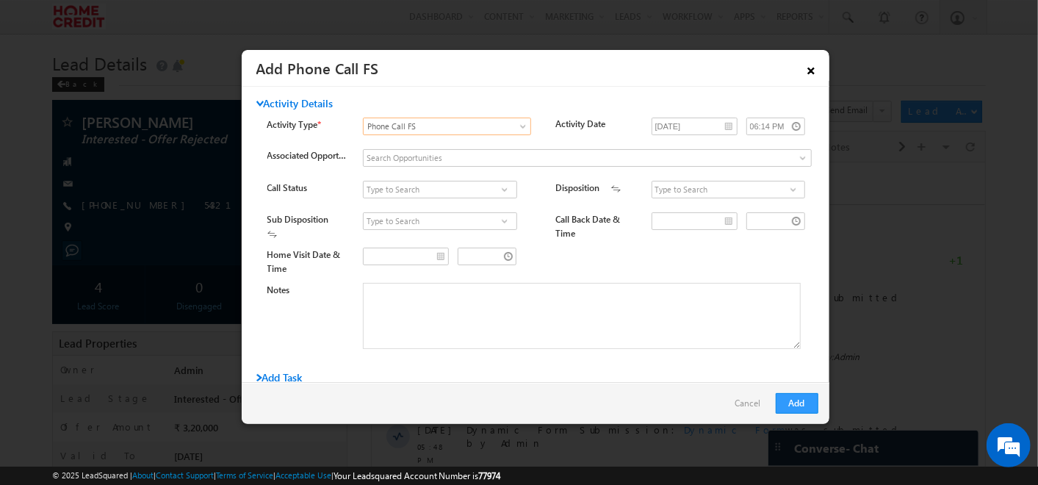
click at [806, 73] on link "×" at bounding box center [811, 68] width 25 height 26
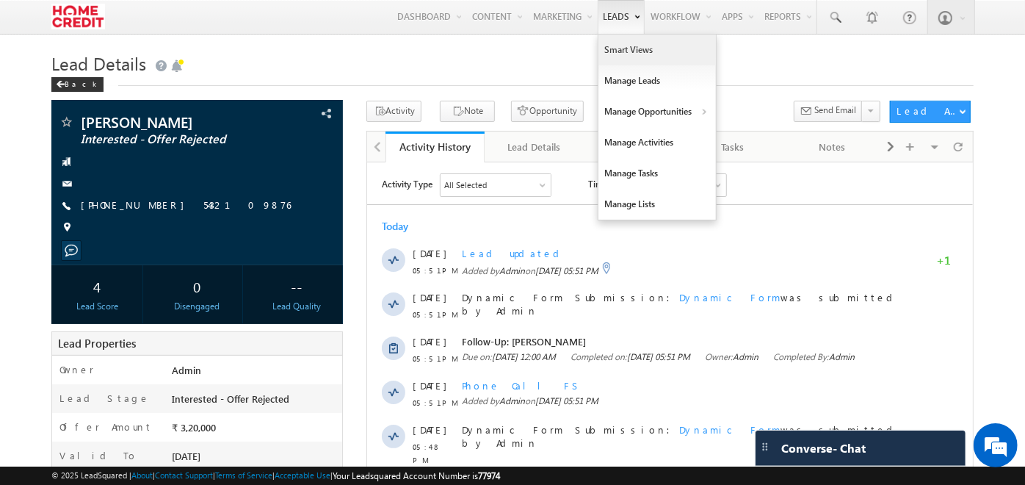
click at [628, 46] on link "Smart Views" at bounding box center [658, 50] width 118 height 31
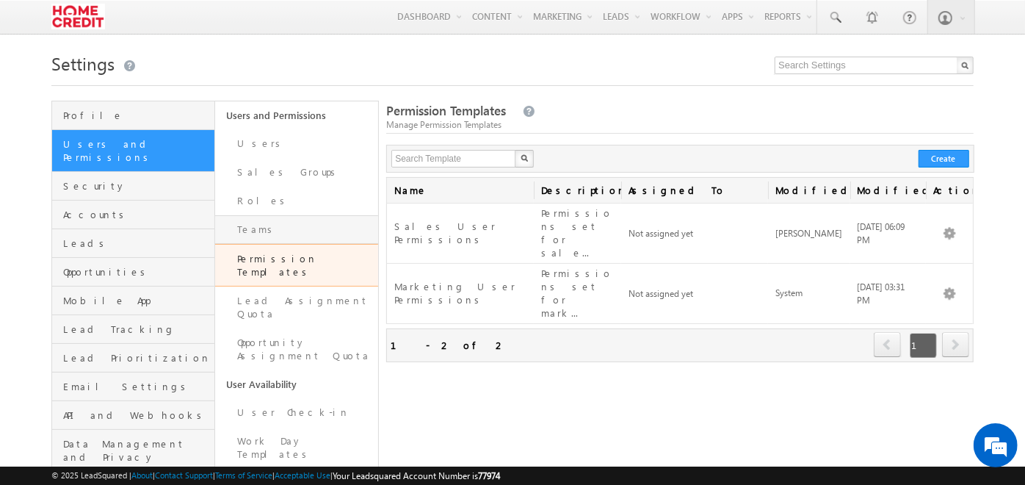
click at [296, 220] on link "Teams" at bounding box center [296, 229] width 163 height 29
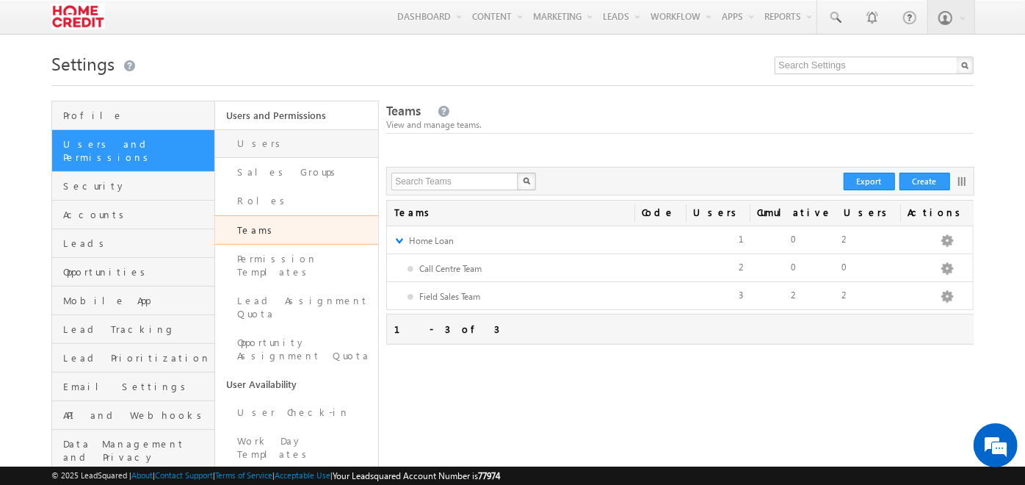
click at [271, 136] on link "Users" at bounding box center [296, 143] width 163 height 29
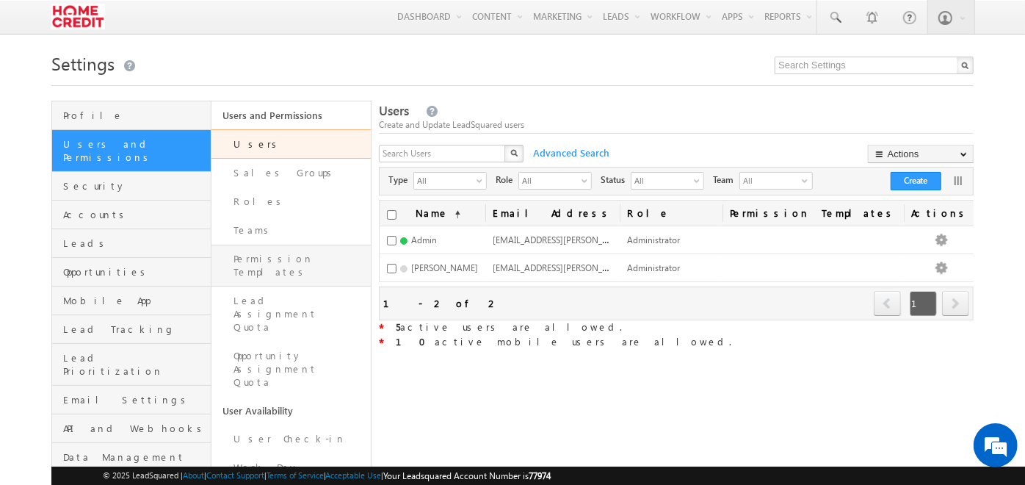
click at [294, 248] on link "Permission Templates" at bounding box center [291, 266] width 159 height 42
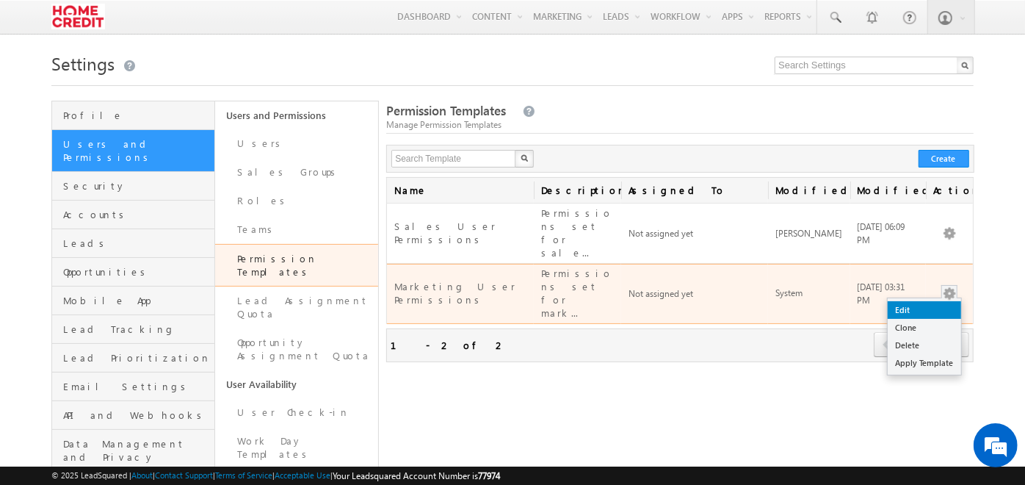
click at [931, 301] on link "Edit" at bounding box center [924, 310] width 73 height 18
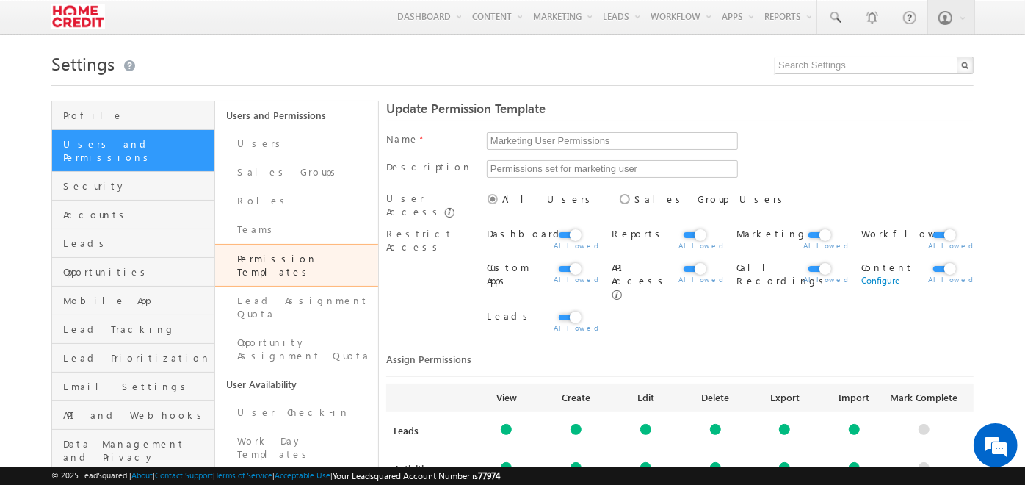
scroll to position [82, 0]
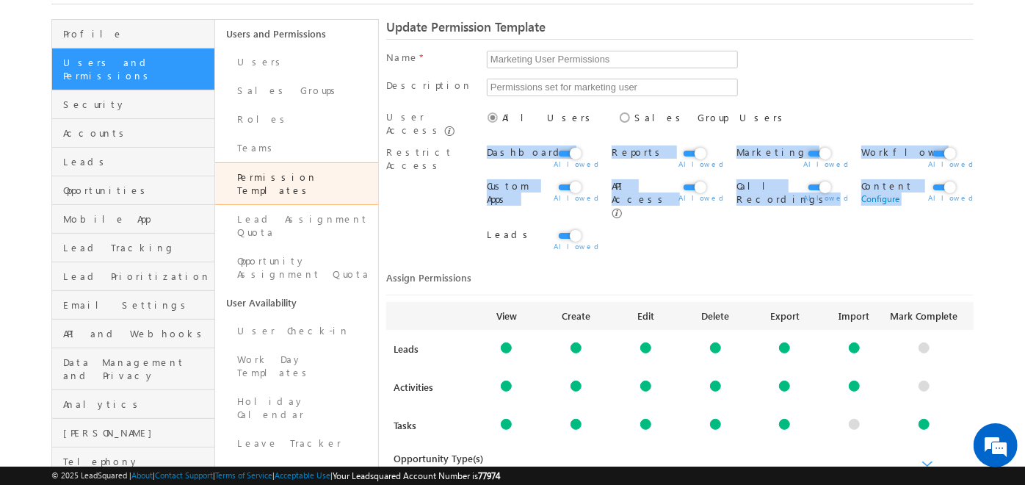
drag, startPoint x: 481, startPoint y: 145, endPoint x: 627, endPoint y: 228, distance: 167.1
click at [627, 228] on div "Restrict Access Dashboard Reports Marketing Workflow" at bounding box center [680, 201] width 588 height 123
click at [627, 228] on div "Leads" at bounding box center [730, 240] width 487 height 34
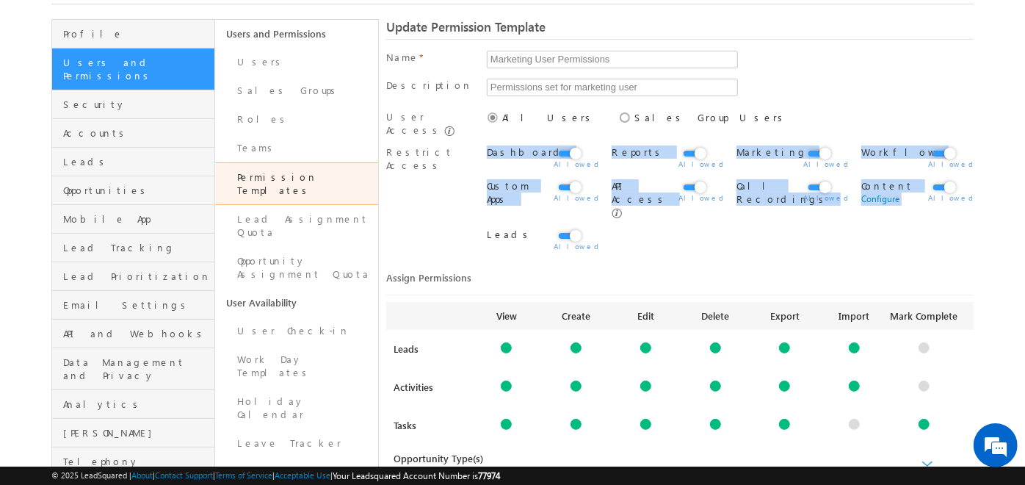
drag, startPoint x: 627, startPoint y: 228, endPoint x: 614, endPoint y: 225, distance: 12.8
click at [614, 225] on div "Leads" at bounding box center [730, 240] width 487 height 34
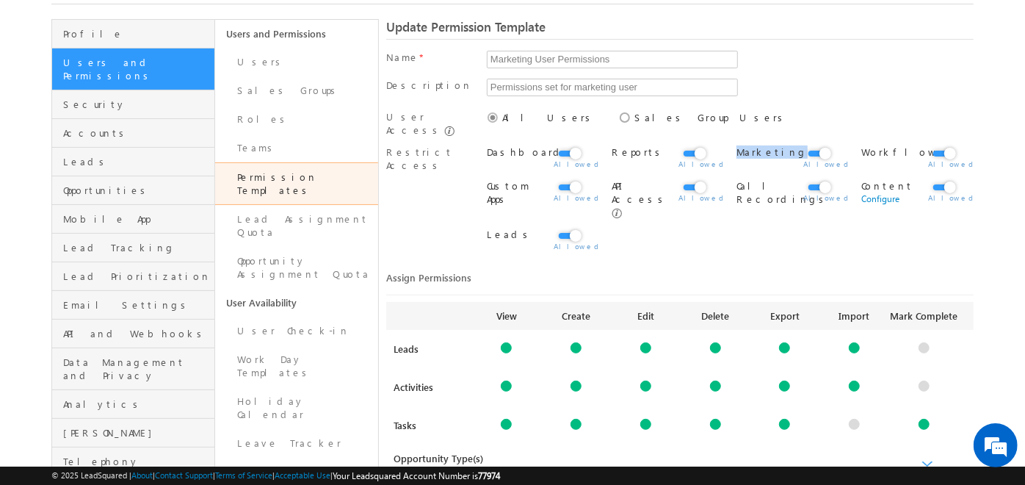
drag, startPoint x: 735, startPoint y: 149, endPoint x: 789, endPoint y: 145, distance: 53.8
click at [789, 145] on div "Dashboard Reports Marketing Workflow" at bounding box center [730, 157] width 487 height 34
drag, startPoint x: 789, startPoint y: 145, endPoint x: 843, endPoint y: 231, distance: 101.7
click at [843, 231] on div "Leads" at bounding box center [730, 240] width 487 height 34
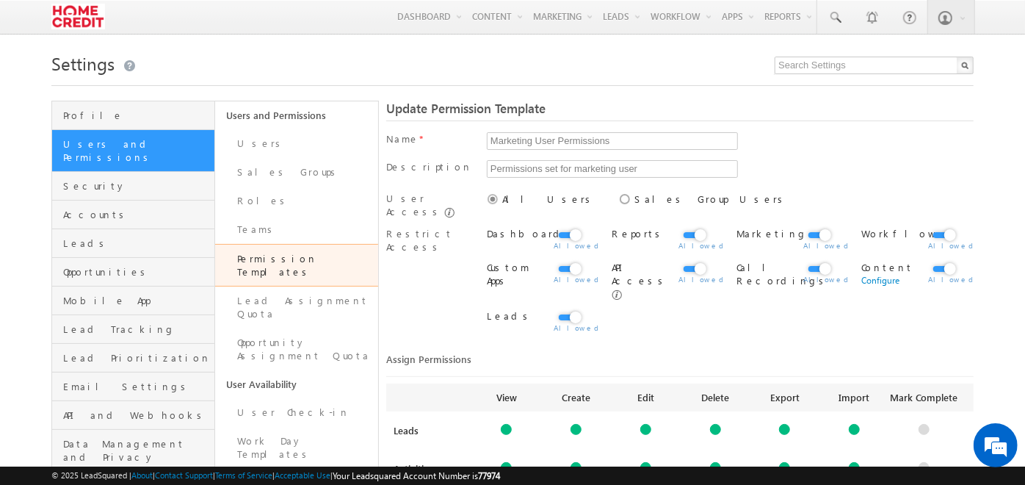
click at [772, 168] on div "Permissions set for marketing user" at bounding box center [730, 172] width 487 height 24
click at [815, 227] on label at bounding box center [818, 227] width 29 height 0
click at [0, 0] on input "checkbox" at bounding box center [0, 0] width 0 height 0
click at [940, 227] on label at bounding box center [943, 227] width 29 height 0
click at [0, 0] on input "checkbox" at bounding box center [0, 0] width 0 height 0
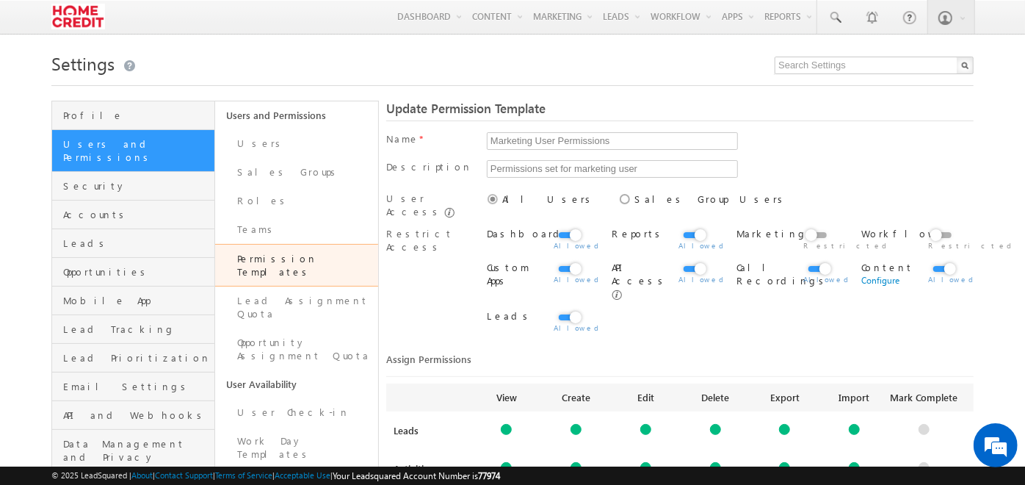
click at [942, 261] on label at bounding box center [943, 261] width 29 height 0
click at [0, 0] on input "checkbox" at bounding box center [0, 0] width 0 height 0
click at [688, 261] on label at bounding box center [693, 261] width 29 height 0
click at [0, 0] on input "checkbox" at bounding box center [0, 0] width 0 height 0
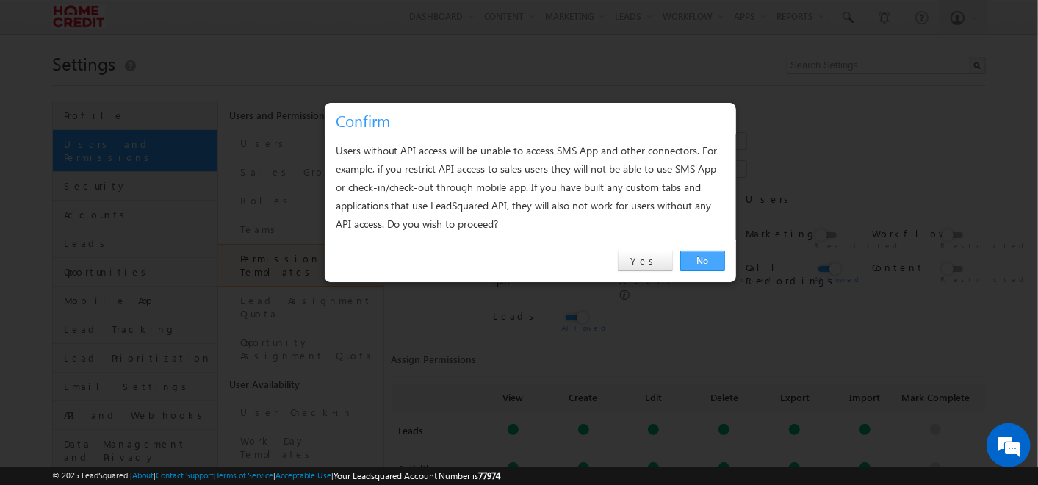
click at [709, 258] on link "No" at bounding box center [702, 260] width 45 height 21
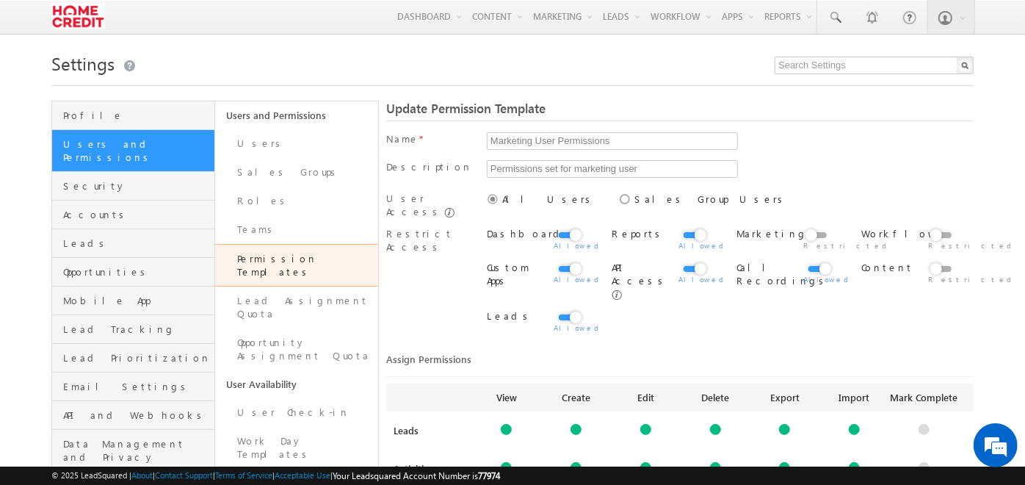
click at [562, 261] on label at bounding box center [569, 261] width 29 height 0
click at [0, 0] on input "checkbox" at bounding box center [0, 0] width 0 height 0
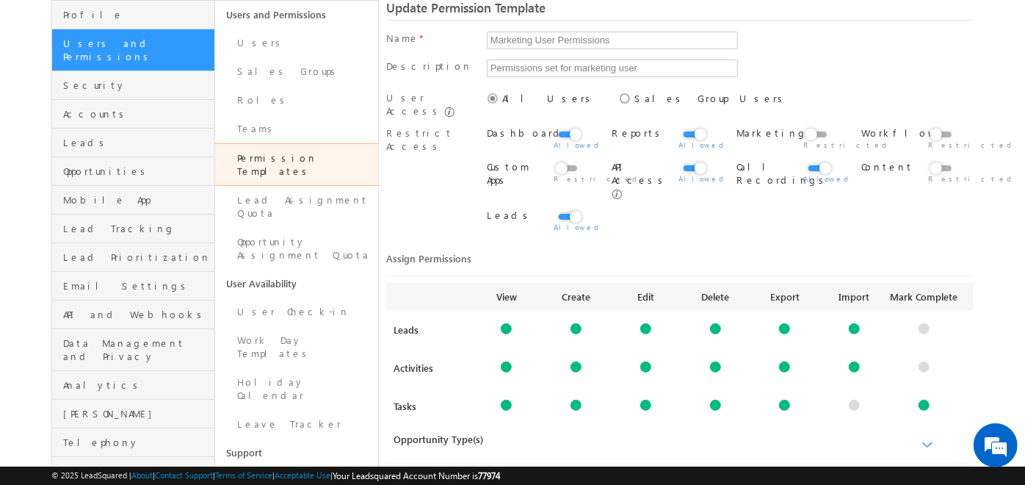
scroll to position [101, 0]
click at [648, 323] on div at bounding box center [646, 328] width 11 height 11
click at [784, 323] on div at bounding box center [784, 328] width 11 height 11
click at [711, 323] on div at bounding box center [715, 328] width 11 height 11
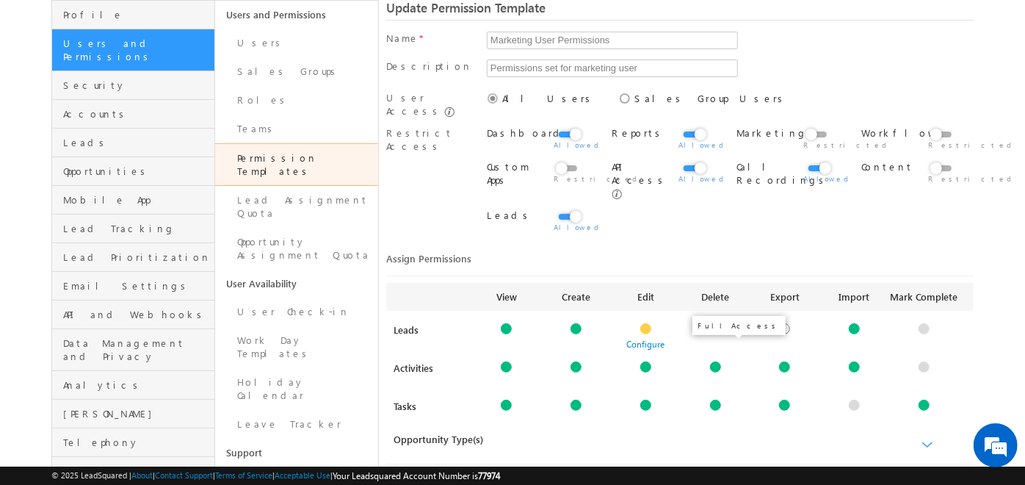
click at [715, 361] on div at bounding box center [715, 366] width 11 height 11
click at [715, 400] on div at bounding box center [715, 405] width 11 height 11
click at [643, 323] on div at bounding box center [646, 328] width 11 height 11
click at [646, 323] on div at bounding box center [646, 328] width 11 height 11
click at [857, 361] on div at bounding box center [854, 366] width 11 height 11
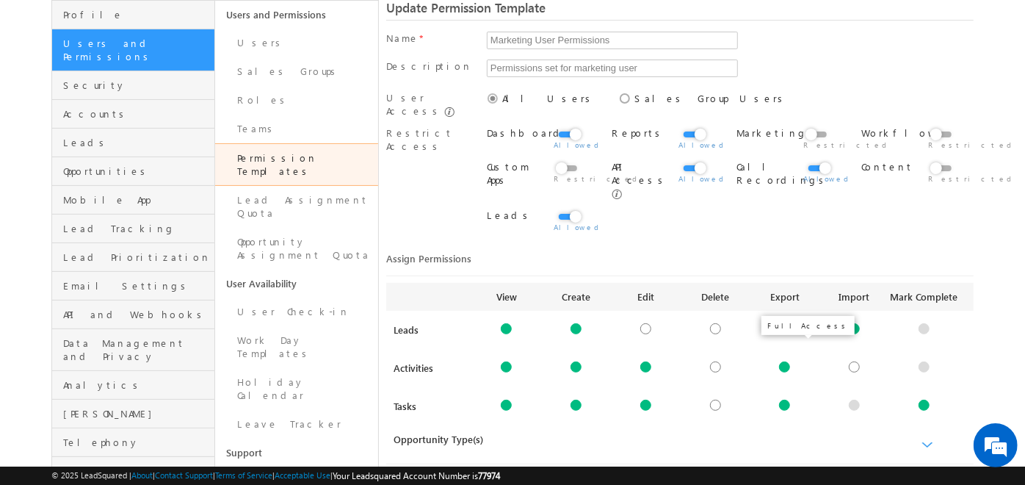
drag, startPoint x: 776, startPoint y: 345, endPoint x: 786, endPoint y: 349, distance: 10.2
click at [786, 361] on link at bounding box center [785, 366] width 70 height 11
click at [788, 400] on div at bounding box center [784, 405] width 11 height 11
click at [785, 361] on div at bounding box center [784, 366] width 11 height 11
click at [785, 323] on div at bounding box center [784, 328] width 11 height 11
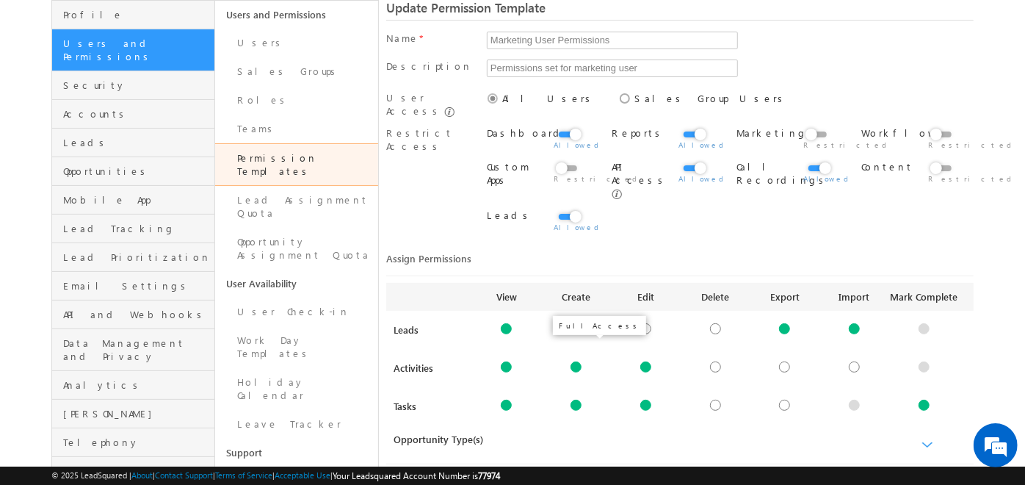
click at [574, 361] on div at bounding box center [576, 366] width 11 height 11
click at [588, 377] on link "Configure" at bounding box center [577, 382] width 38 height 11
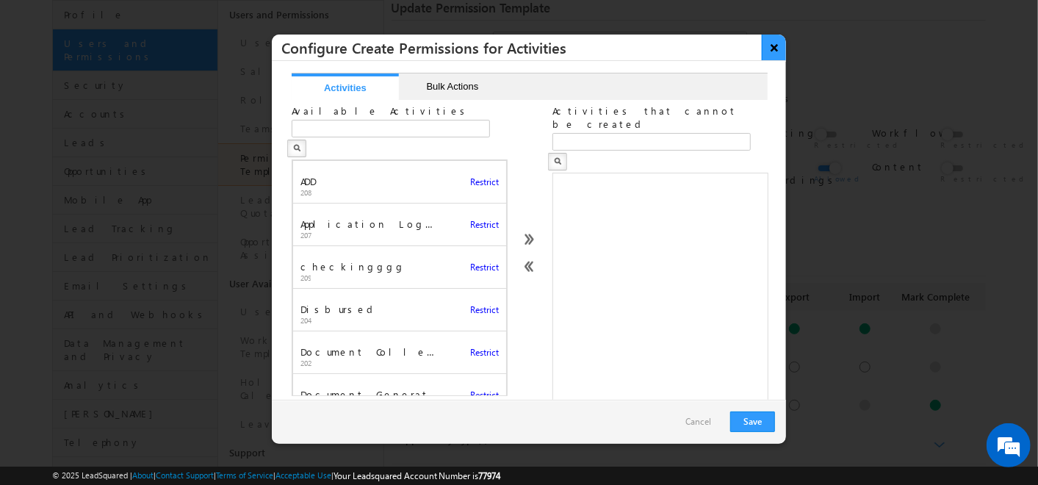
click at [778, 51] on button "×" at bounding box center [774, 48] width 24 height 26
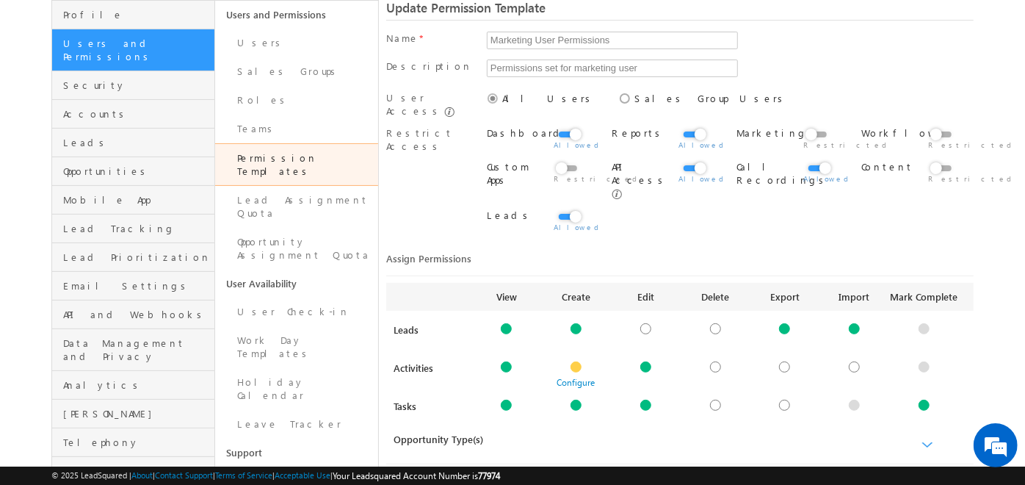
click at [430, 211] on div "Restrict Access Dashboard Reports Marketing Workflow" at bounding box center [680, 182] width 588 height 123
click at [580, 361] on div at bounding box center [576, 366] width 11 height 11
click at [646, 361] on div at bounding box center [646, 366] width 11 height 11
click at [644, 400] on div at bounding box center [646, 405] width 11 height 11
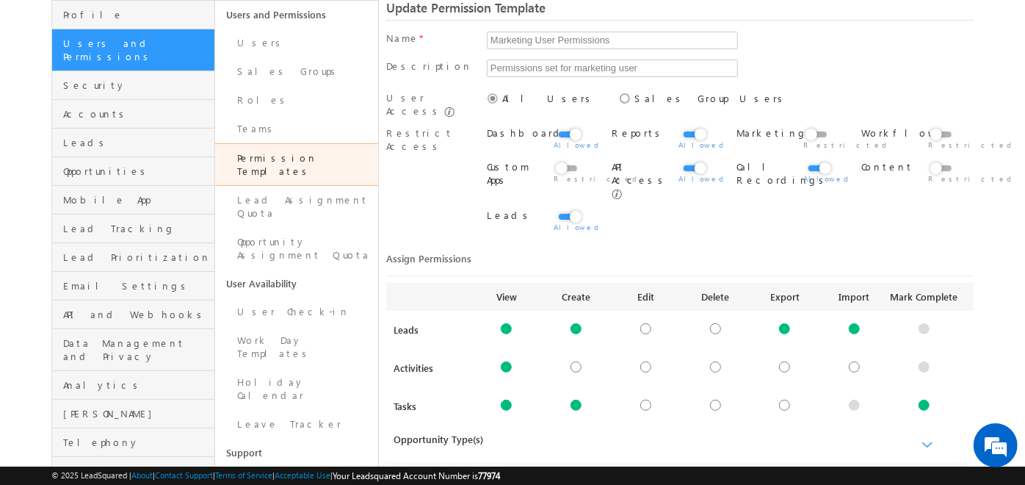
scroll to position [353, 0]
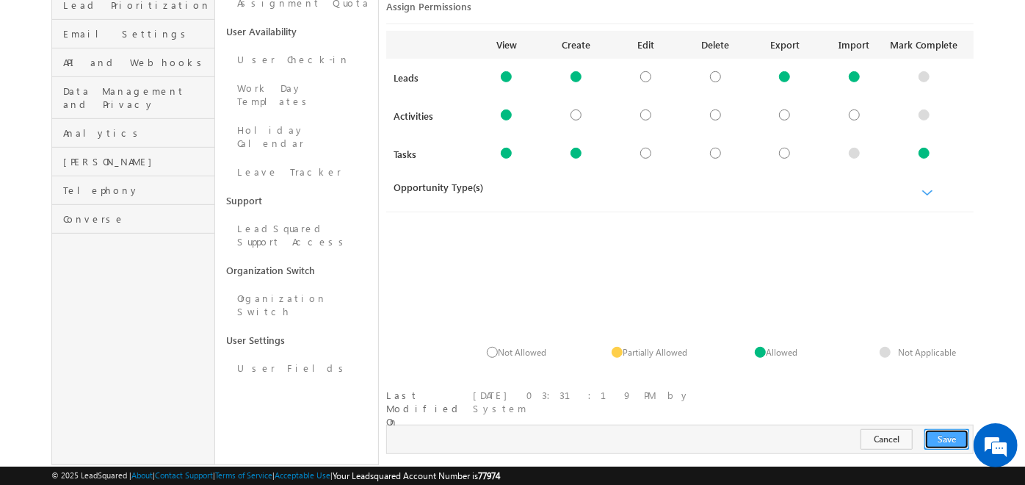
click at [956, 429] on button "Save" at bounding box center [947, 439] width 45 height 21
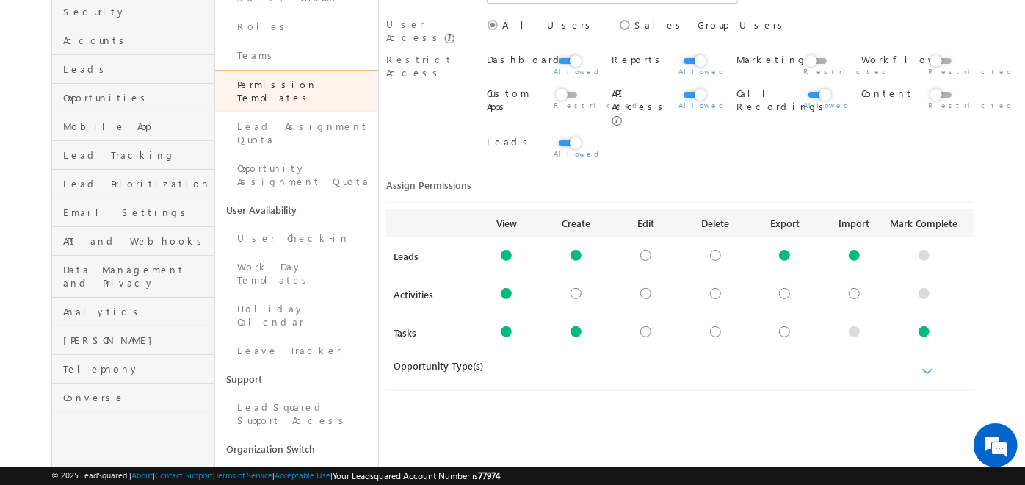
scroll to position [0, 0]
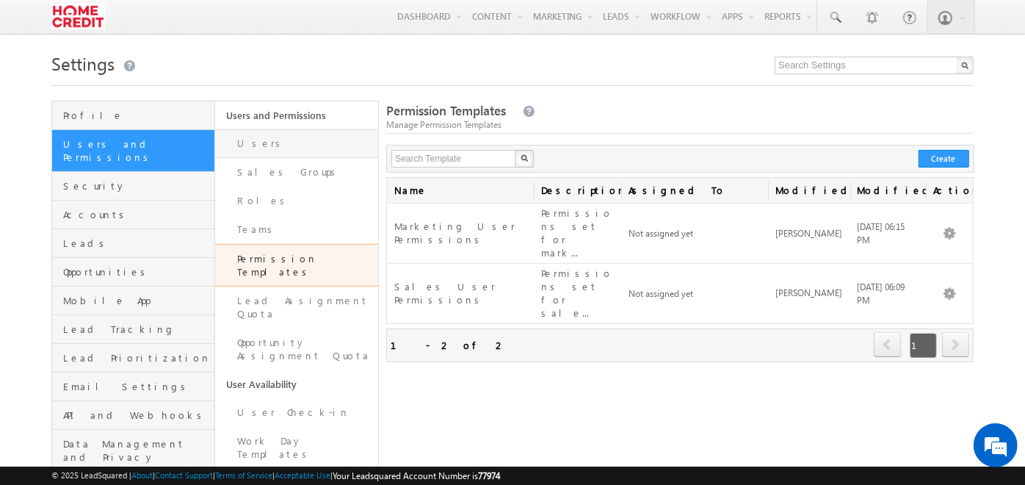
click at [263, 141] on link "Users" at bounding box center [296, 143] width 163 height 29
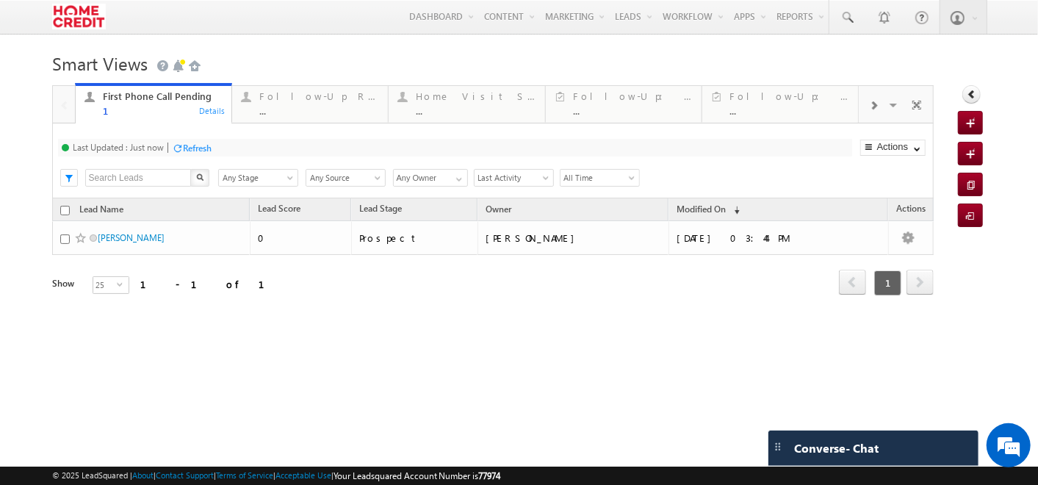
click at [873, 103] on span at bounding box center [873, 106] width 9 height 12
click at [873, 103] on div "Visible Tabs First Phone Call Pending Default Follow-Up Required Today Default …" at bounding box center [896, 103] width 75 height 35
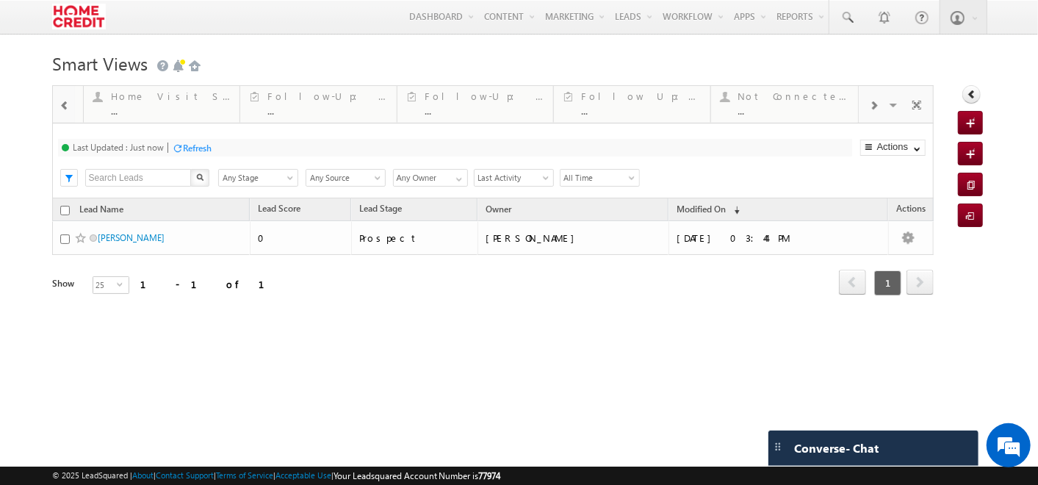
click at [873, 103] on div "Visible Tabs First Phone Call Pending Default Follow-Up Required Today Default …" at bounding box center [896, 103] width 75 height 35
click at [782, 102] on div "Not Connected Active Leads" at bounding box center [790, 96] width 120 height 12
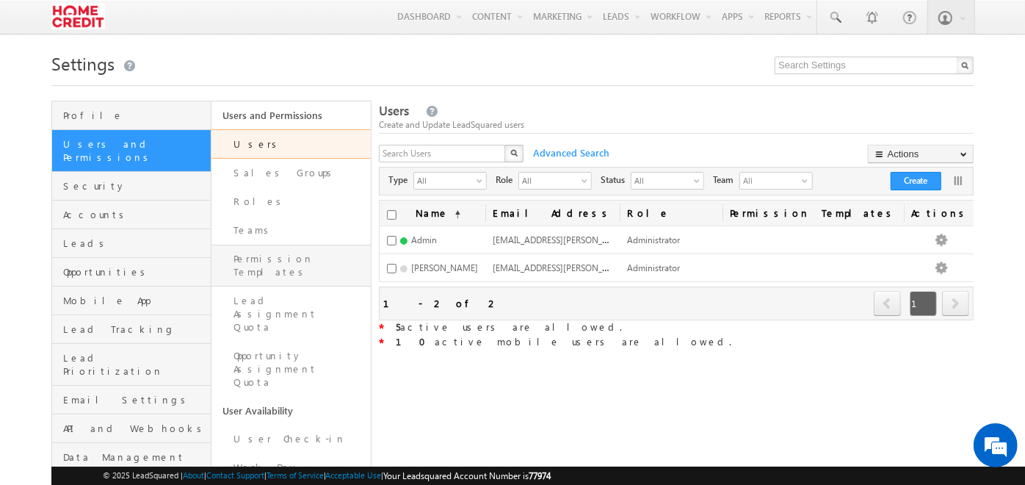
click at [289, 249] on link "Permission Templates" at bounding box center [291, 266] width 159 height 42
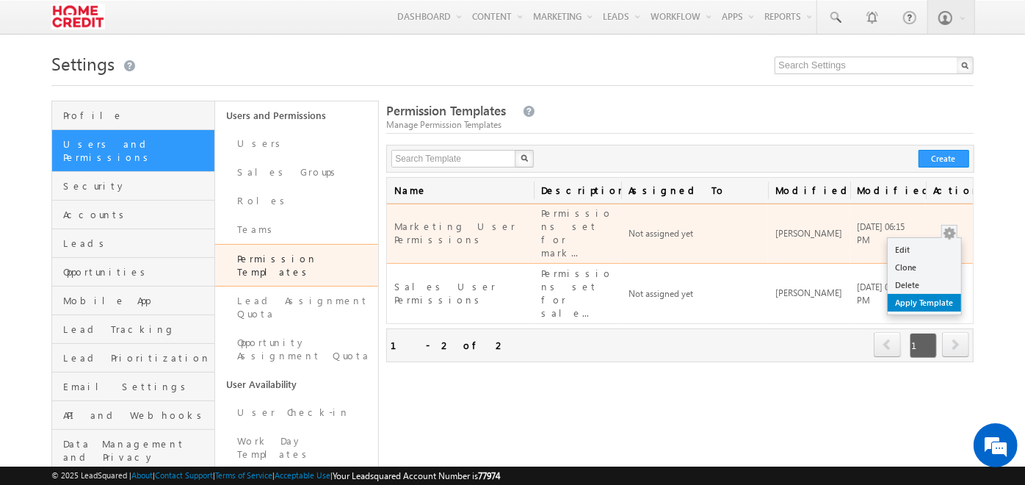
click at [925, 294] on link "Apply Template" at bounding box center [924, 303] width 73 height 18
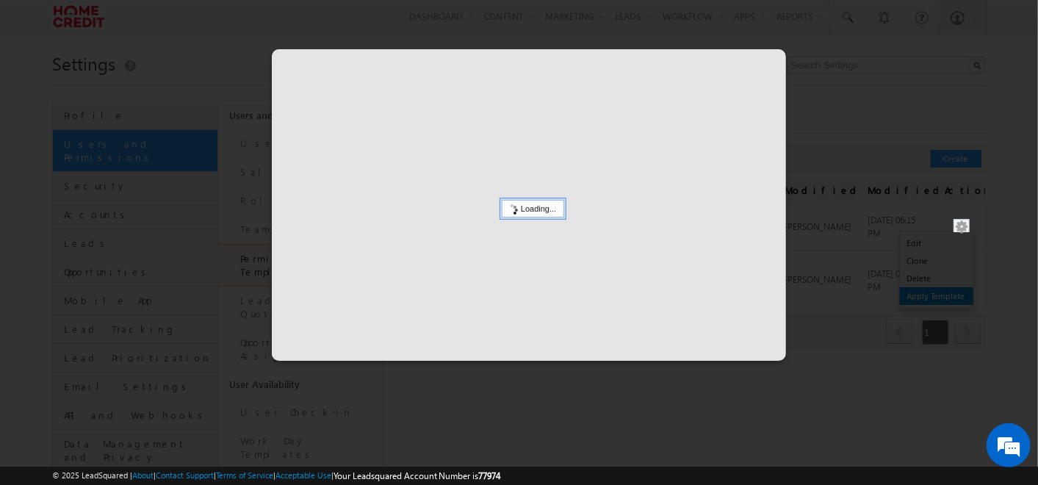
click at [925, 284] on div at bounding box center [519, 242] width 1038 height 485
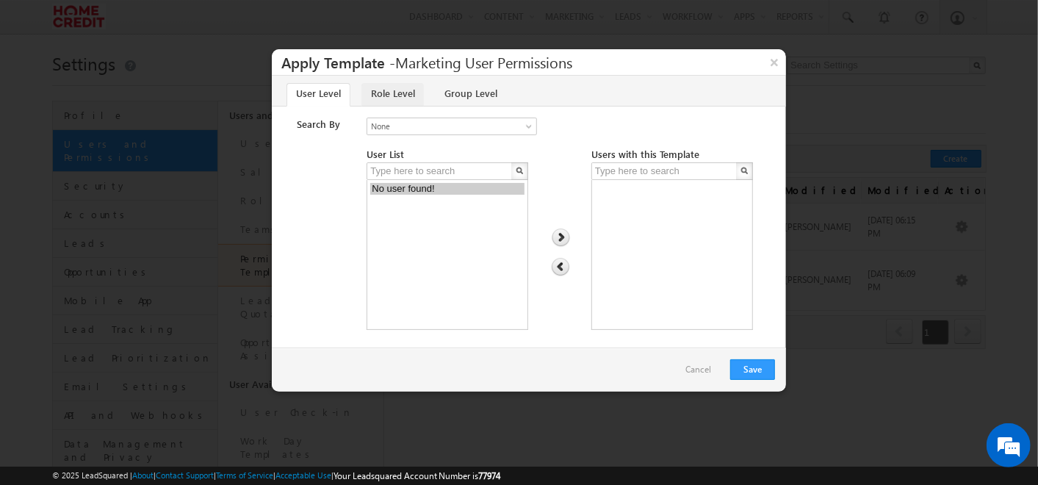
click at [381, 92] on link "Role Level" at bounding box center [392, 95] width 62 height 24
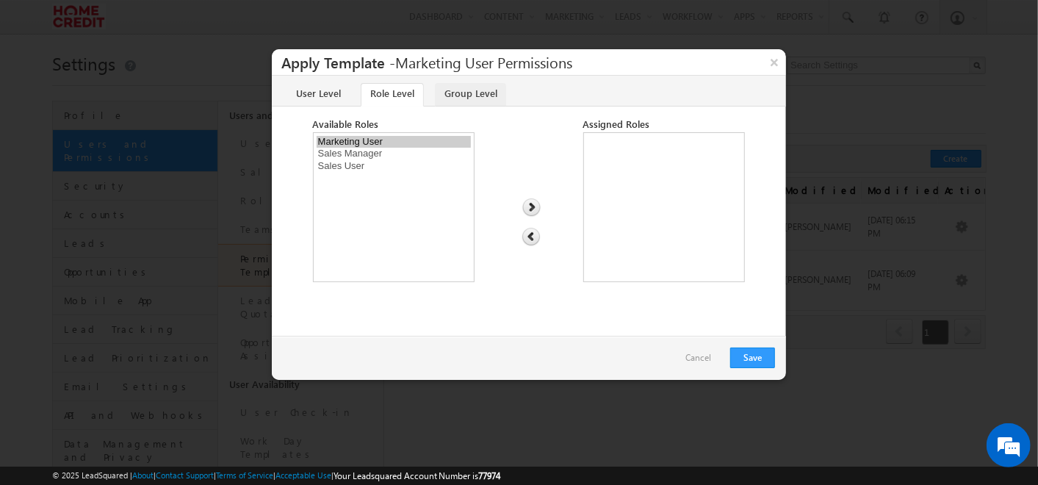
click at [442, 96] on link "Group Level" at bounding box center [470, 95] width 71 height 24
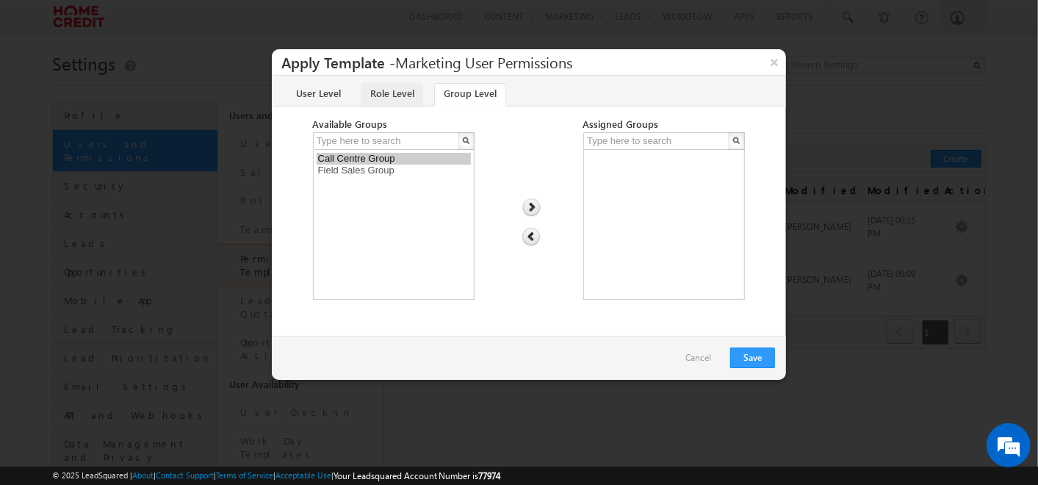
click at [385, 88] on link "Role Level" at bounding box center [392, 95] width 62 height 24
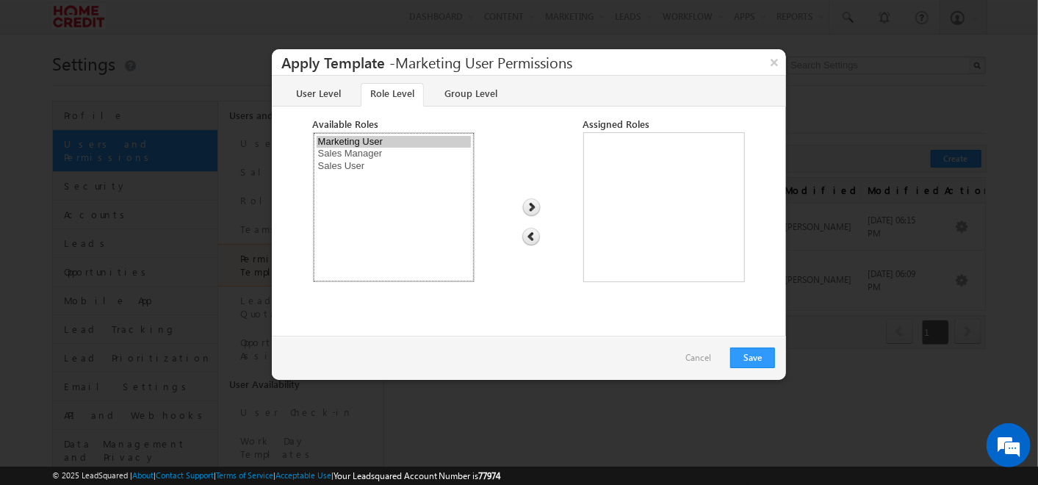
click at [358, 143] on option "Marketing User" at bounding box center [394, 142] width 154 height 12
select select "Sales_Manager"
click at [358, 143] on option "Sales Manager" at bounding box center [394, 142] width 154 height 12
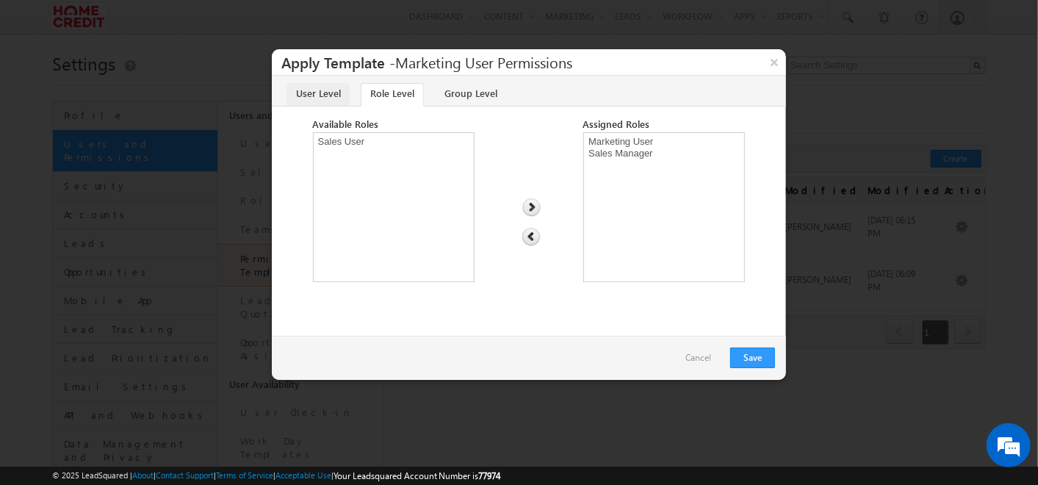
click at [312, 90] on link "User Level" at bounding box center [317, 95] width 63 height 24
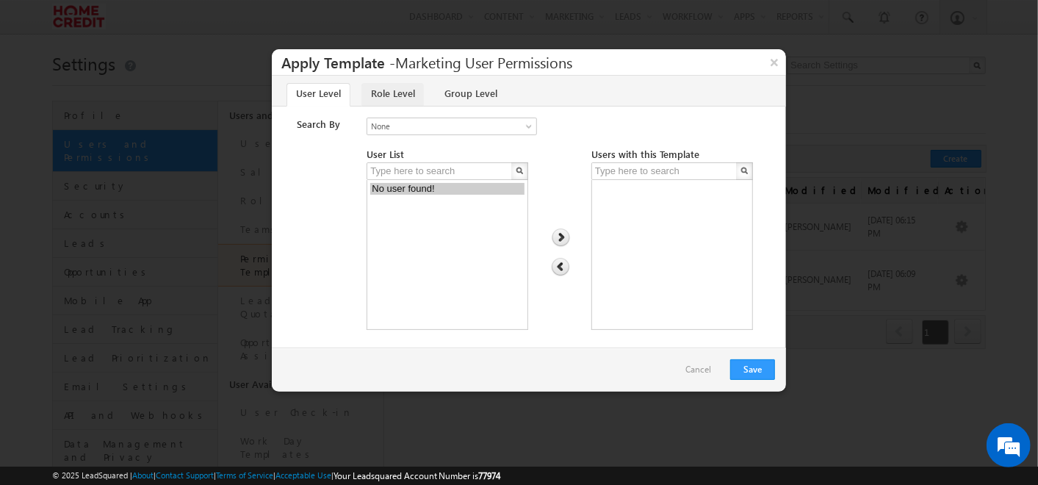
click at [397, 94] on link "Role Level" at bounding box center [392, 95] width 62 height 24
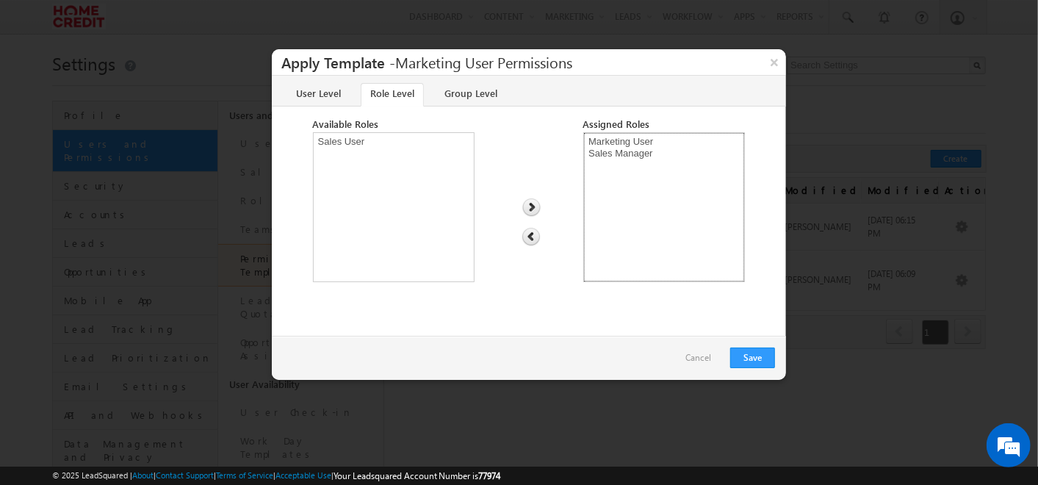
select select "Sales_Manager"
click at [608, 154] on option "Sales Manager" at bounding box center [664, 154] width 154 height 12
select select
click at [295, 87] on link "User Level" at bounding box center [317, 95] width 63 height 24
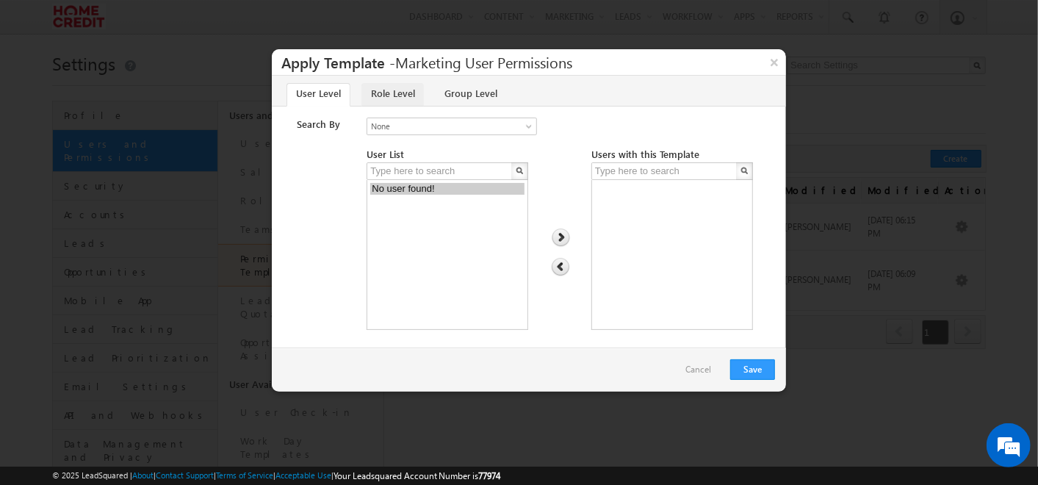
click at [397, 90] on link "Role Level" at bounding box center [392, 95] width 62 height 24
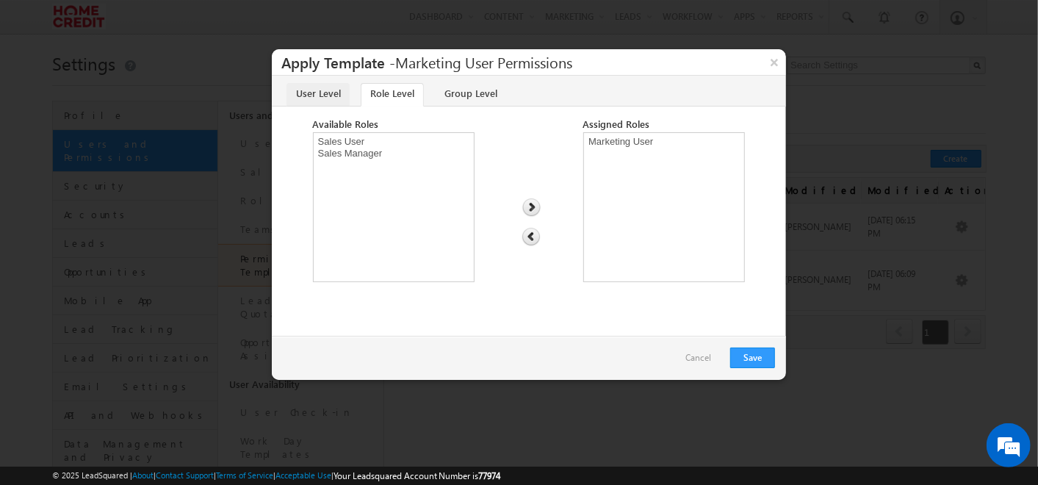
click at [331, 93] on link "User Level" at bounding box center [317, 95] width 63 height 24
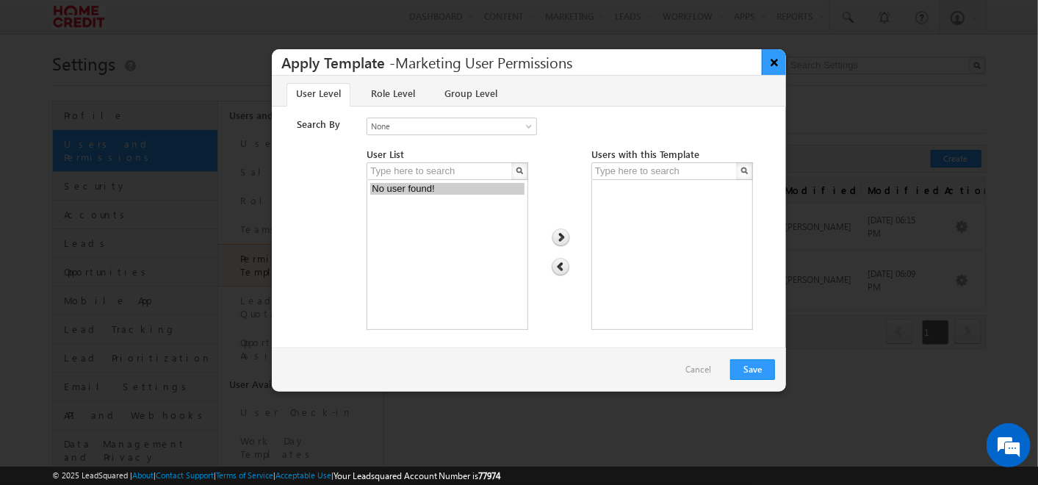
click at [784, 65] on button "×" at bounding box center [774, 62] width 24 height 26
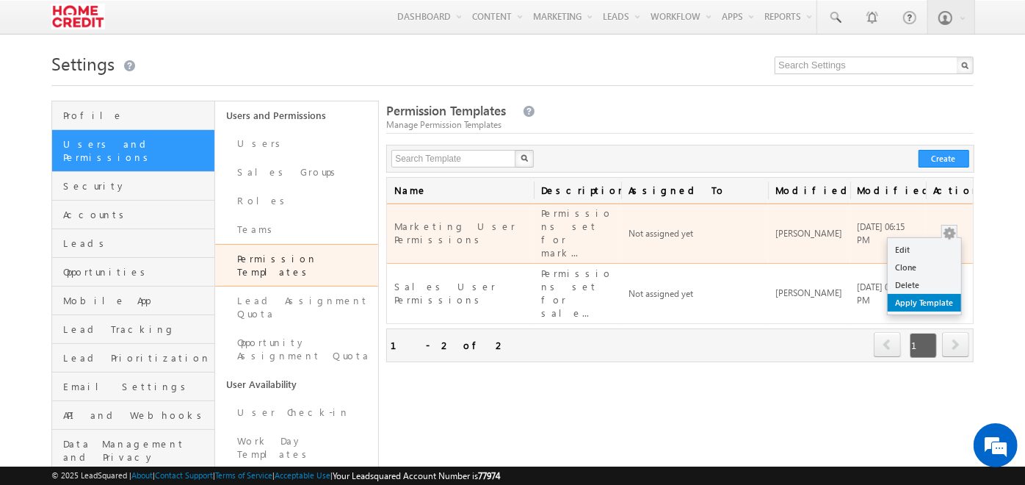
click at [915, 294] on link "Apply Template" at bounding box center [924, 303] width 73 height 18
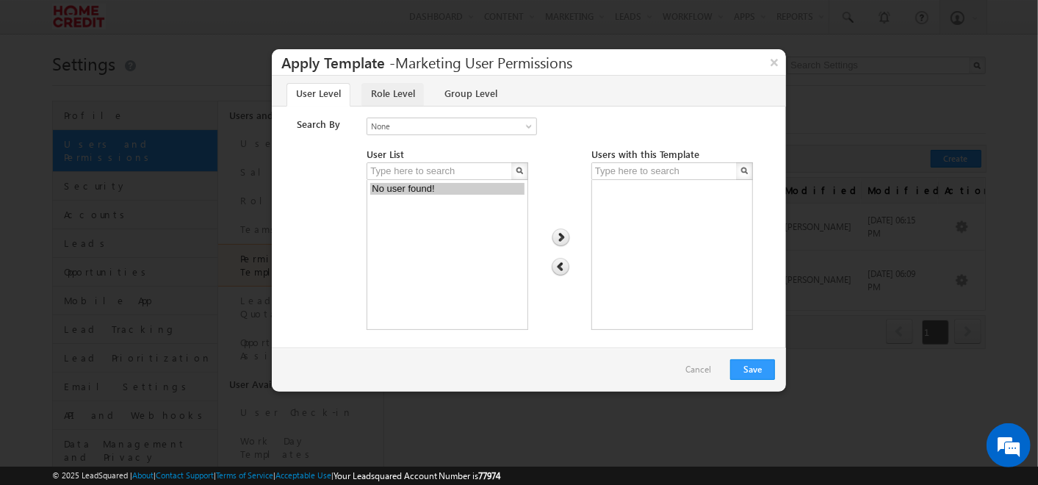
click at [392, 94] on link "Role Level" at bounding box center [392, 95] width 62 height 24
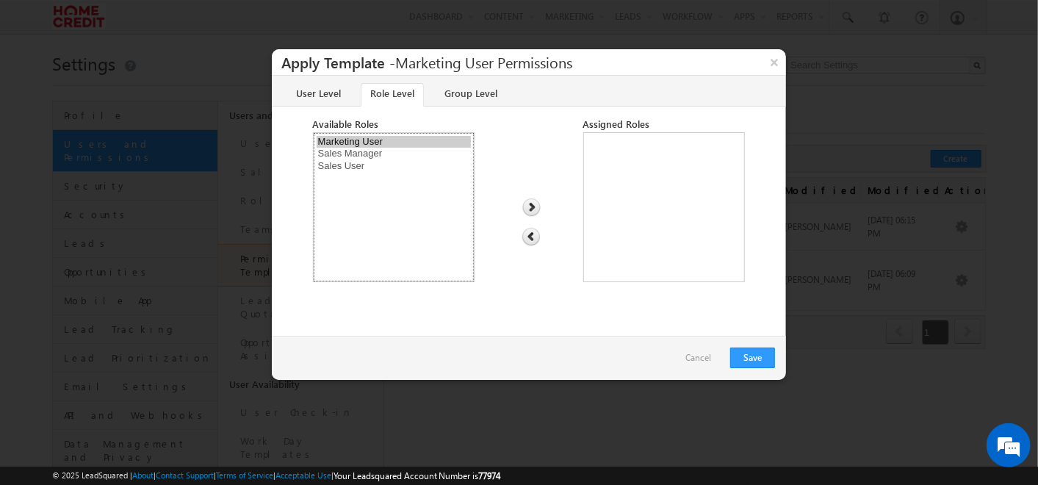
click at [406, 142] on option "Marketing User" at bounding box center [394, 142] width 154 height 12
select select "Sales_Manager"
click at [406, 142] on option "Sales Manager" at bounding box center [394, 142] width 154 height 12
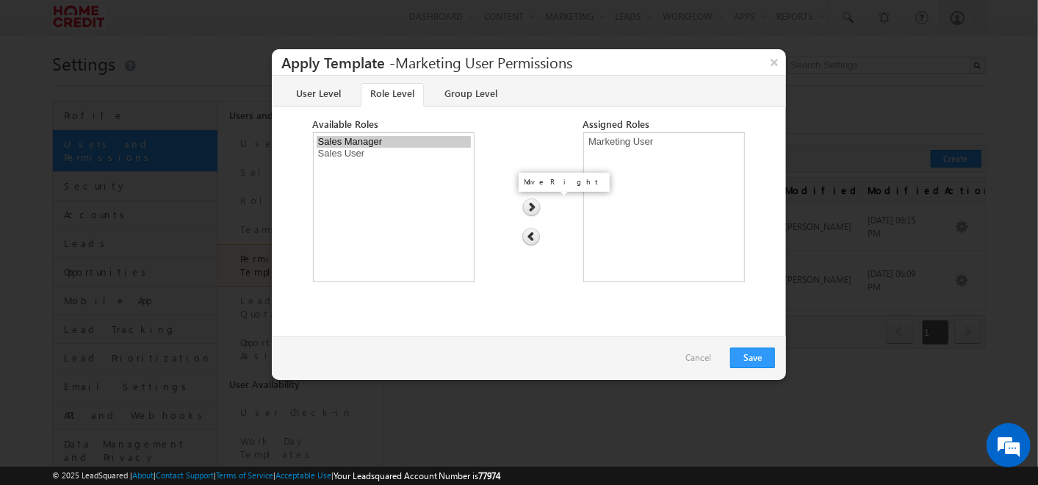
click at [534, 208] on img at bounding box center [532, 207] width 20 height 19
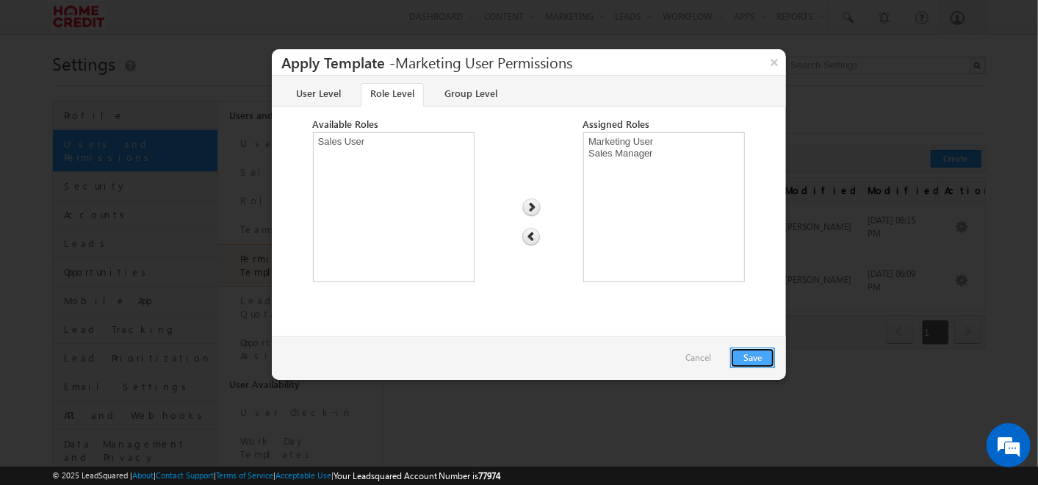
click at [757, 356] on button "Save" at bounding box center [752, 357] width 45 height 21
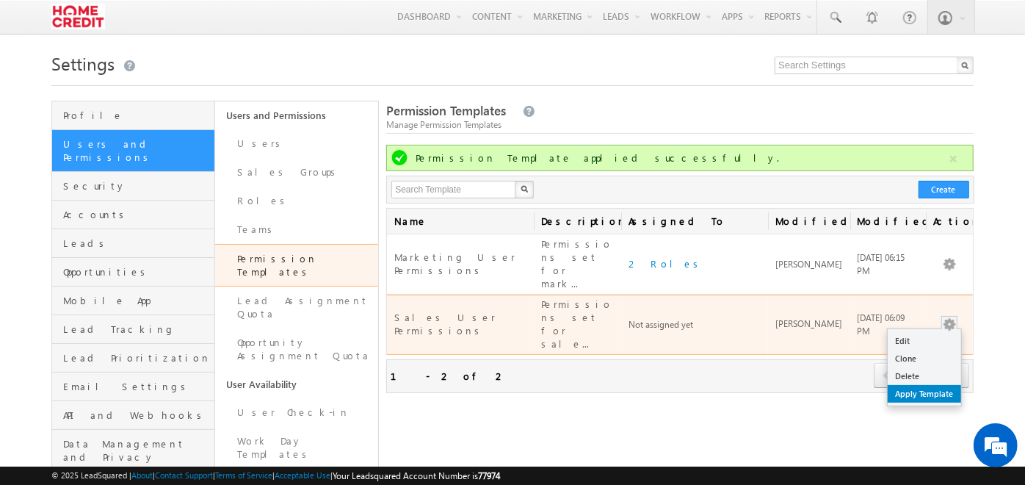
click at [922, 385] on link "Apply Template" at bounding box center [924, 394] width 73 height 18
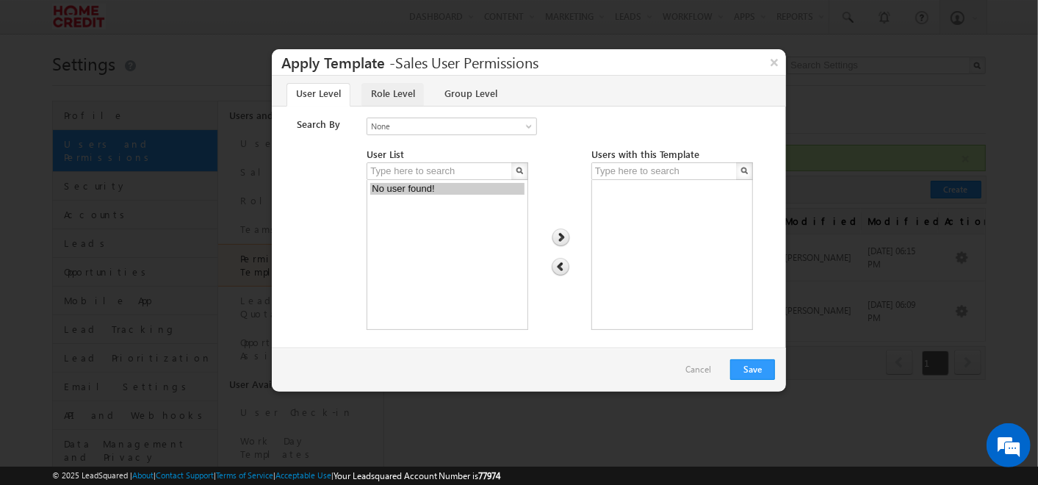
click at [378, 95] on link "Role Level" at bounding box center [392, 95] width 62 height 24
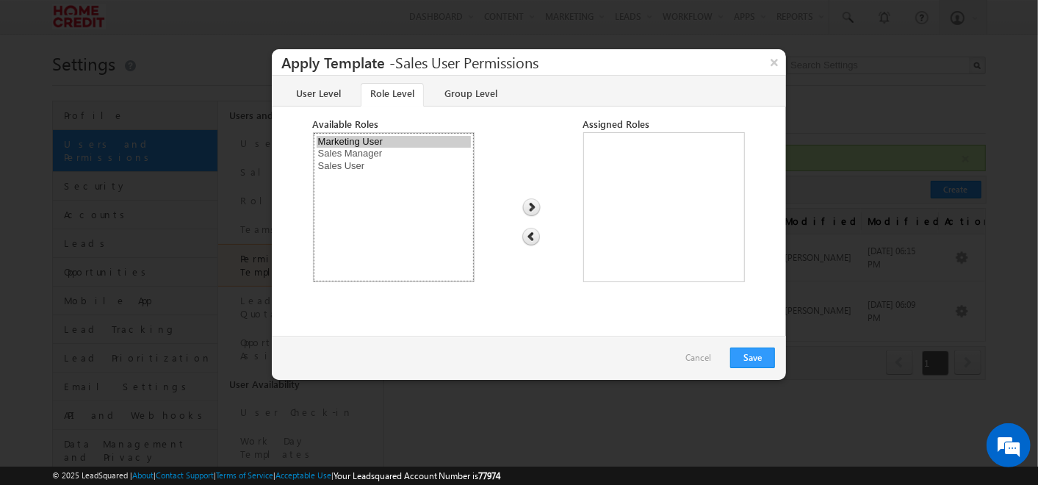
select select "Sales_User"
click at [361, 160] on option "Sales User" at bounding box center [394, 166] width 154 height 12
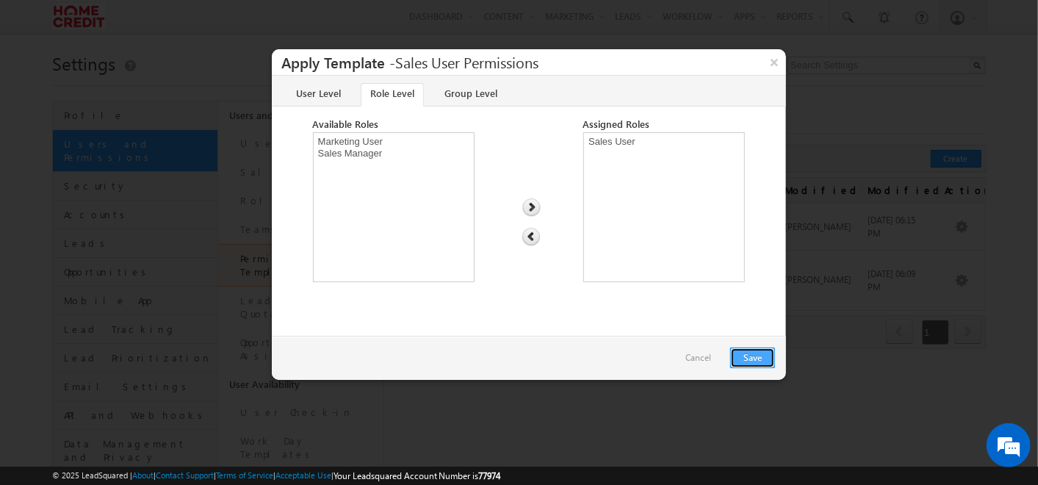
click at [752, 364] on button "Save" at bounding box center [752, 357] width 45 height 21
